Goal: Task Accomplishment & Management: Use online tool/utility

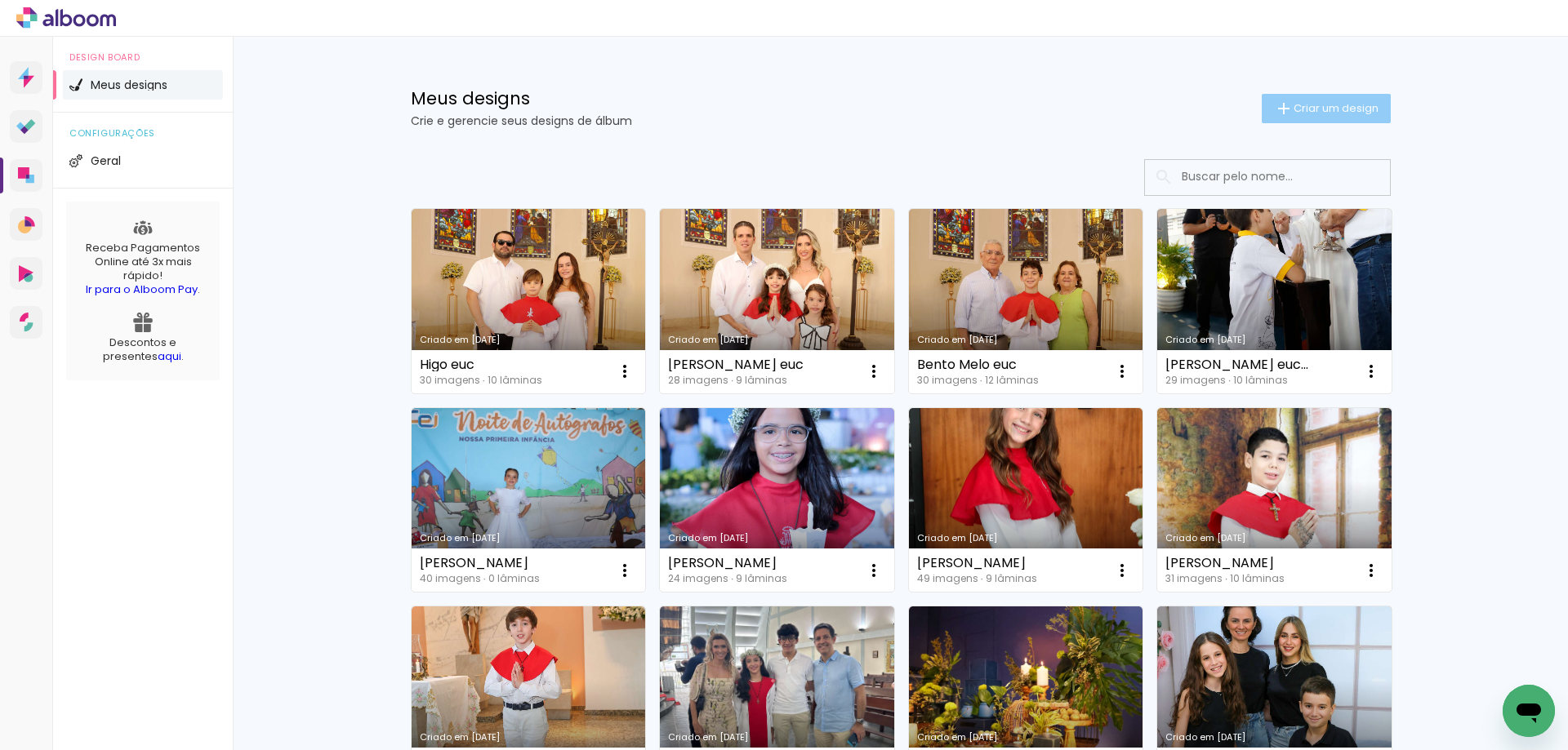
click at [1305, 113] on span "Criar um design" at bounding box center [1336, 107] width 85 height 11
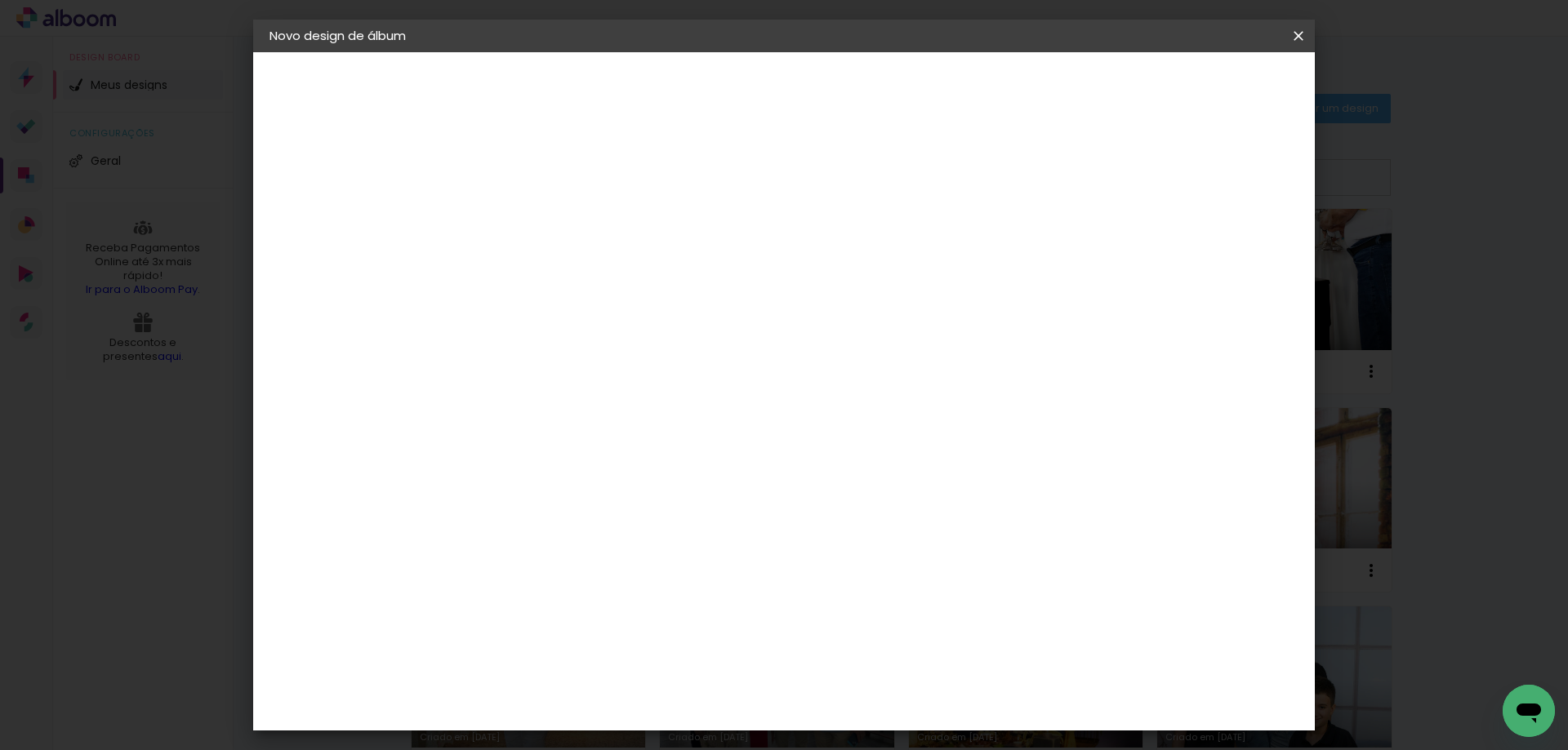
click at [536, 207] on input at bounding box center [536, 220] width 0 height 26
type input "[PERSON_NAME]"
type paper-input "[PERSON_NAME]"
drag, startPoint x: 1247, startPoint y: 91, endPoint x: 1249, endPoint y: 83, distance: 8.2
click at [0, 0] on slot "Avançar" at bounding box center [0, 0] width 0 height 0
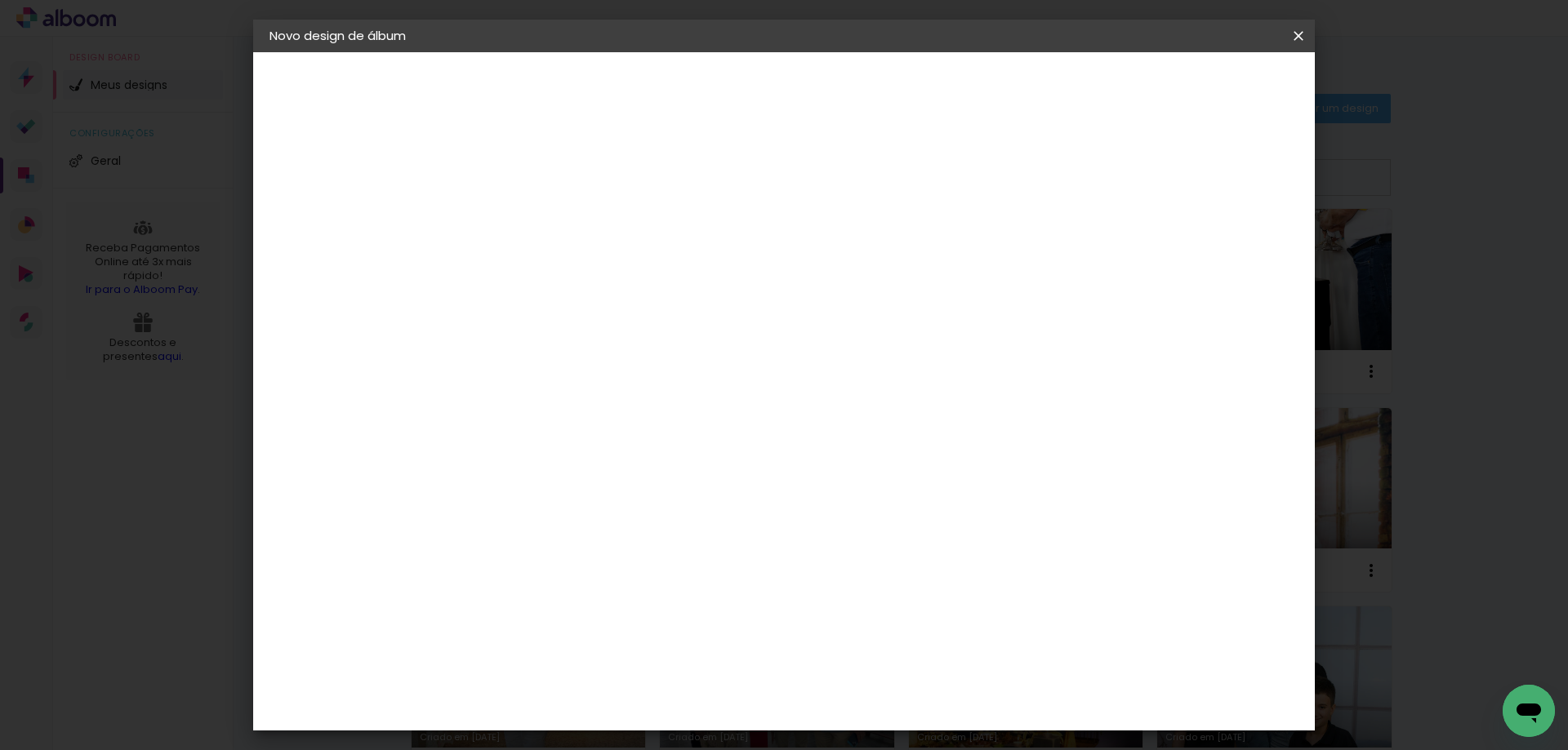
click at [593, 314] on input at bounding box center [578, 310] width 165 height 21
type input "pro"
type paper-input "pro"
click at [549, 596] on div "Proalbuns" at bounding box center [557, 602] width 64 height 13
click at [805, 76] on paper-button "Avançar" at bounding box center [764, 87] width 80 height 28
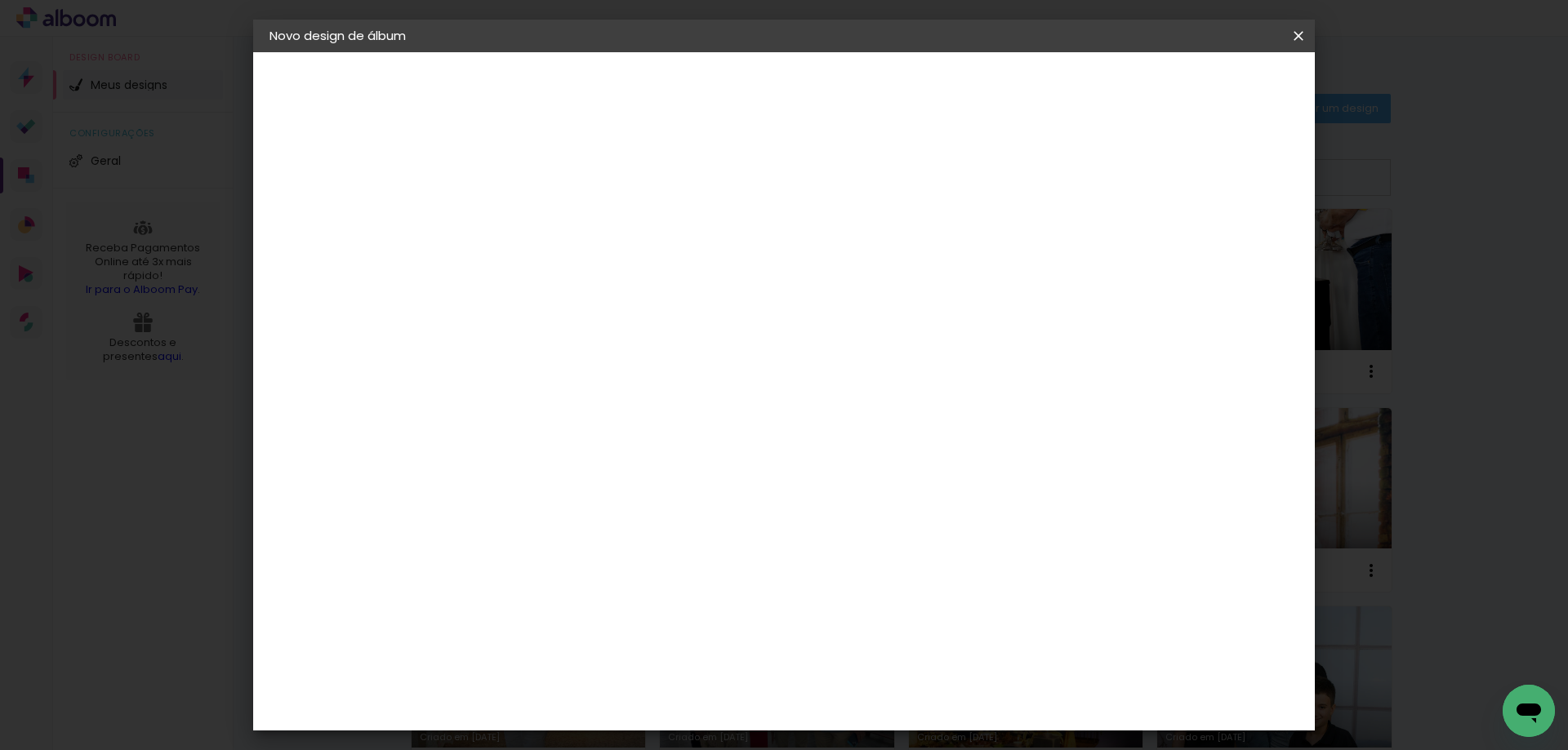
click at [647, 571] on span "20 × 20" at bounding box center [608, 587] width 76 height 34
click at [0, 0] on slot "Avançar" at bounding box center [0, 0] width 0 height 0
click at [654, 204] on div "20 cm Largura da página 20.3 cm Altura 40 cm Largura da lâmina (2 páginas) 5 mm…" at bounding box center [851, 260] width 723 height 131
click at [1213, 76] on paper-button "Iniciar design" at bounding box center [1160, 87] width 107 height 28
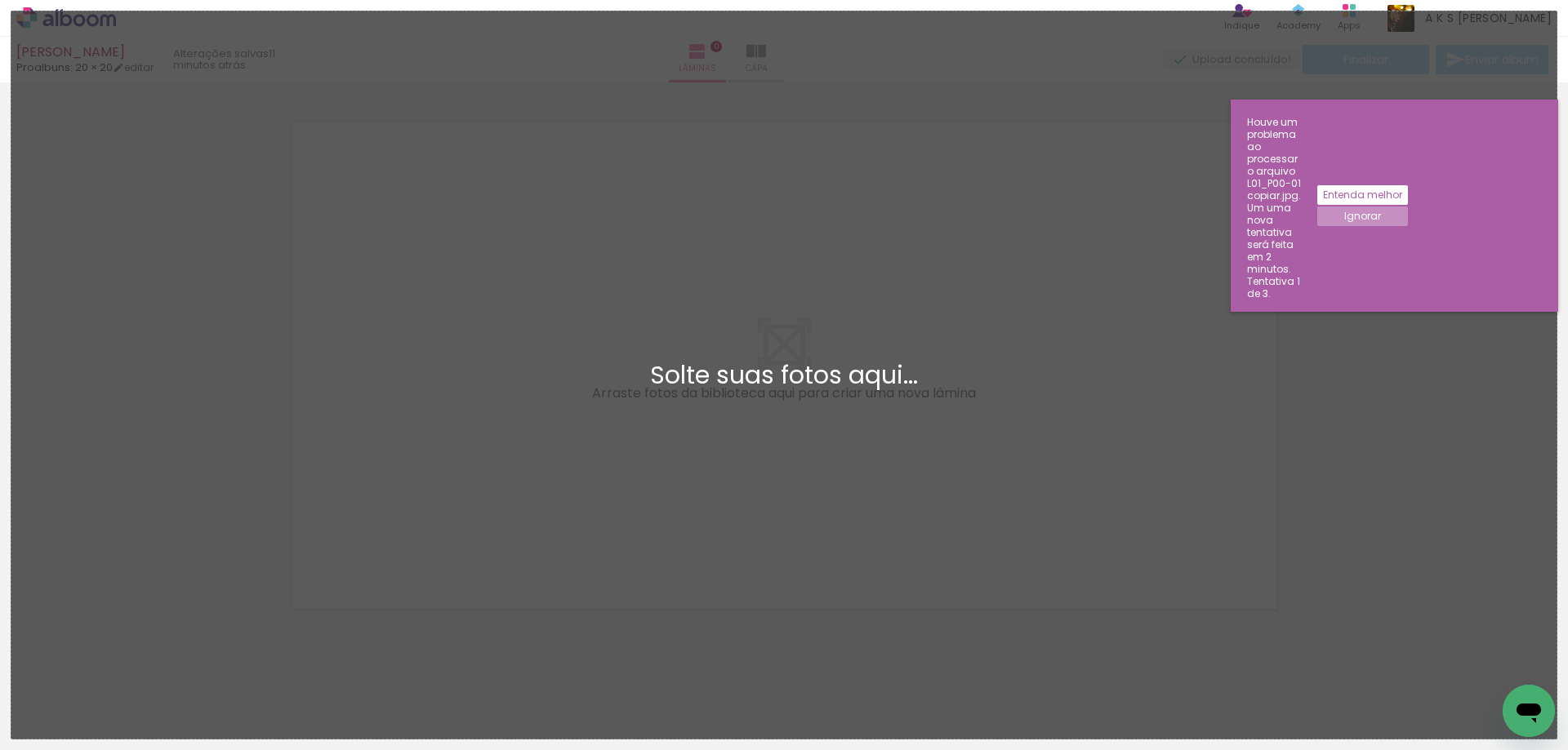
scroll to position [22, 0]
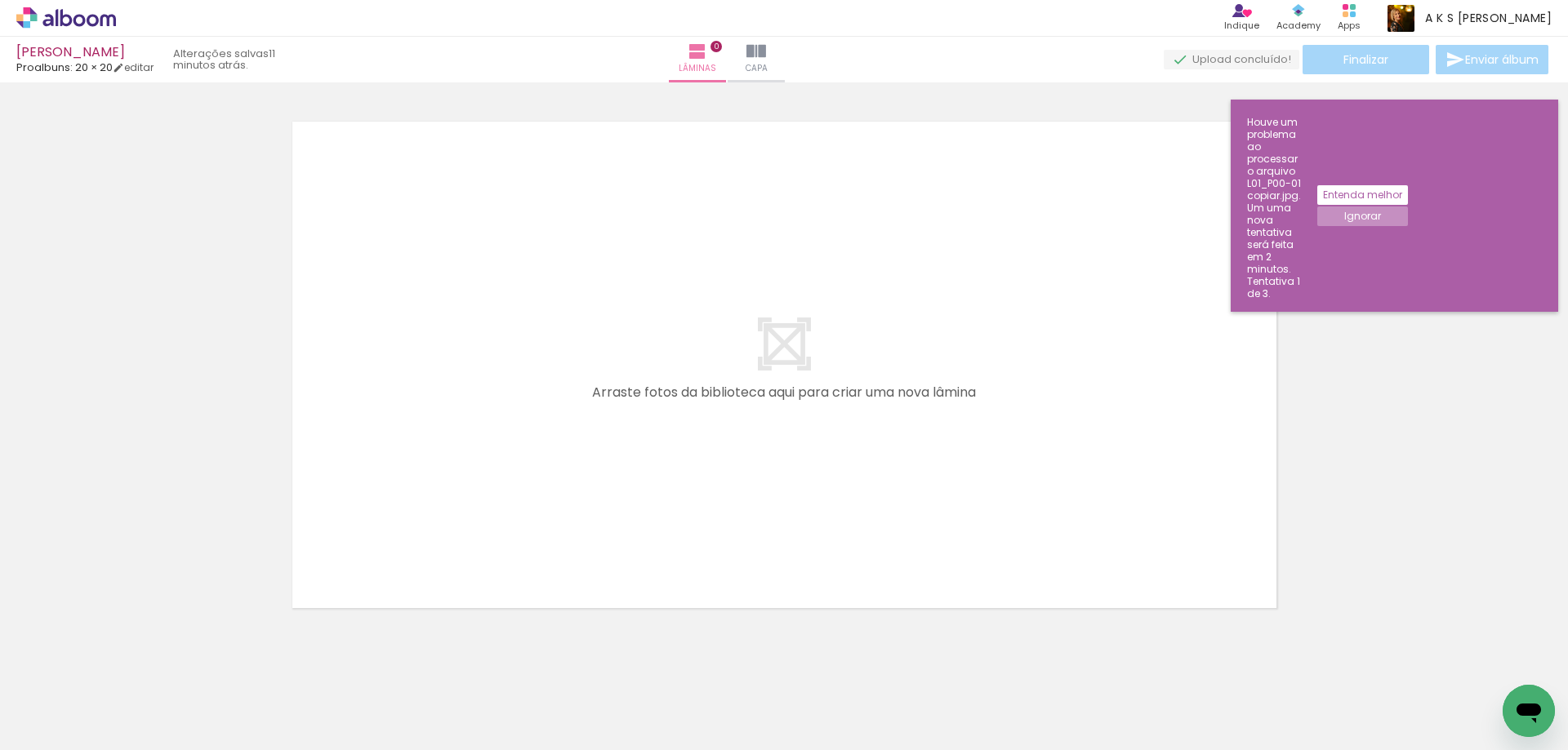
click at [0, 0] on slot "Ignorar" at bounding box center [0, 0] width 0 height 0
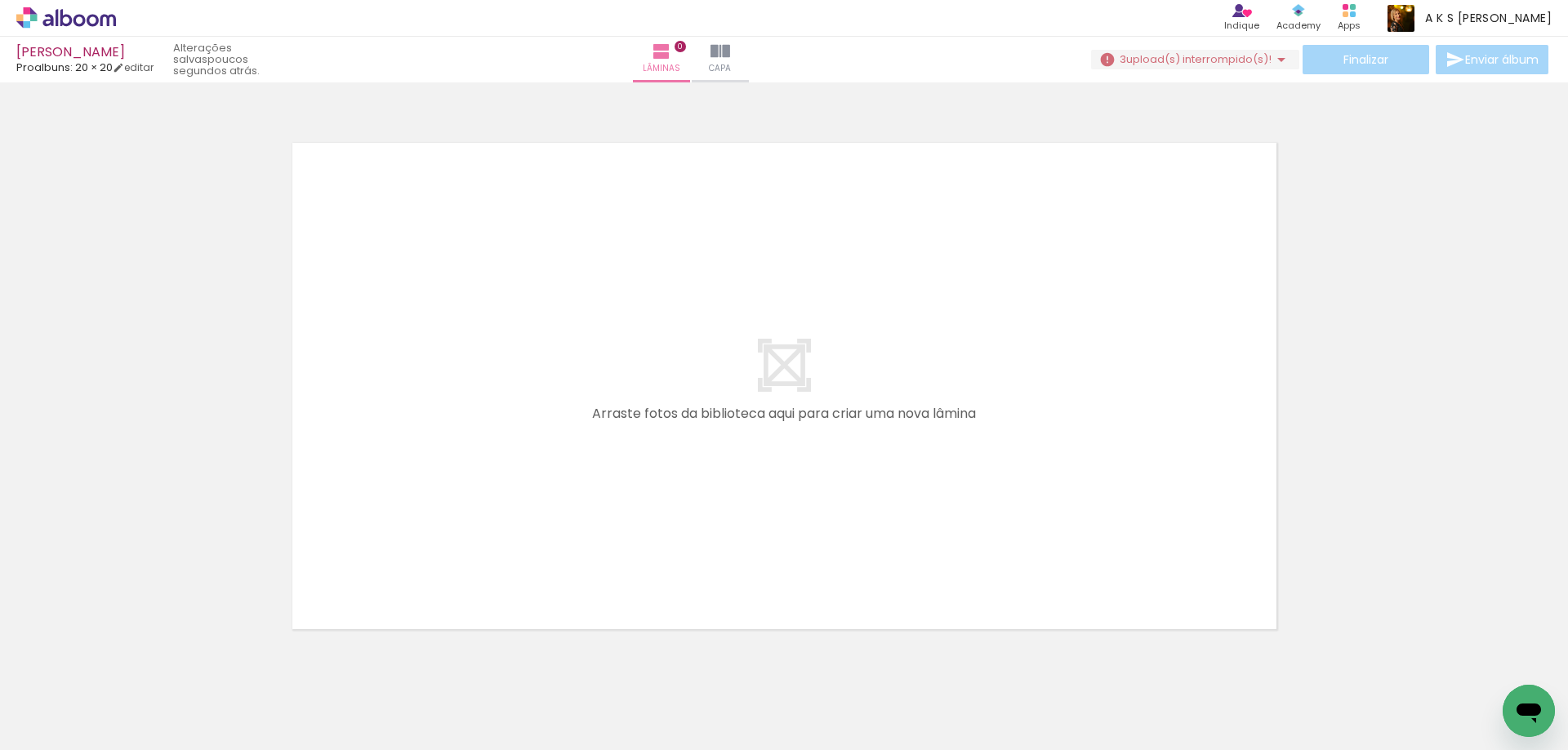
click at [1283, 55] on iron-icon at bounding box center [1282, 60] width 20 height 20
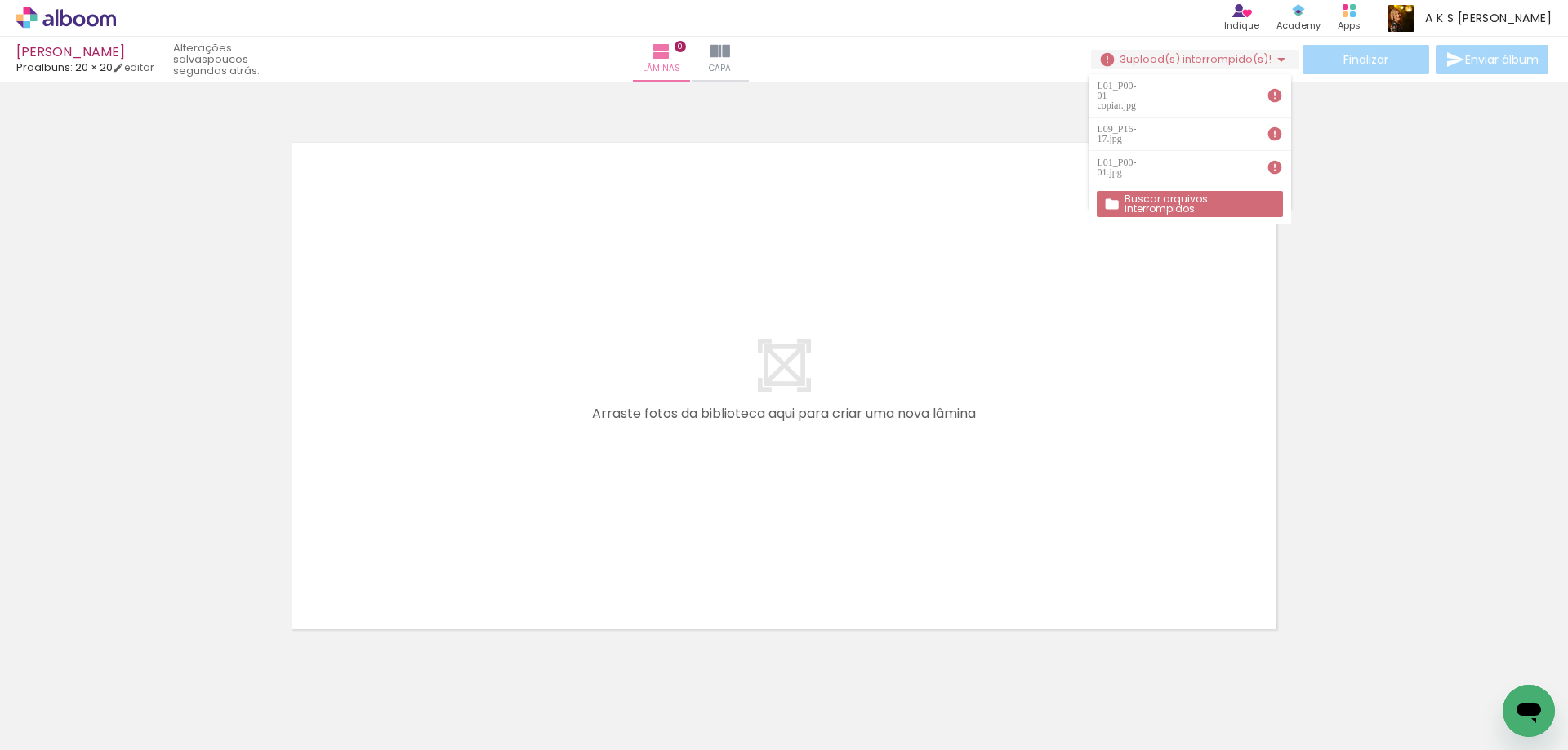
click at [0, 0] on slot "Buscar arquivos interrompidos" at bounding box center [0, 0] width 0 height 0
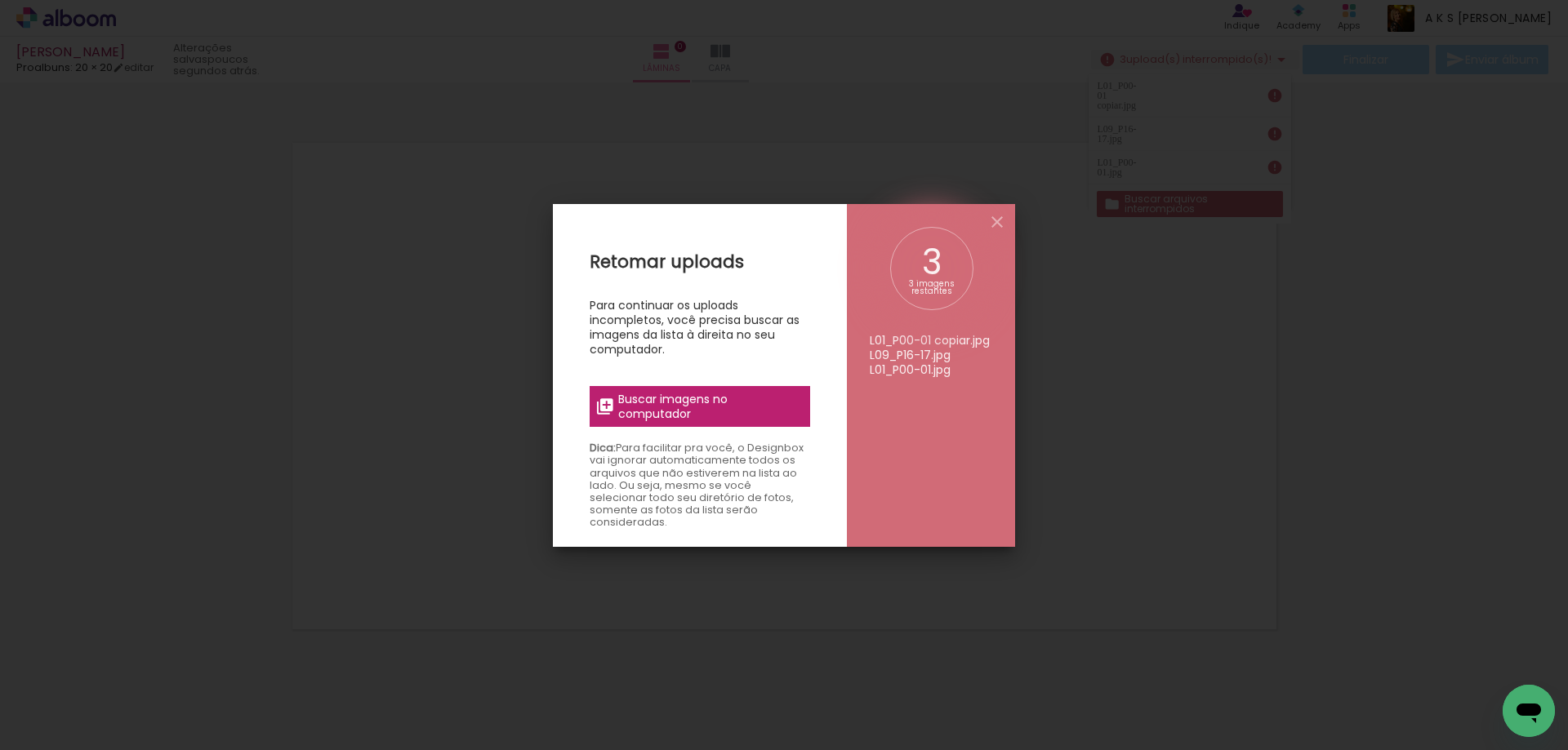
click at [655, 410] on span "Buscar imagens no computador" at bounding box center [709, 407] width 182 height 30
click at [0, 0] on input "file" at bounding box center [0, 0] width 0 height 0
click at [698, 411] on span "Buscar imagens no computador" at bounding box center [709, 407] width 182 height 30
click at [0, 0] on input "file" at bounding box center [0, 0] width 0 height 0
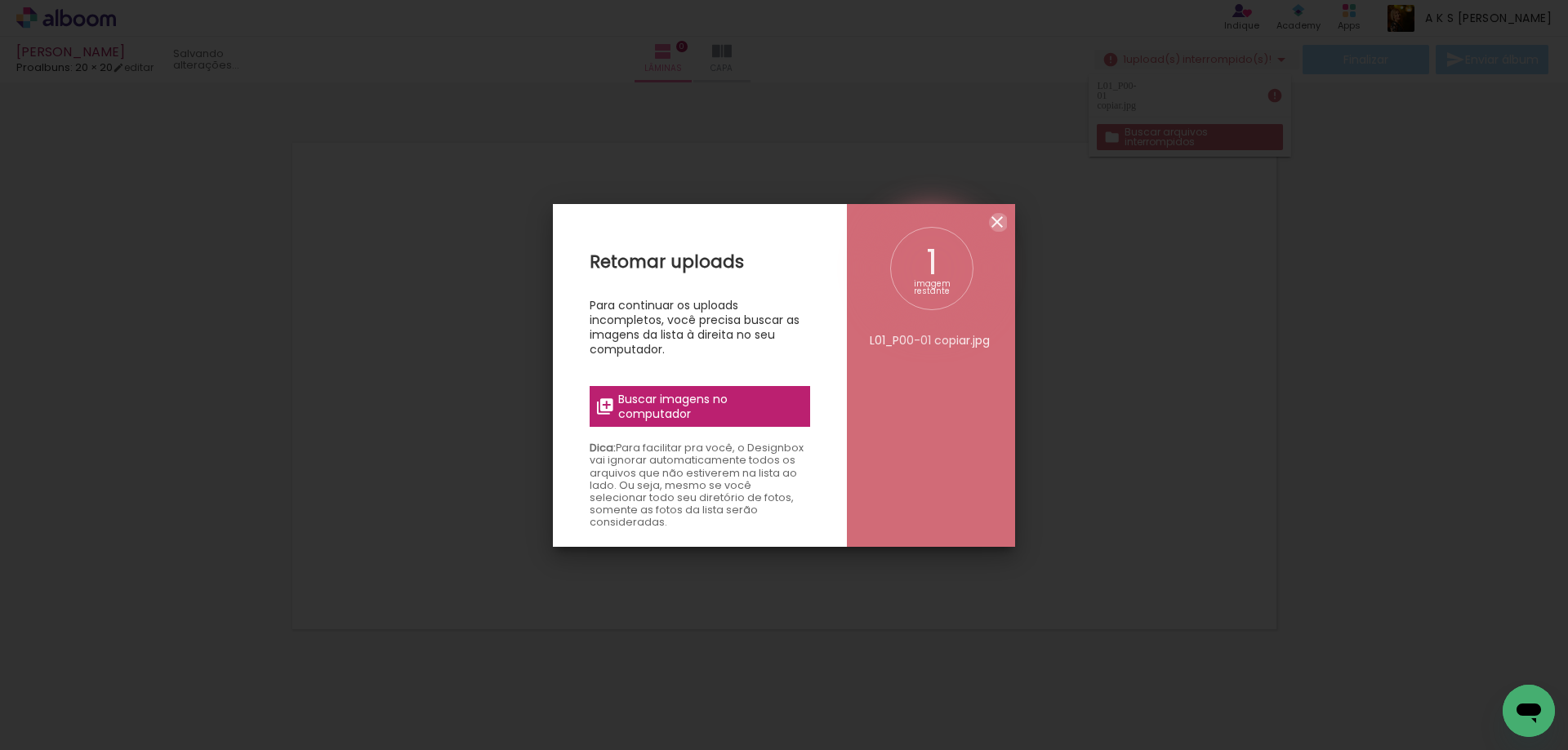
click at [999, 222] on iron-icon at bounding box center [998, 222] width 20 height 20
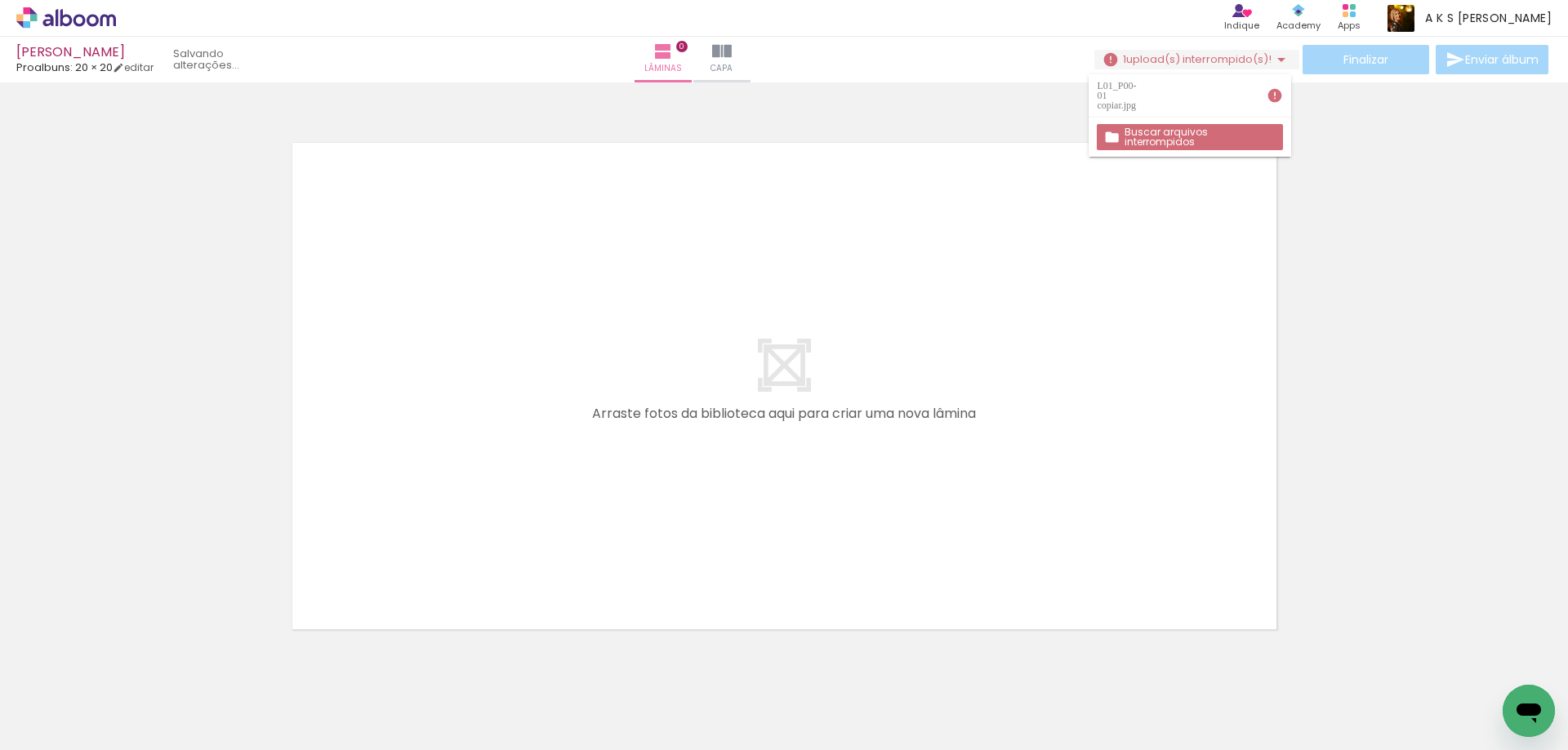
click at [136, 671] on paper-icon-button at bounding box center [127, 662] width 21 height 21
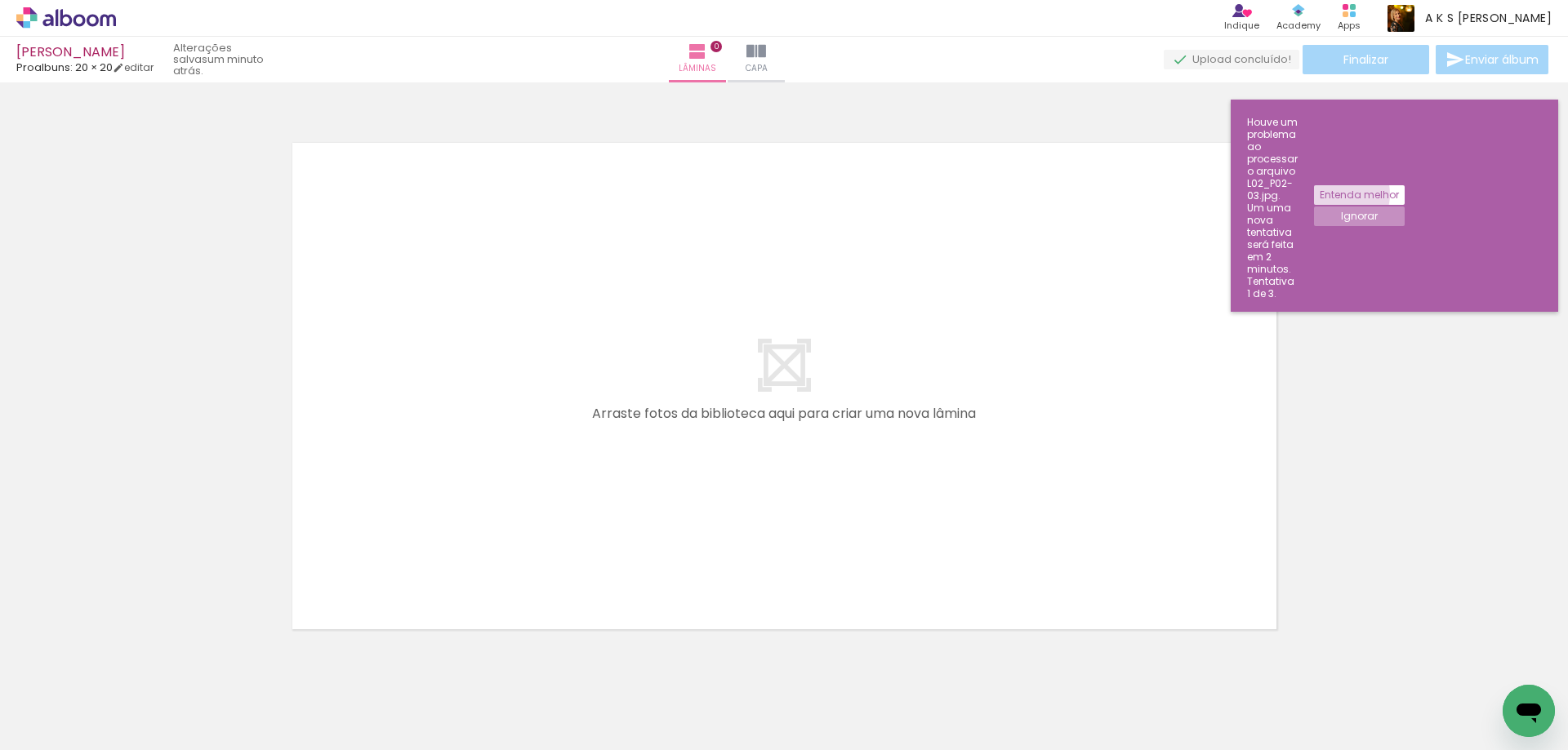
click at [0, 0] on slot "Entenda melhor" at bounding box center [0, 0] width 0 height 0
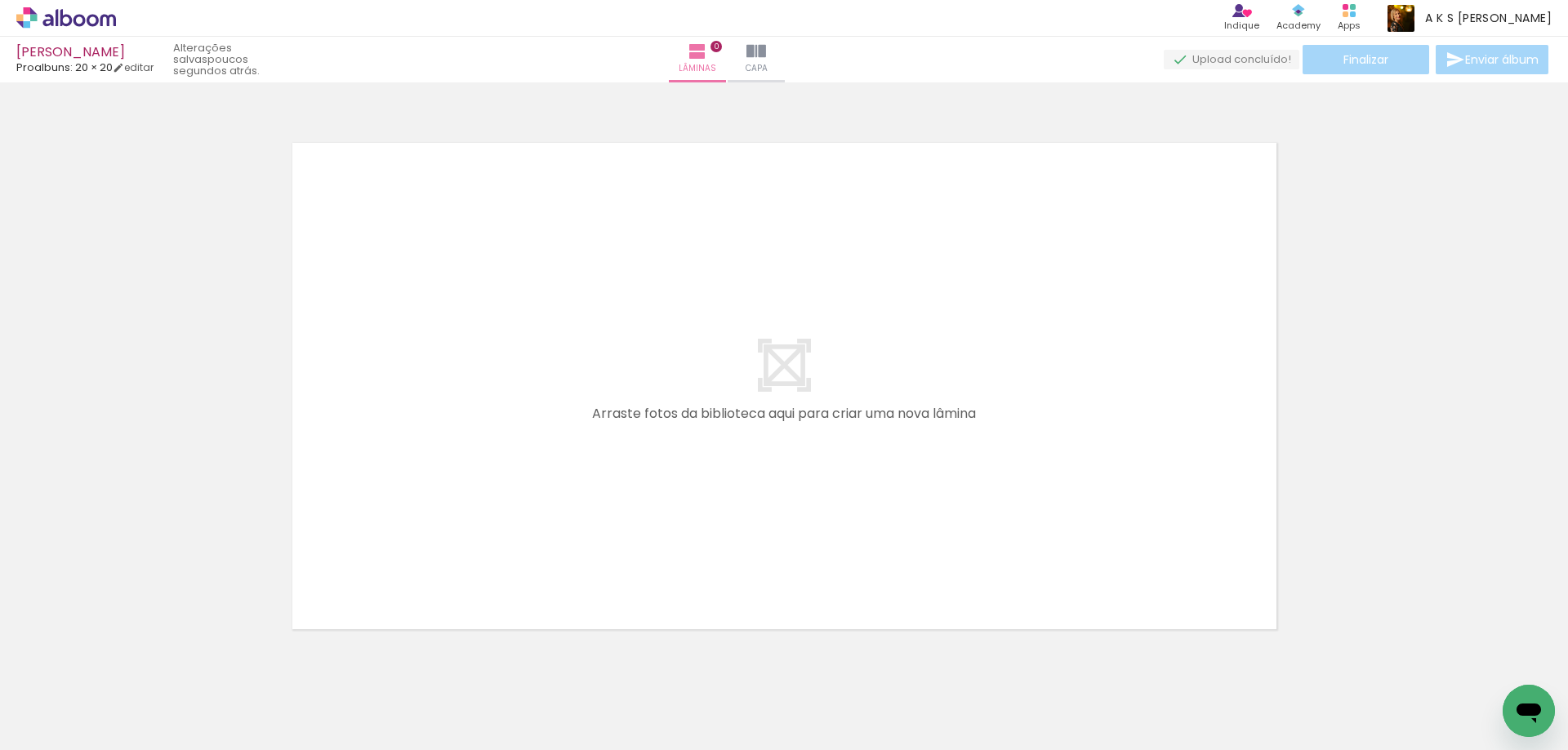
click at [134, 690] on iron-horizontal-list at bounding box center [117, 700] width 33 height 102
click at [1221, 62] on quentale-upload-monitor at bounding box center [1232, 60] width 136 height 21
click at [134, 674] on iron-horizontal-list at bounding box center [117, 700] width 33 height 102
click at [1272, 62] on iron-icon at bounding box center [1282, 60] width 20 height 20
click at [0, 0] on slot "Buscar arquivos interrompidos" at bounding box center [0, 0] width 0 height 0
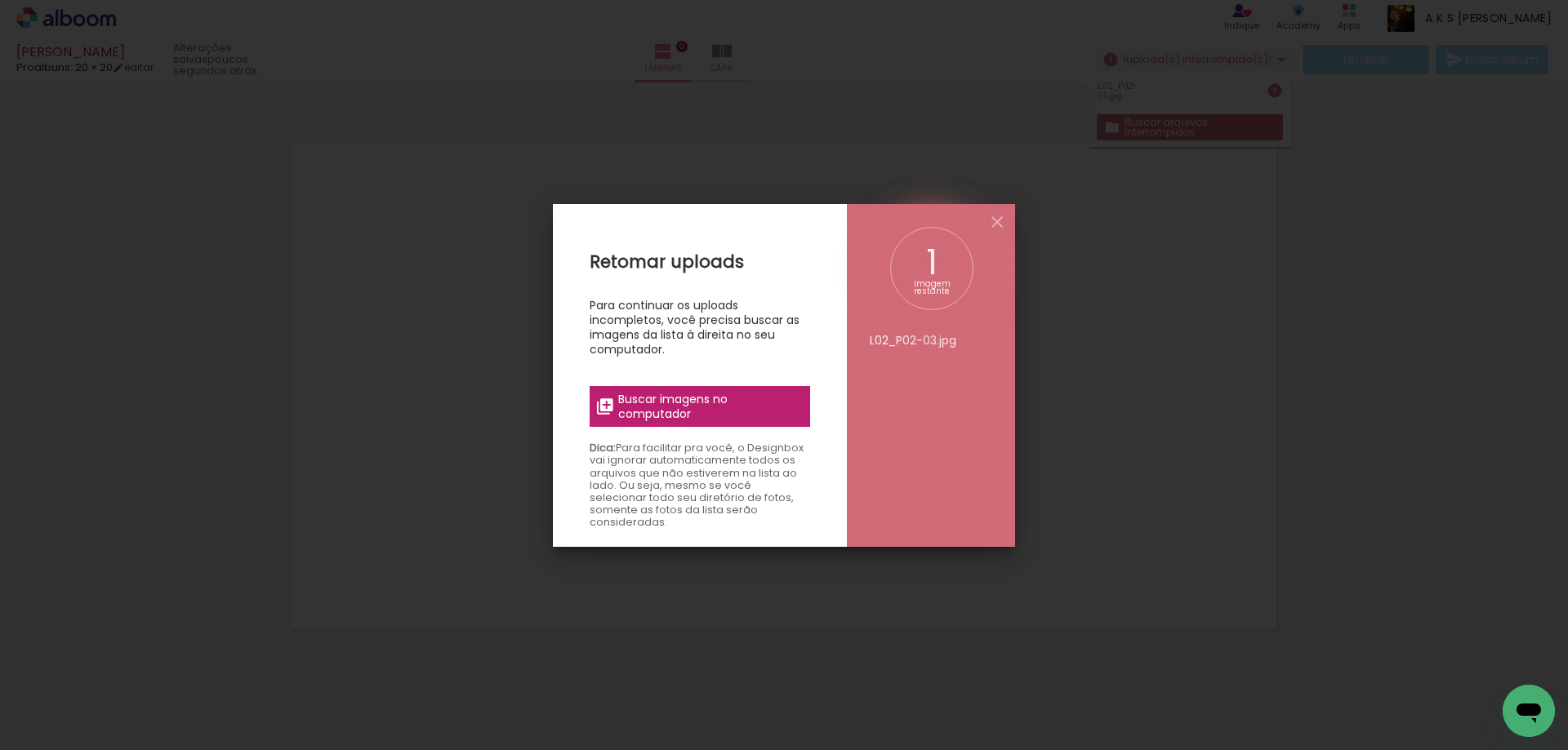
click at [693, 400] on span "Buscar imagens no computador" at bounding box center [709, 407] width 182 height 30
click at [0, 0] on input "file" at bounding box center [0, 0] width 0 height 0
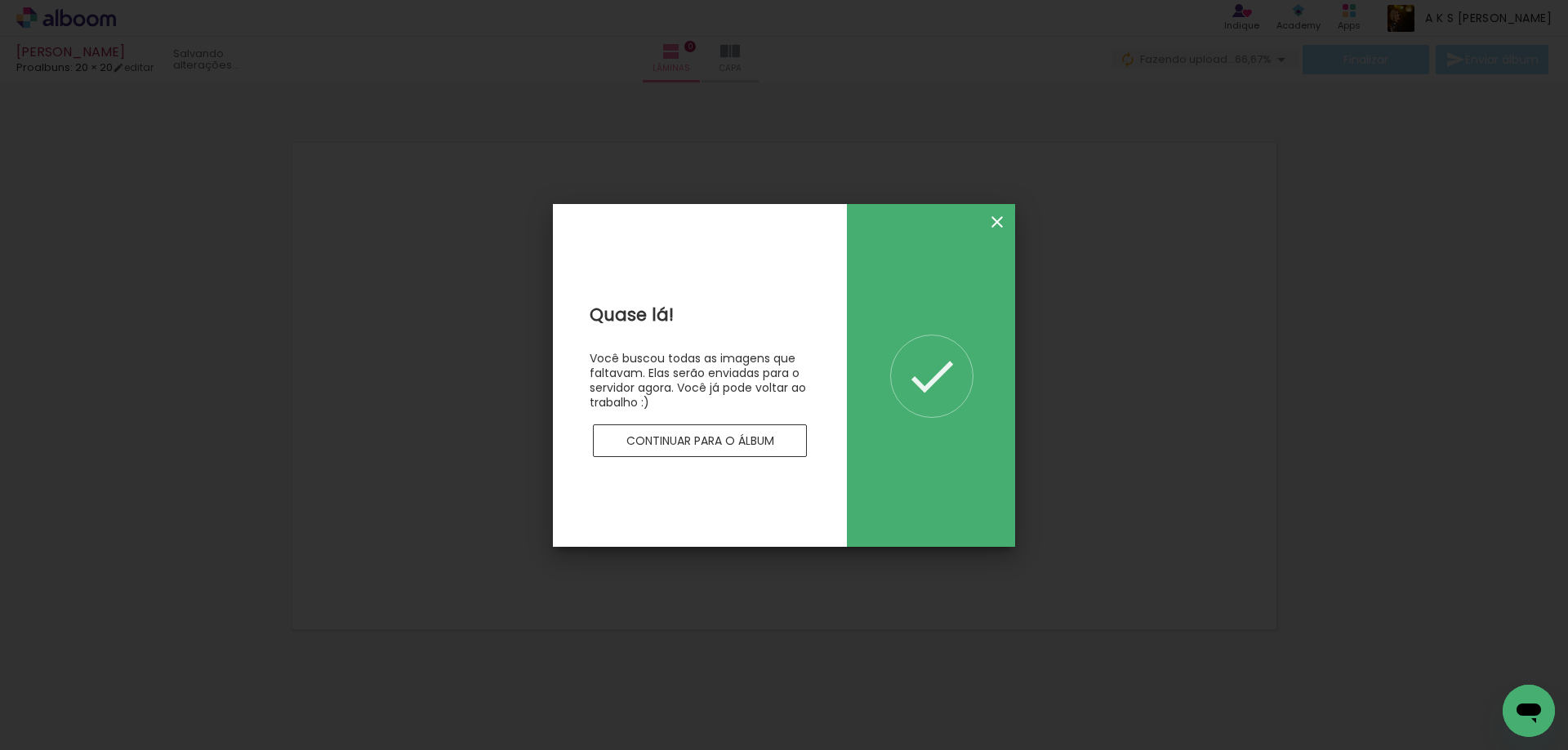
click at [999, 219] on iron-icon at bounding box center [998, 222] width 20 height 20
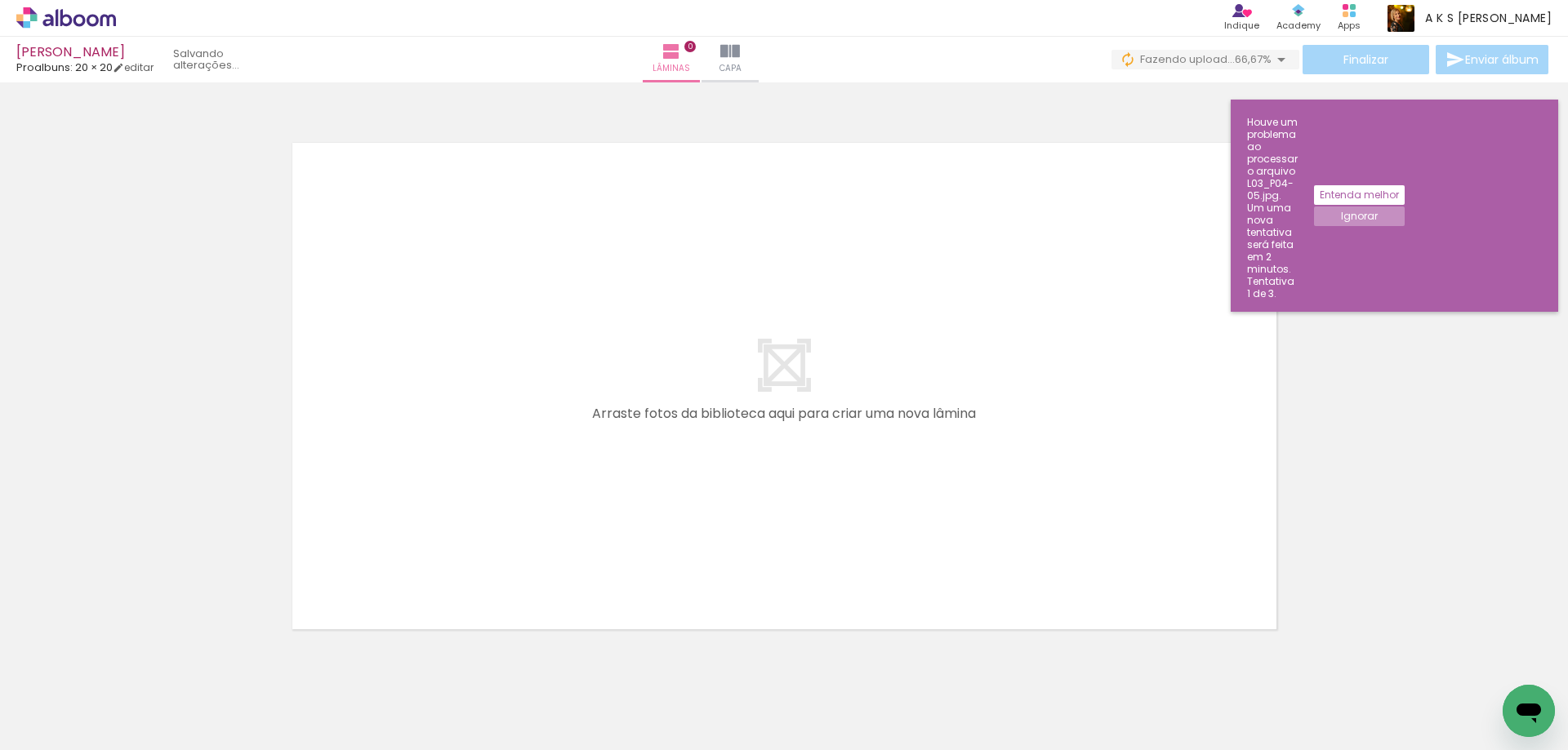
click at [0, 0] on slot "Ignorar" at bounding box center [0, 0] width 0 height 0
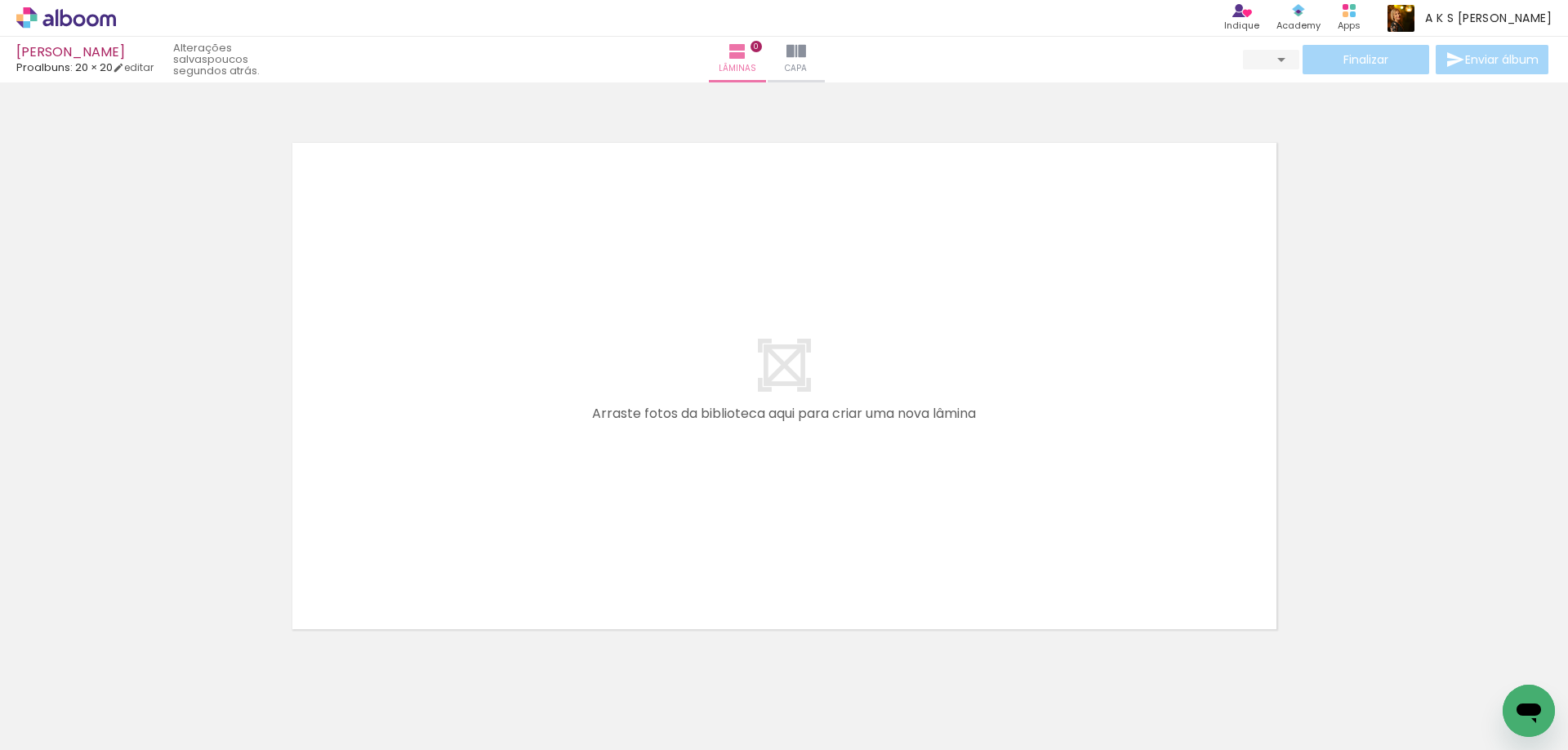
scroll to position [1121, 0]
click at [1145, 66] on span "upload(s) interrompido(s)!" at bounding box center [1198, 59] width 145 height 16
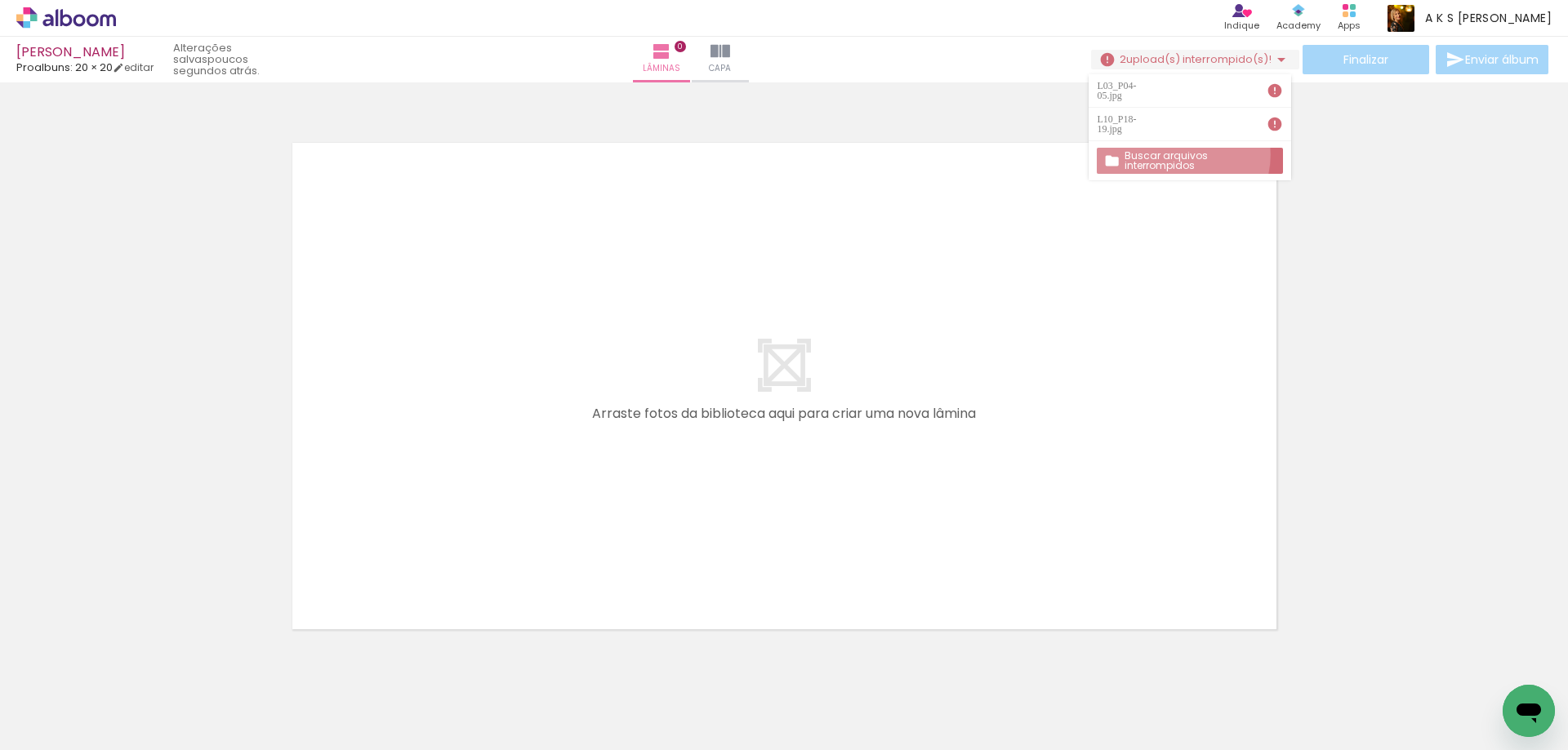
click at [0, 0] on slot "Buscar arquivos interrompidos" at bounding box center [0, 0] width 0 height 0
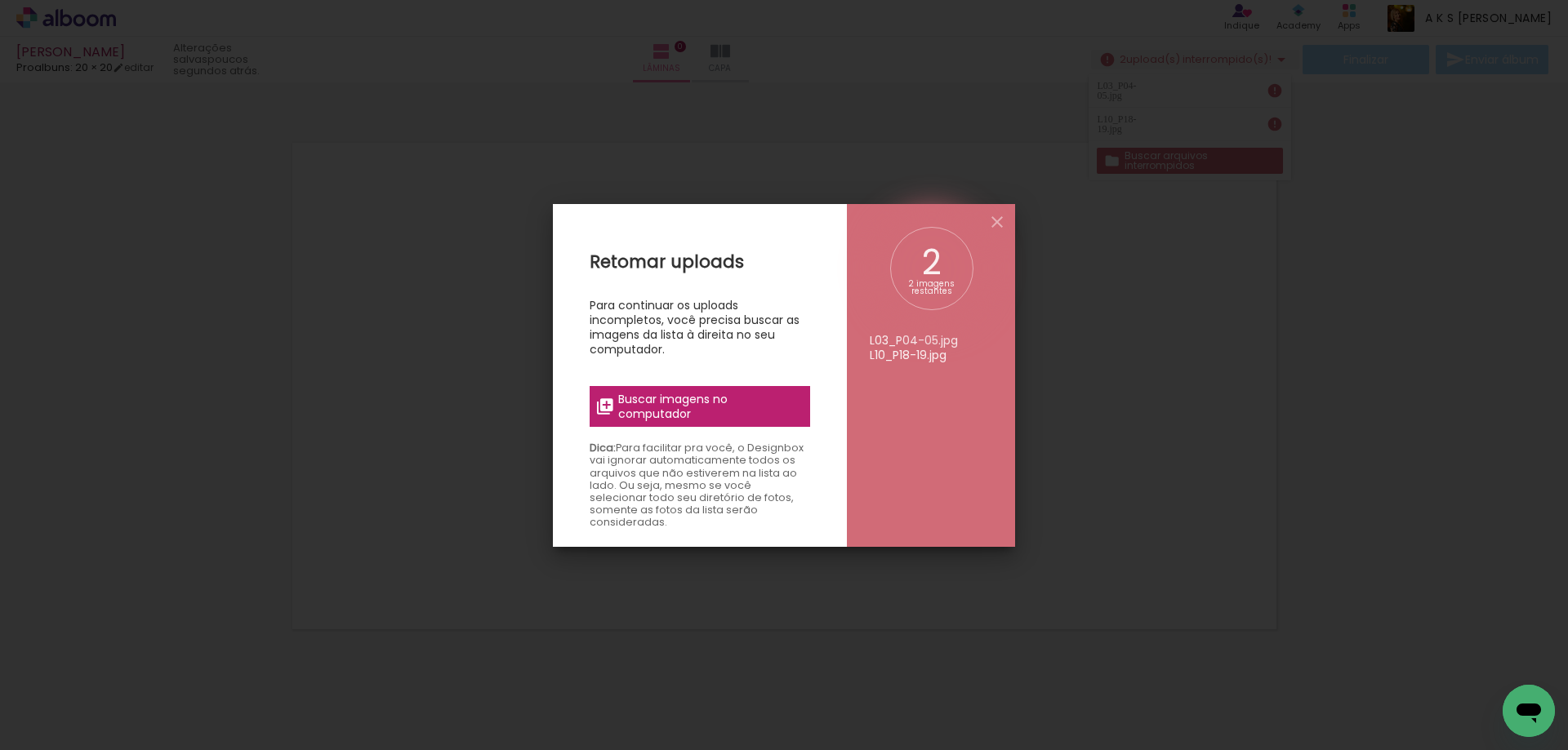
click at [677, 402] on span "Buscar imagens no computador" at bounding box center [709, 407] width 182 height 30
click at [0, 0] on input "file" at bounding box center [0, 0] width 0 height 0
click at [654, 398] on span "Buscar imagens no computador" at bounding box center [709, 407] width 182 height 30
click at [0, 0] on input "file" at bounding box center [0, 0] width 0 height 0
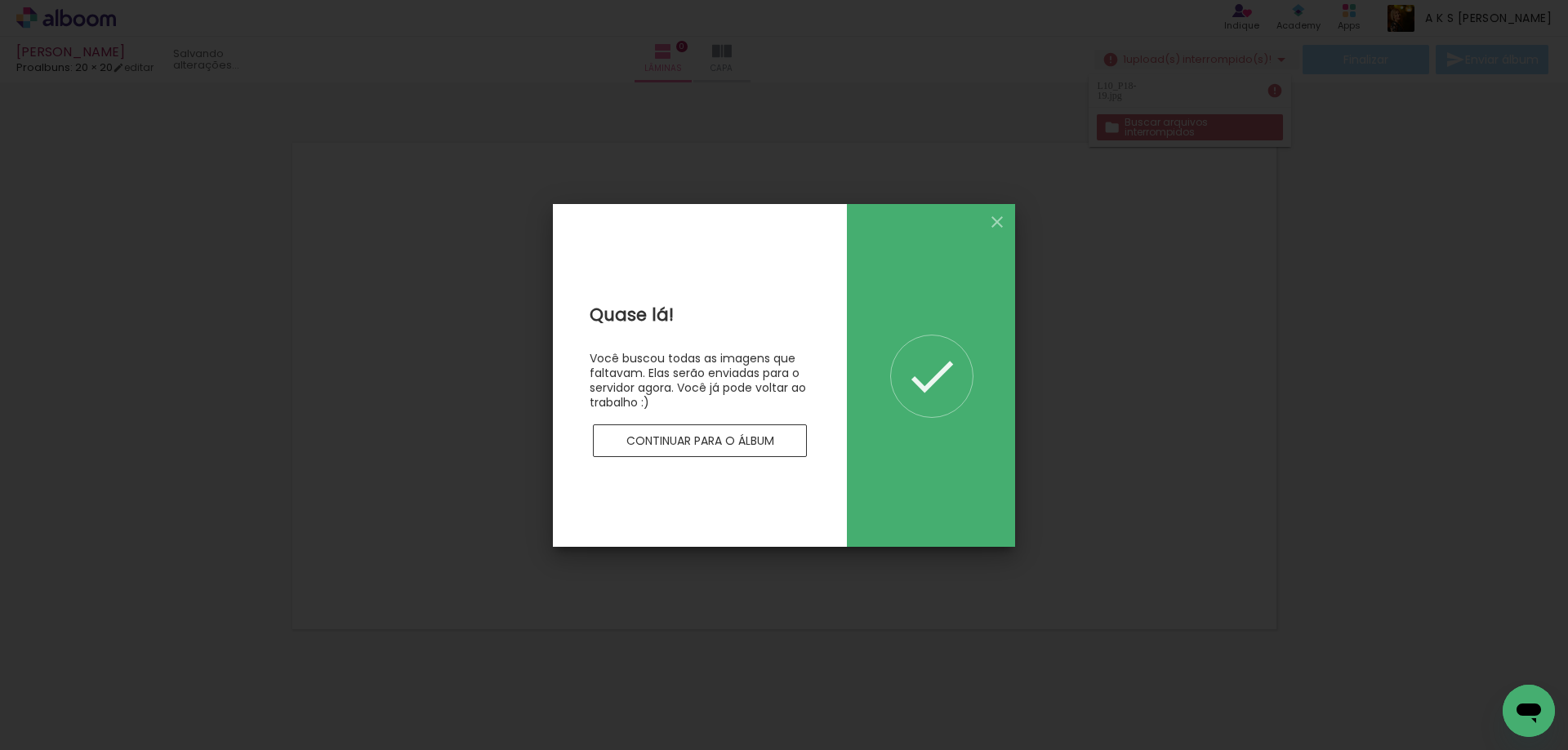
scroll to position [0, 0]
click at [1000, 212] on iron-icon at bounding box center [998, 222] width 20 height 20
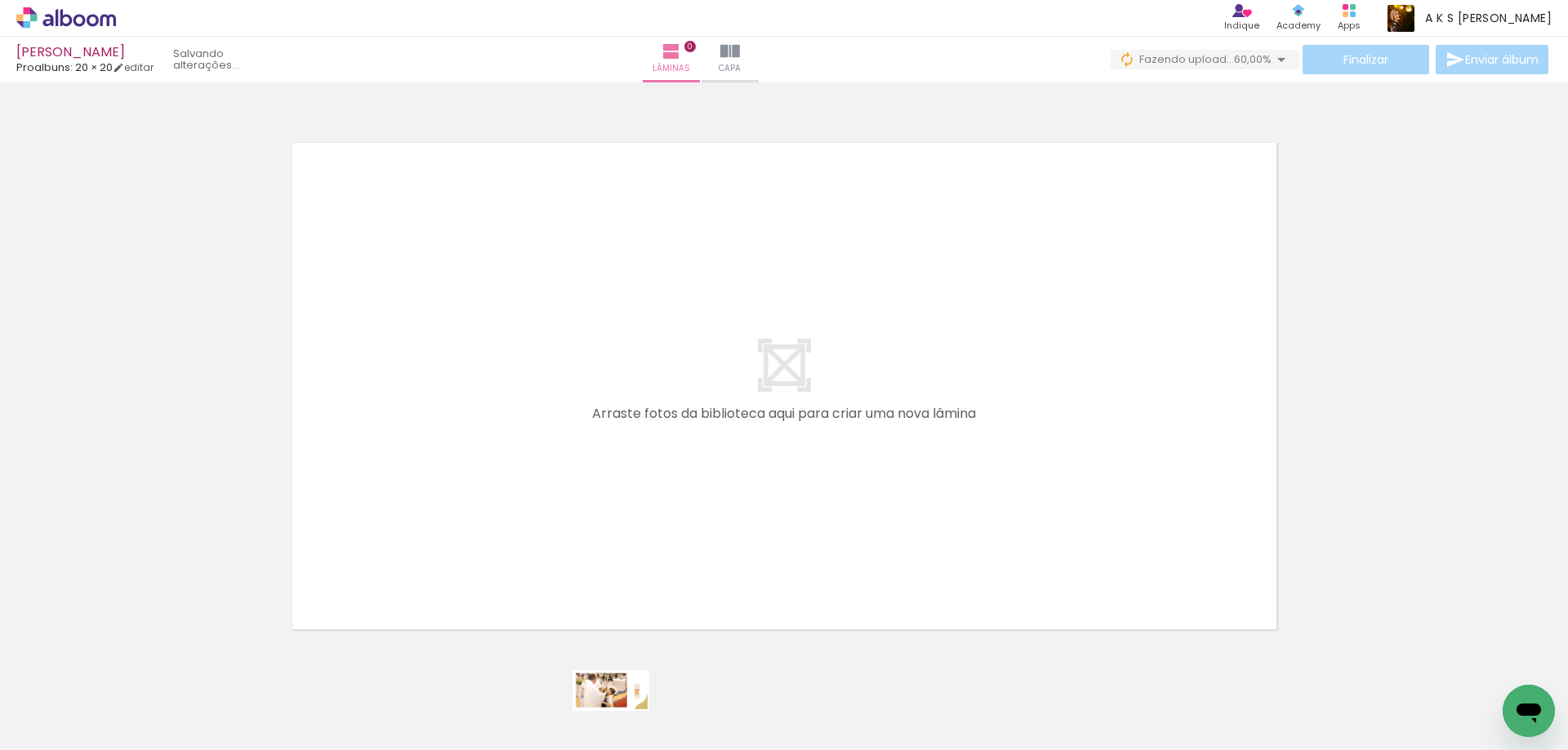
drag, startPoint x: 173, startPoint y: 704, endPoint x: 629, endPoint y: 728, distance: 456.6
click at [134, 728] on iron-horizontal-list at bounding box center [117, 700] width 33 height 102
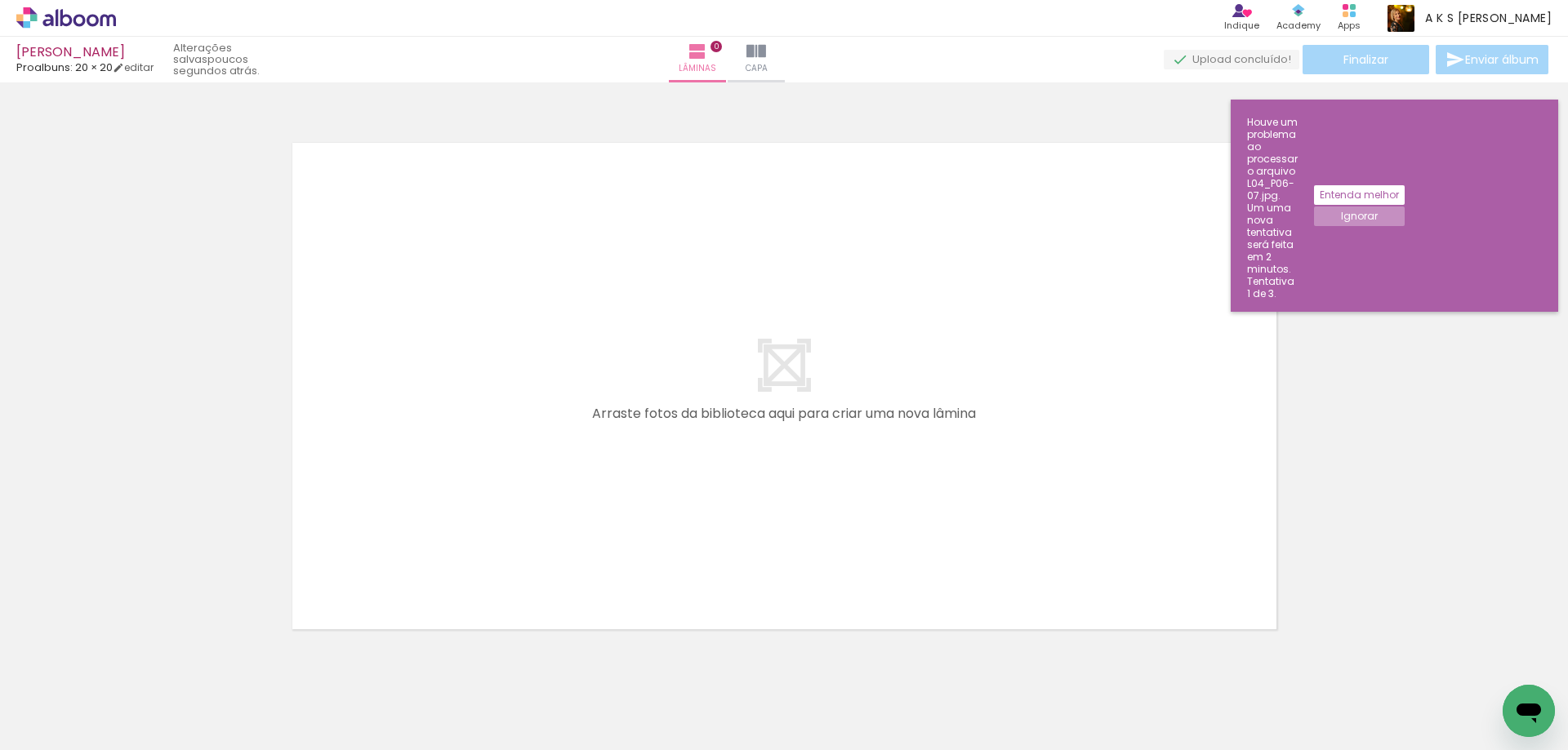
click at [1405, 207] on paper-button "Ignorar" at bounding box center [1360, 217] width 91 height 20
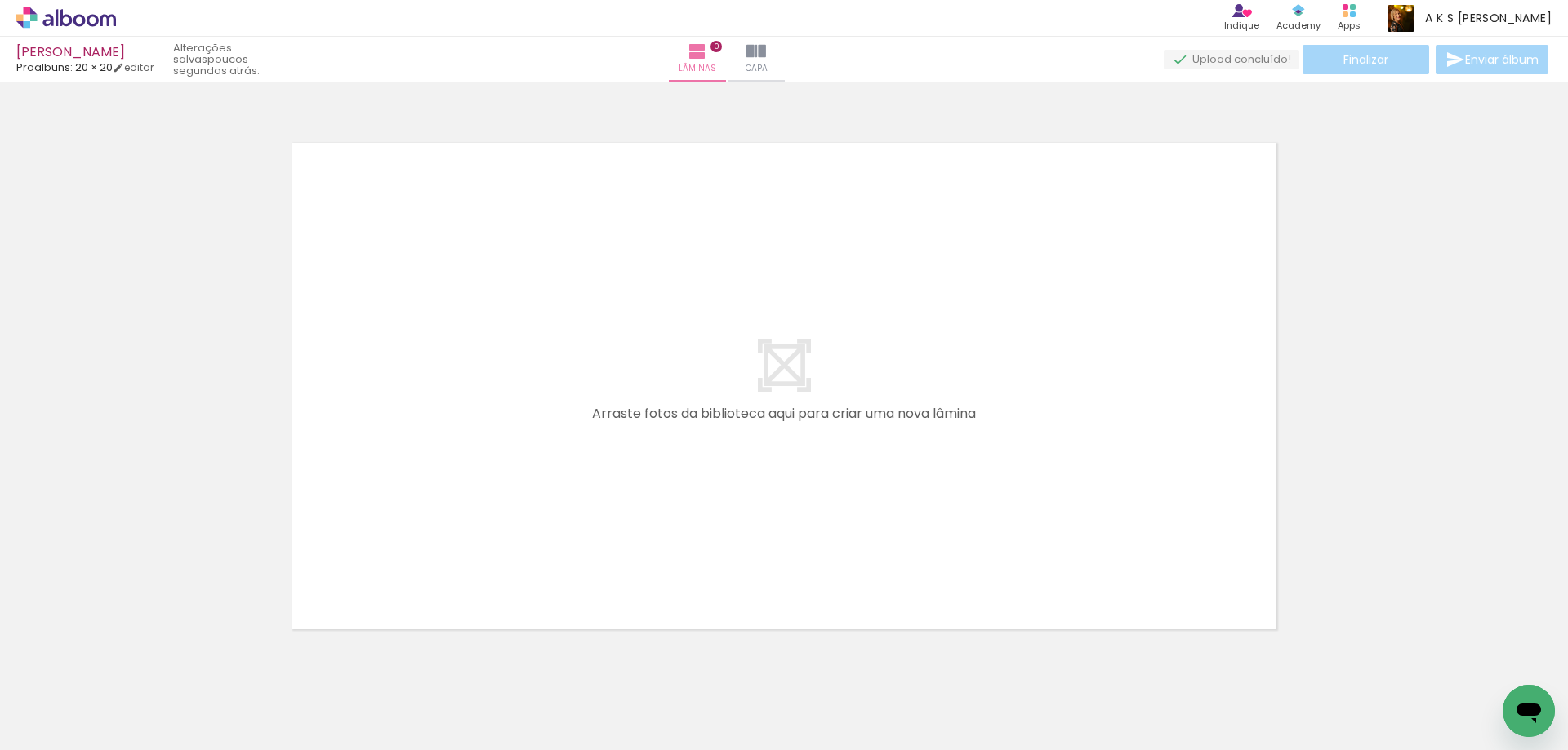
click at [632, 530] on quentale-layouter at bounding box center [784, 386] width 1011 height 512
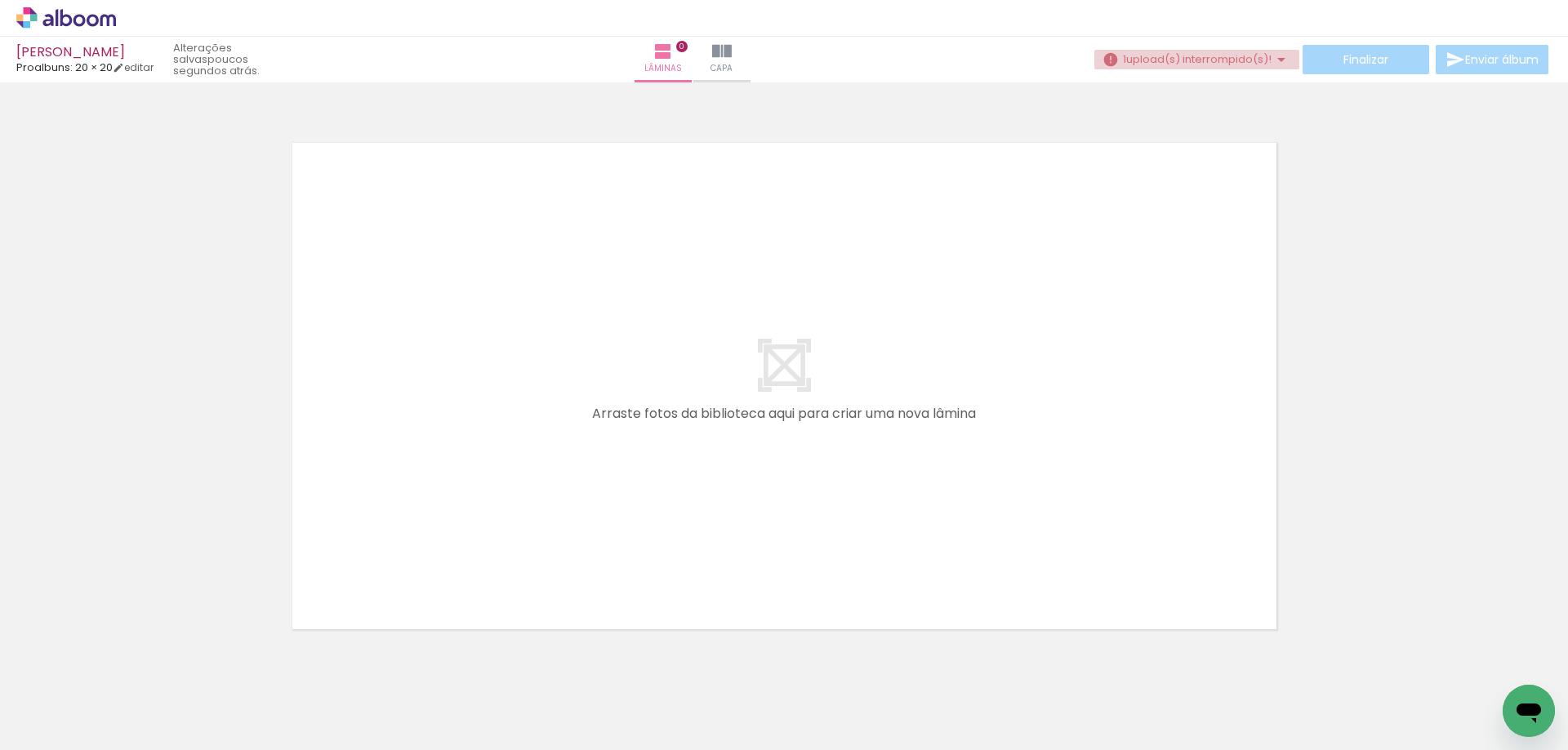
click at [1181, 51] on span "upload(s) interrompido(s)!" at bounding box center [1198, 59] width 145 height 16
click at [0, 0] on slot "Buscar arquivos interrompidos" at bounding box center [0, 0] width 0 height 0
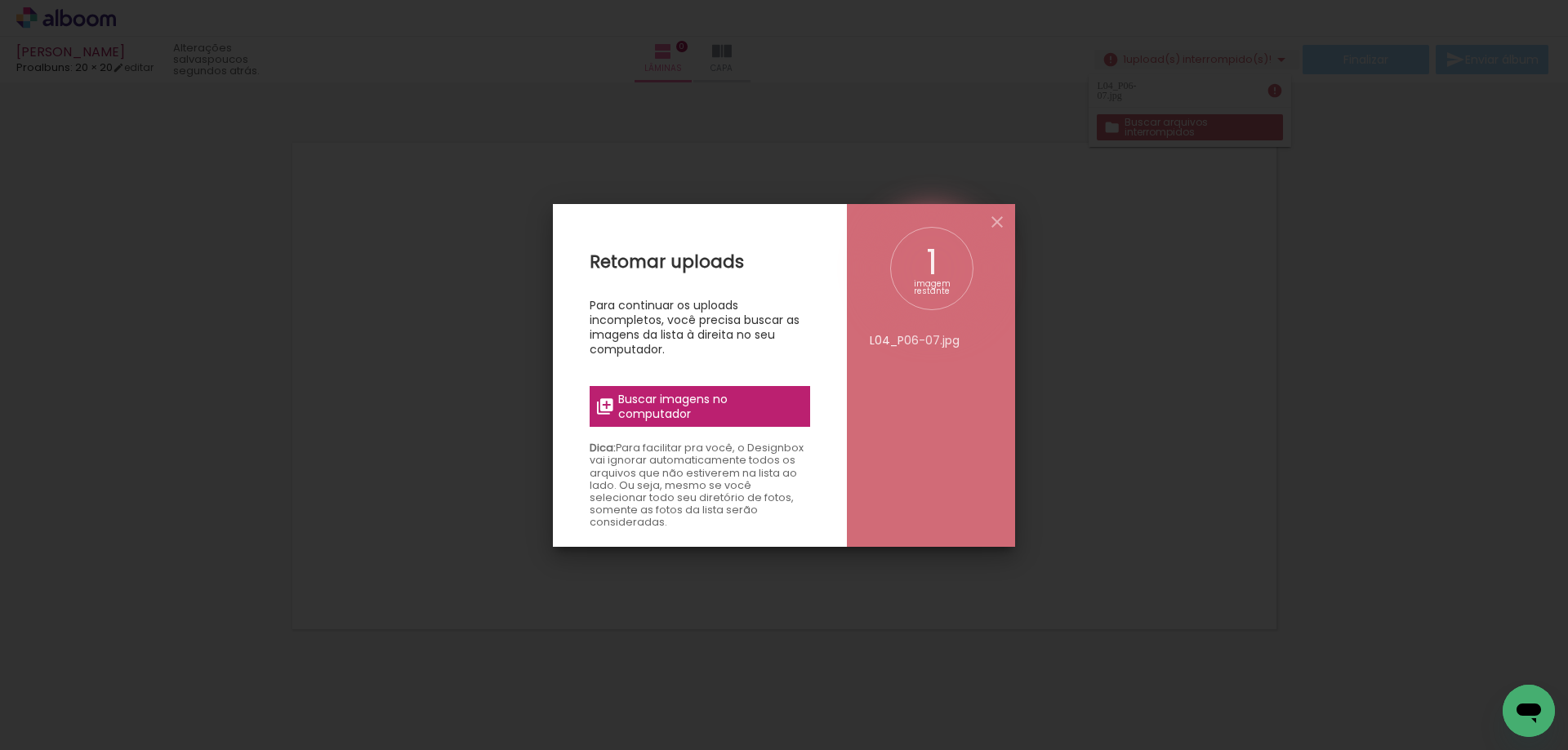
click at [712, 394] on span "Buscar imagens no computador" at bounding box center [709, 407] width 182 height 30
click at [0, 0] on input "file" at bounding box center [0, 0] width 0 height 0
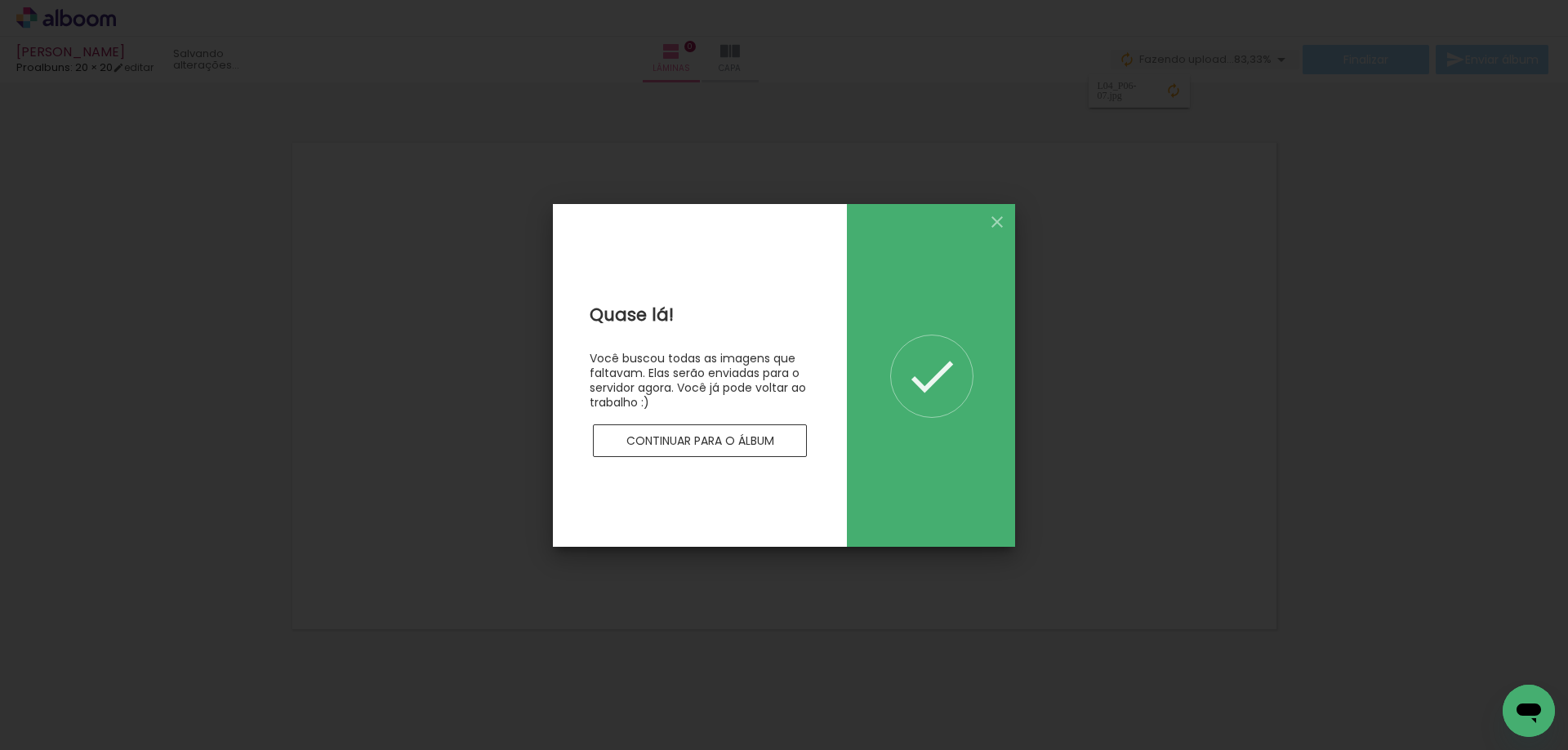
click at [0, 0] on slot "Continuar para o álbum" at bounding box center [0, 0] width 0 height 0
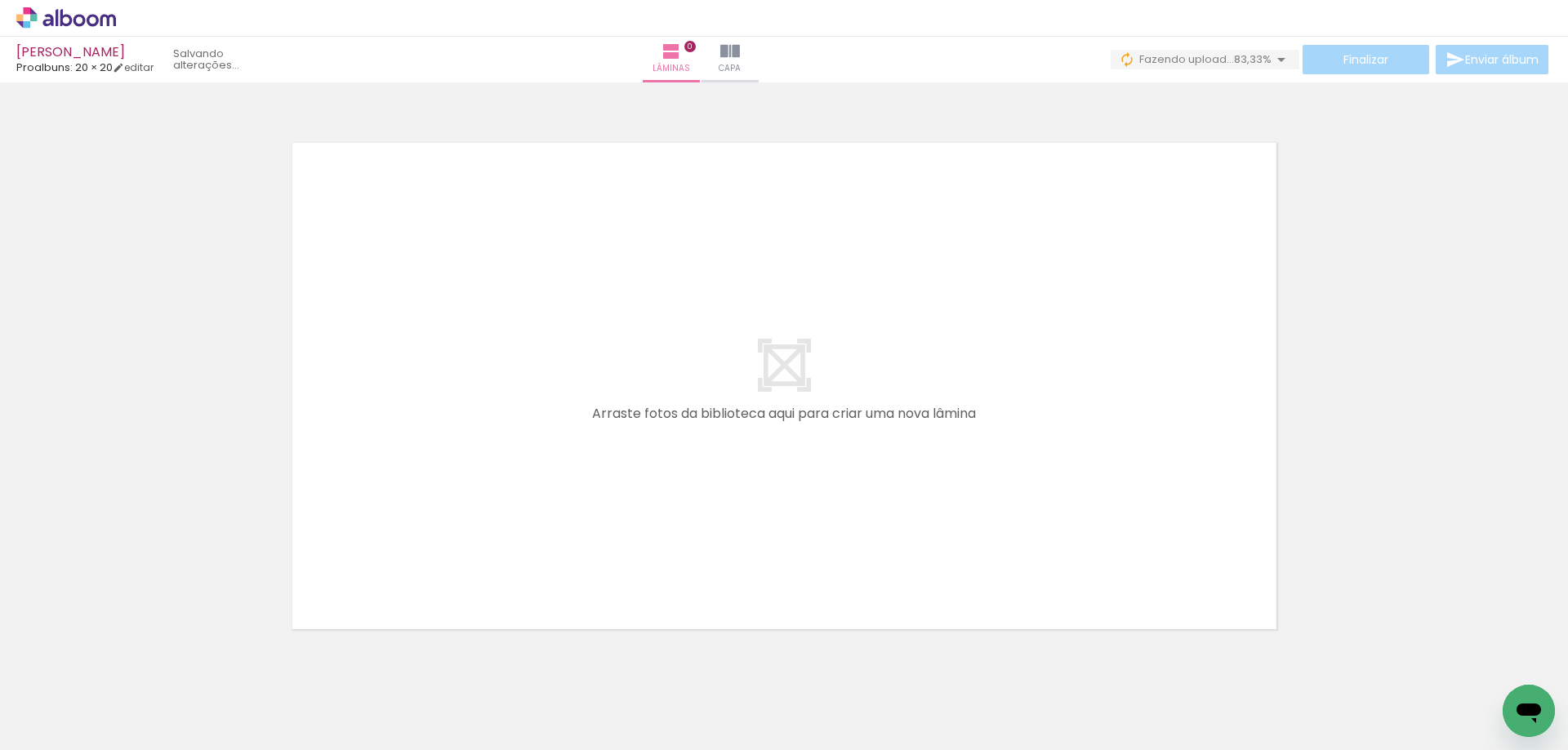
click at [627, 482] on quentale-layouter at bounding box center [784, 386] width 1011 height 512
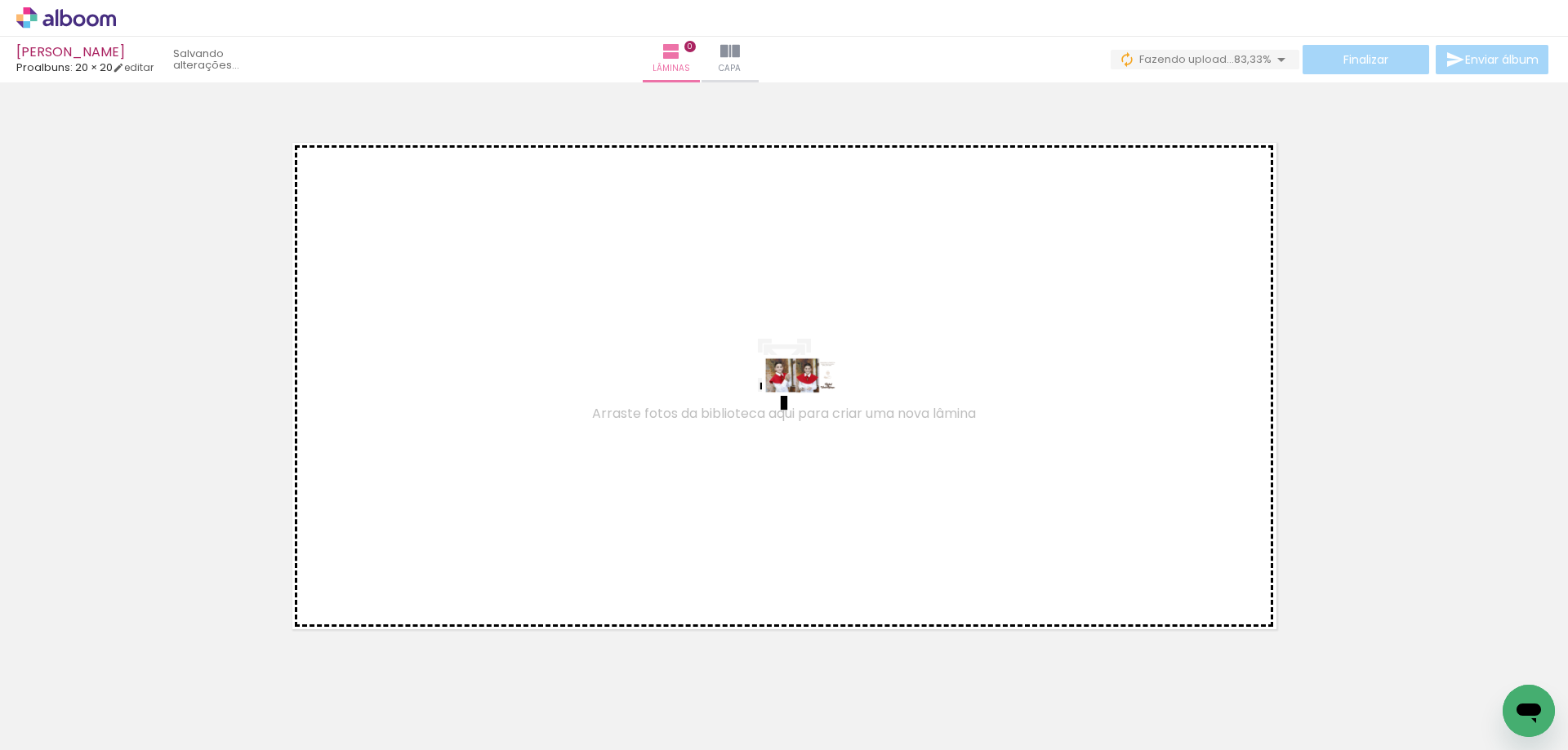
drag, startPoint x: 294, startPoint y: 670, endPoint x: 817, endPoint y: 404, distance: 586.8
click at [817, 404] on quentale-workspace at bounding box center [784, 375] width 1568 height 750
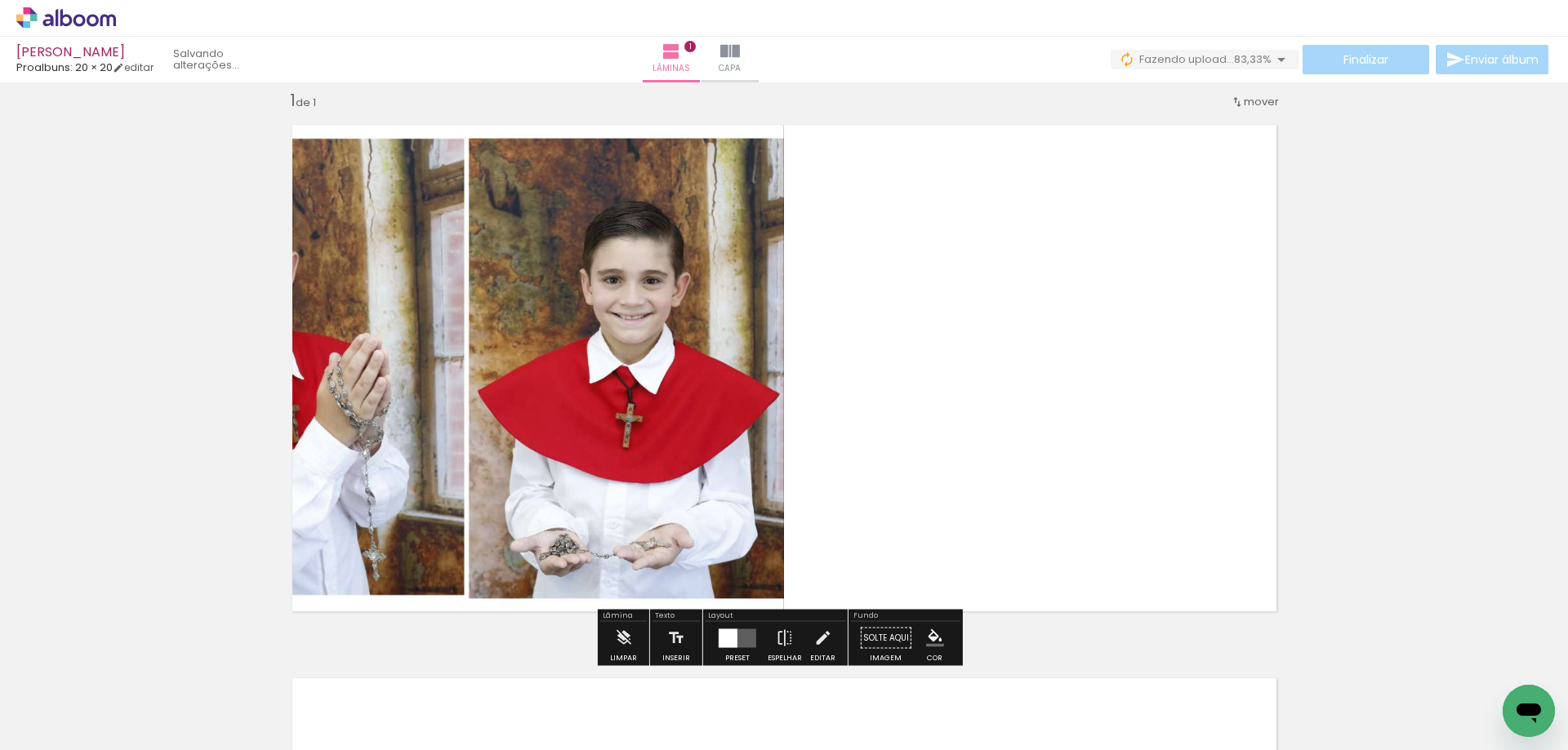
scroll to position [22, 0]
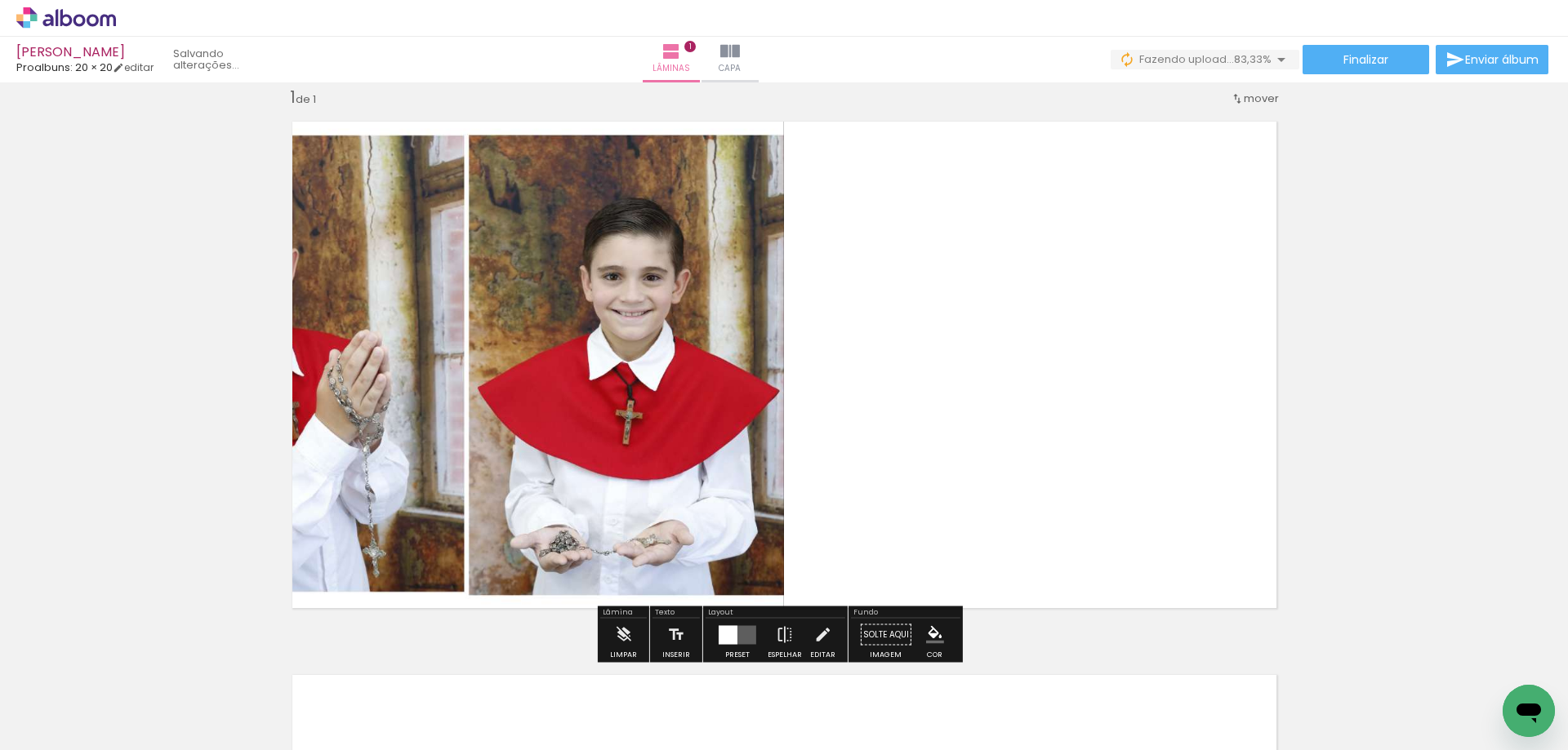
click at [726, 631] on div at bounding box center [728, 635] width 19 height 19
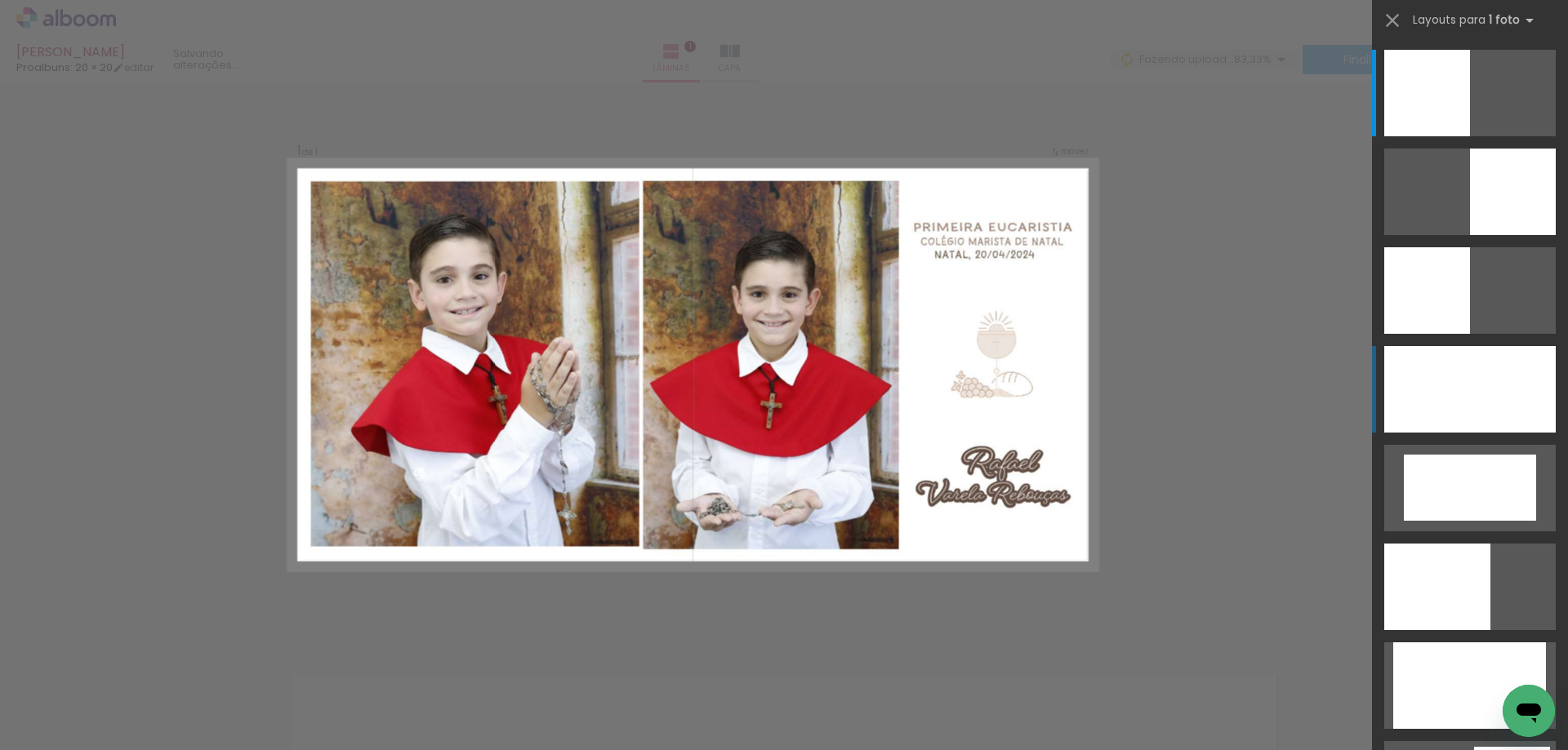
click at [1482, 389] on div at bounding box center [1470, 389] width 172 height 87
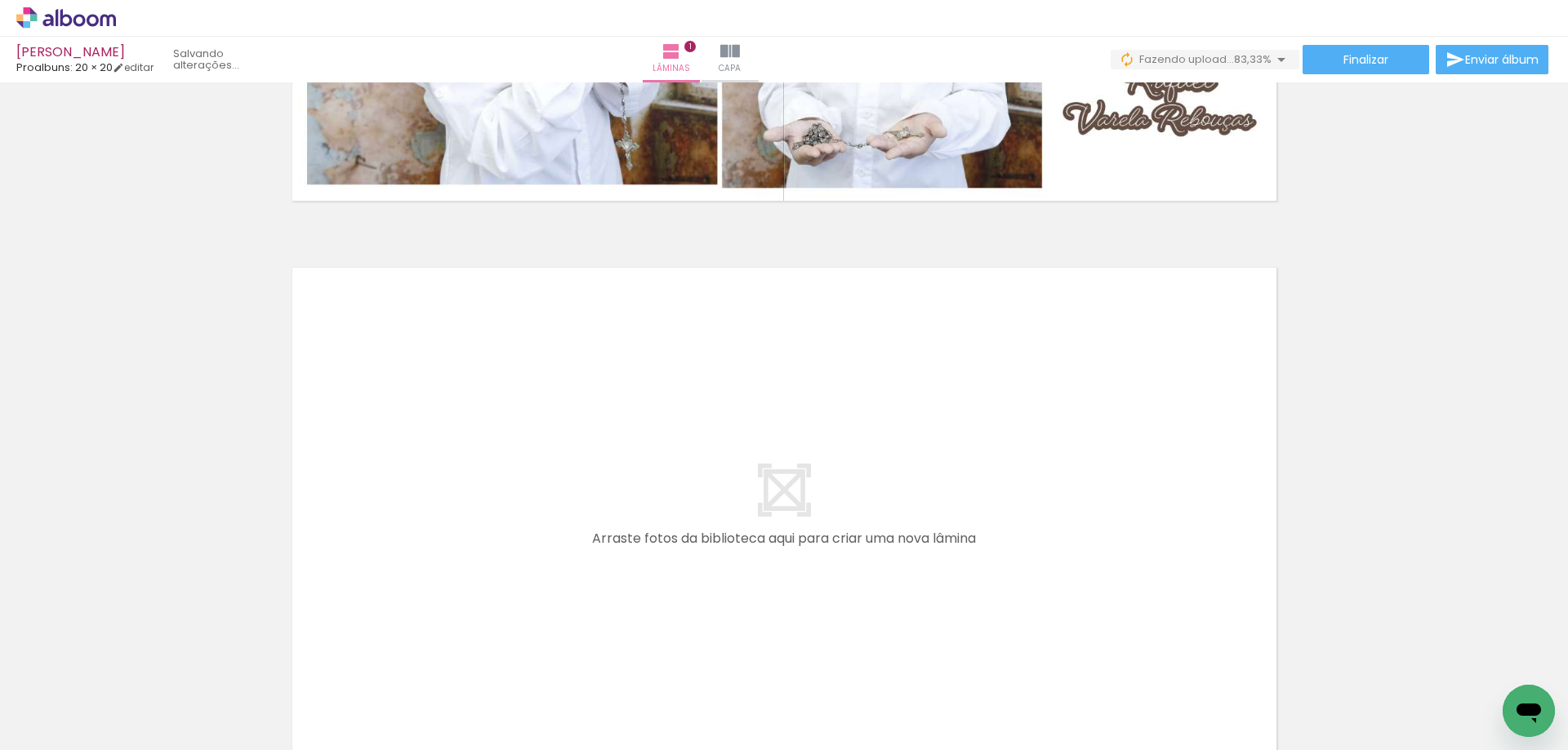
scroll to position [430, 0]
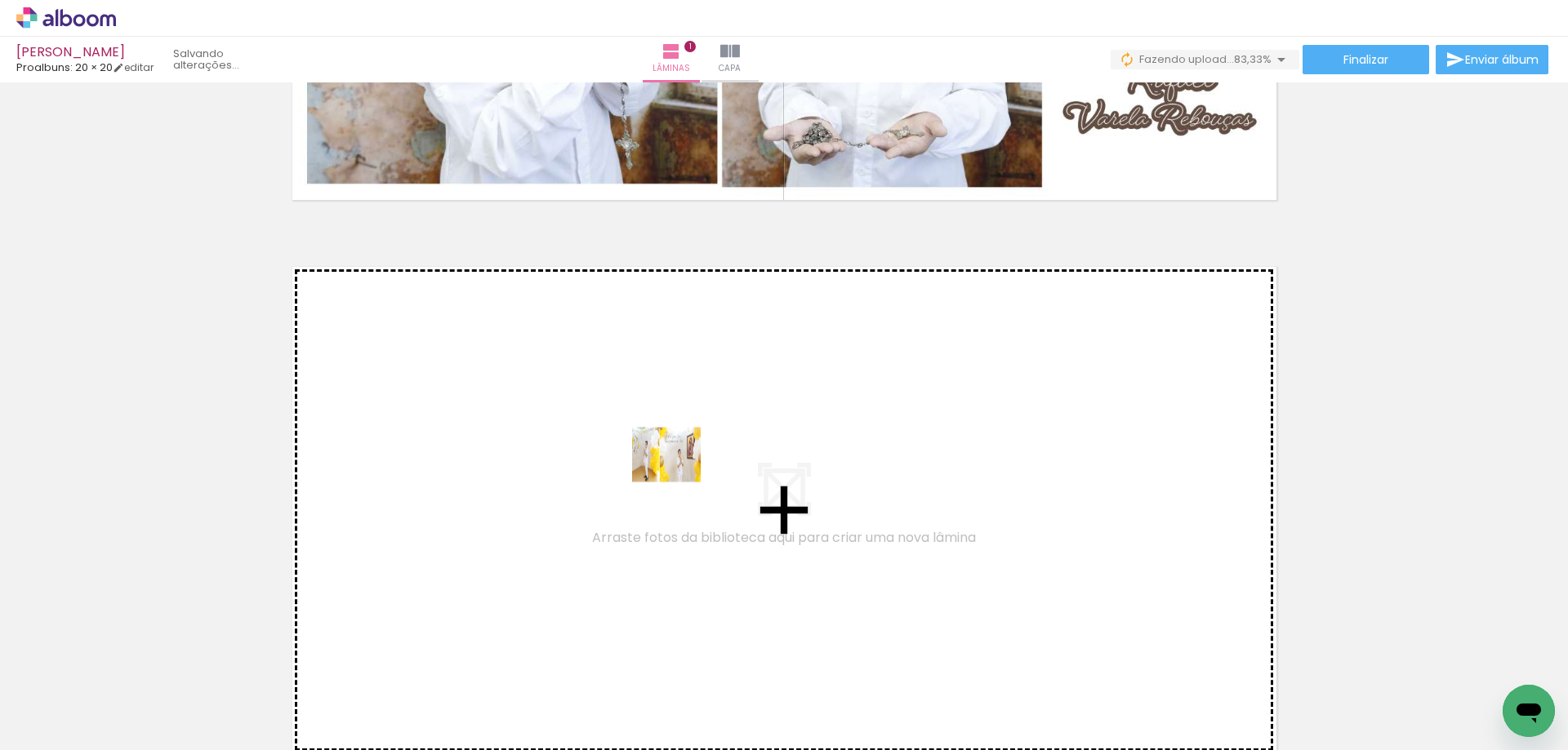
drag, startPoint x: 350, startPoint y: 707, endPoint x: 726, endPoint y: 446, distance: 457.7
click at [726, 446] on quentale-workspace at bounding box center [784, 375] width 1568 height 750
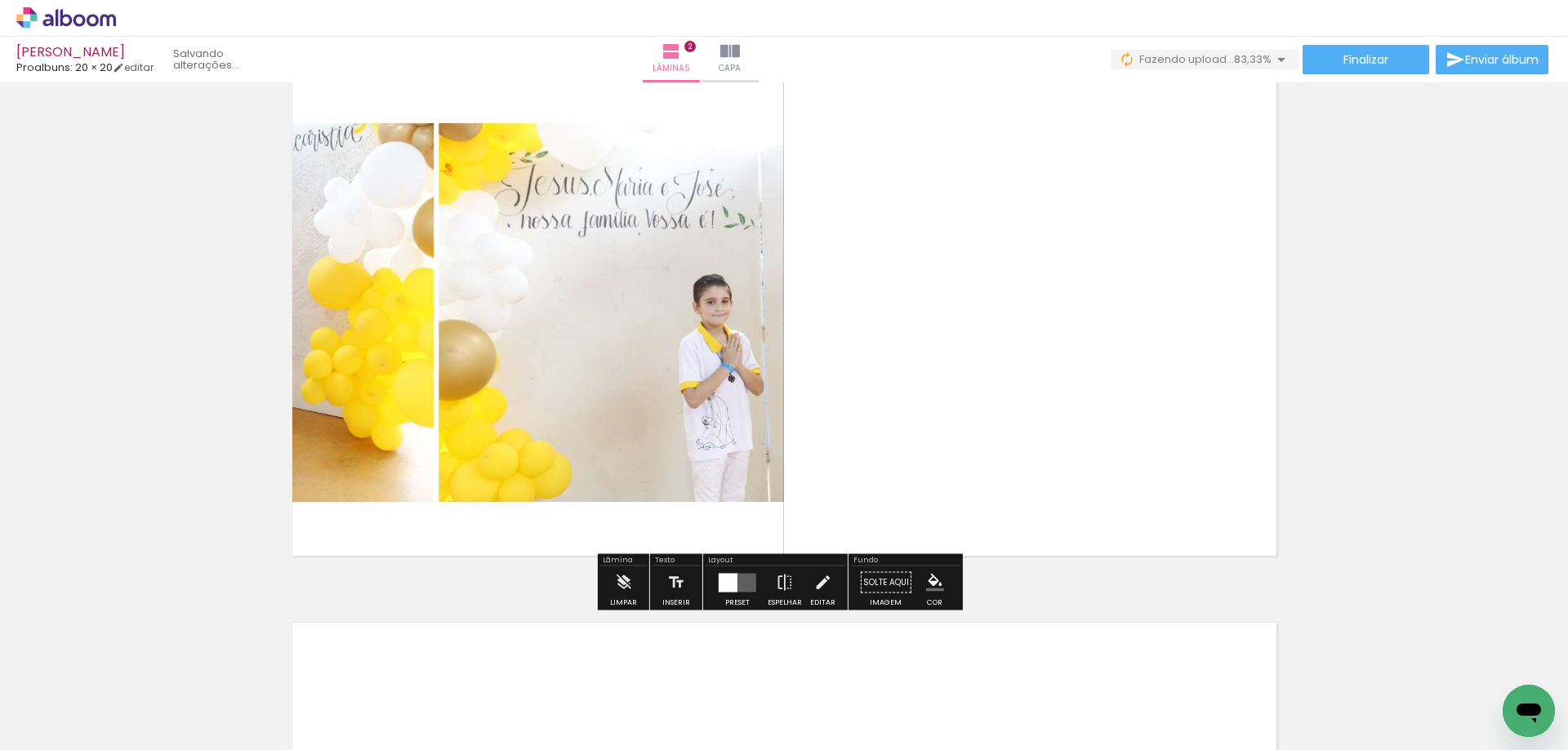
scroll to position [656, 0]
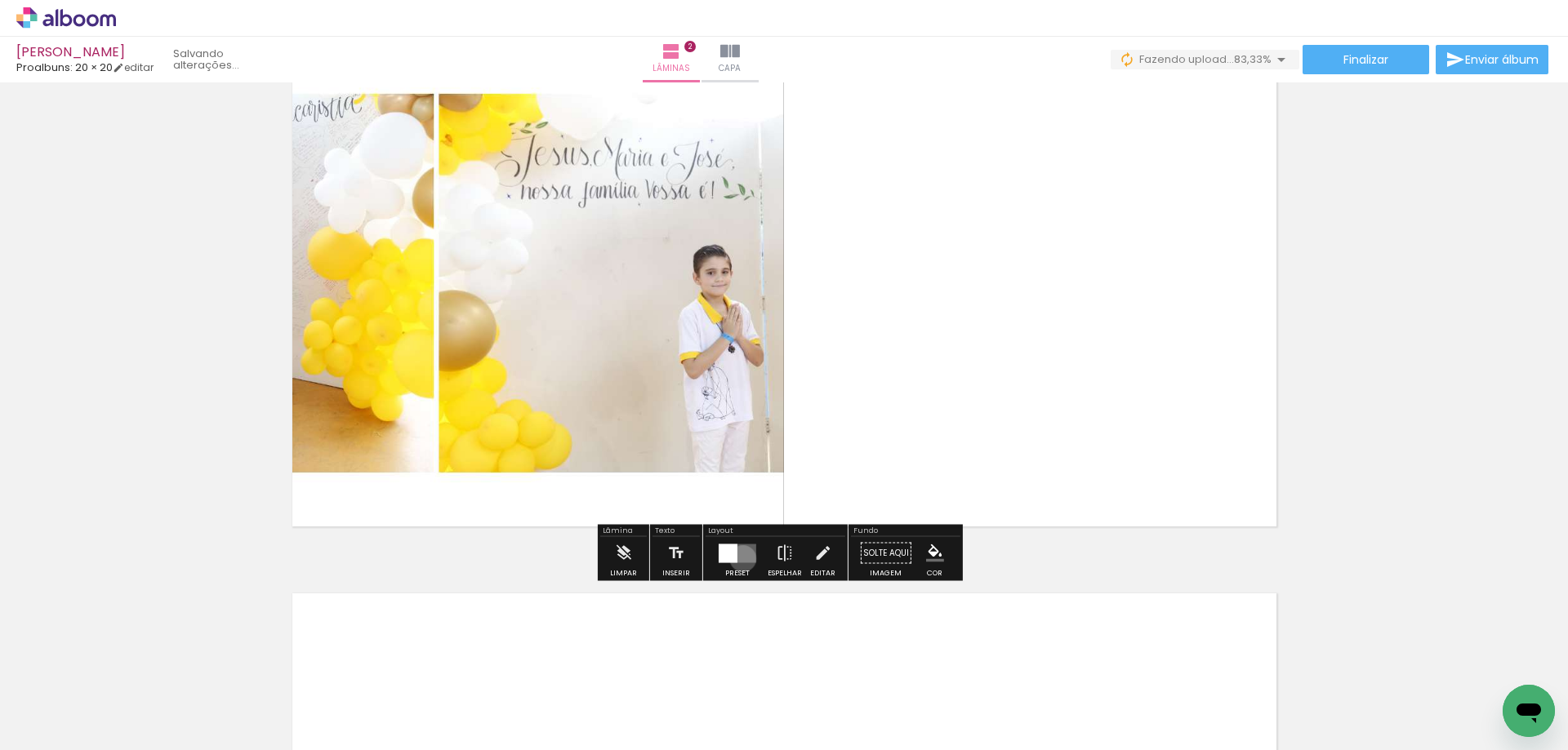
click at [740, 559] on quentale-layouter at bounding box center [738, 553] width 37 height 19
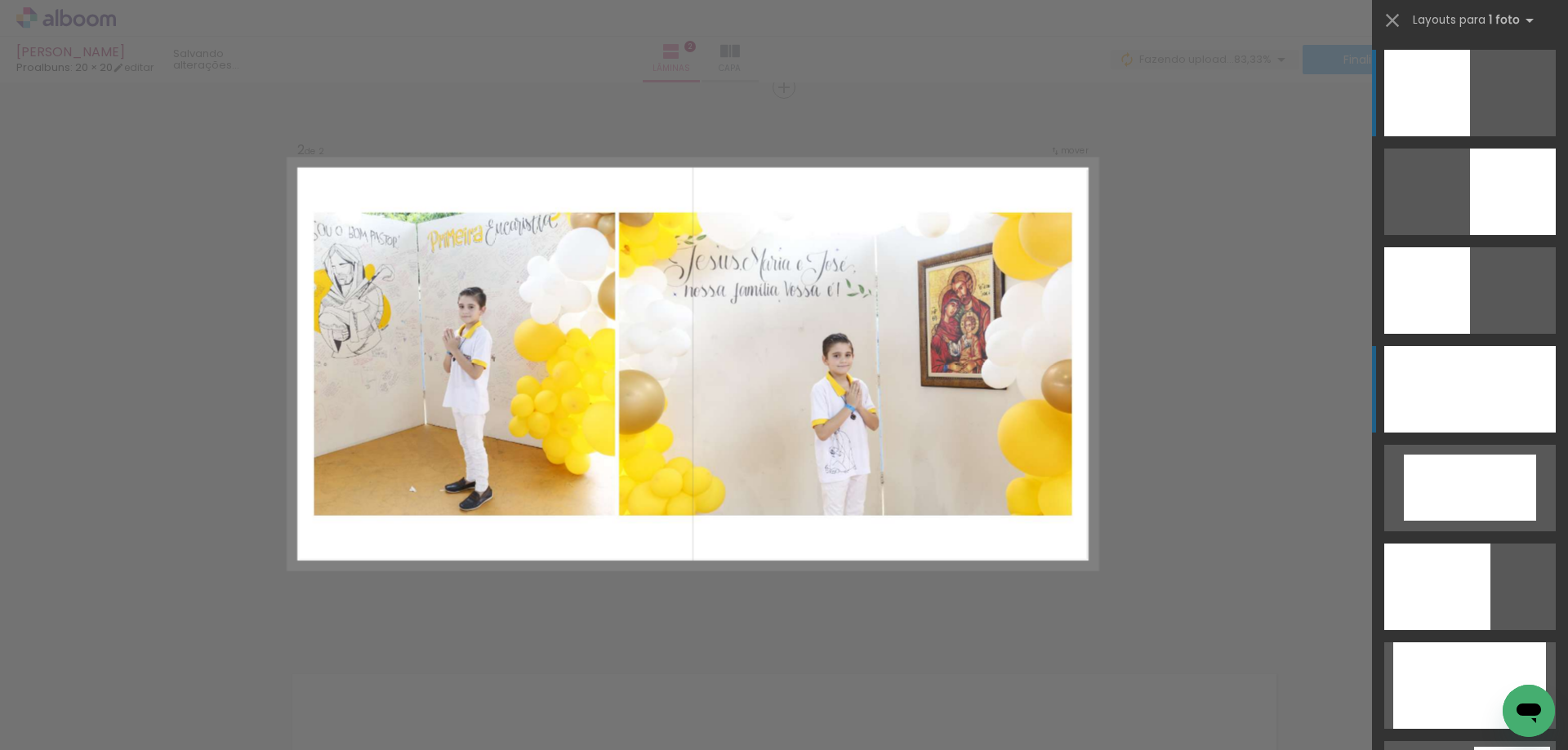
scroll to position [575, 0]
click at [1494, 393] on div at bounding box center [1470, 389] width 172 height 87
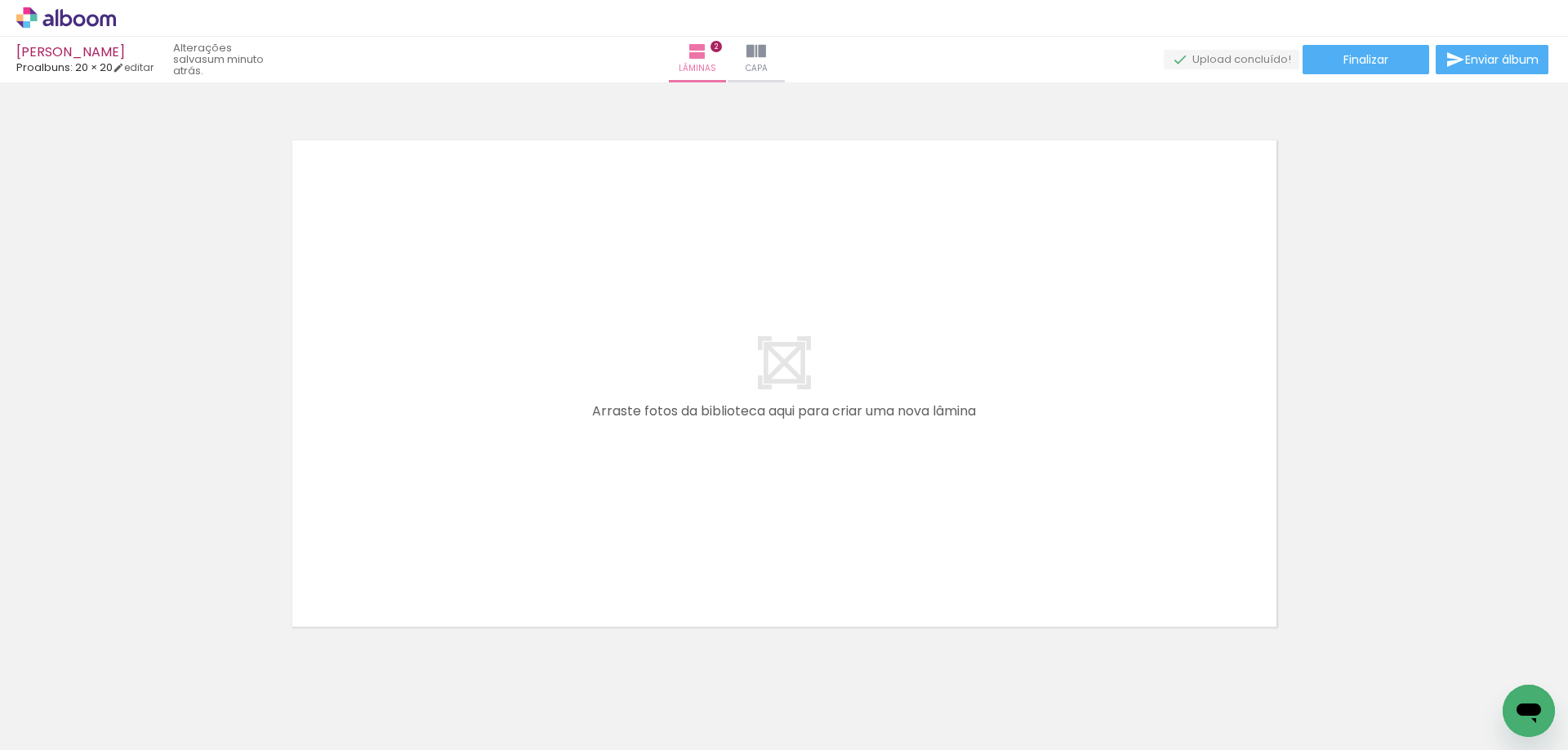
scroll to position [1146, 0]
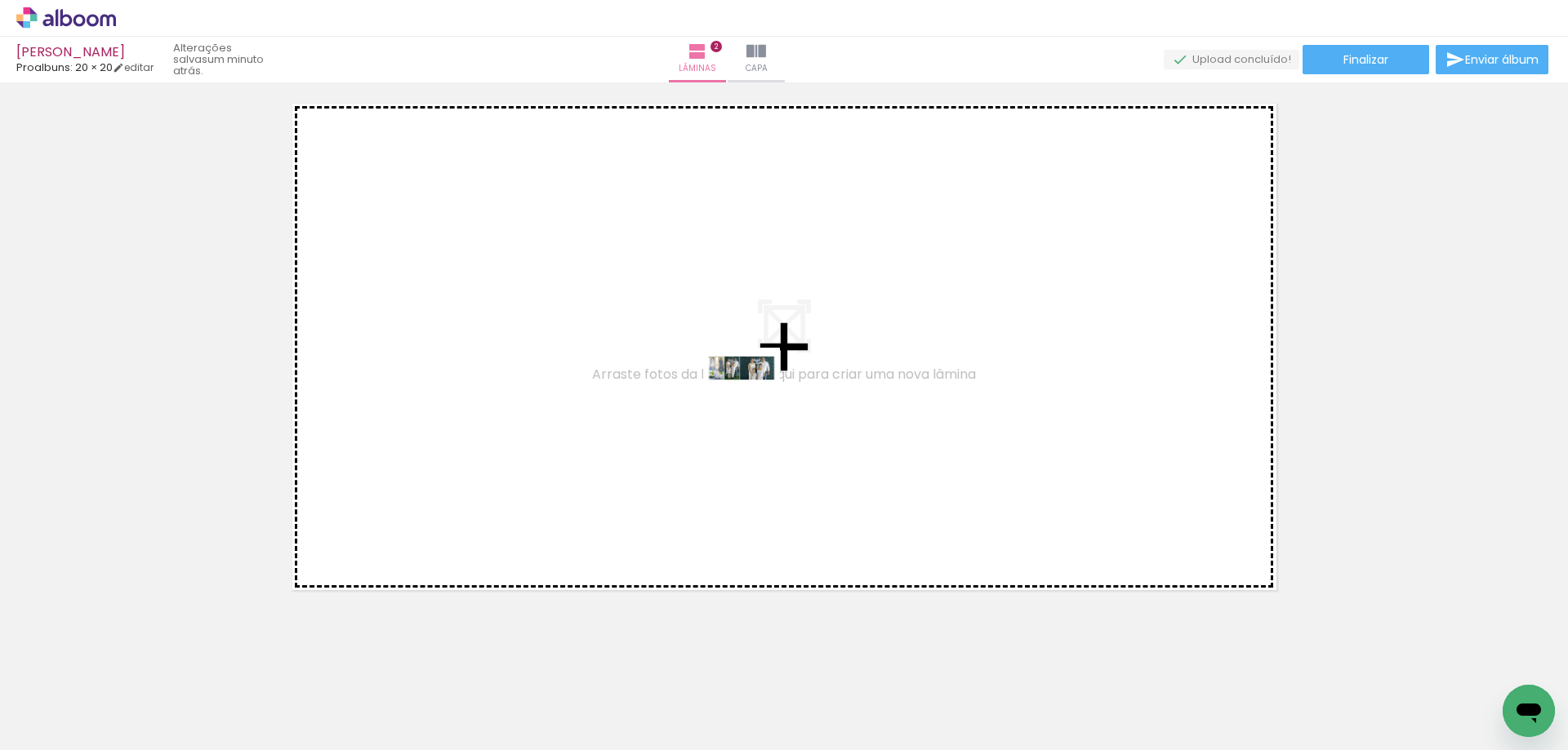
drag, startPoint x: 435, startPoint y: 711, endPoint x: 770, endPoint y: 392, distance: 462.6
click at [770, 392] on quentale-workspace at bounding box center [784, 375] width 1568 height 750
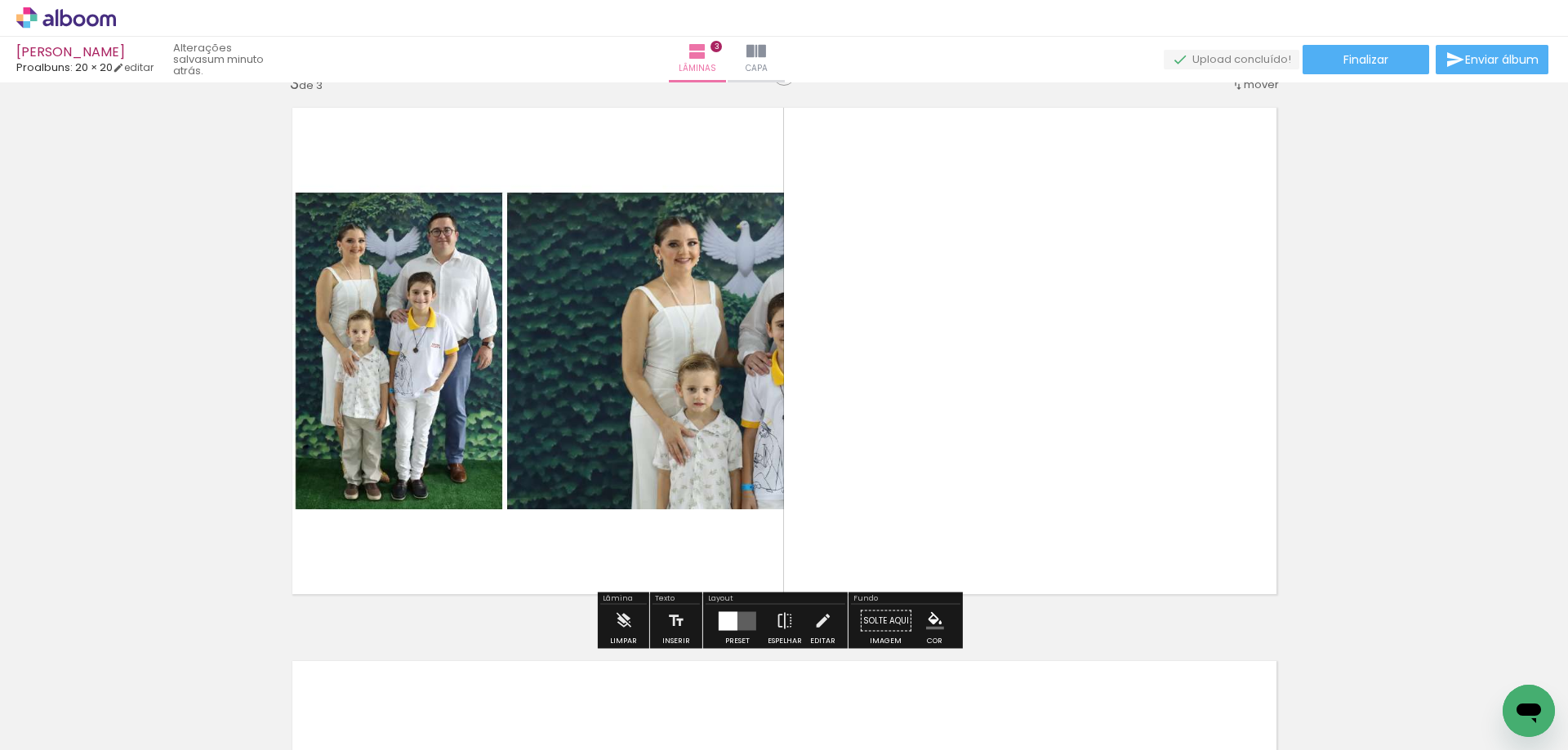
scroll to position [1128, 0]
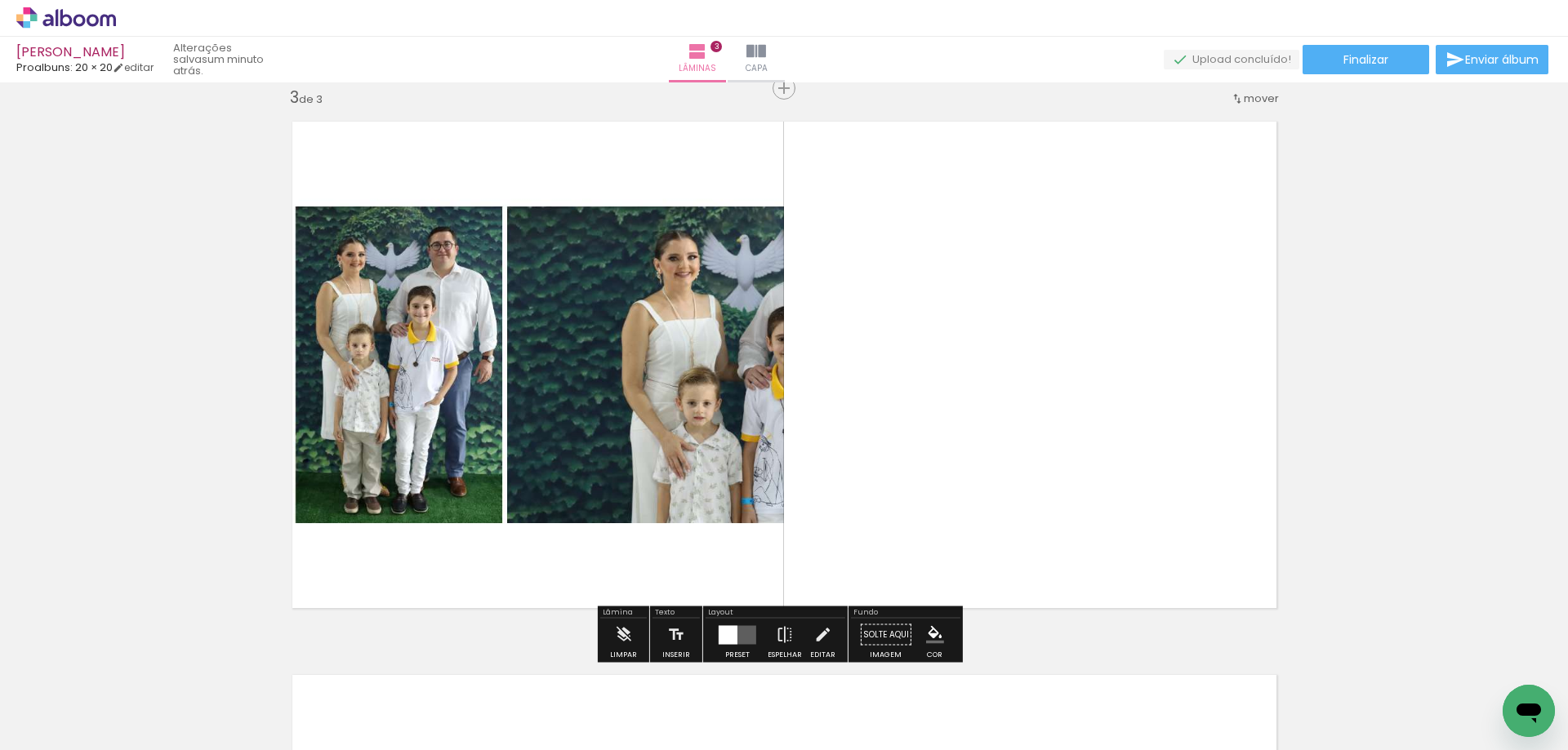
click at [741, 633] on quentale-layouter at bounding box center [738, 635] width 37 height 19
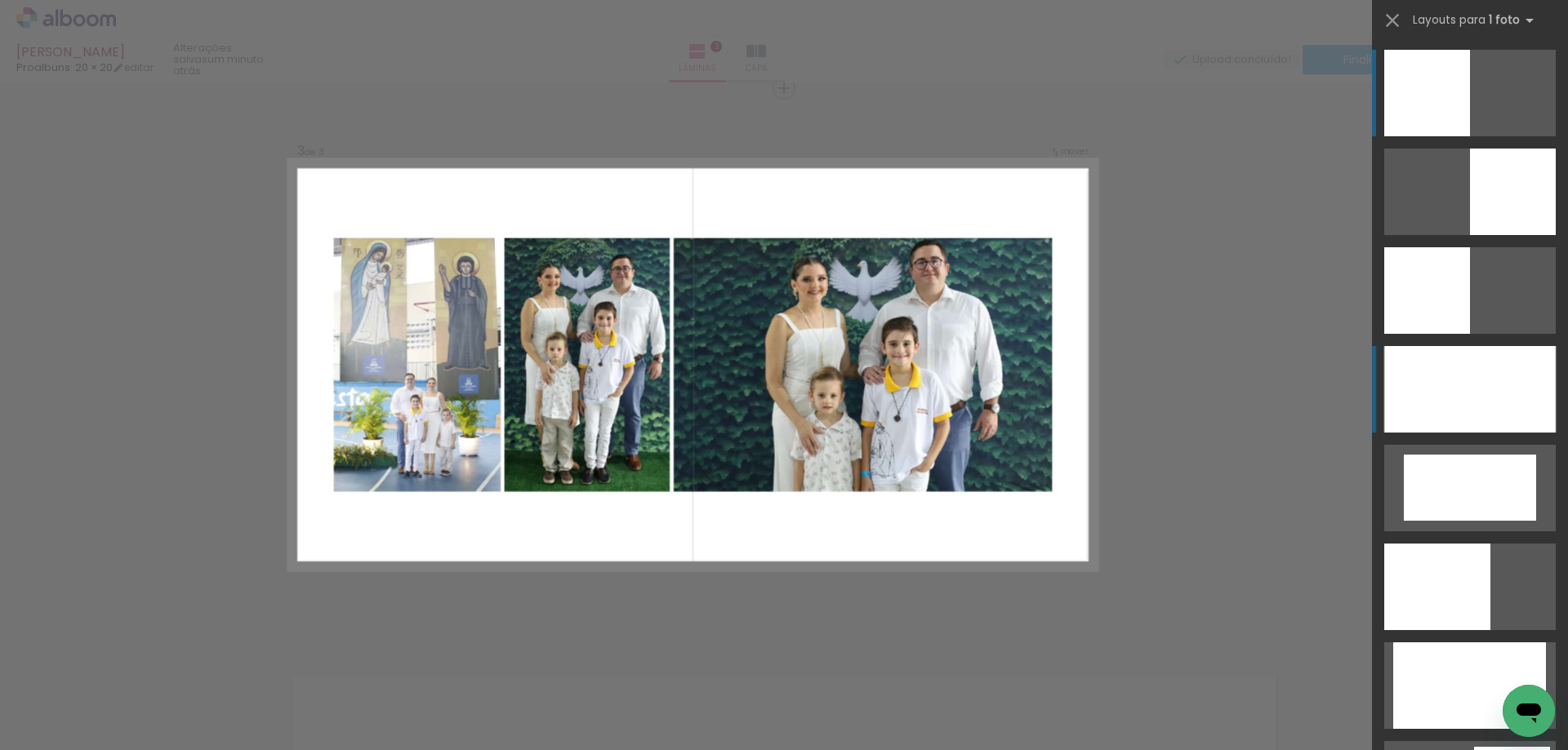
click at [1448, 403] on div at bounding box center [1470, 389] width 172 height 87
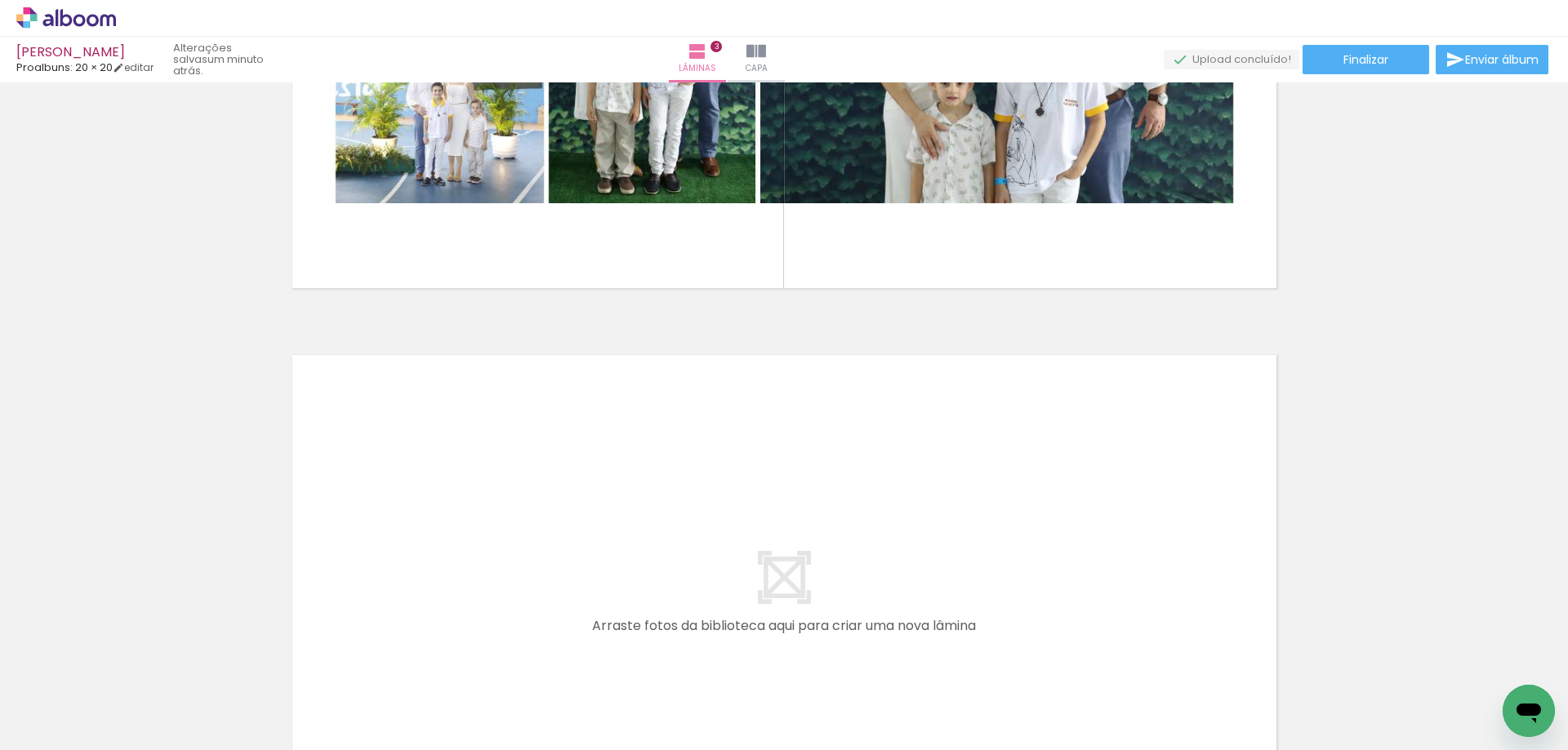
scroll to position [1455, 0]
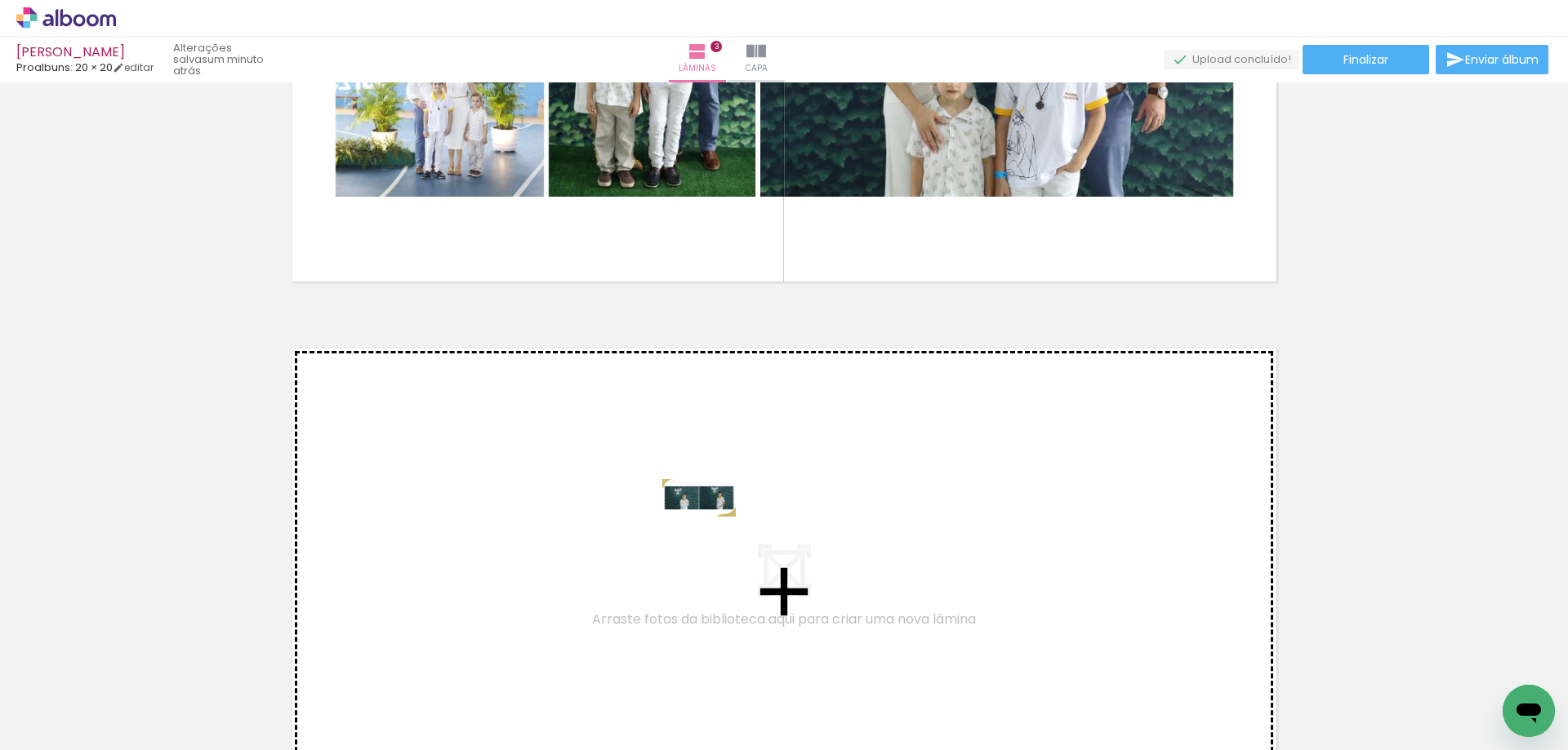
drag, startPoint x: 626, startPoint y: 701, endPoint x: 712, endPoint y: 528, distance: 193.2
click at [712, 528] on quentale-workspace at bounding box center [784, 375] width 1568 height 750
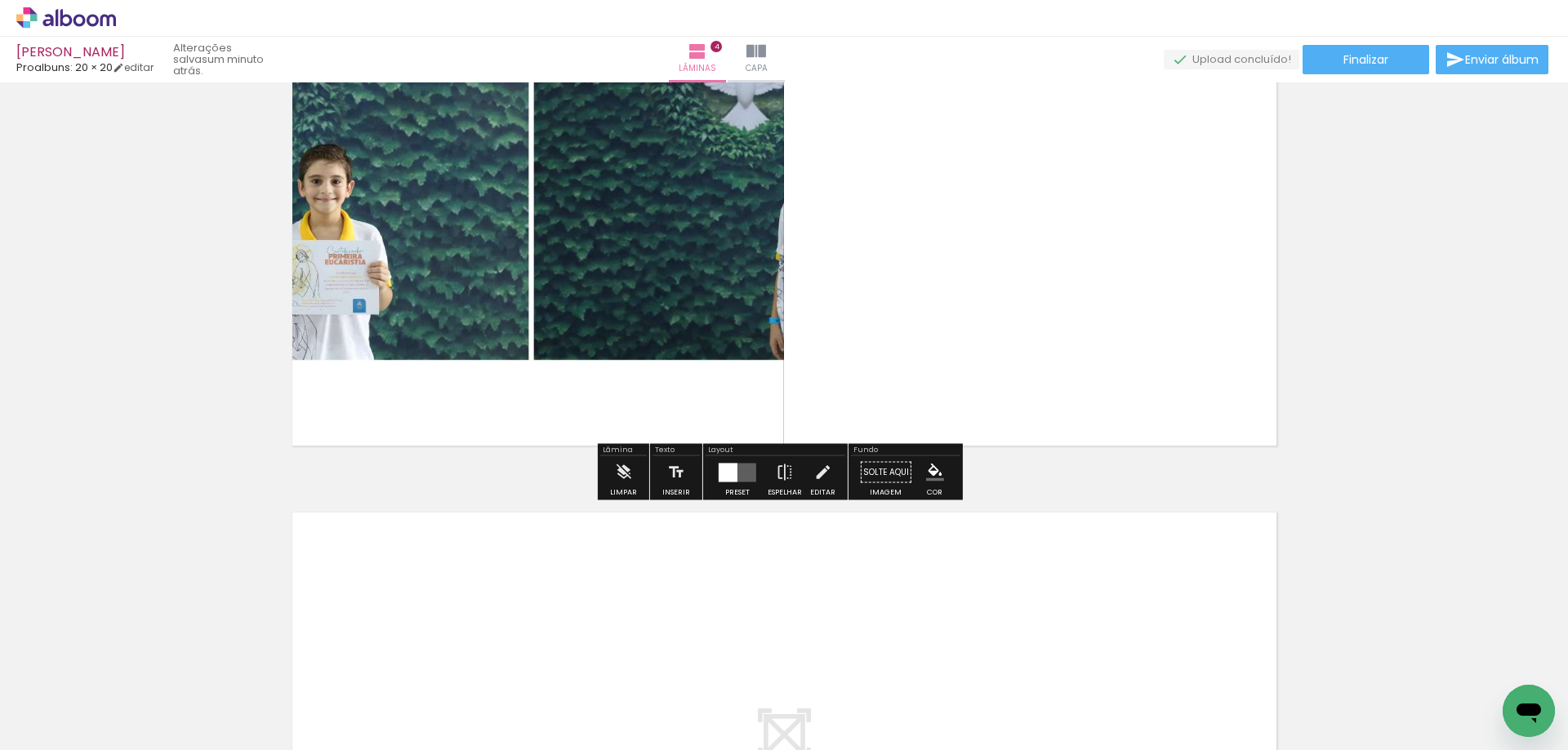
scroll to position [1845, 0]
click at [737, 473] on quentale-layouter at bounding box center [738, 471] width 37 height 19
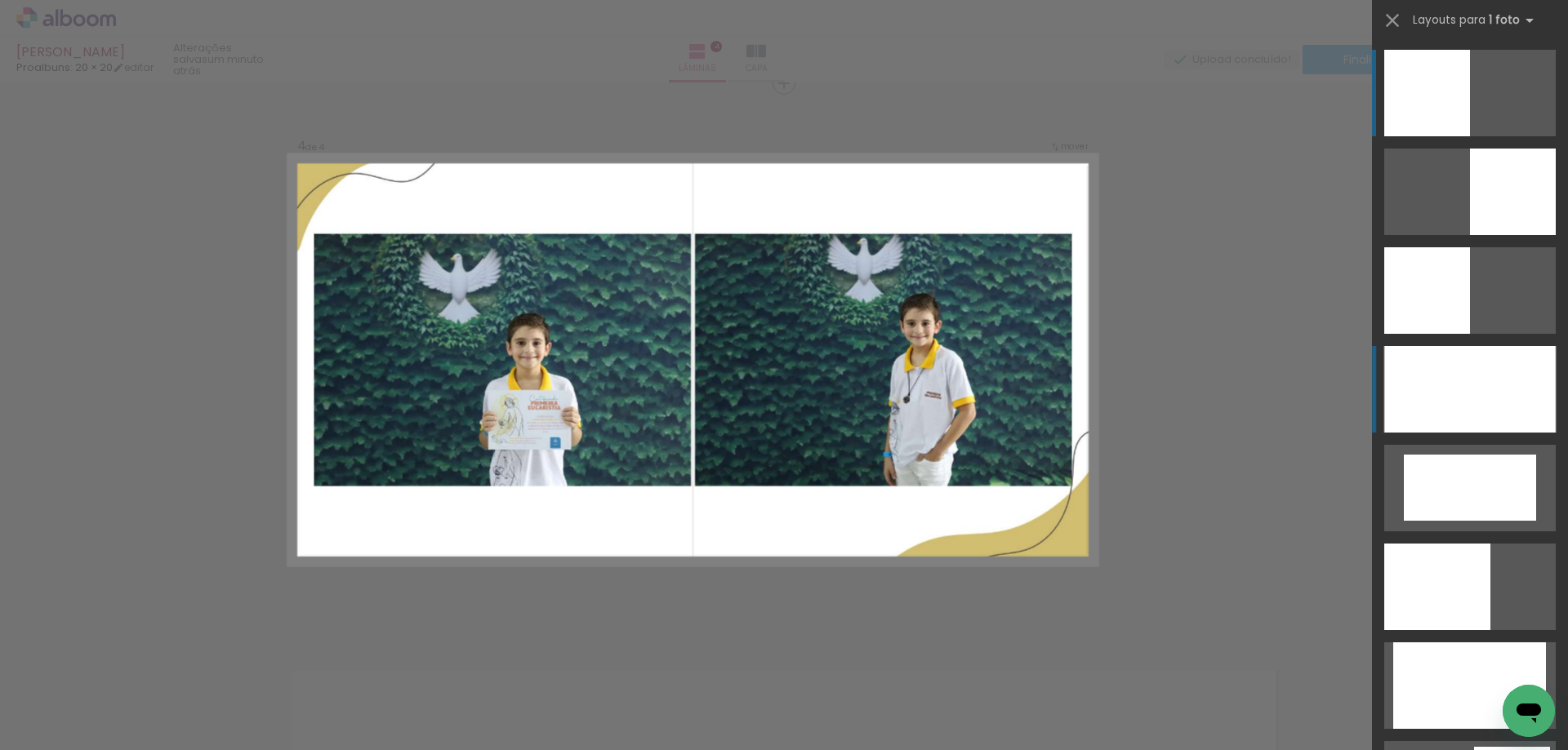
scroll to position [1681, 0]
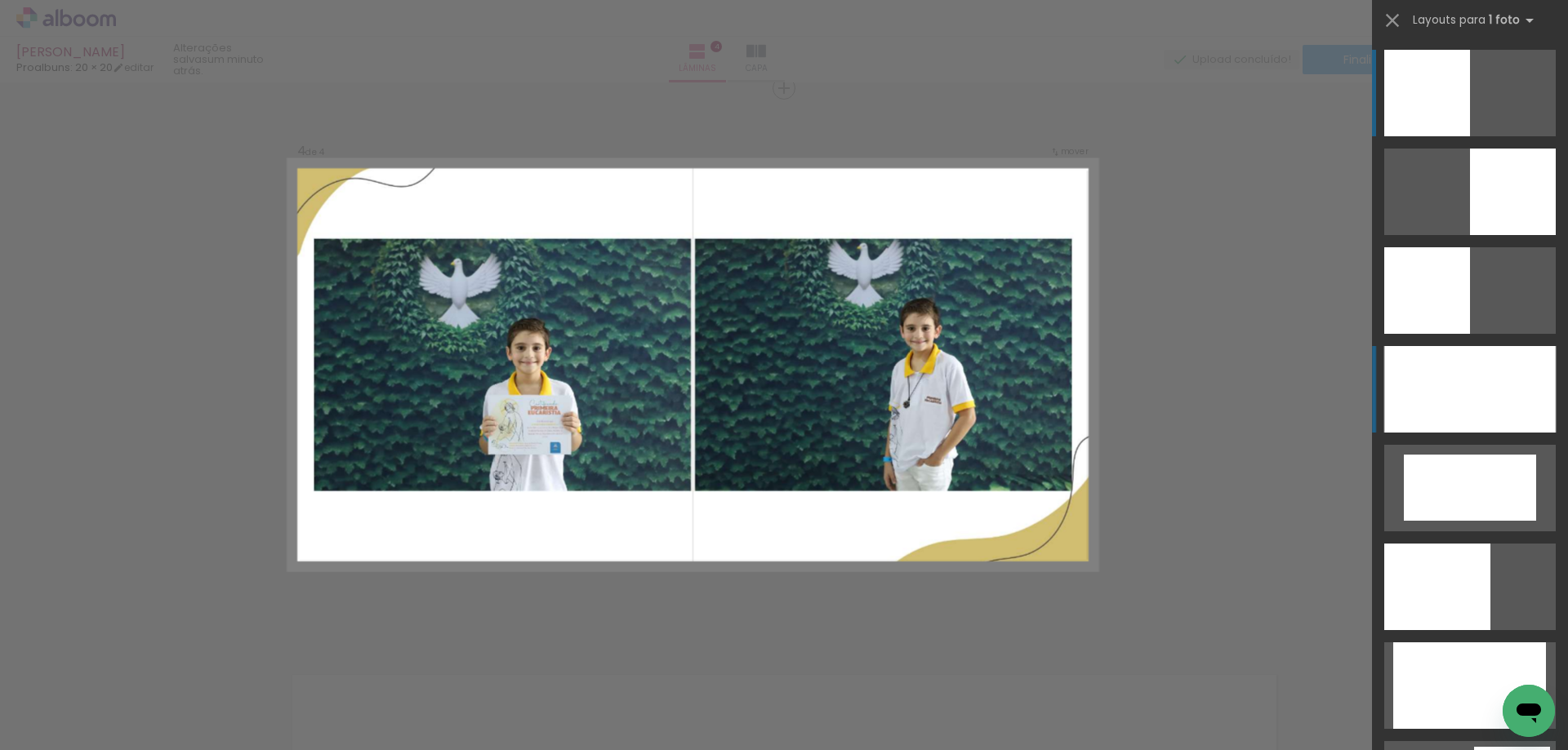
click at [1436, 397] on div at bounding box center [1470, 389] width 172 height 87
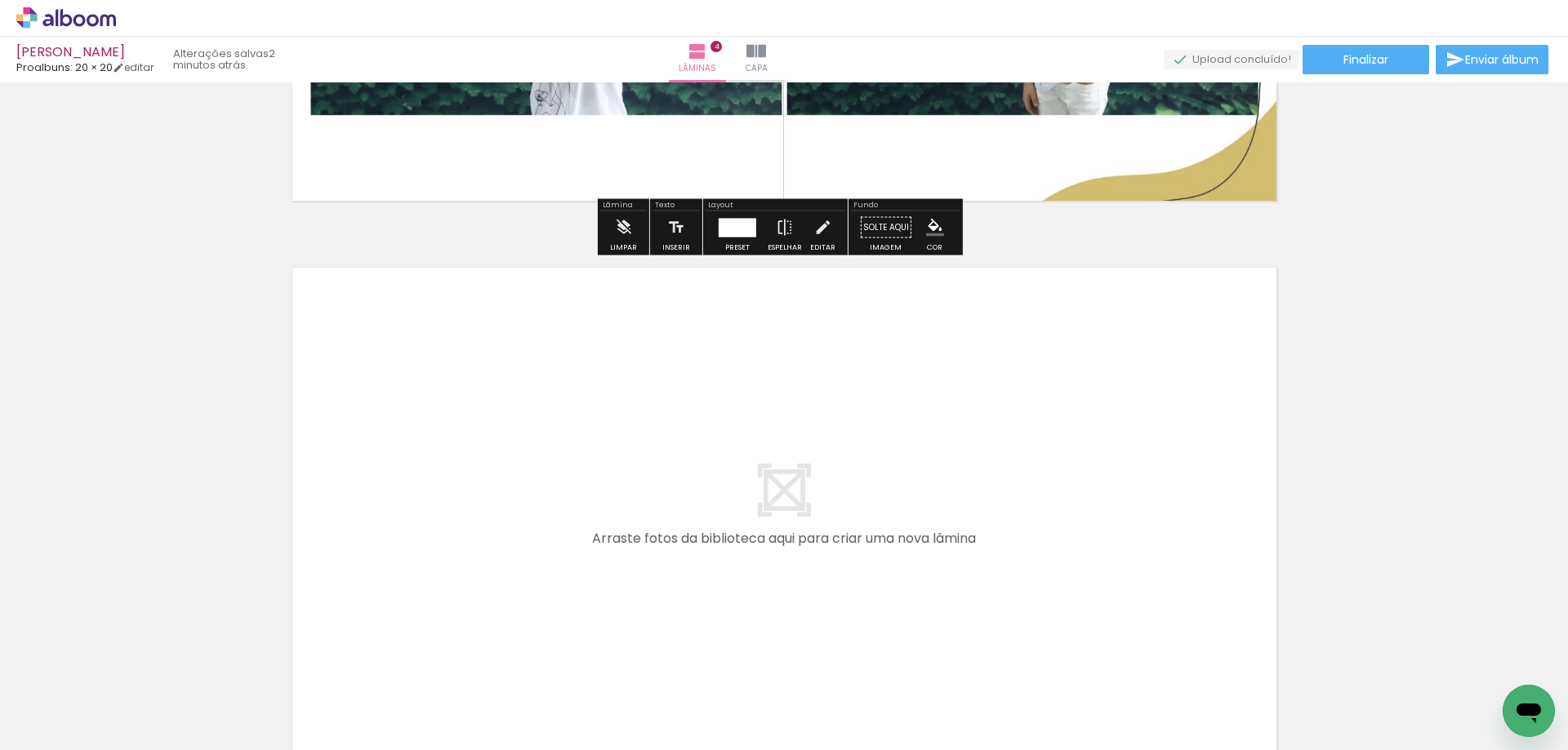
scroll to position [2090, 0]
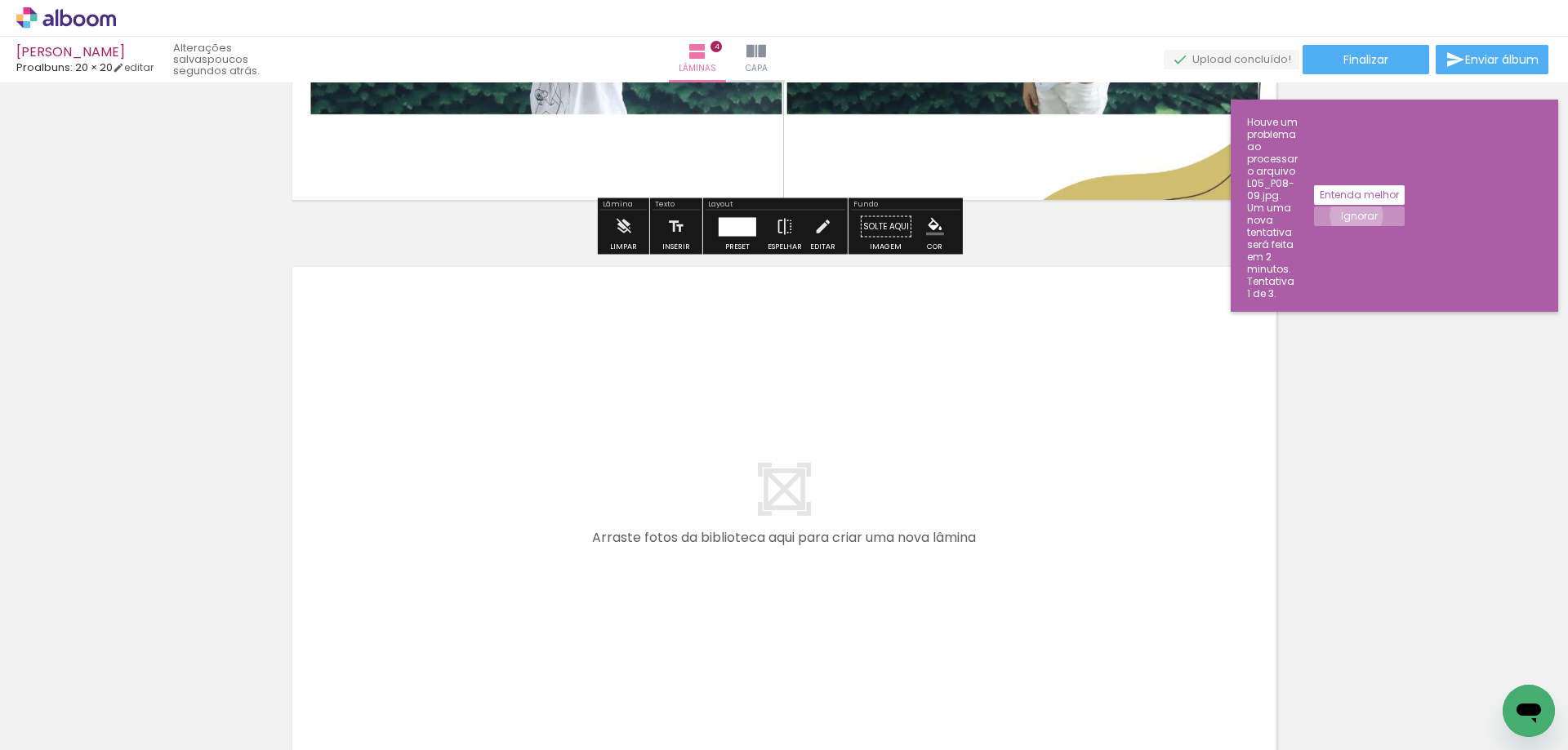
click at [0, 0] on slot "Ignorar" at bounding box center [0, 0] width 0 height 0
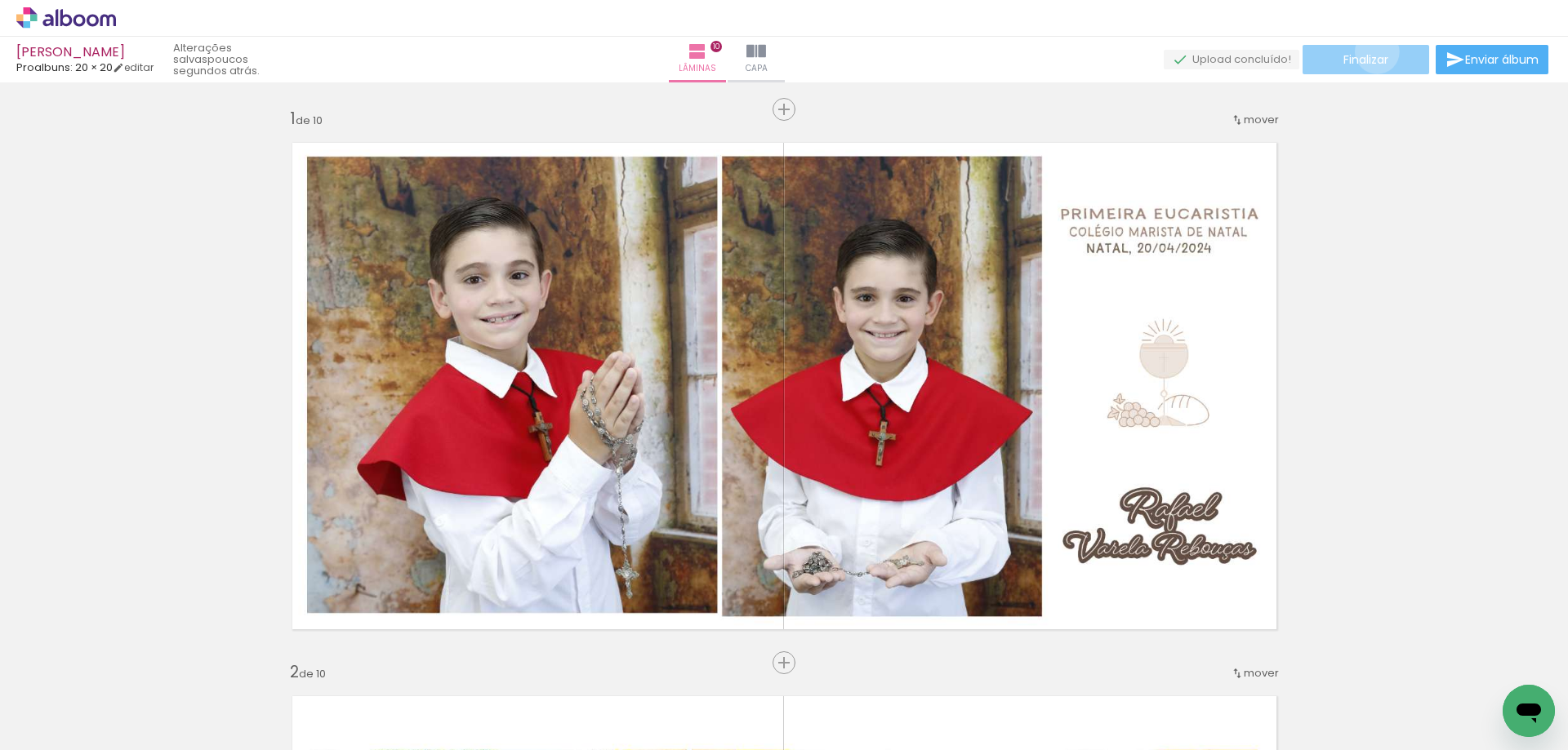
click at [1372, 54] on span "Finalizar" at bounding box center [1367, 60] width 45 height 12
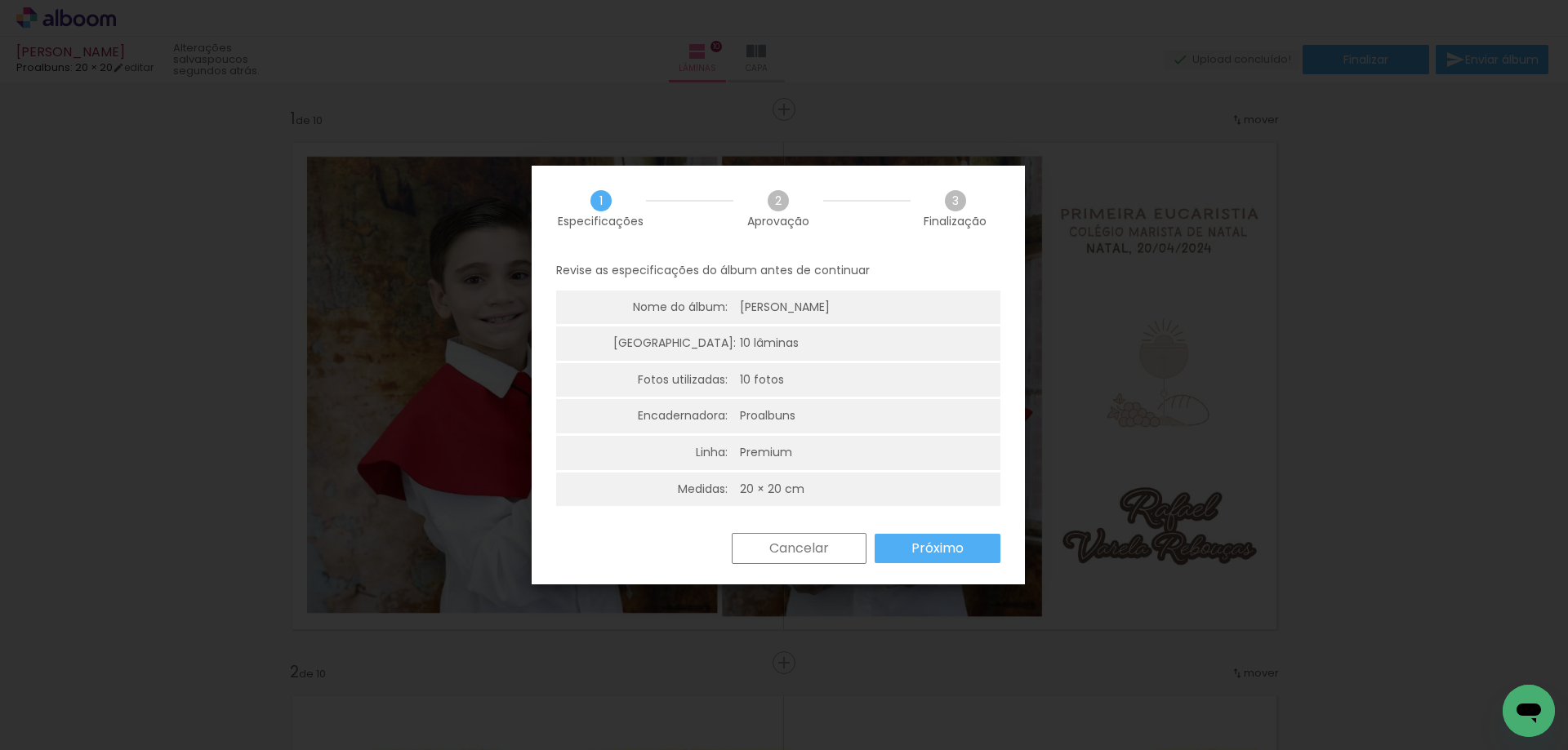
click at [0, 0] on slot "Próximo" at bounding box center [0, 0] width 0 height 0
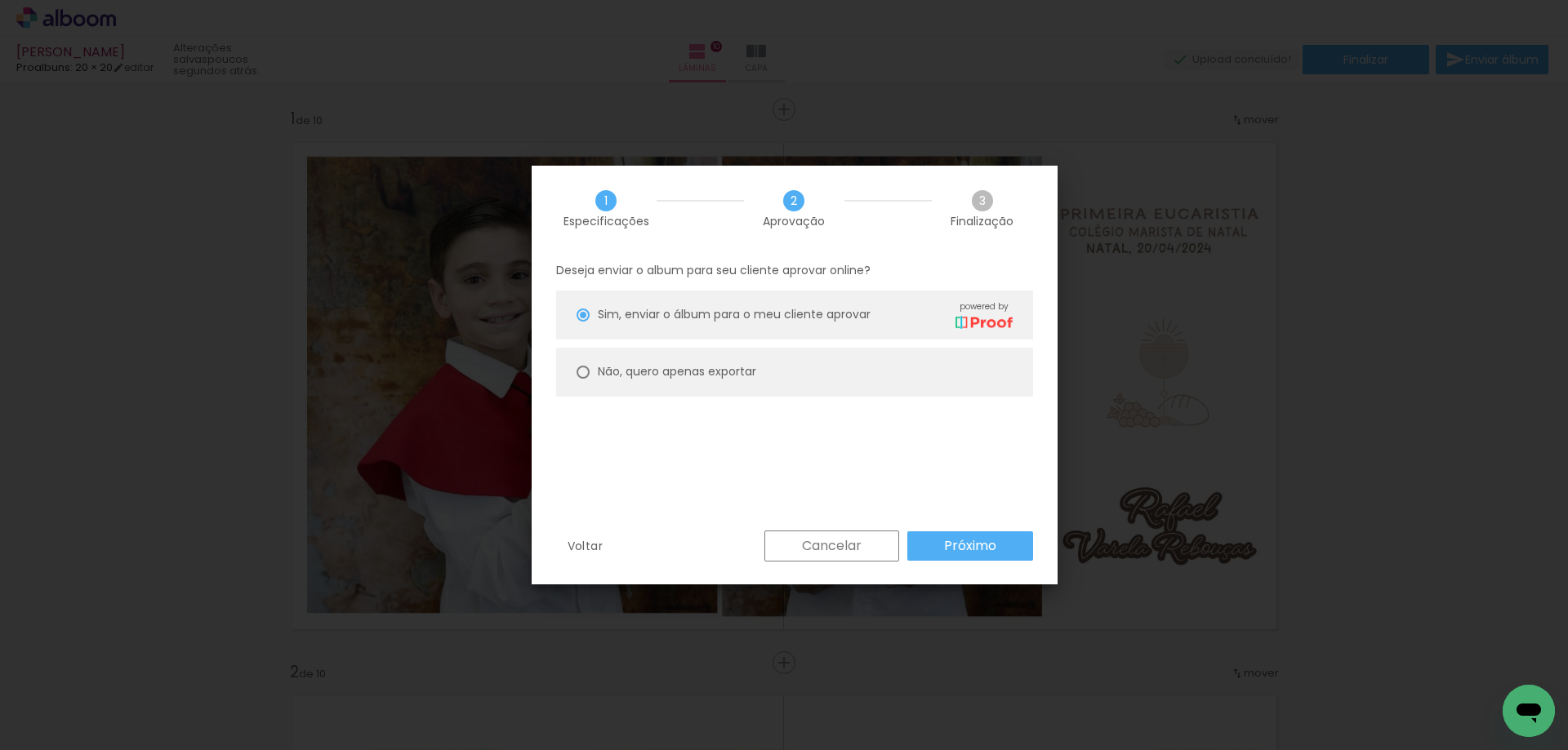
click at [0, 0] on slot "Não, quero apenas exportar" at bounding box center [0, 0] width 0 height 0
type paper-radio-button "on"
click at [0, 0] on slot "Próximo" at bounding box center [0, 0] width 0 height 0
type input "Alta, 300 DPI"
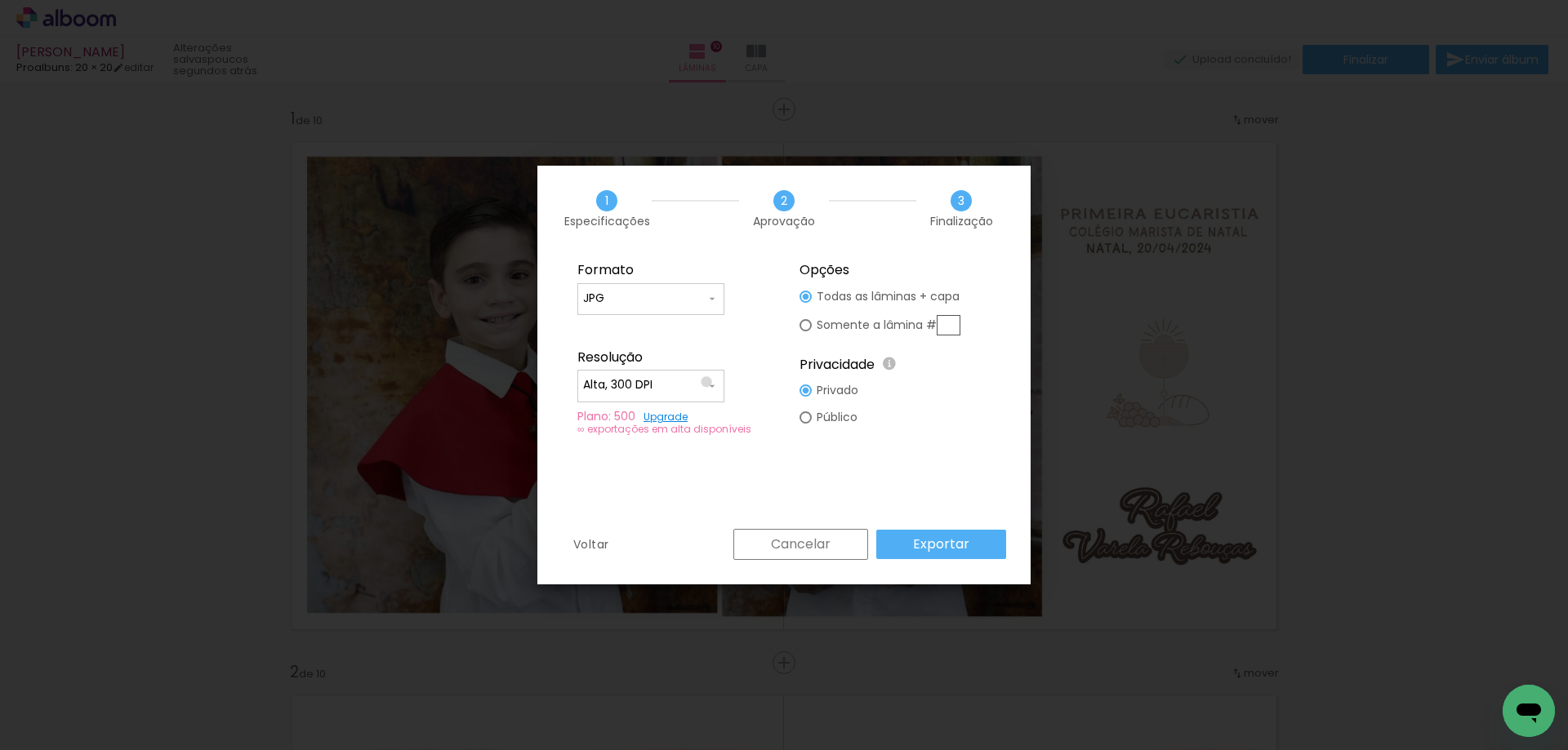
click at [707, 382] on iron-icon at bounding box center [712, 385] width 13 height 13
click at [707, 382] on paper-item "Alta, 300 DPI" at bounding box center [651, 382] width 147 height 33
click at [968, 533] on paper-button "Exportar" at bounding box center [942, 545] width 130 height 30
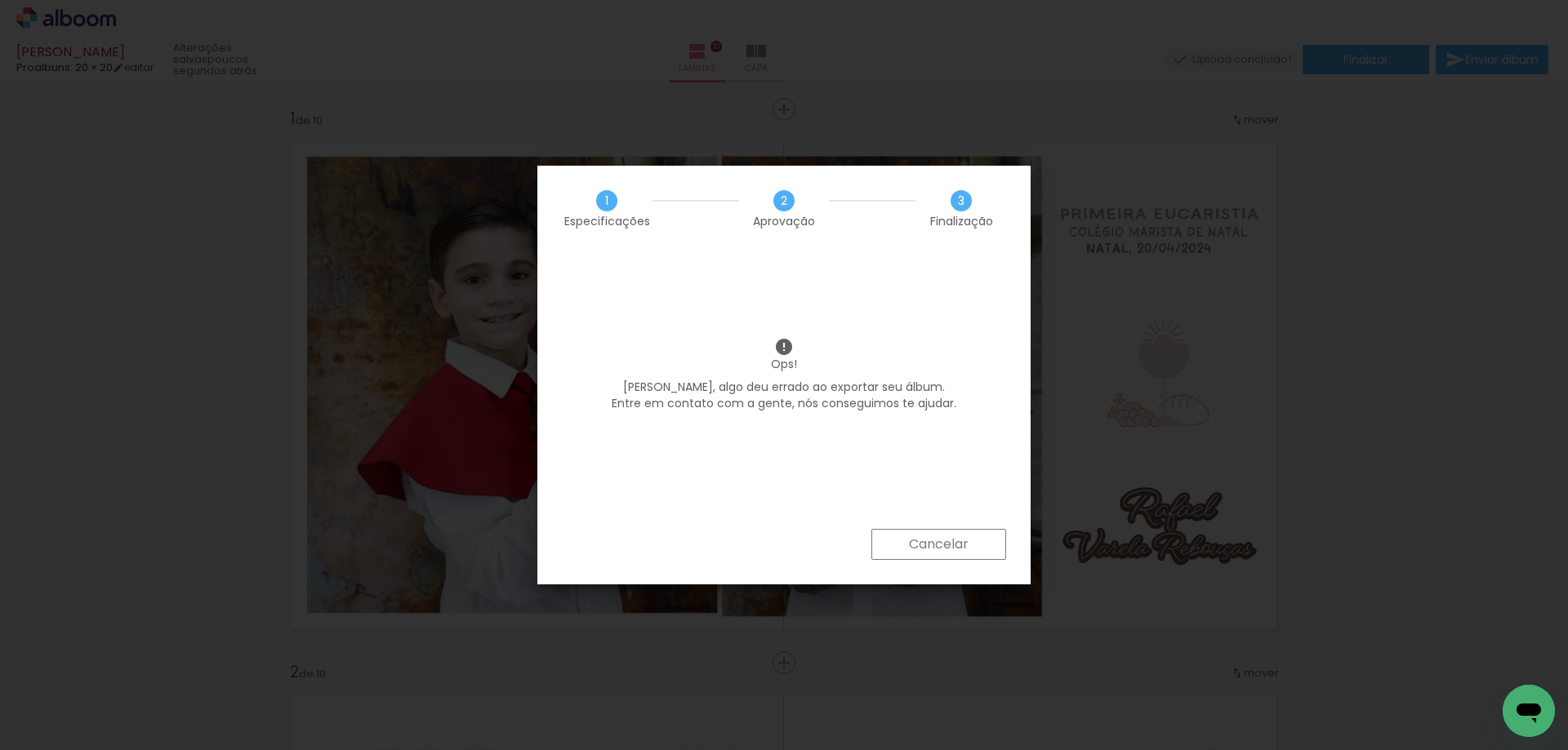
click at [0, 0] on slot "Cancelar" at bounding box center [0, 0] width 0 height 0
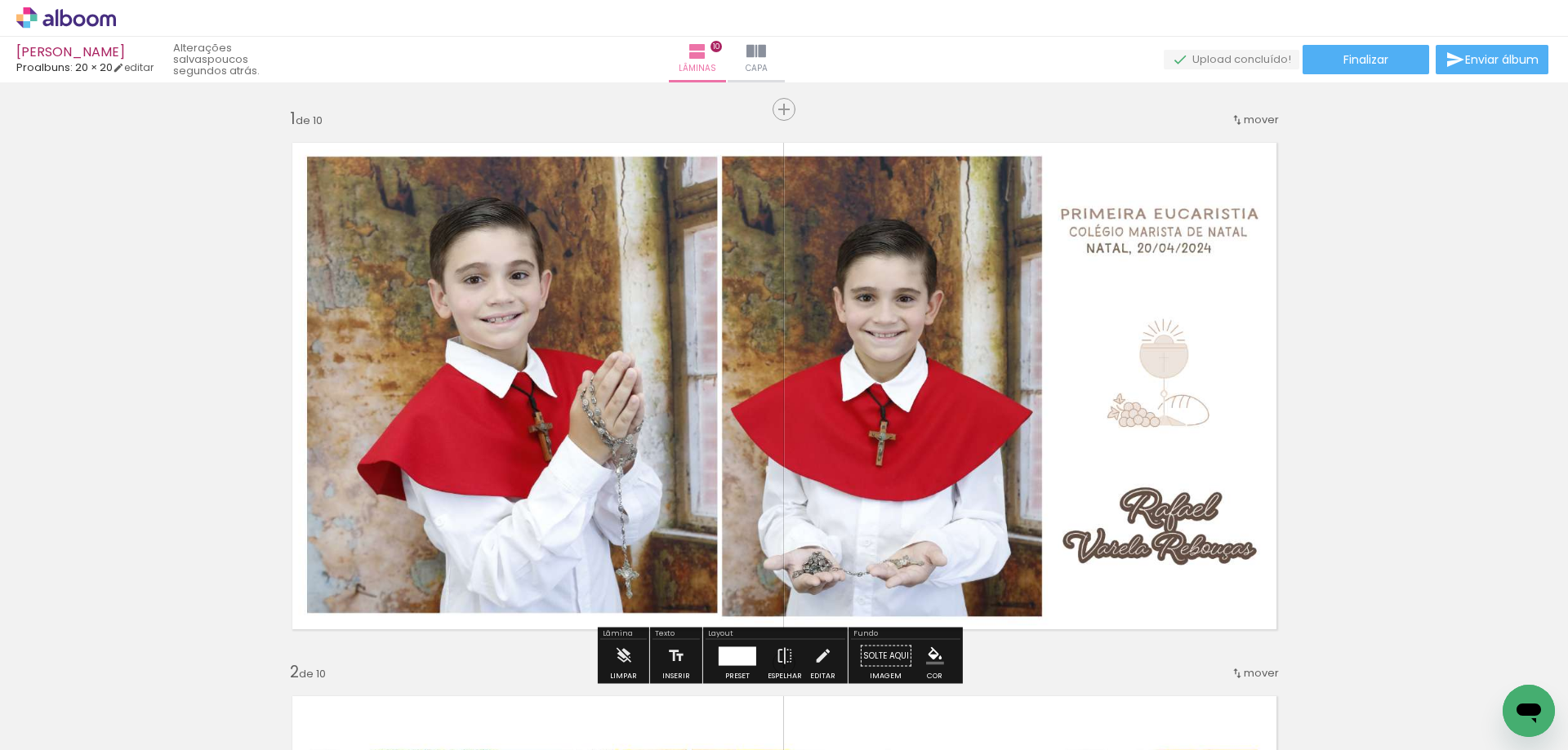
scroll to position [245, 0]
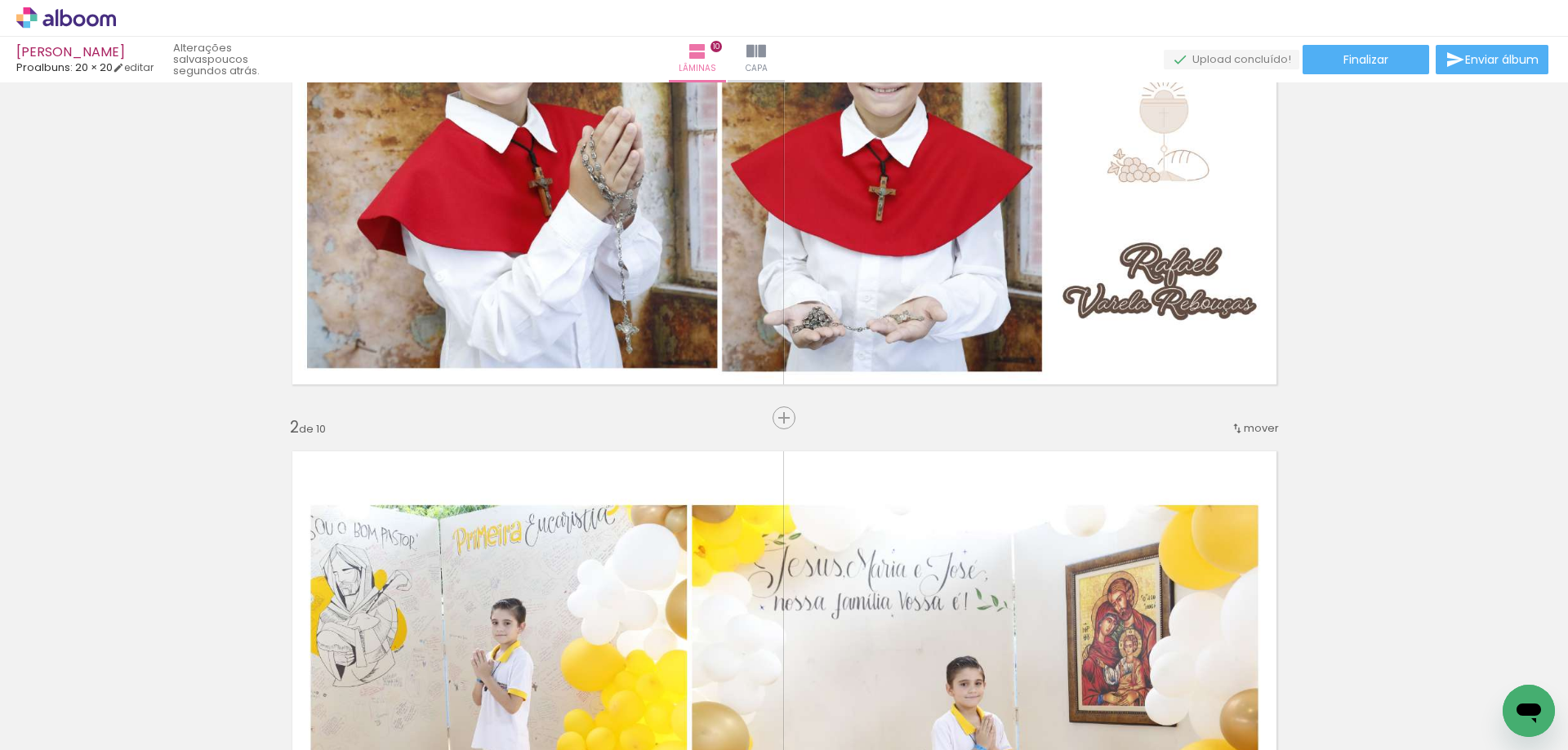
click at [1530, 713] on icon "Abrir janela de mensagens" at bounding box center [1529, 714] width 25 height 20
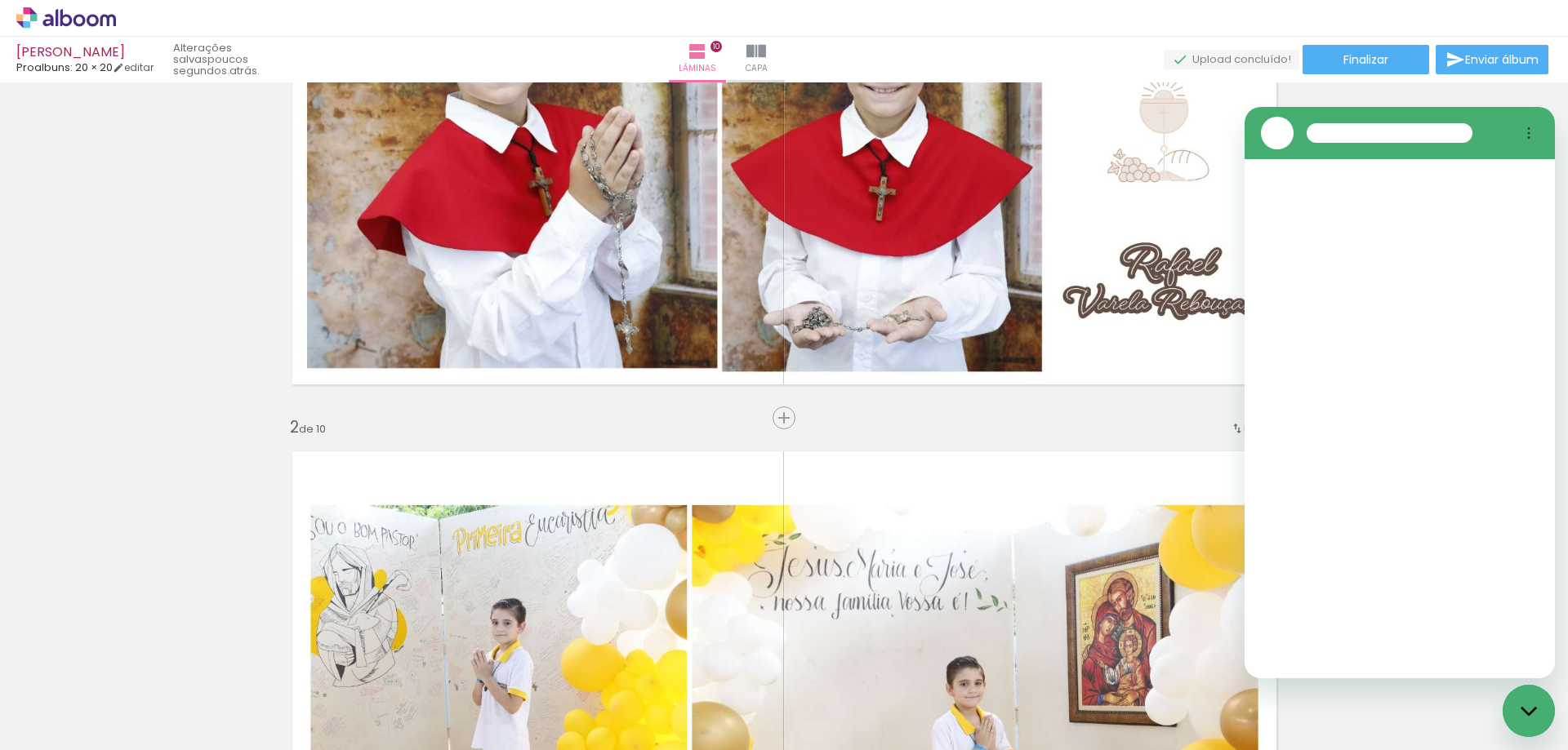
scroll to position [0, 0]
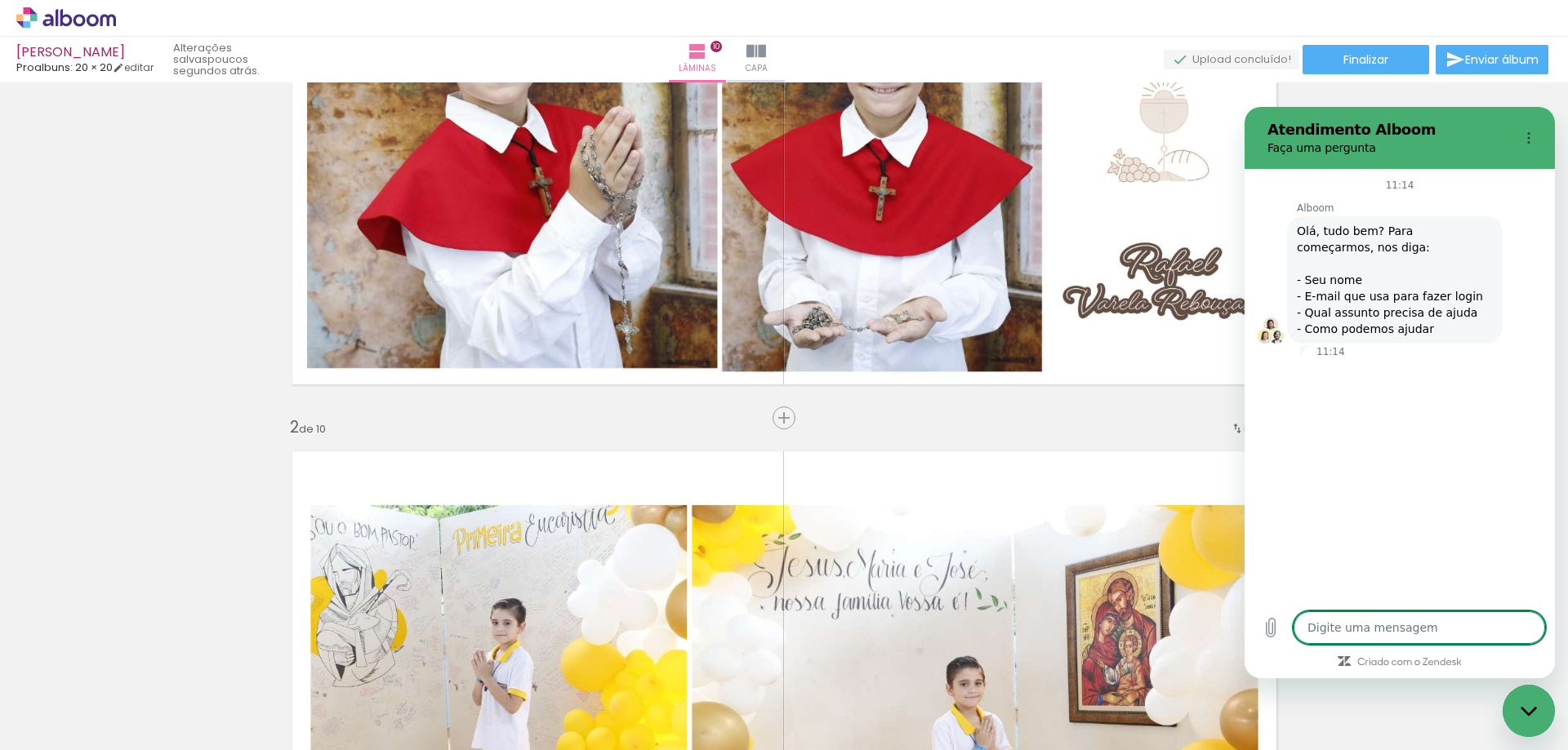
type textarea "x"
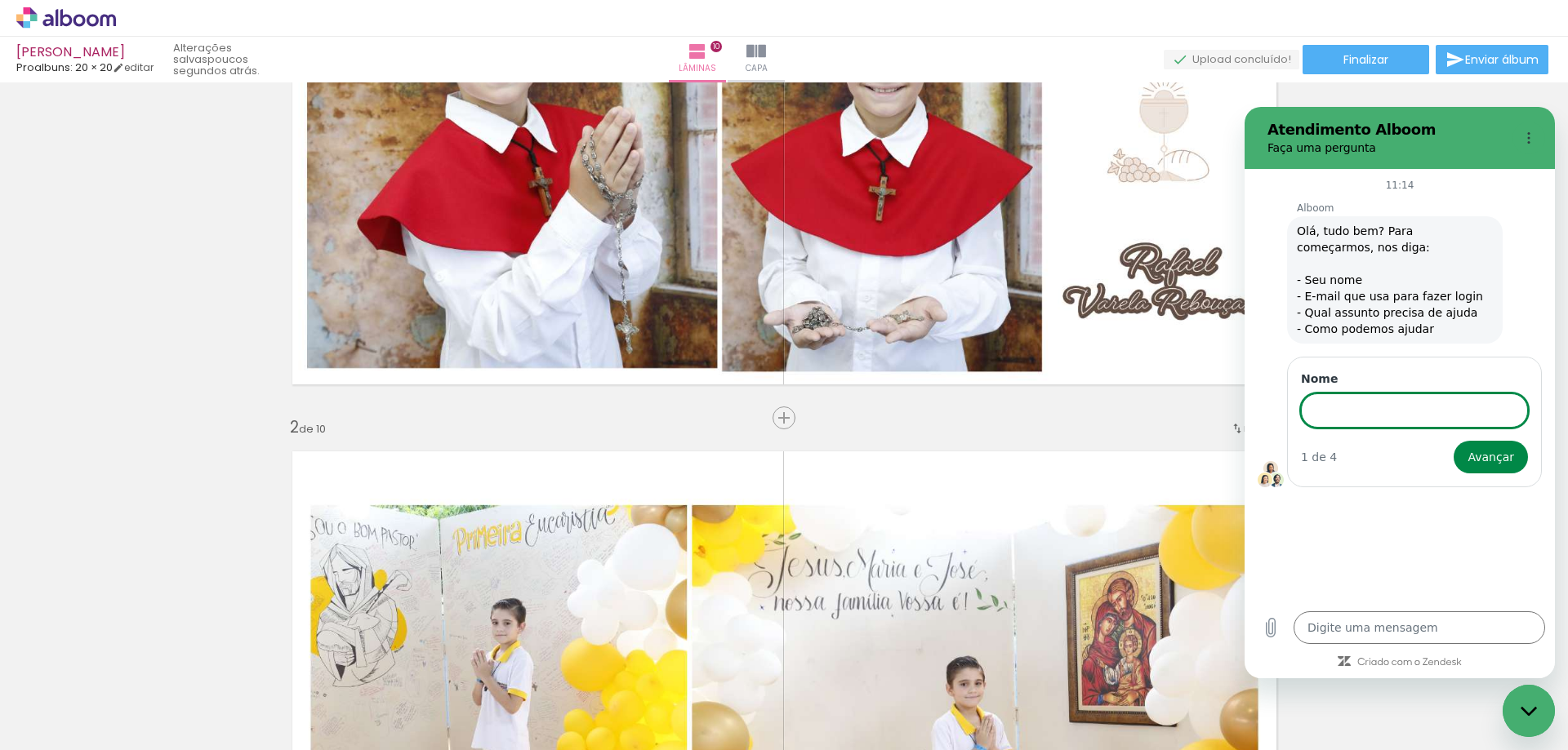
click at [1404, 410] on input "Nome" at bounding box center [1415, 410] width 227 height 34
type input "[PERSON_NAME]"
click at [1455, 441] on button "Avançar" at bounding box center [1491, 456] width 74 height 33
type textarea "x"
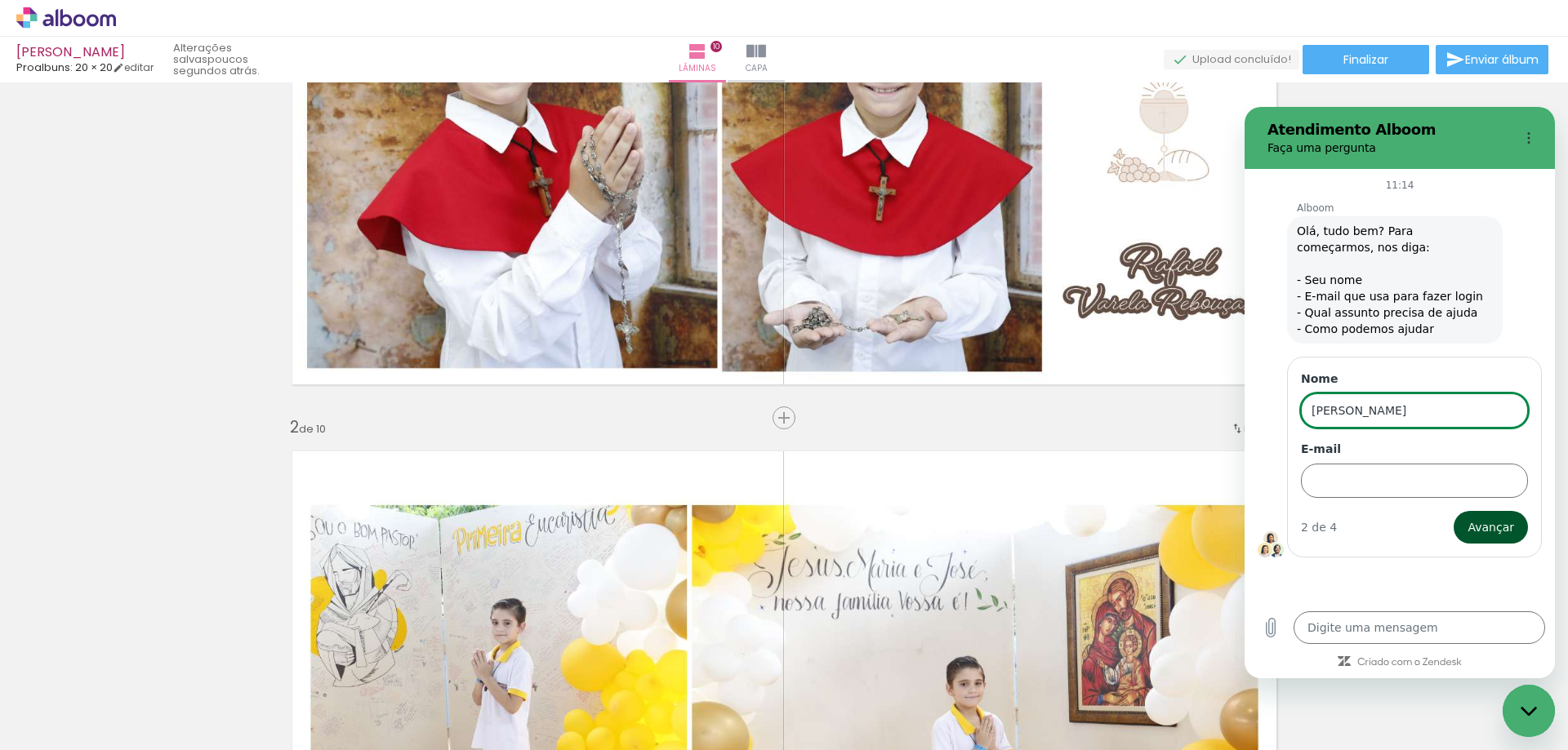
type input "[PERSON_NAME]"
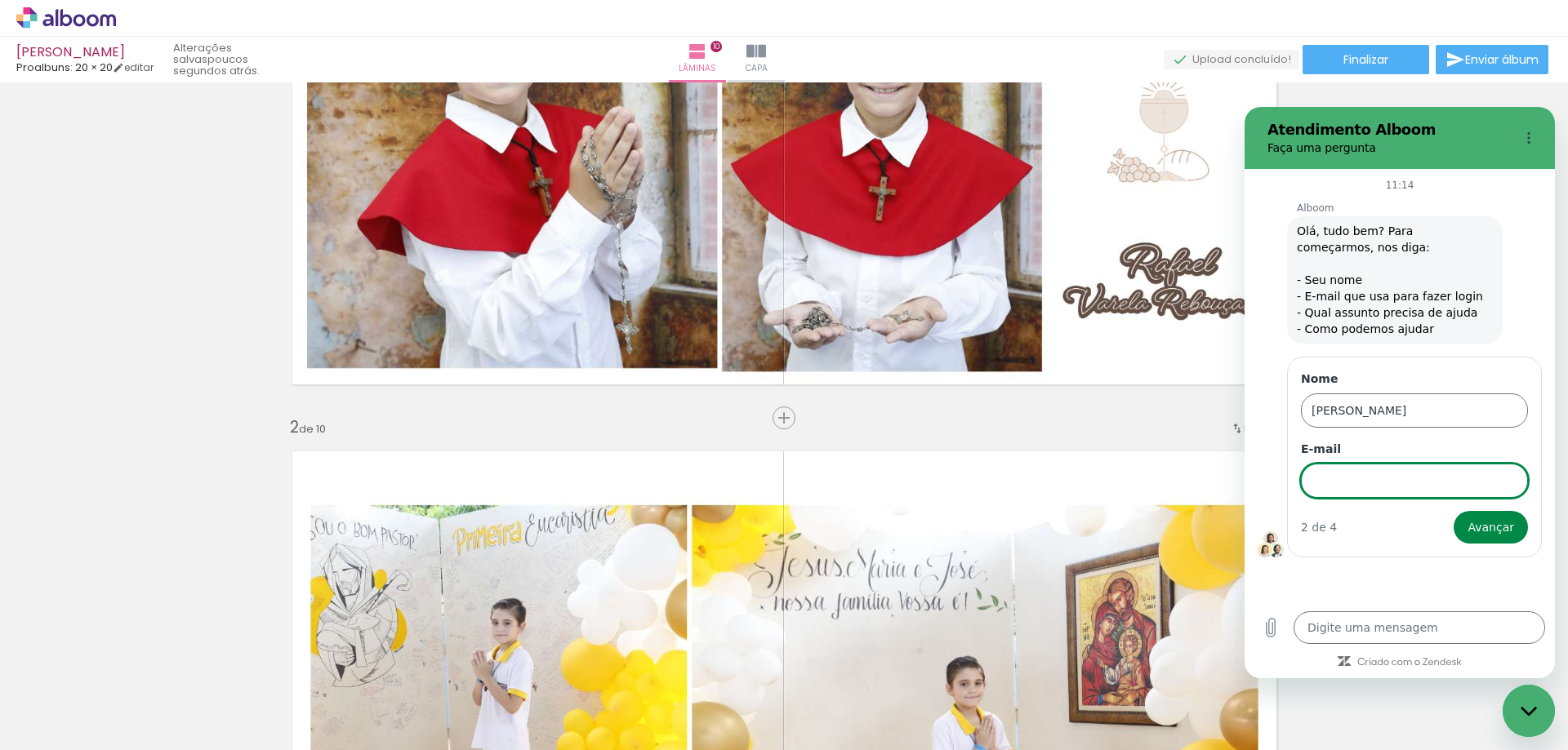
click at [1468, 485] on input "E-mail" at bounding box center [1415, 481] width 227 height 34
type textarea "x"
click at [1377, 484] on input "E-mail" at bounding box center [1415, 481] width 227 height 34
click at [1319, 481] on input "[EMAIL_ADDRESS][DOMAIN_NAME]" at bounding box center [1415, 481] width 227 height 34
type input "[EMAIL_ADDRESS][DOMAIN_NAME]"
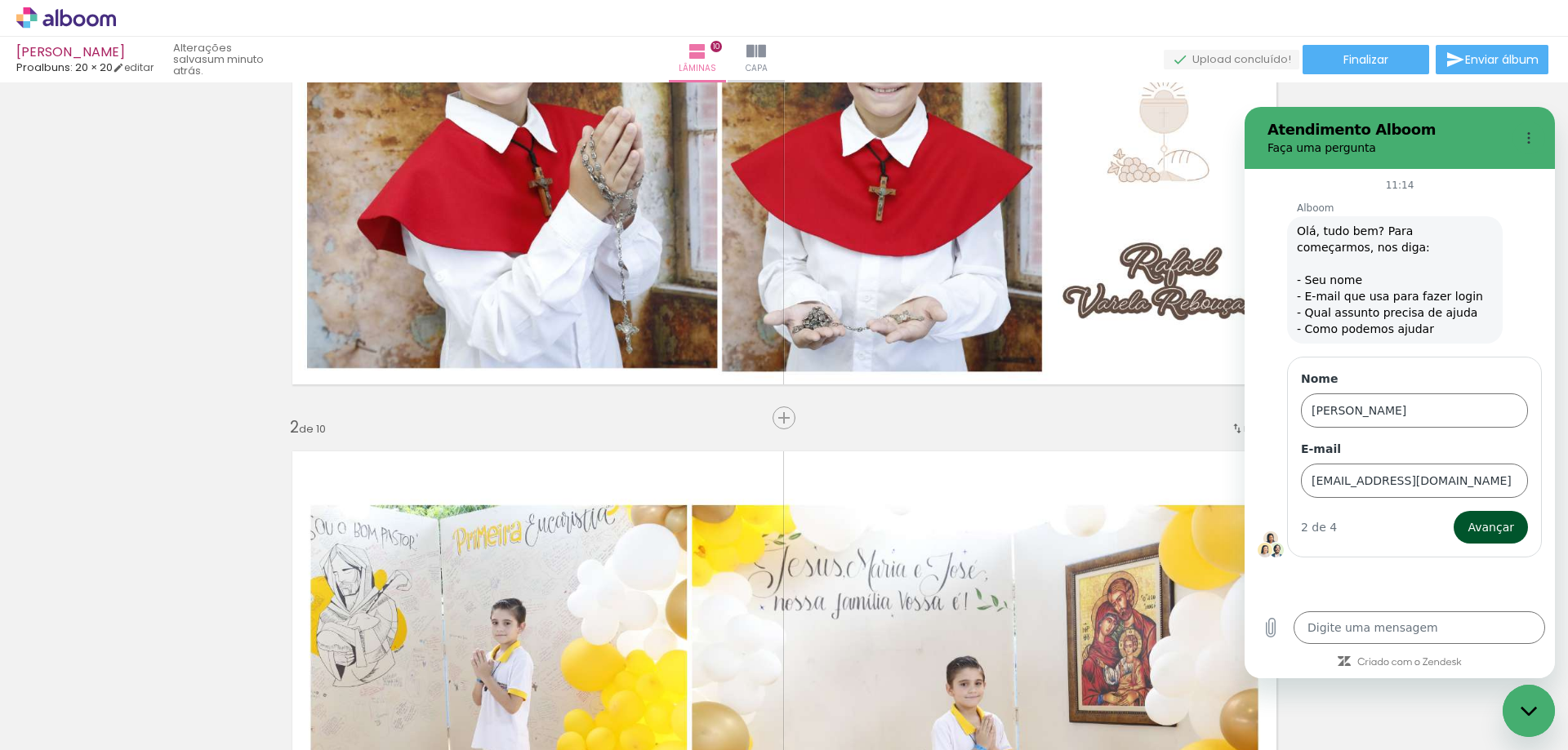
click at [1492, 521] on span "Avançar" at bounding box center [1491, 527] width 46 height 20
type textarea "x"
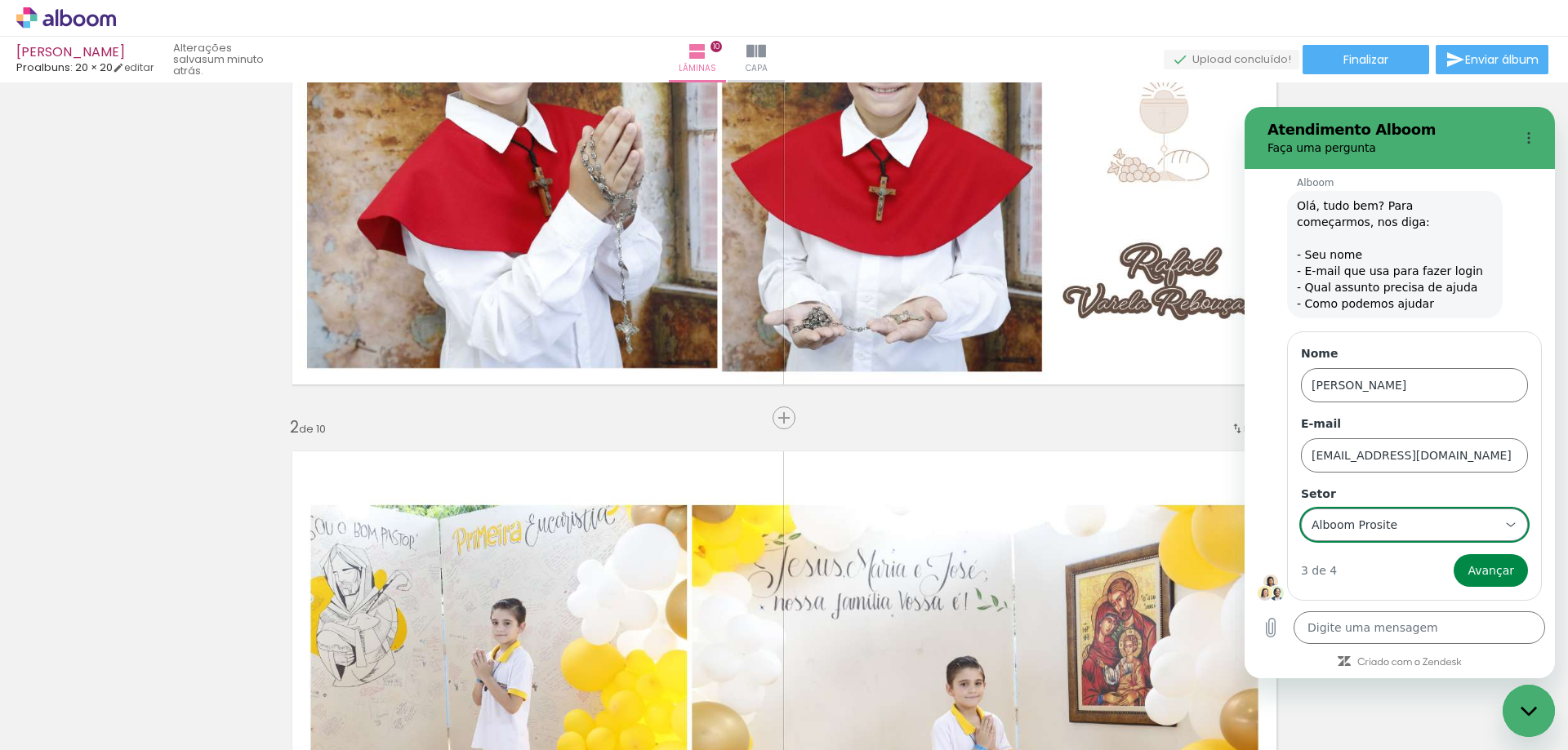
click at [1438, 528] on div "Alboom Prosite Alboom Prosite" at bounding box center [1405, 525] width 189 height 30
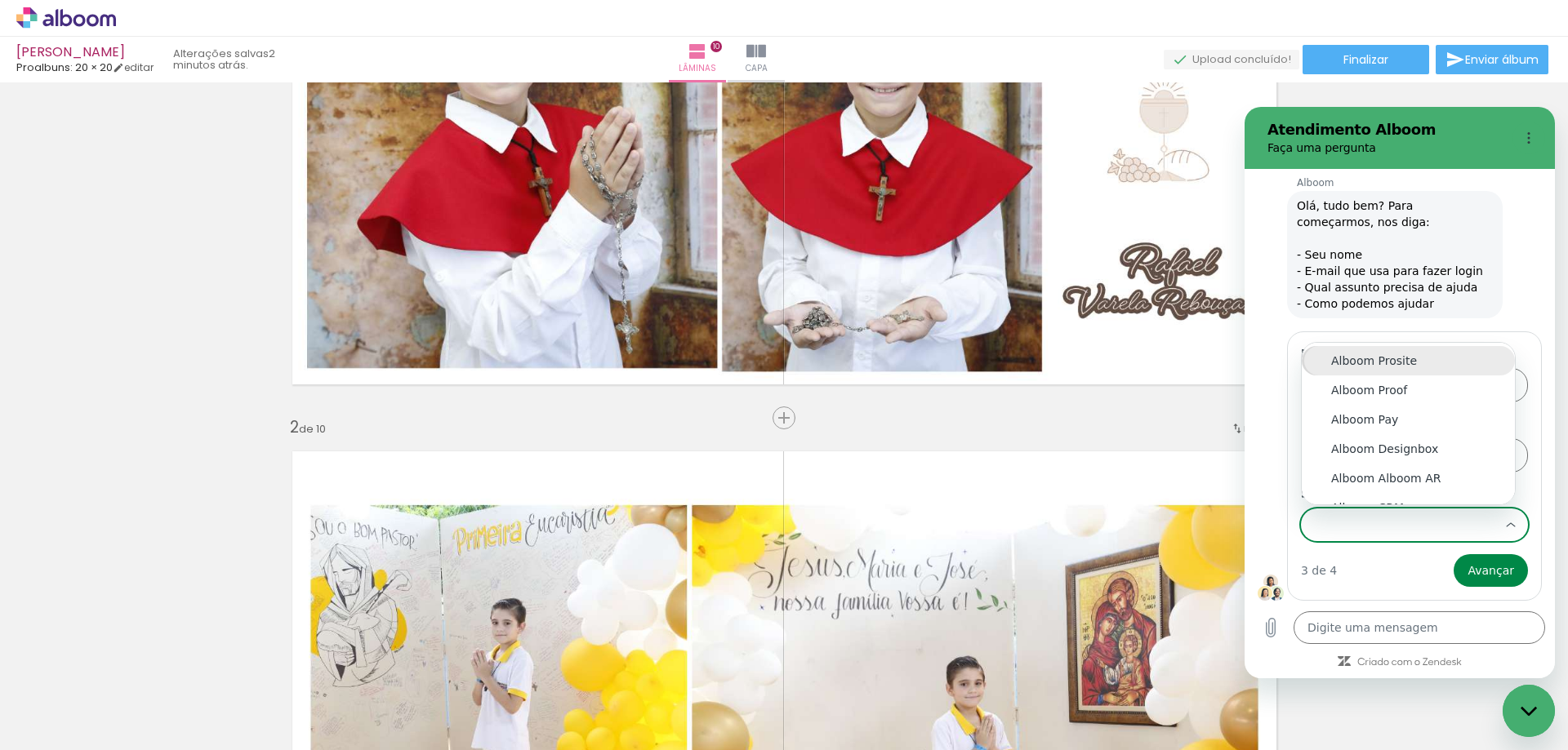
scroll to position [18, 0]
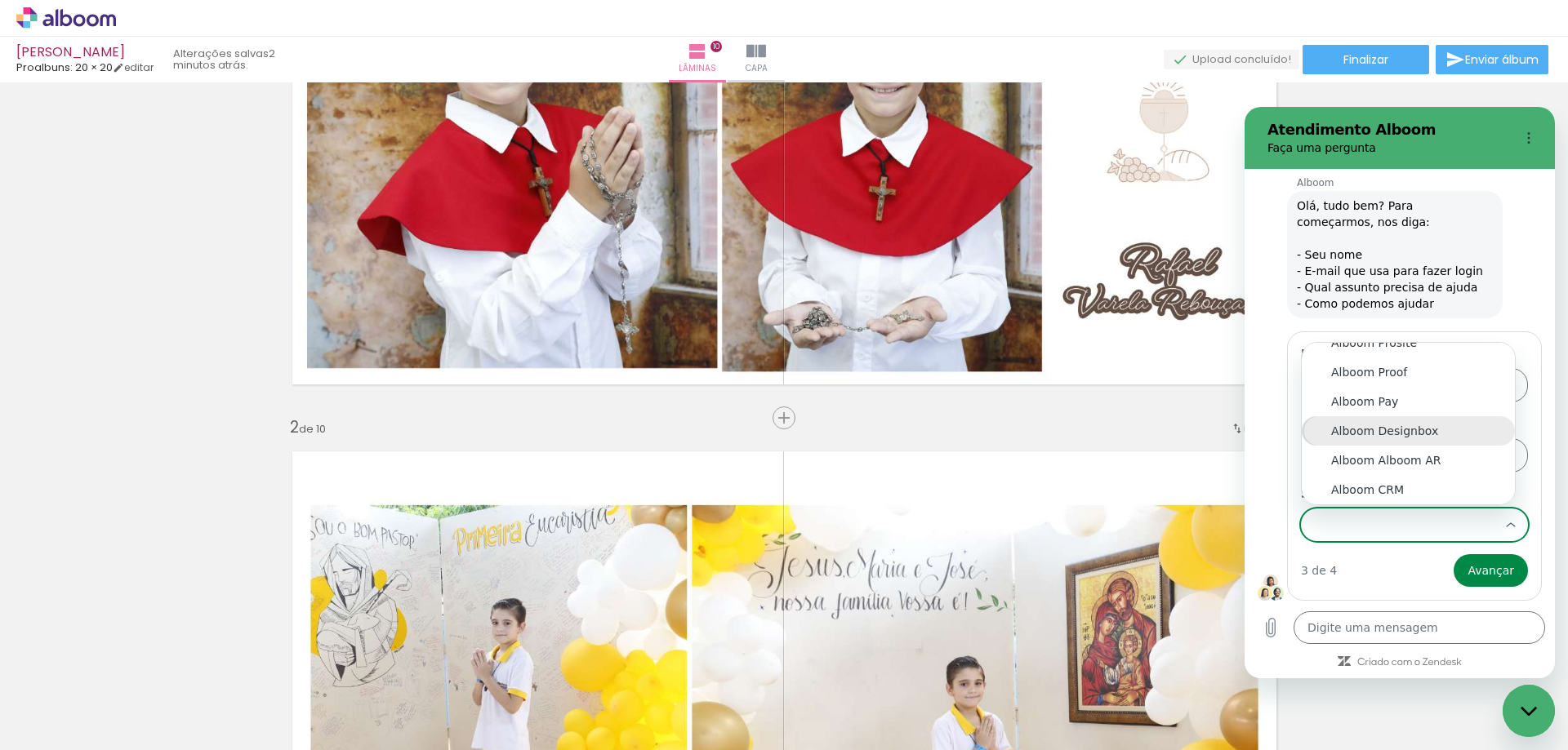
click at [1418, 431] on div "Alboom Designbox" at bounding box center [1408, 431] width 155 height 17
type input "Alboom Designbox"
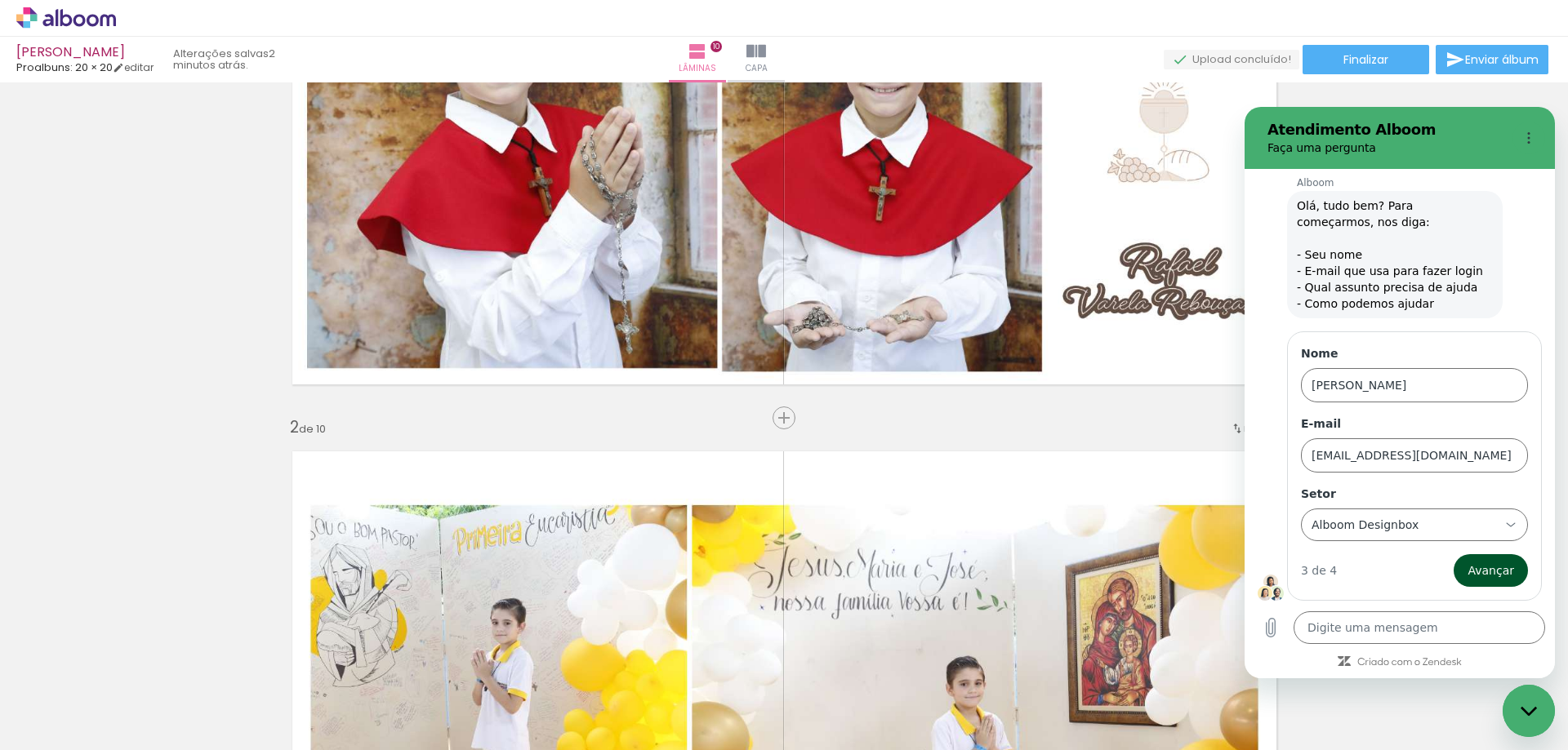
click at [1489, 574] on span "Avançar" at bounding box center [1491, 571] width 46 height 20
type textarea "x"
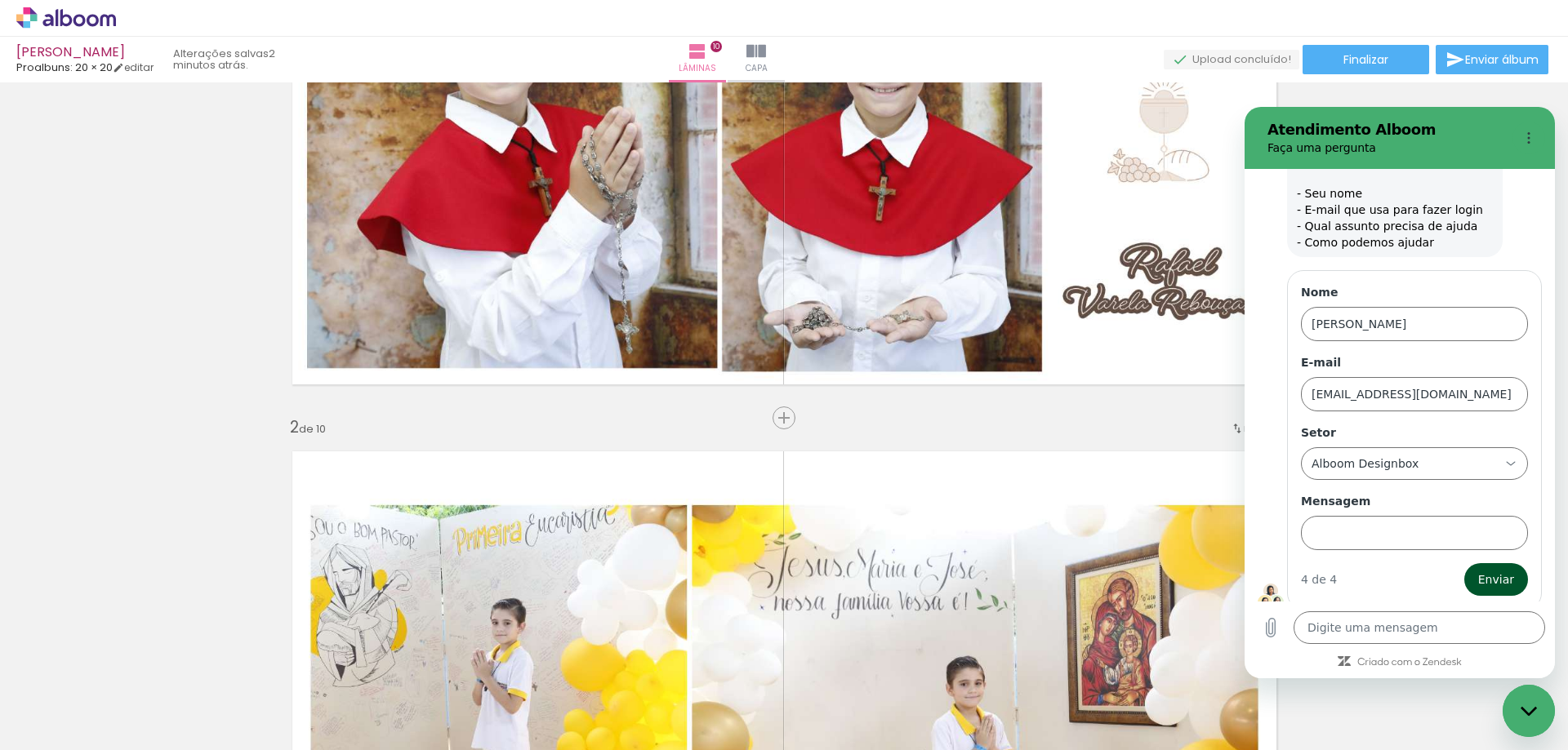
scroll to position [96, 0]
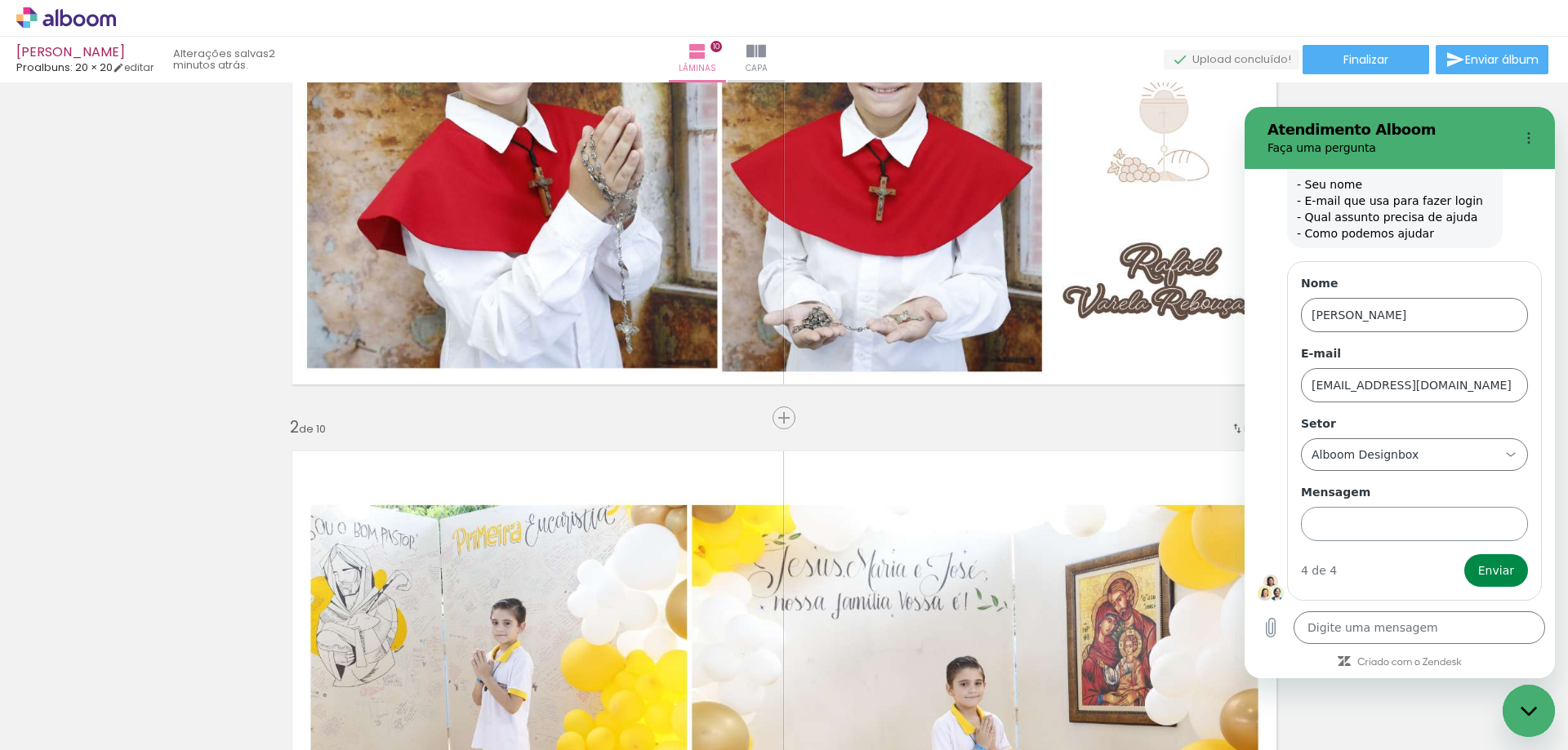
click at [1414, 526] on input "Mensagem" at bounding box center [1415, 523] width 227 height 34
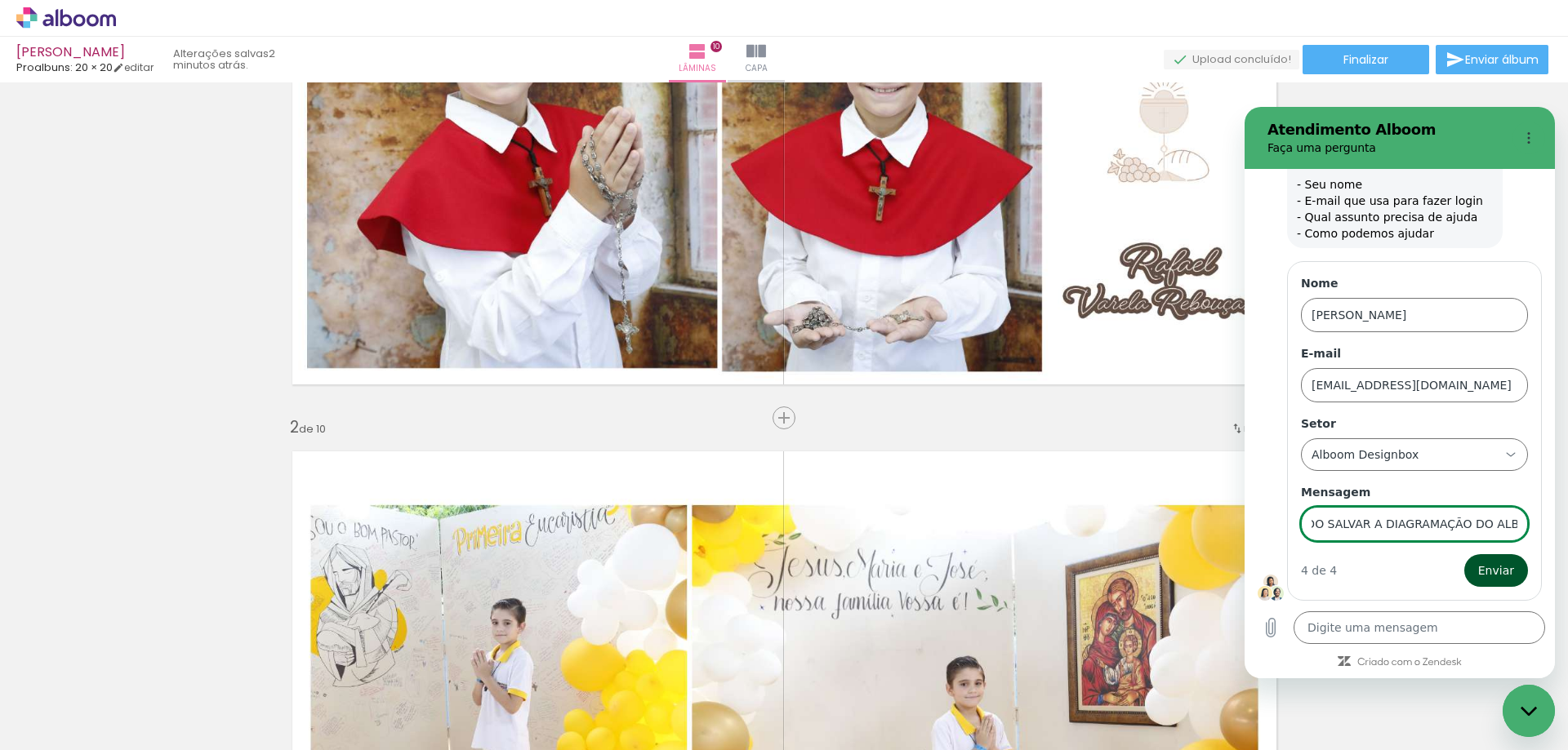
type input "nÃO ESTOU CONSEGUINDO SALVAR A DIAGRAMAÇÃO DO ALBUM"
click at [1487, 564] on span "Enviar" at bounding box center [1496, 571] width 36 height 20
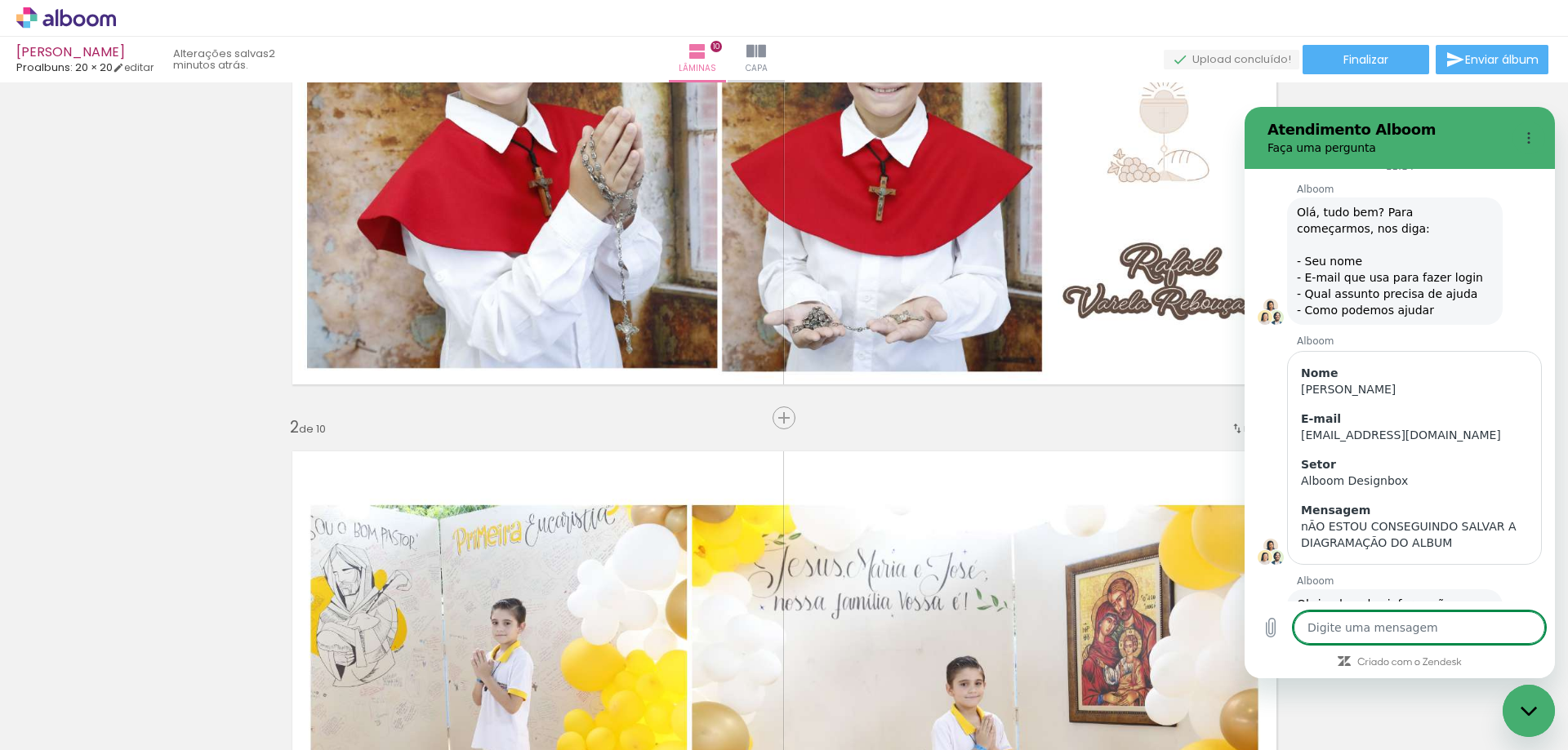
scroll to position [103, 0]
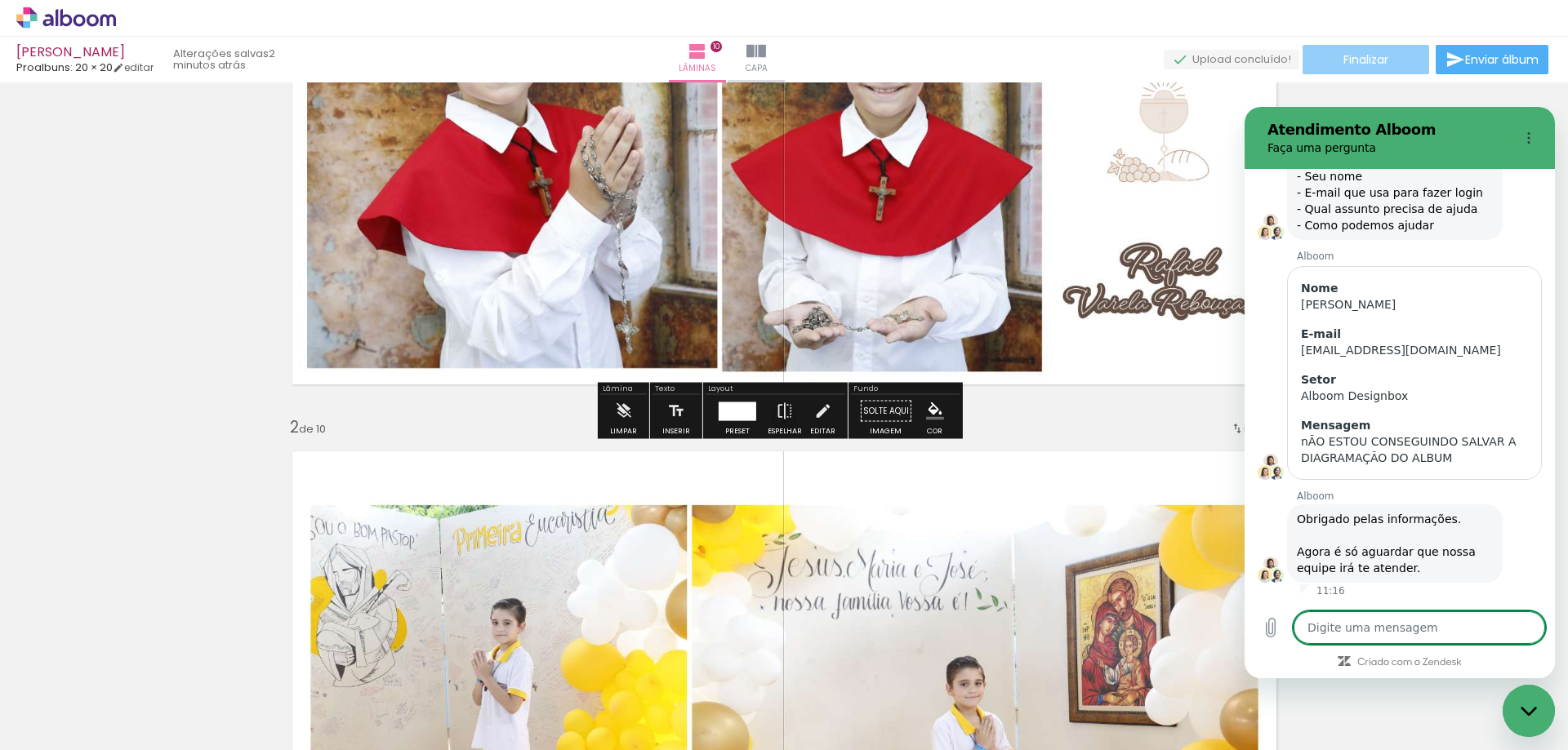
type textarea "x"
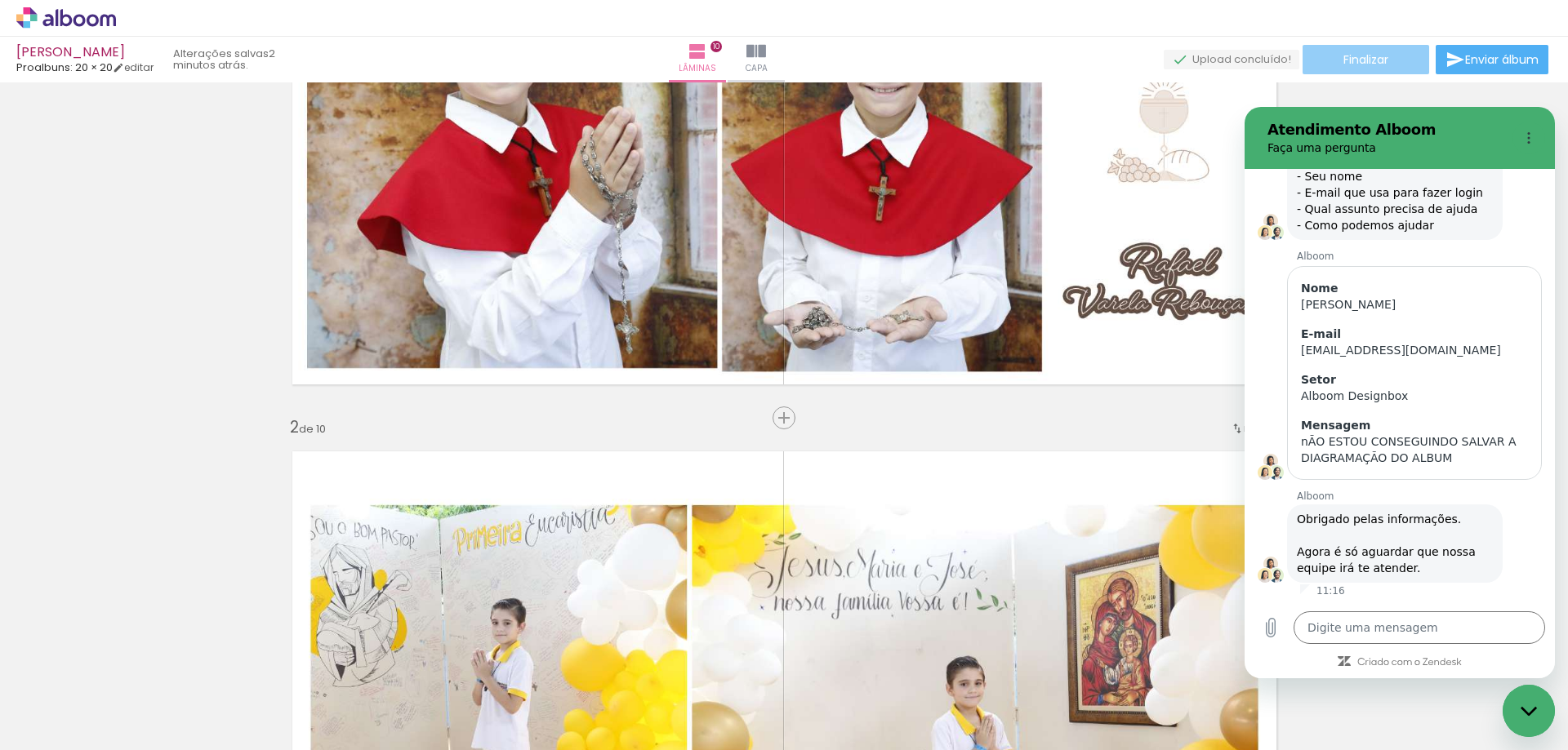
click at [1374, 59] on span "Finalizar" at bounding box center [1367, 60] width 45 height 12
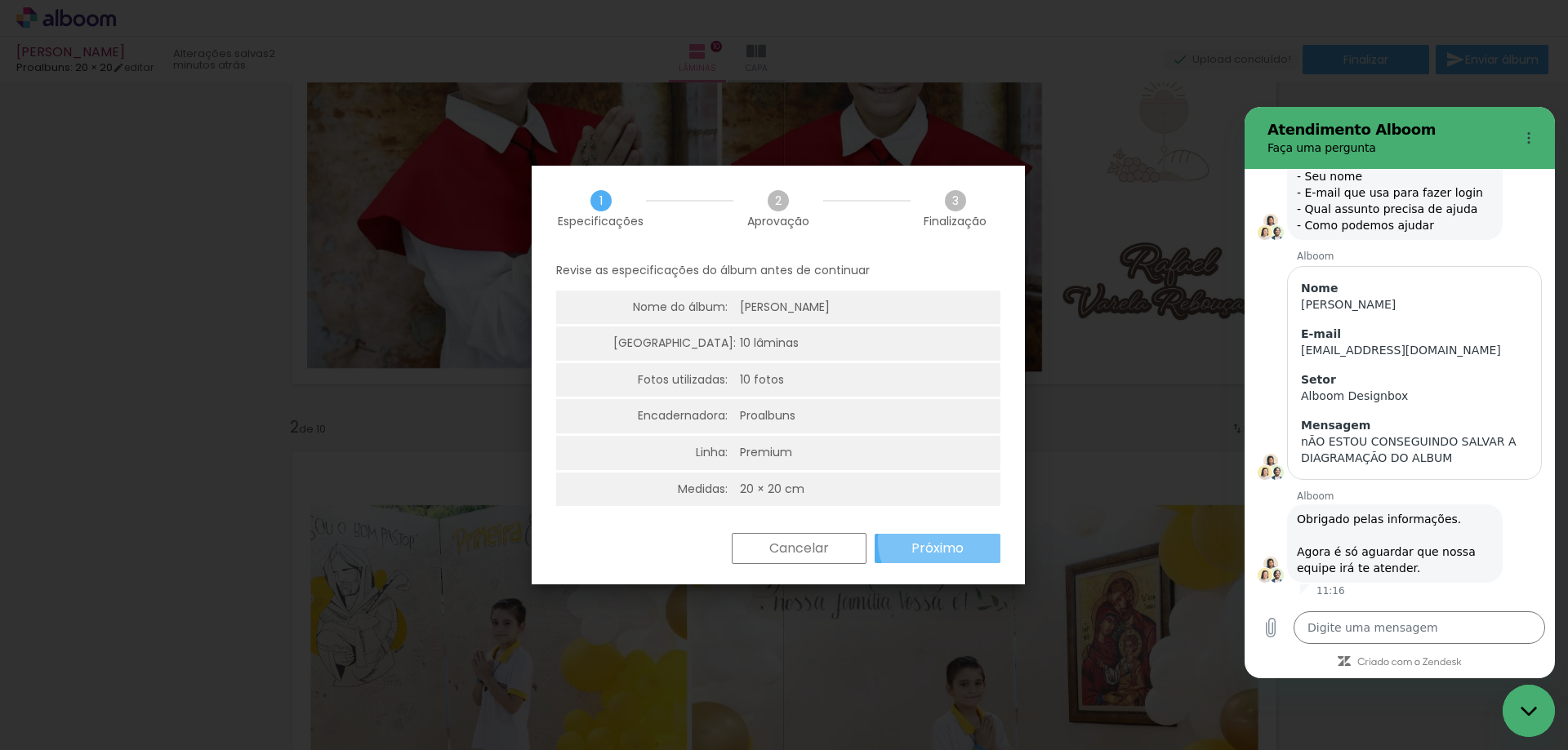
click at [0, 0] on slot "Próximo" at bounding box center [0, 0] width 0 height 0
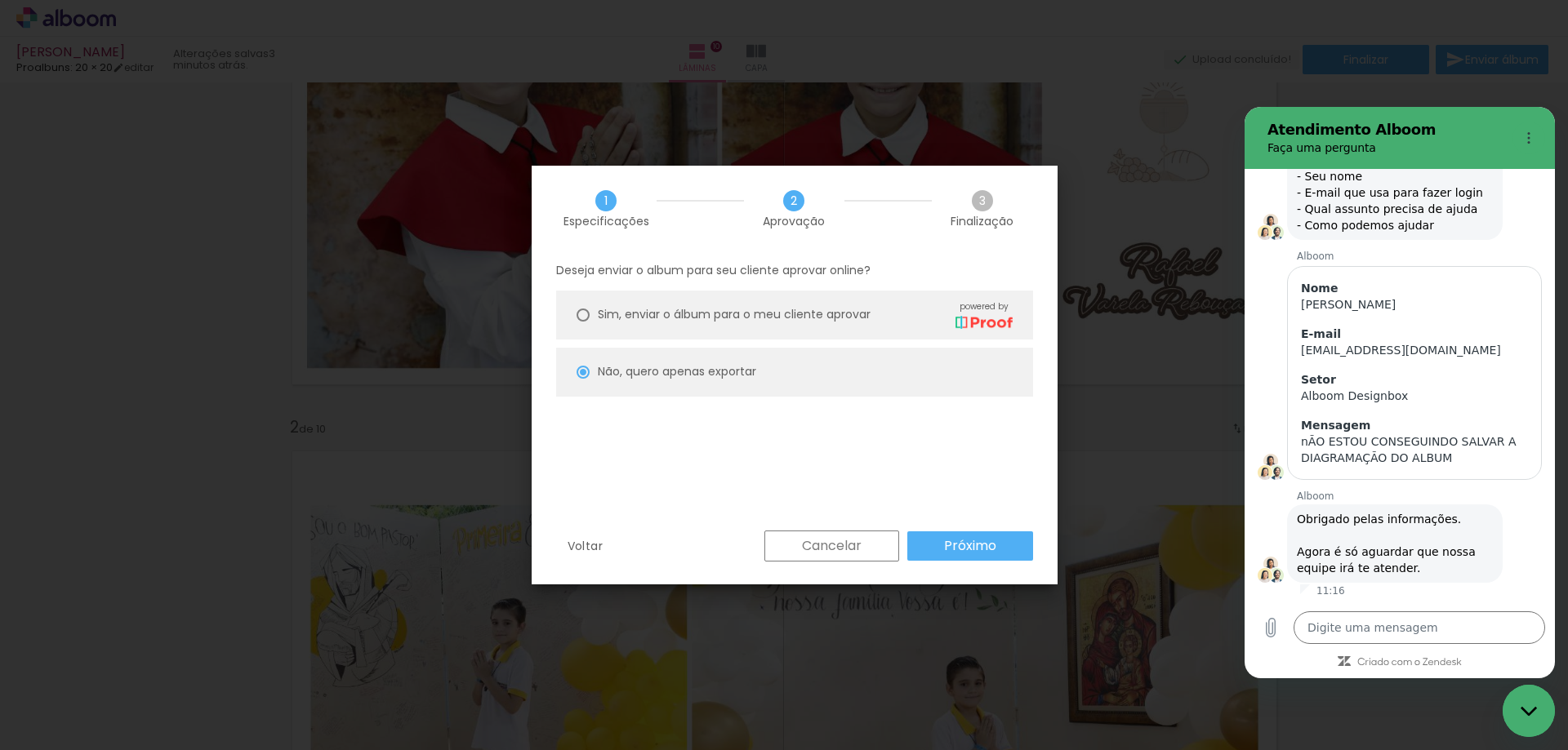
click at [0, 0] on slot "Próximo" at bounding box center [0, 0] width 0 height 0
type input "Alta, 300 DPI"
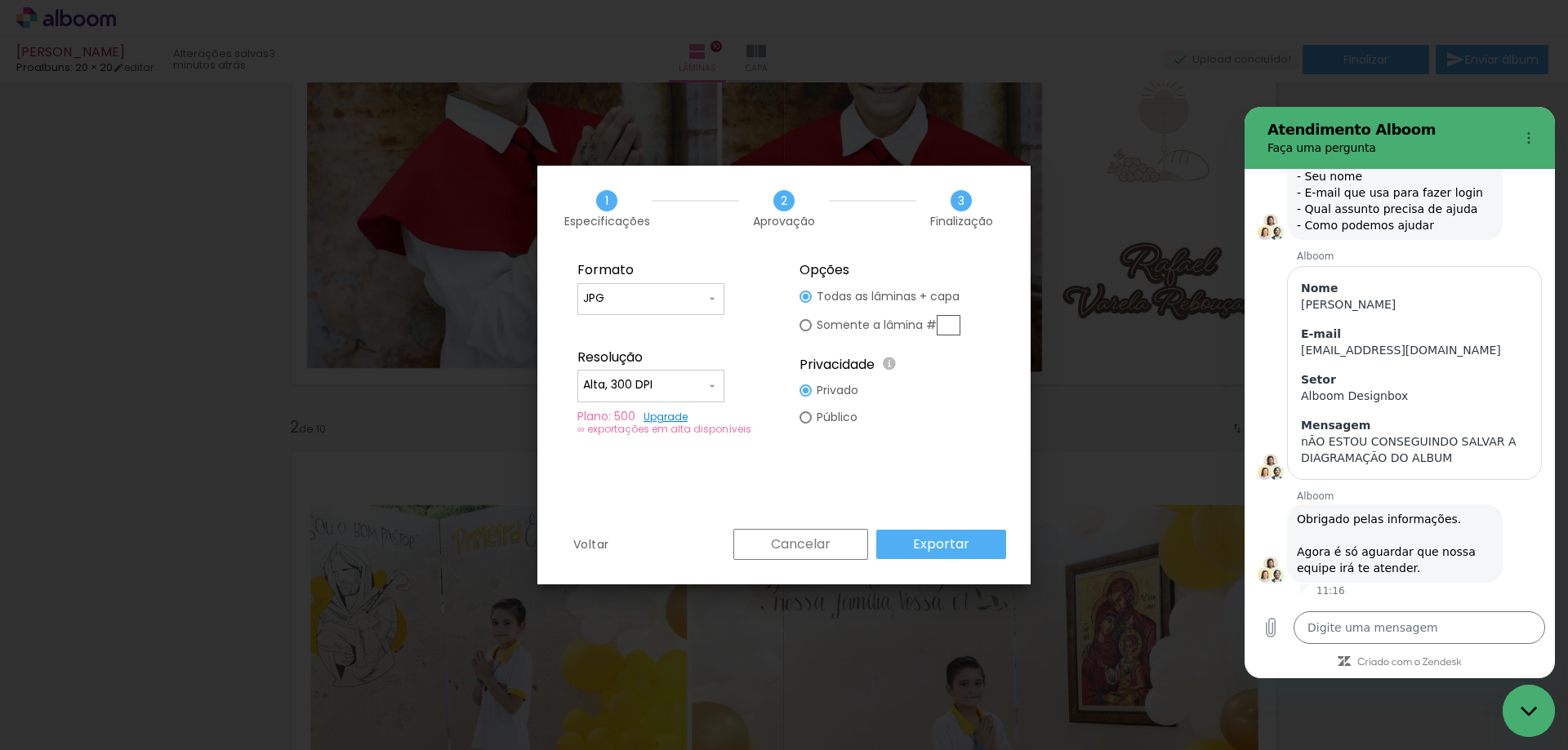
click at [0, 0] on slot "Exportar" at bounding box center [0, 0] width 0 height 0
click at [947, 539] on div "Cancelar Exportar" at bounding box center [866, 544] width 281 height 31
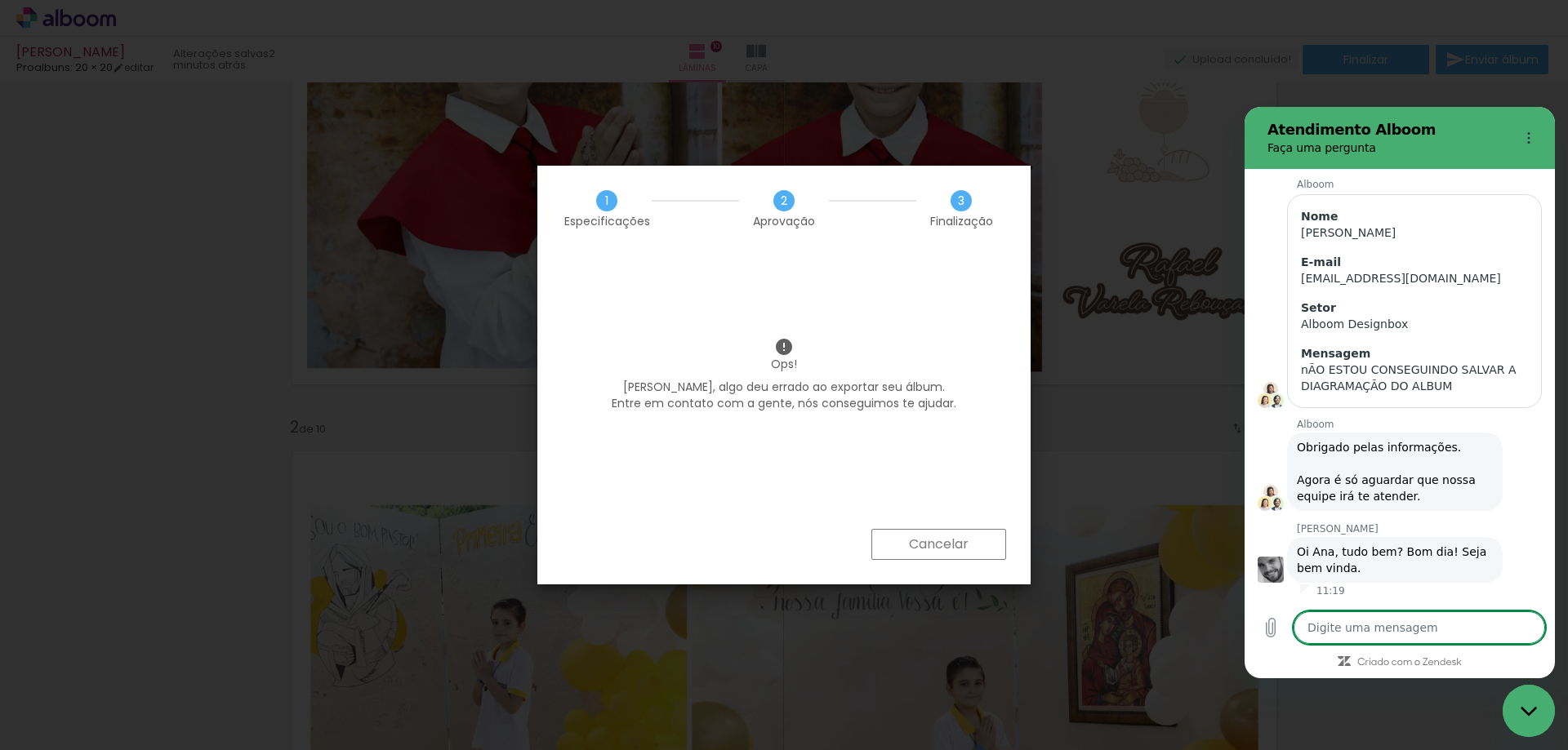
scroll to position [173, 0]
type textarea "x"
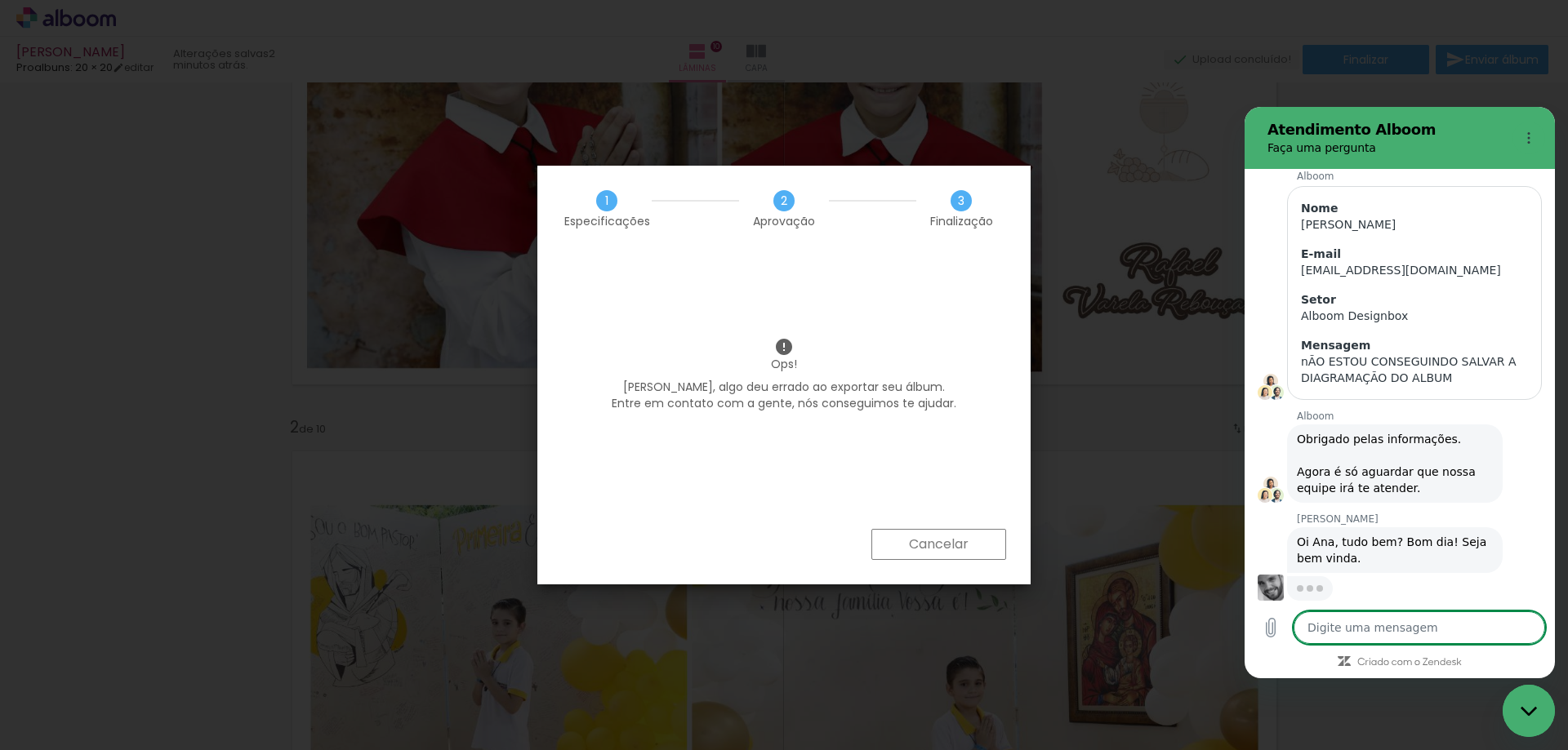
scroll to position [182, 0]
click at [1422, 635] on textarea at bounding box center [1419, 627] width 251 height 33
type textarea "T"
type textarea "x"
type textarea "TU"
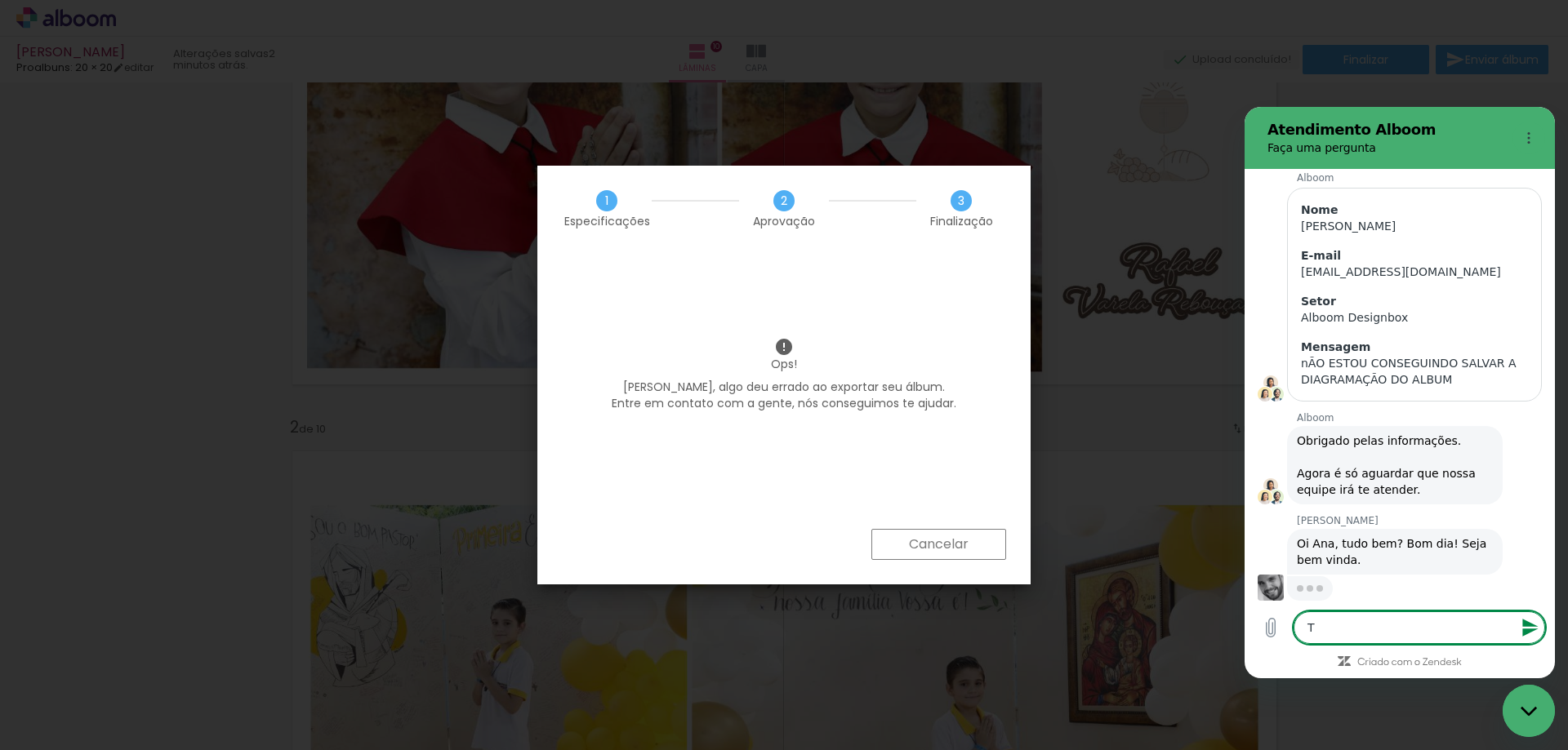
type textarea "x"
type textarea "TUD"
type textarea "x"
type textarea "TUDO"
type textarea "x"
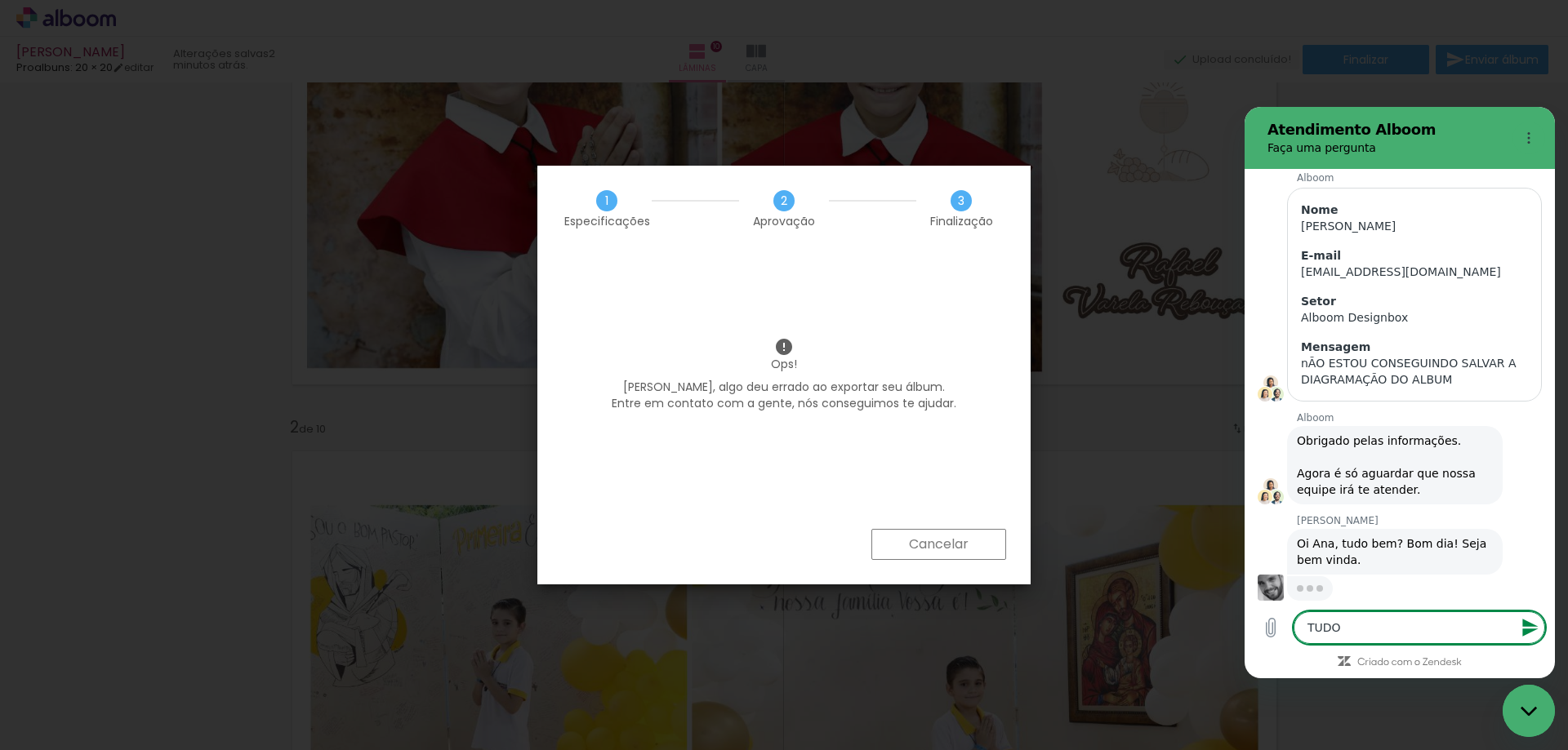
type textarea "TUDO"
type textarea "x"
type textarea "TUDO N"
type textarea "x"
type textarea "TUDO NA"
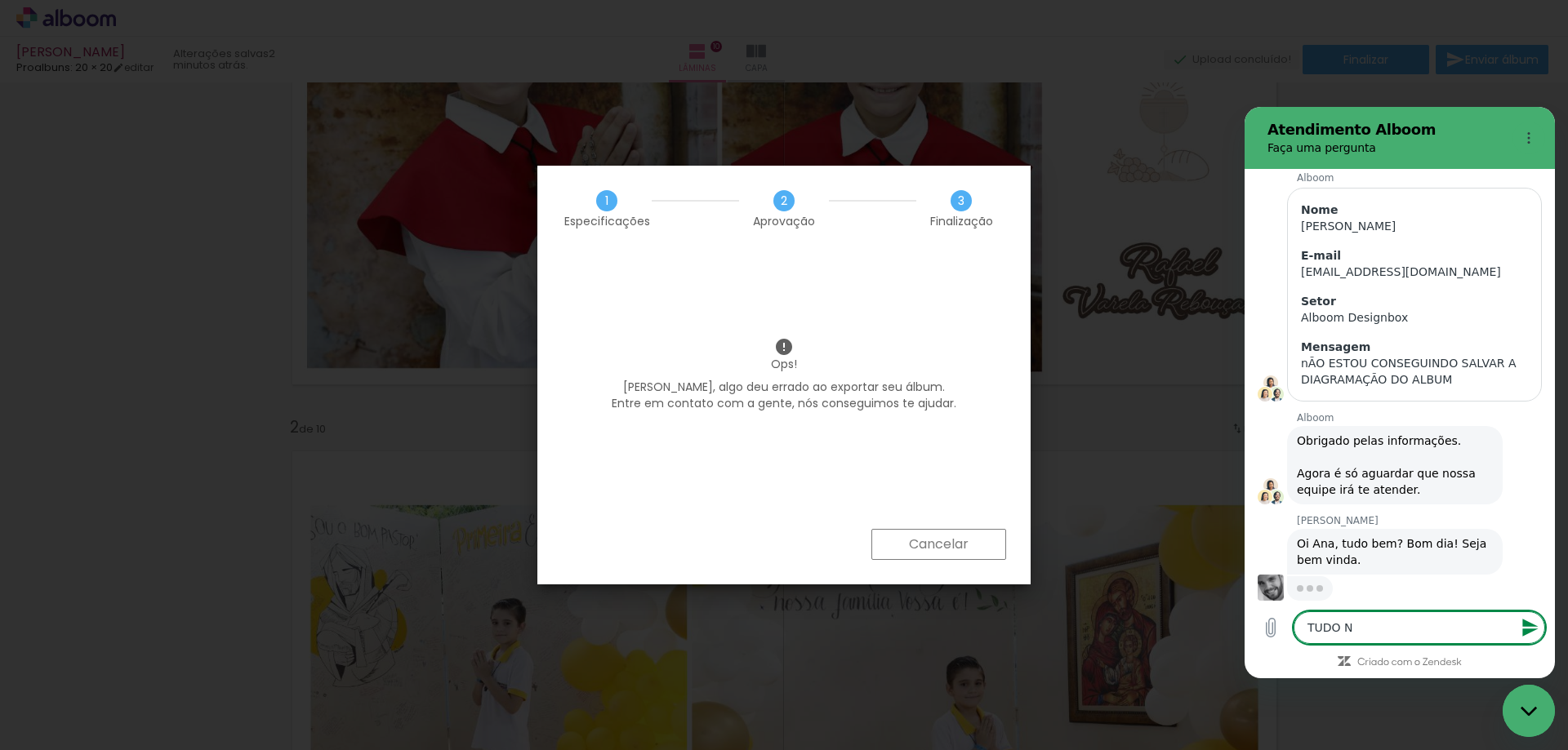
type textarea "x"
type textarea "TUDO NA"
type textarea "x"
type textarea "TUDO NA P"
type textarea "x"
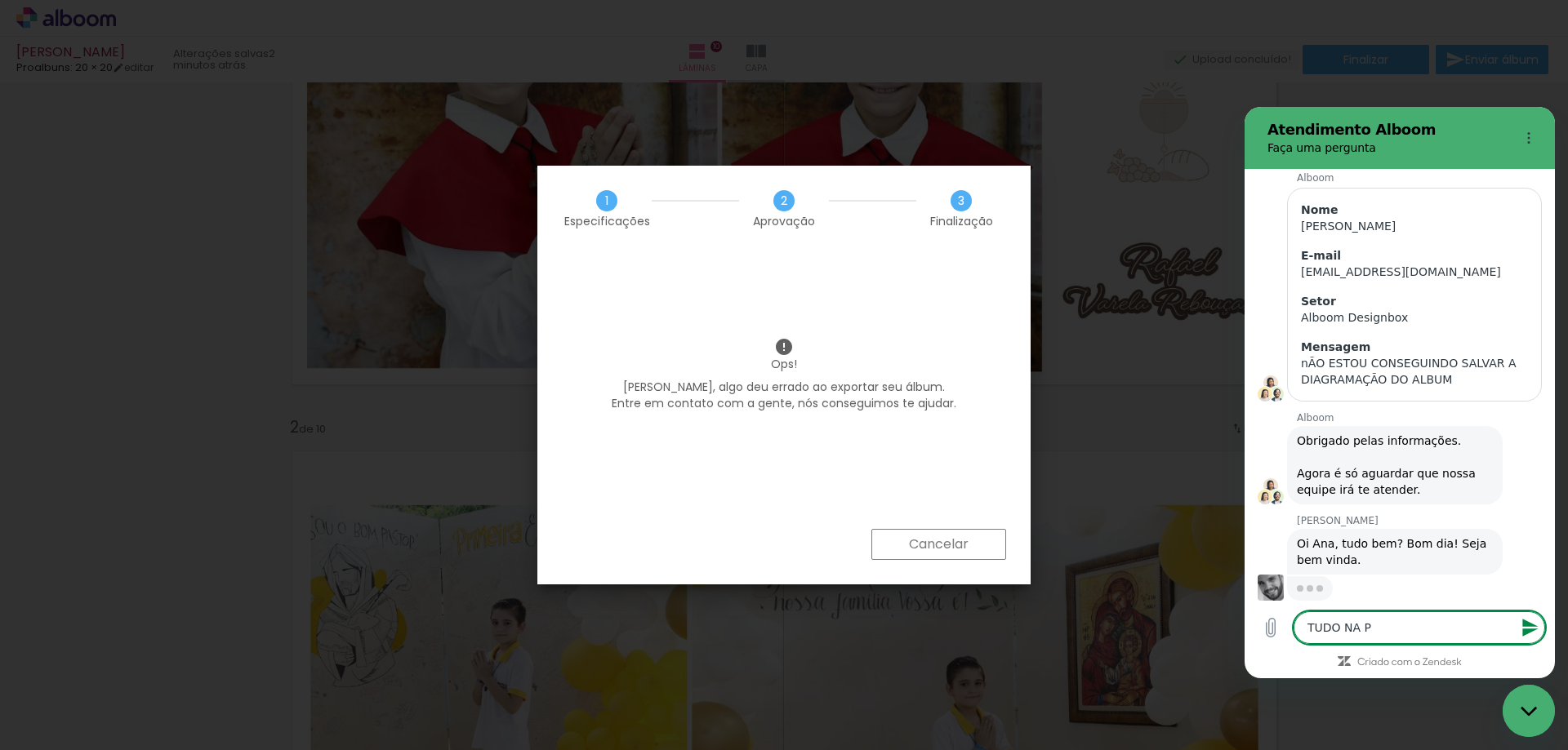
type textarea "TUDO NA PA"
type textarea "x"
type textarea "TUDO NA PAZ"
type textarea "x"
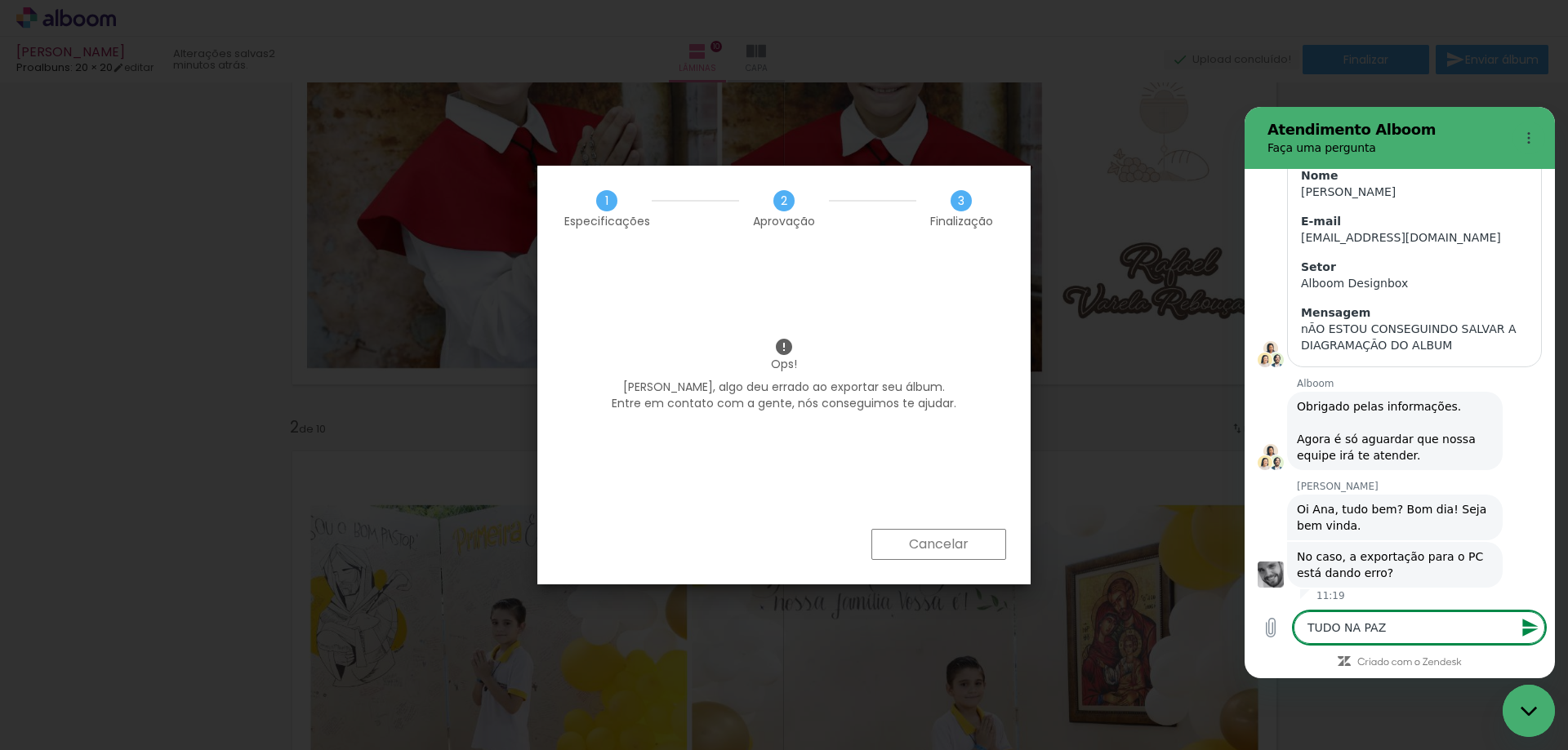
scroll to position [221, 0]
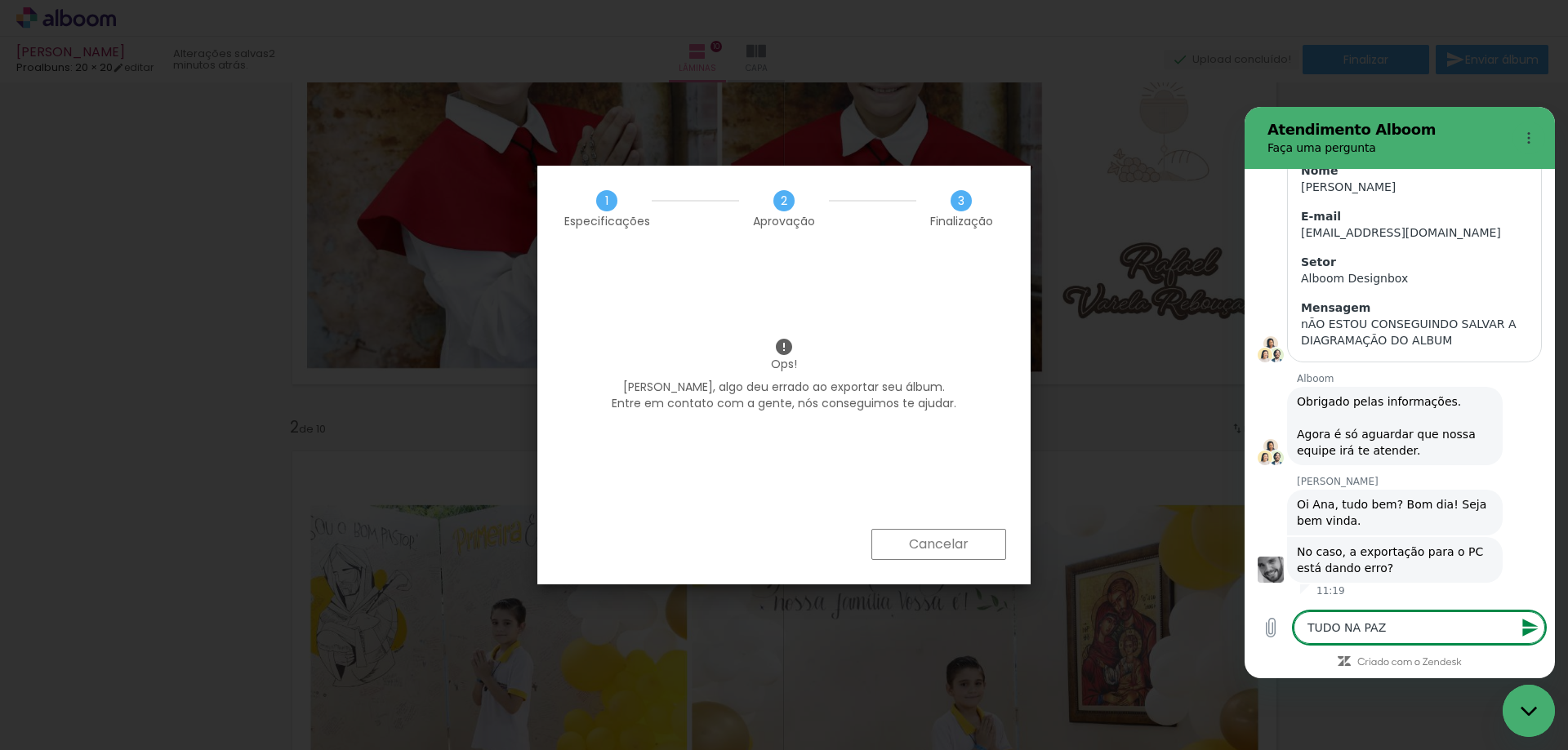
type textarea "TUDO NA PAZ!"
type textarea "x"
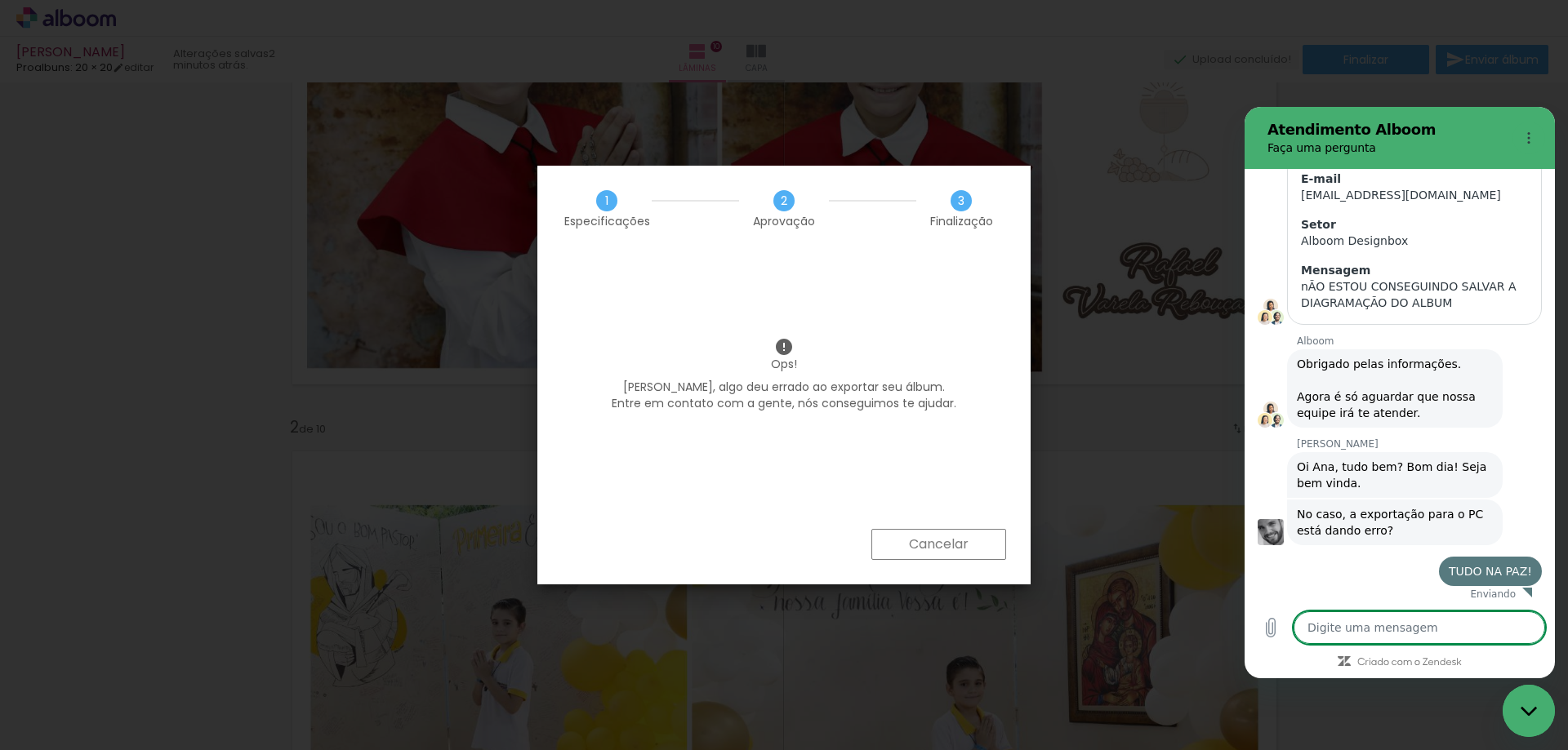
type textarea "x"
click at [1401, 622] on textarea at bounding box center [1419, 627] width 251 height 33
type textarea "E"
type textarea "x"
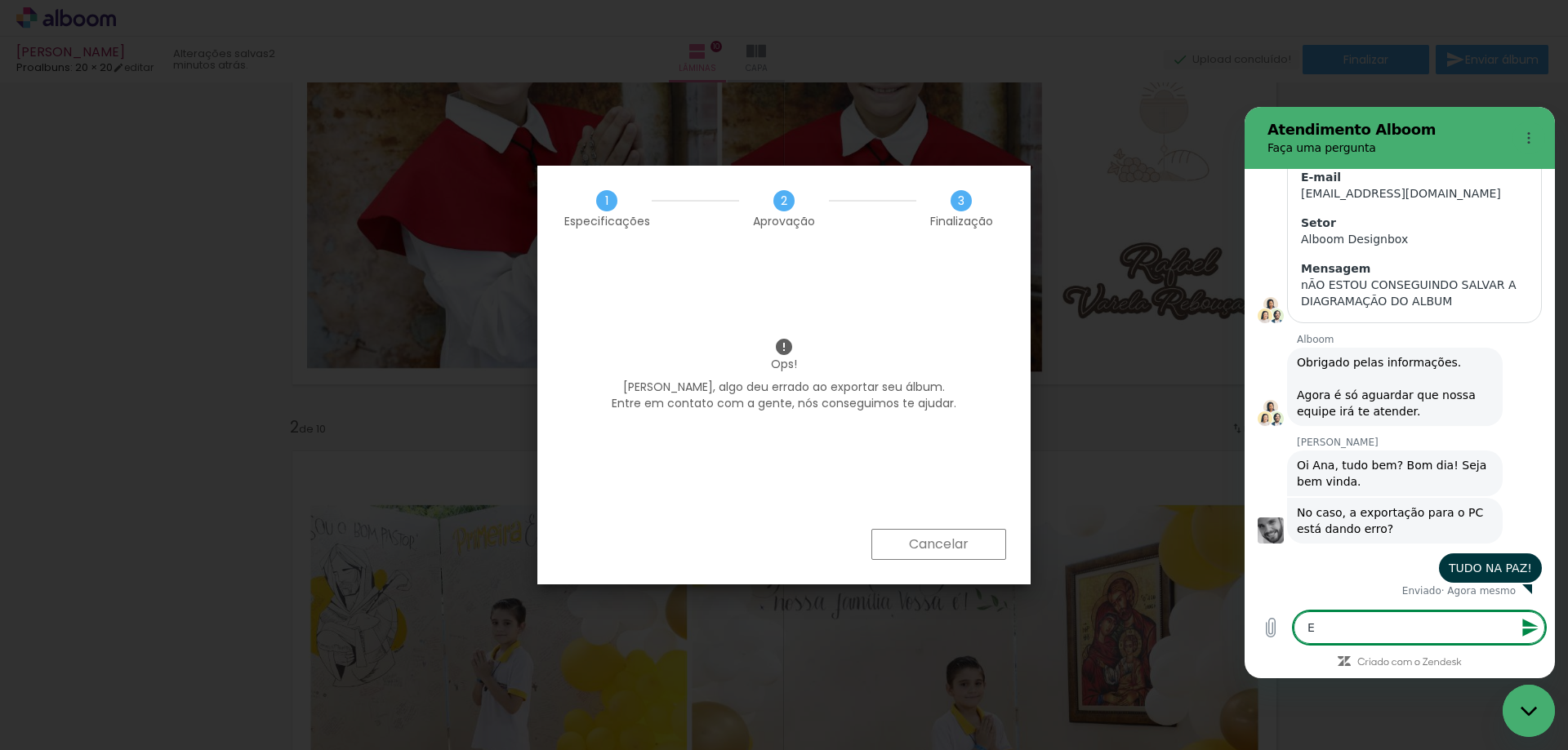
type textarea "EX"
type textarea "x"
type textarea "EXA"
type textarea "x"
type textarea "EXAT"
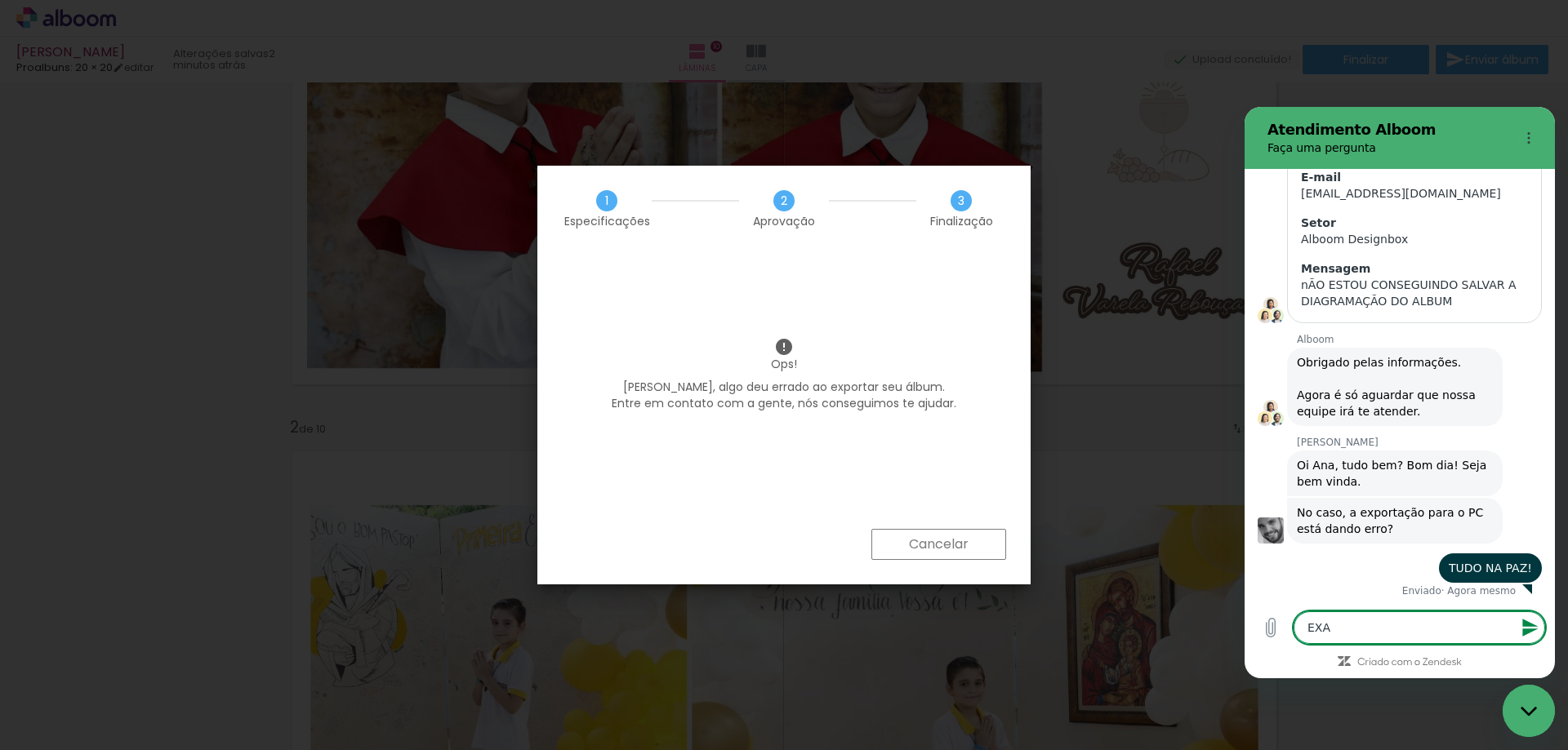
type textarea "x"
type textarea "EXATO"
type textarea "x"
type textarea "EXAT"
type textarea "x"
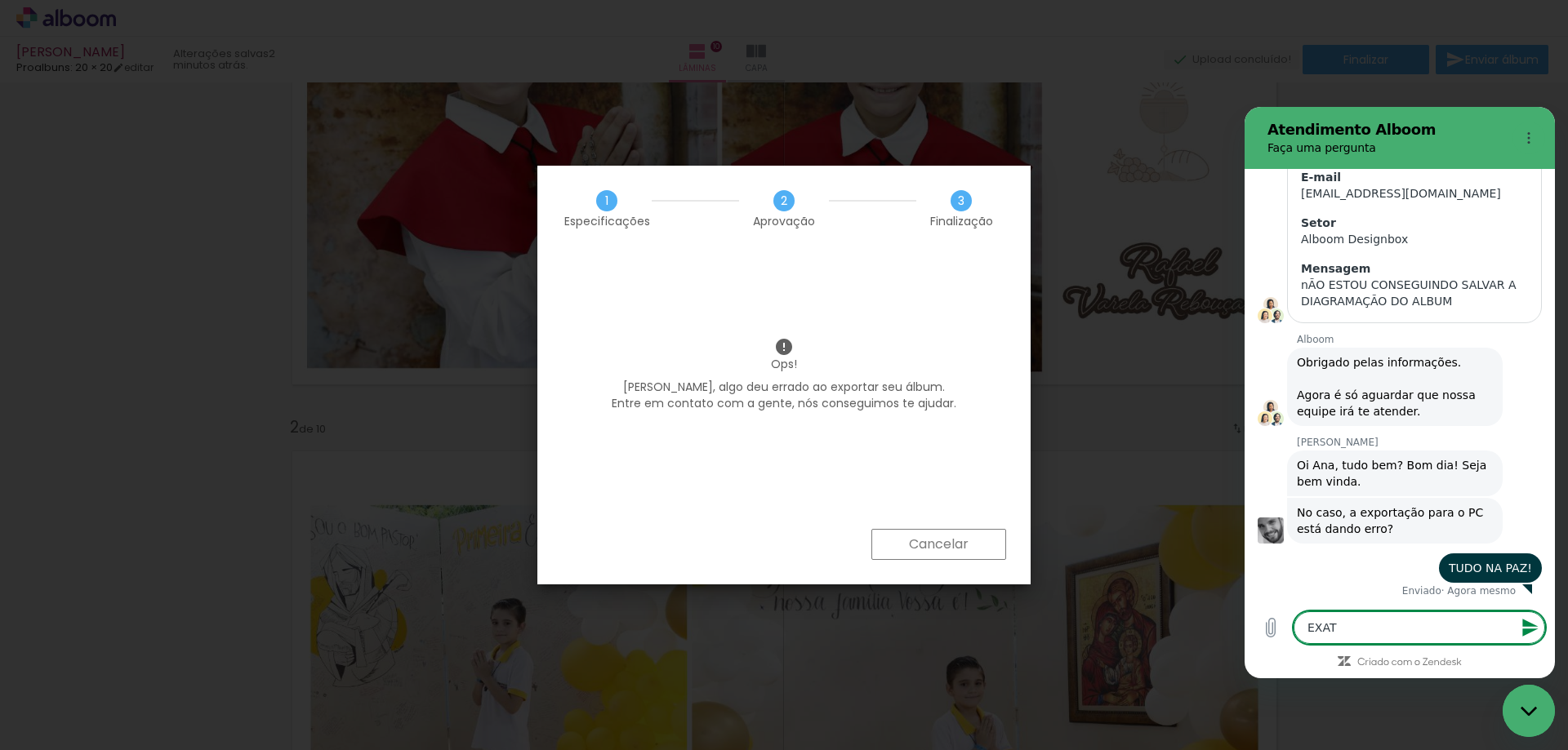
type textarea "EXA"
type textarea "x"
type textarea "EX"
type textarea "x"
type textarea "E"
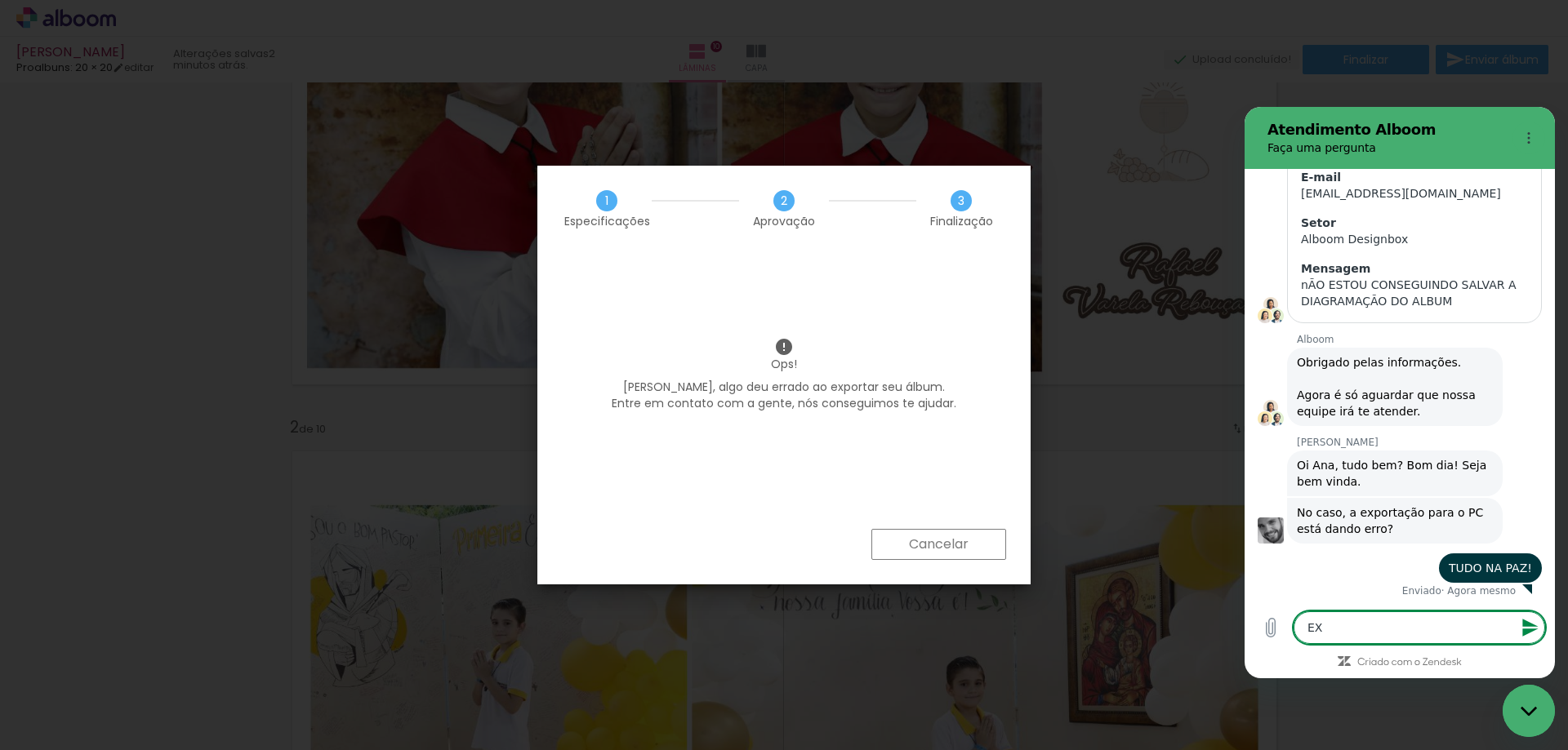
type textarea "x"
type textarea "E"
type textarea "x"
type textarea "EX"
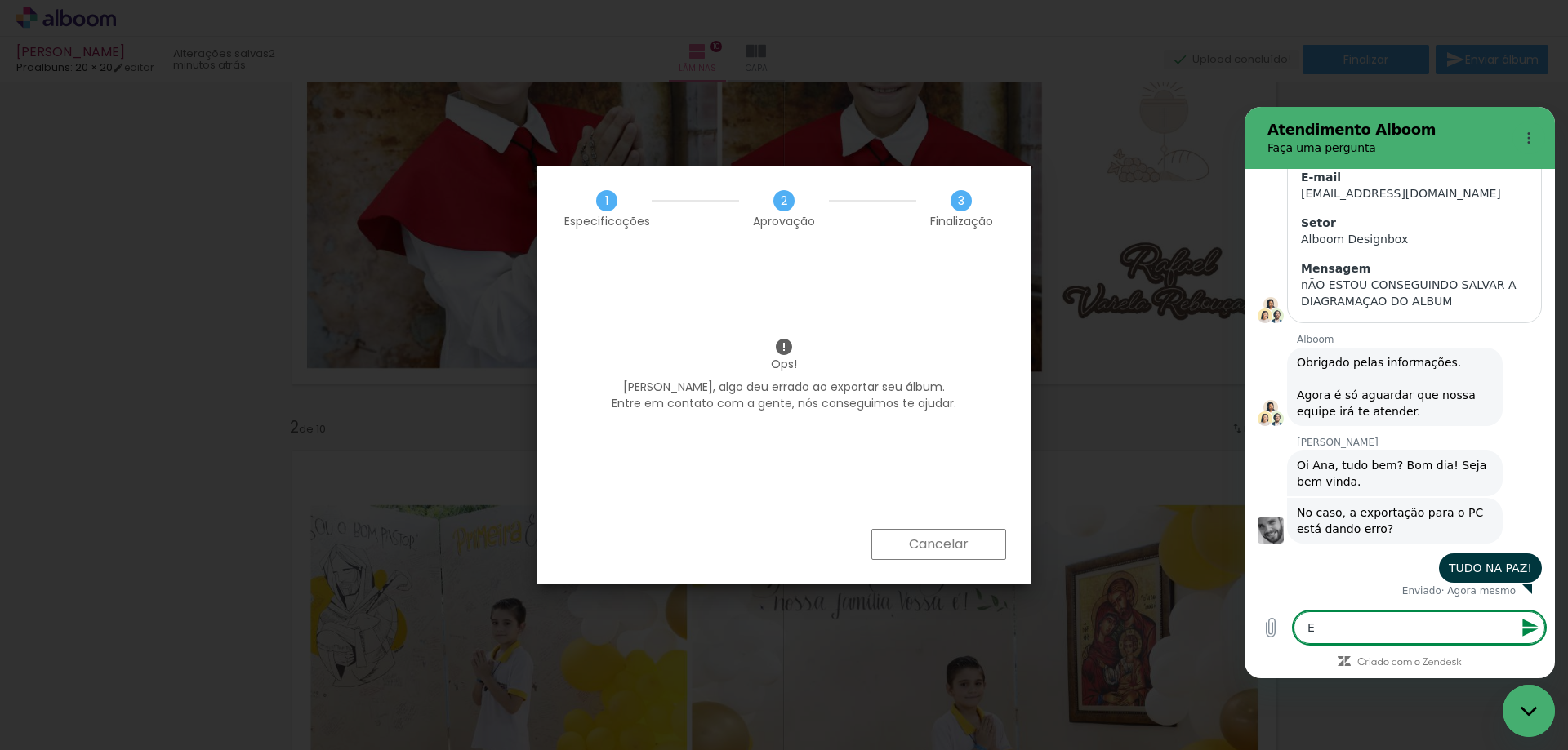
type textarea "x"
type textarea "EXA"
type textarea "x"
type textarea "EXAT"
type textarea "x"
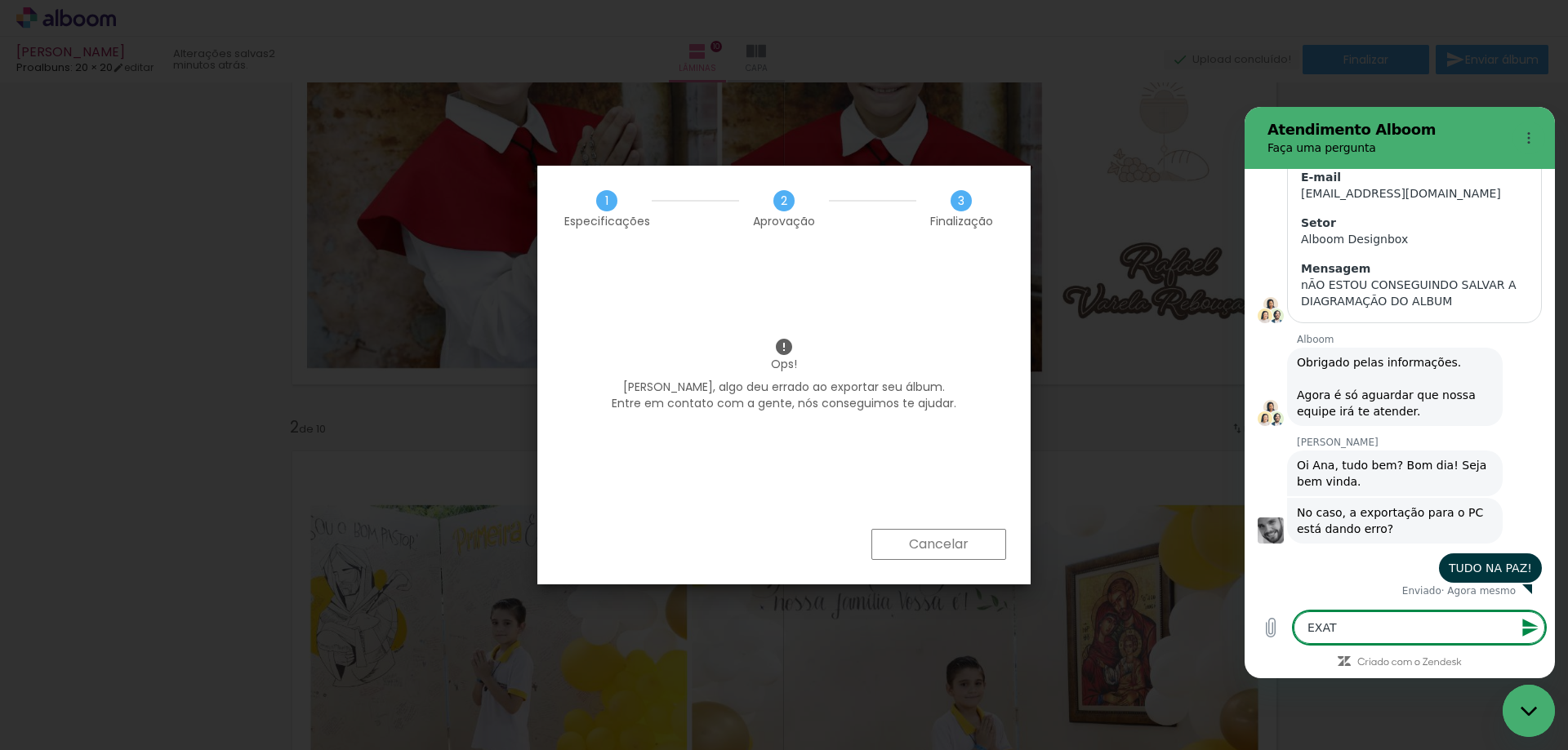
type textarea "EXATO"
type textarea "x"
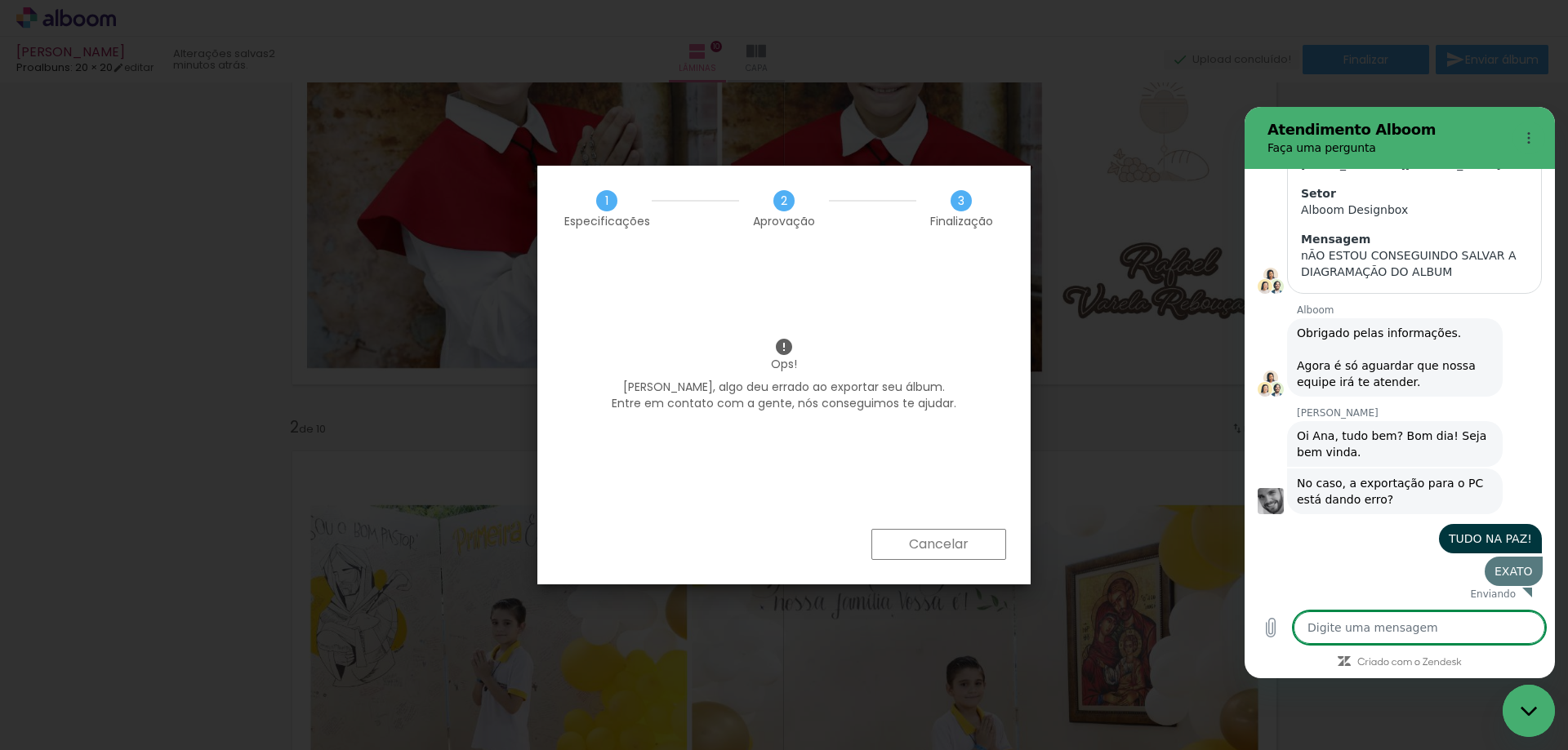
type textarea "x"
type textarea "E"
type textarea "x"
type textarea "Ex"
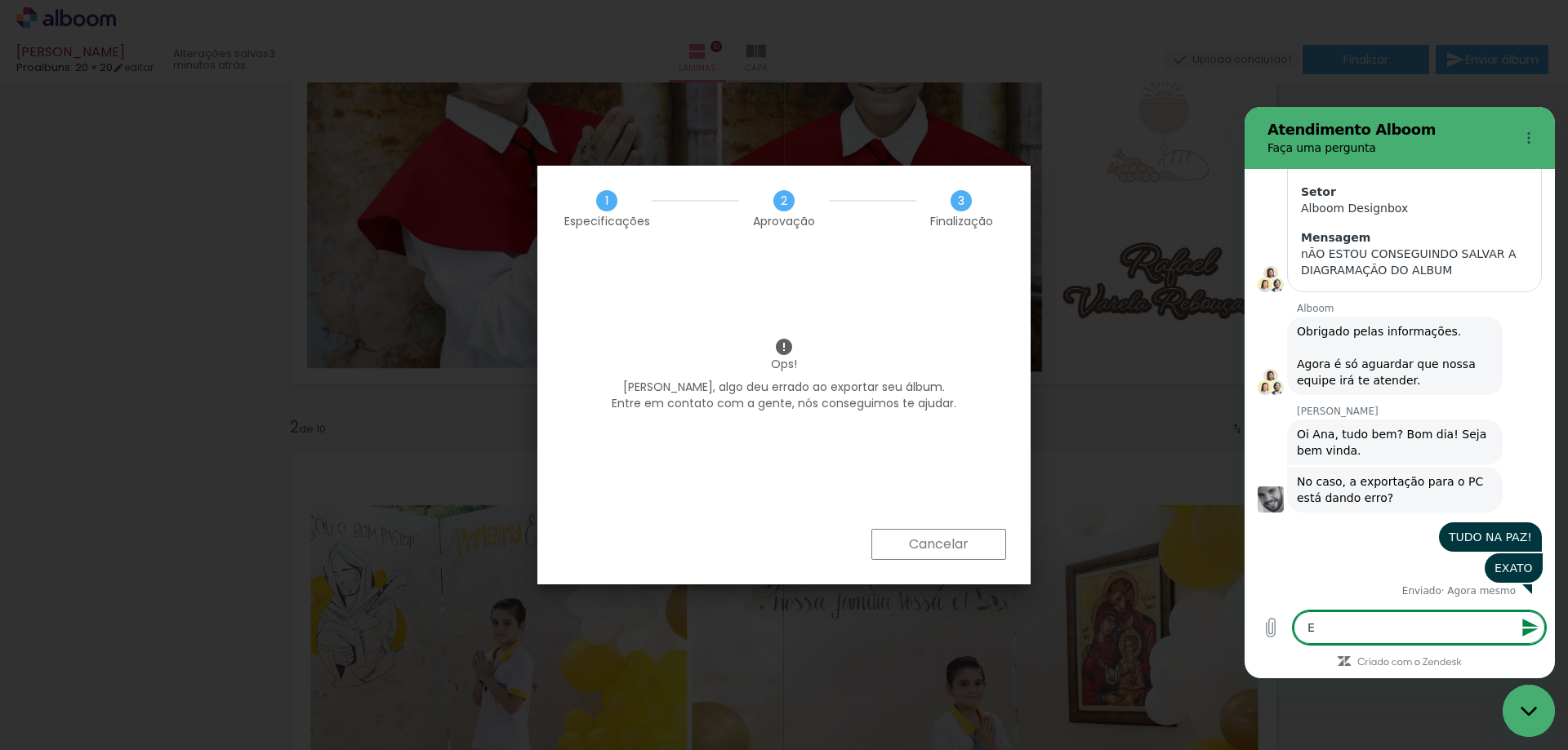
type textarea "x"
type textarea "Exa"
type textarea "x"
type textarea "Exar"
type textarea "x"
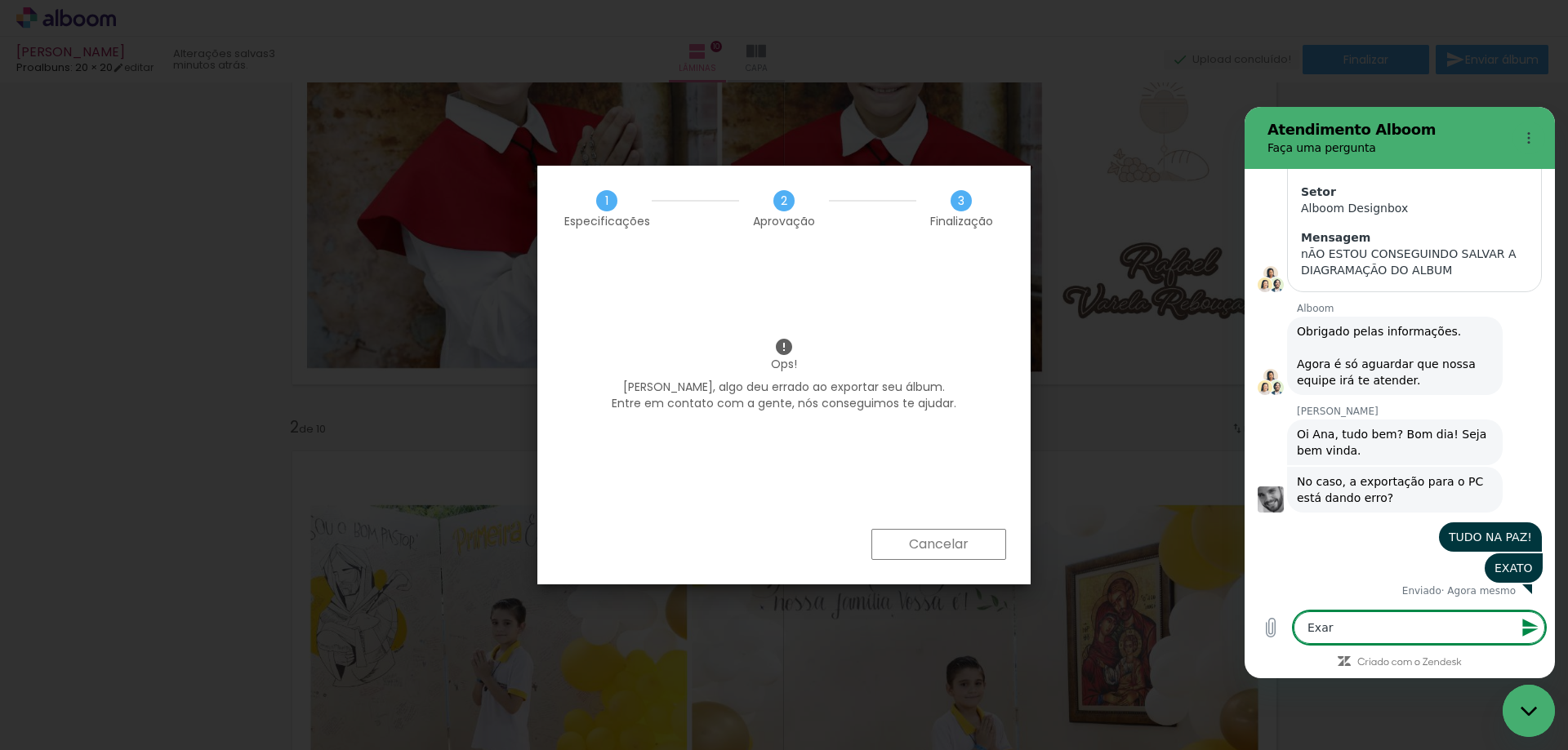
type textarea "Exaro"
type textarea "x"
type textarea "Exar"
type textarea "x"
type textarea "Exa"
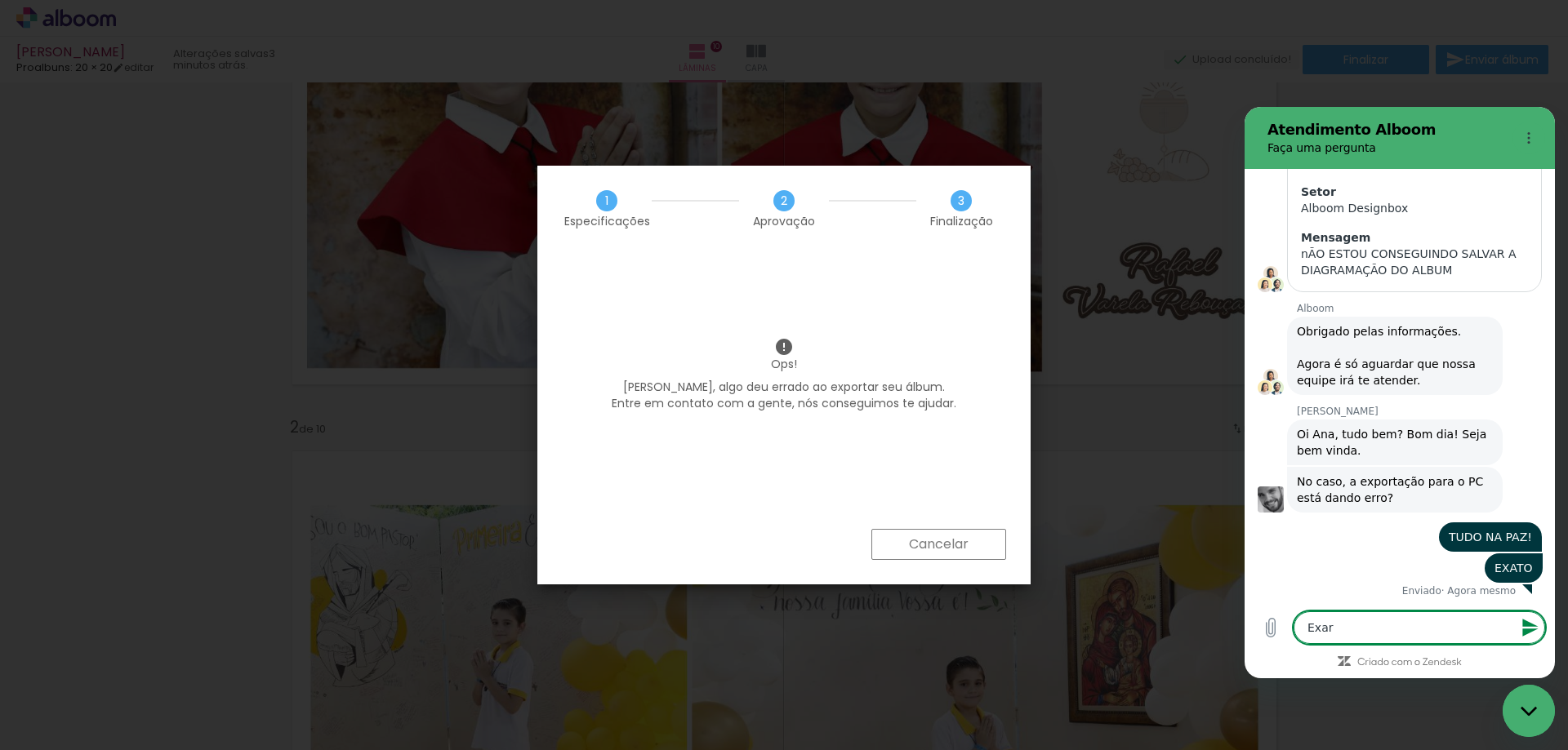
type textarea "x"
type textarea "Exat"
type textarea "x"
type textarea "Exato"
type textarea "x"
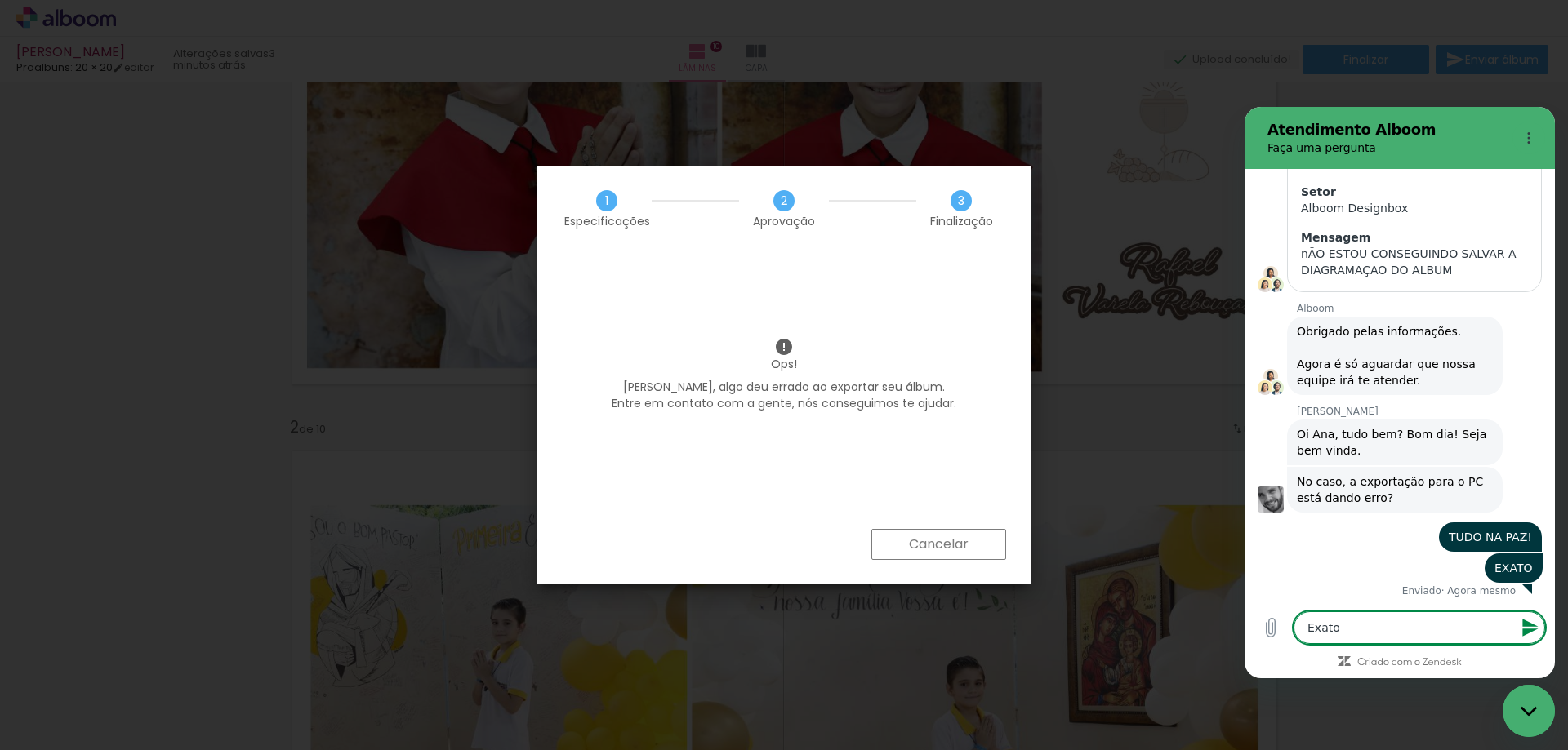
type textarea "Exato!"
type textarea "x"
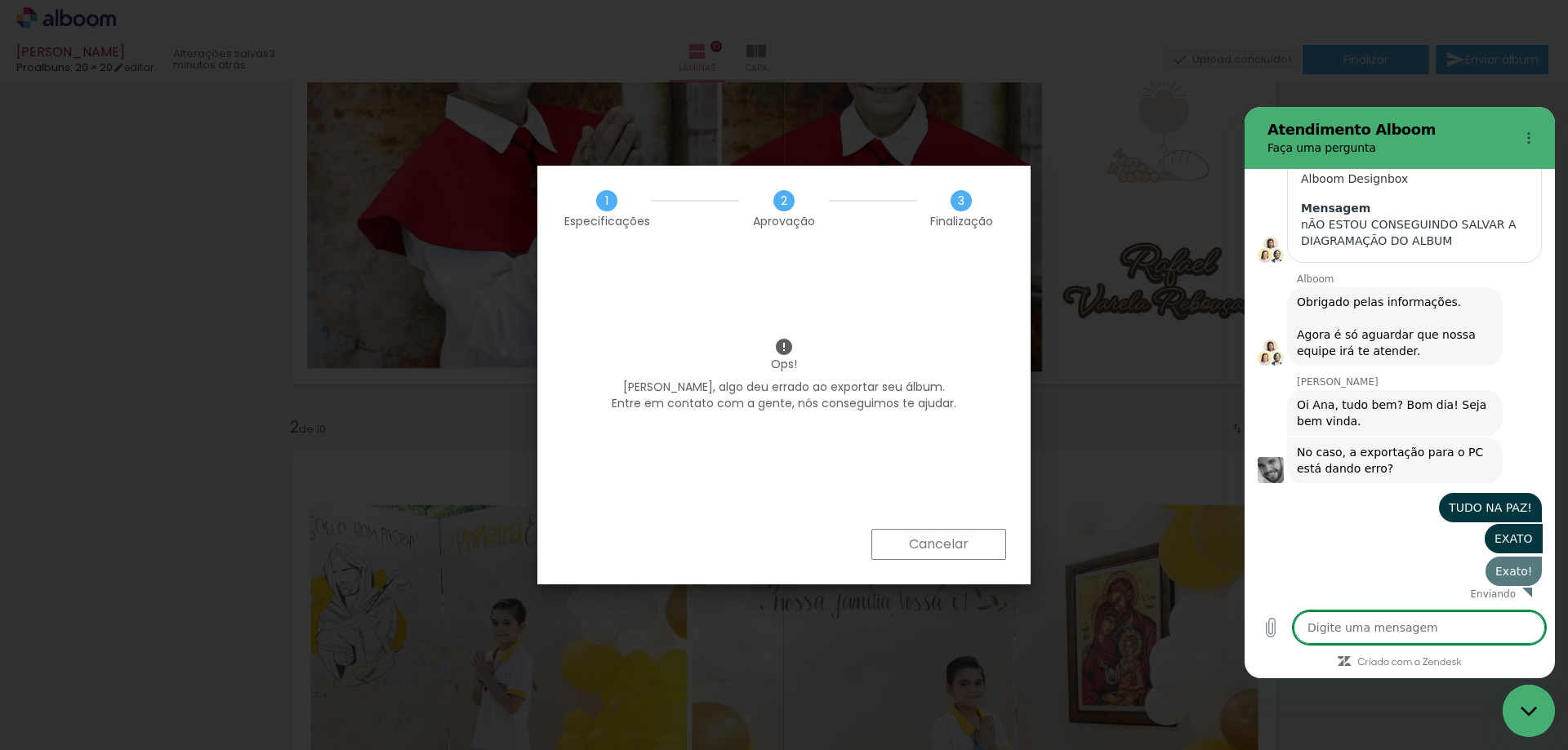
type textarea "x"
type textarea "j"
type textarea "x"
type textarea "já"
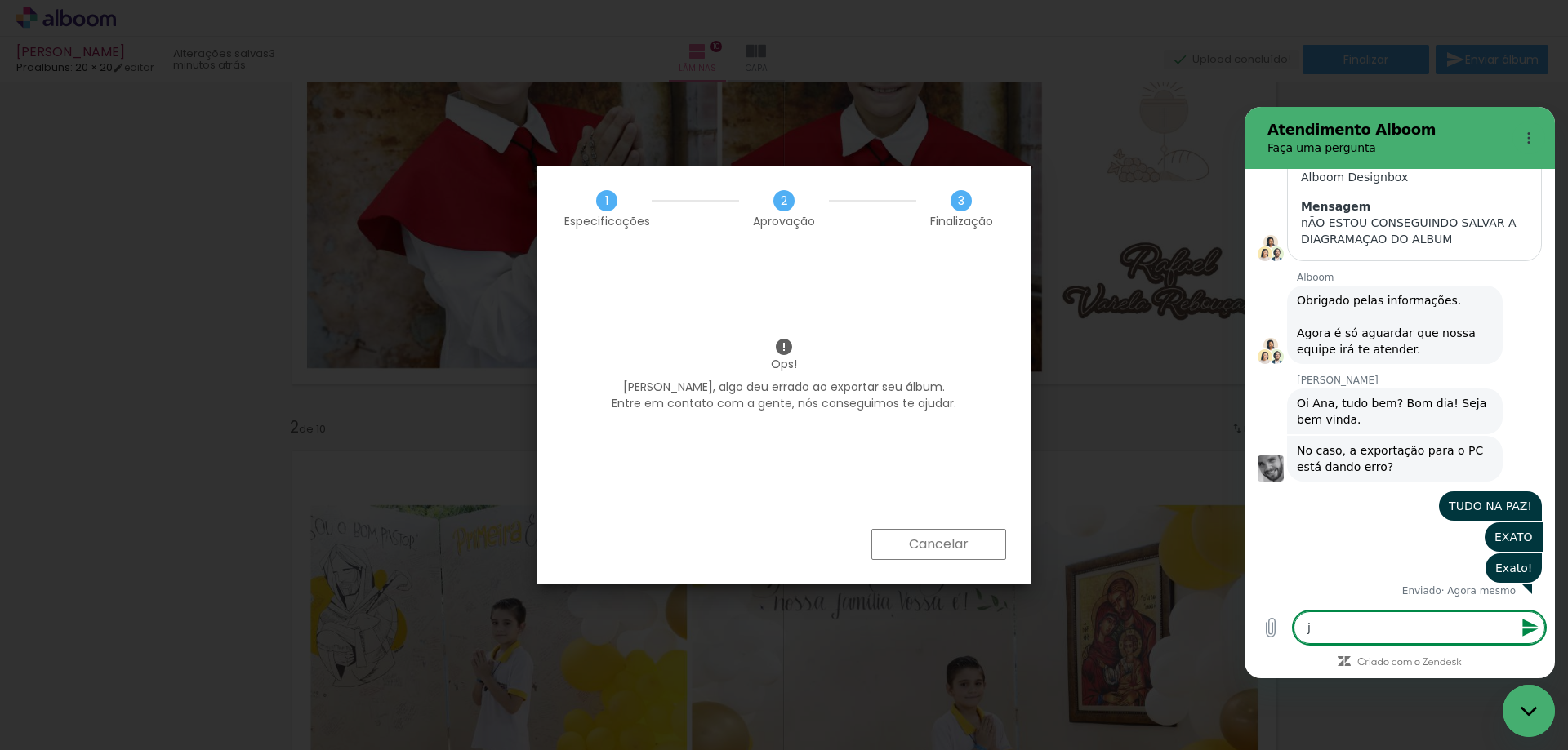
type textarea "x"
type textarea "já"
type textarea "x"
type textarea "já e"
type textarea "x"
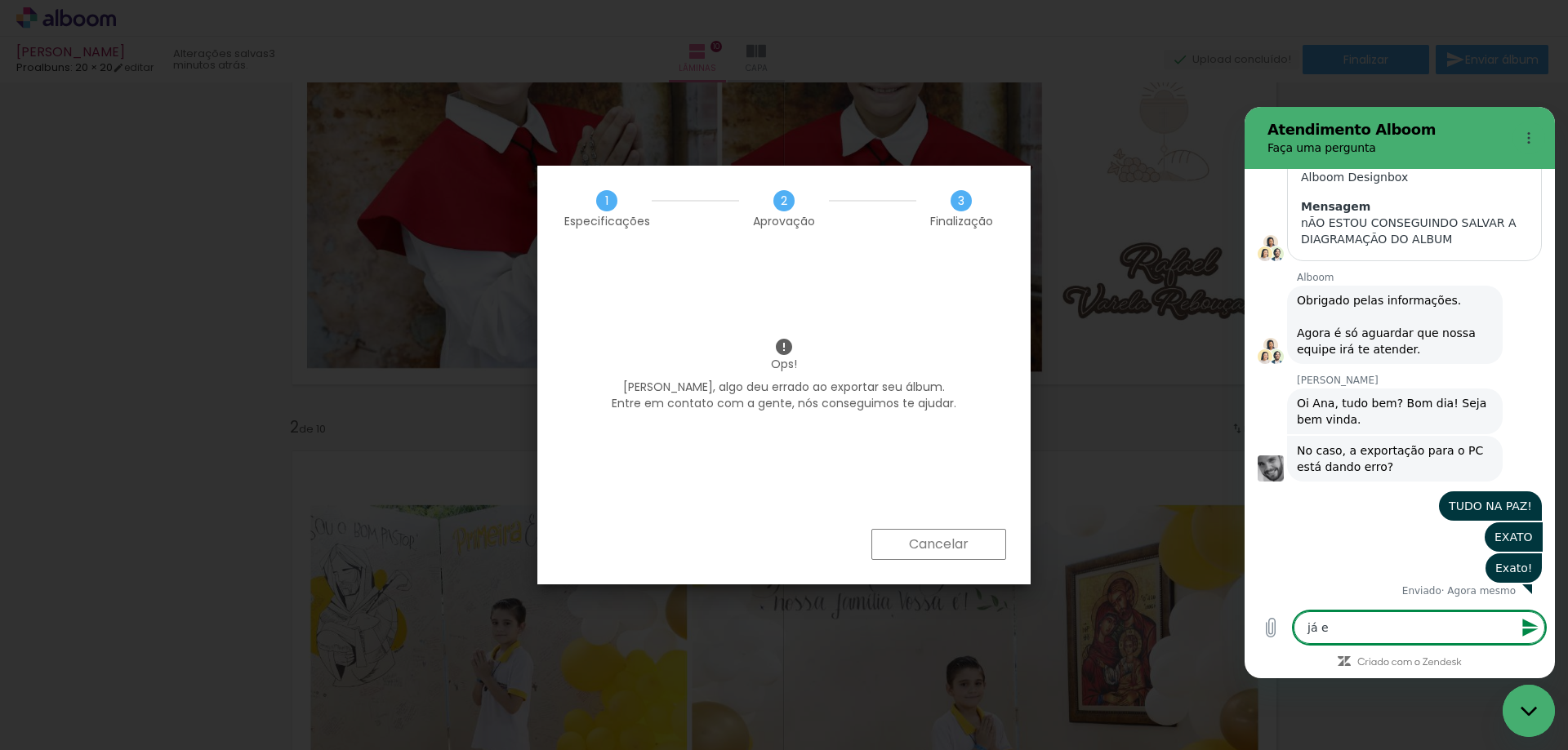
type textarea "já es"
type textarea "x"
type textarea "já est"
type textarea "x"
type textarea "já esta"
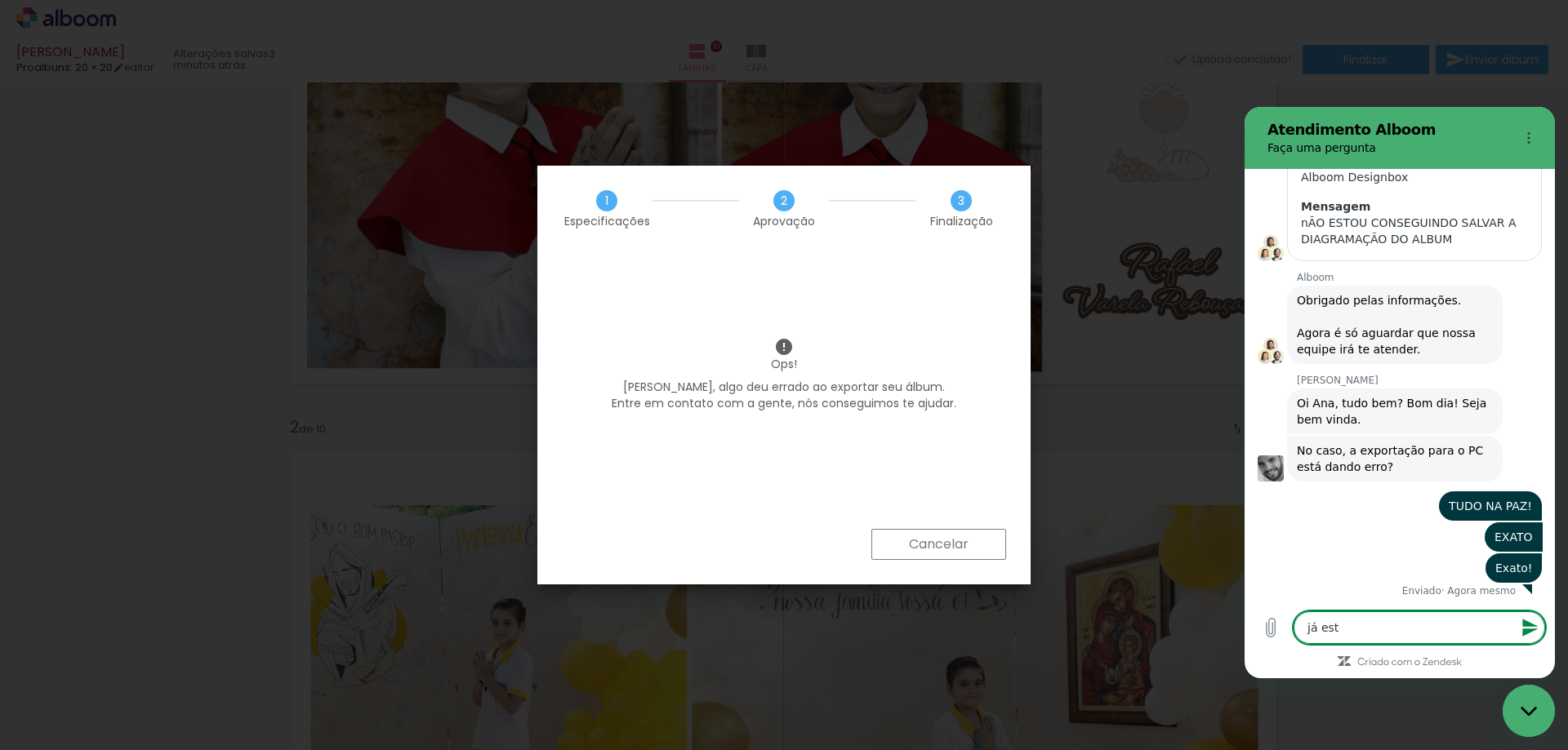
type textarea "x"
type textarea "já estav"
type textarea "x"
type textarea "já estava"
type textarea "x"
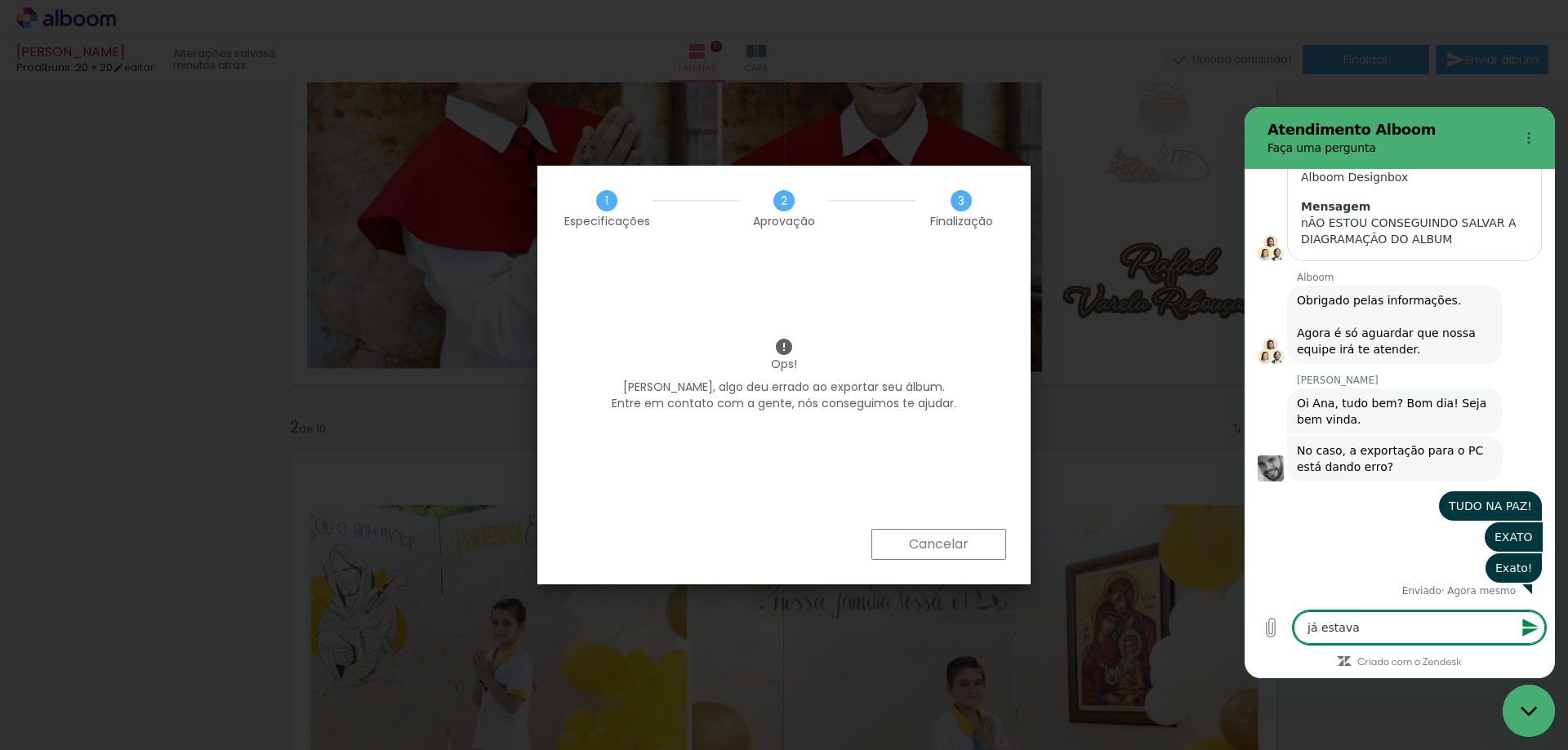
type textarea "já estava"
type textarea "x"
type textarea "já estava d"
type textarea "x"
type textarea "já estava da"
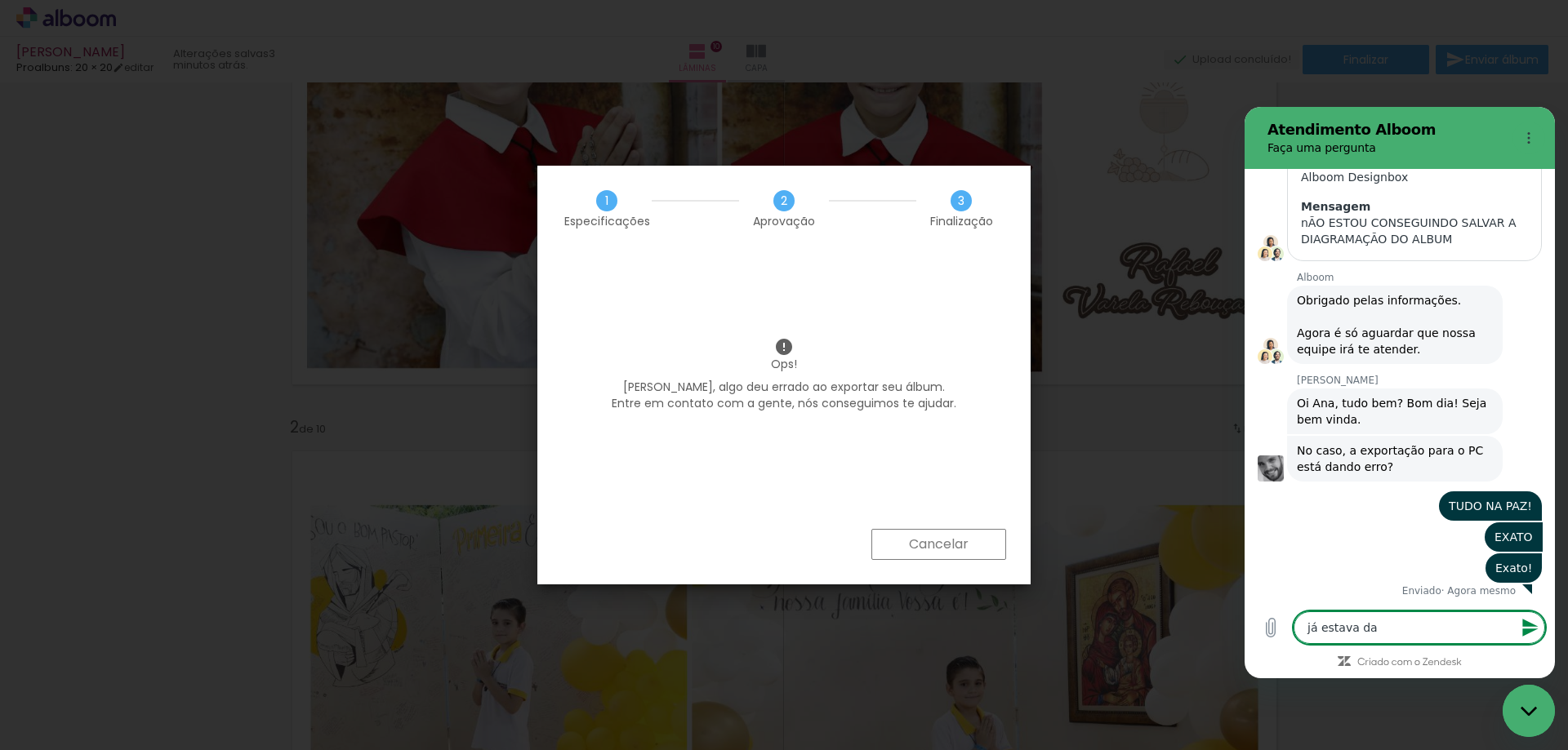
type textarea "x"
type textarea "já estava dan"
type textarea "x"
type textarea "já estava dand"
type textarea "x"
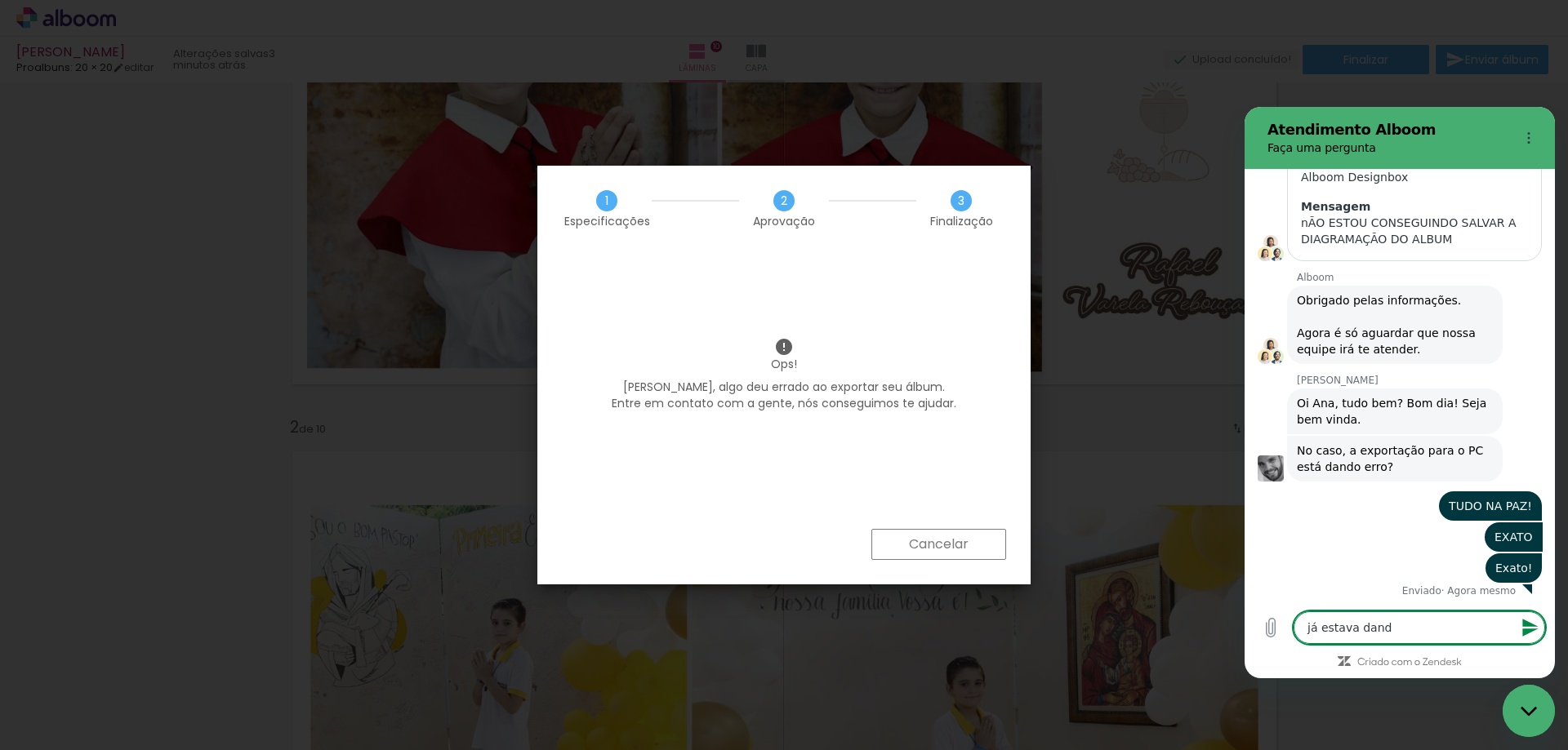
type textarea "já estava dando"
type textarea "x"
type textarea "já estava dando"
type textarea "x"
type textarea "já estava dando e"
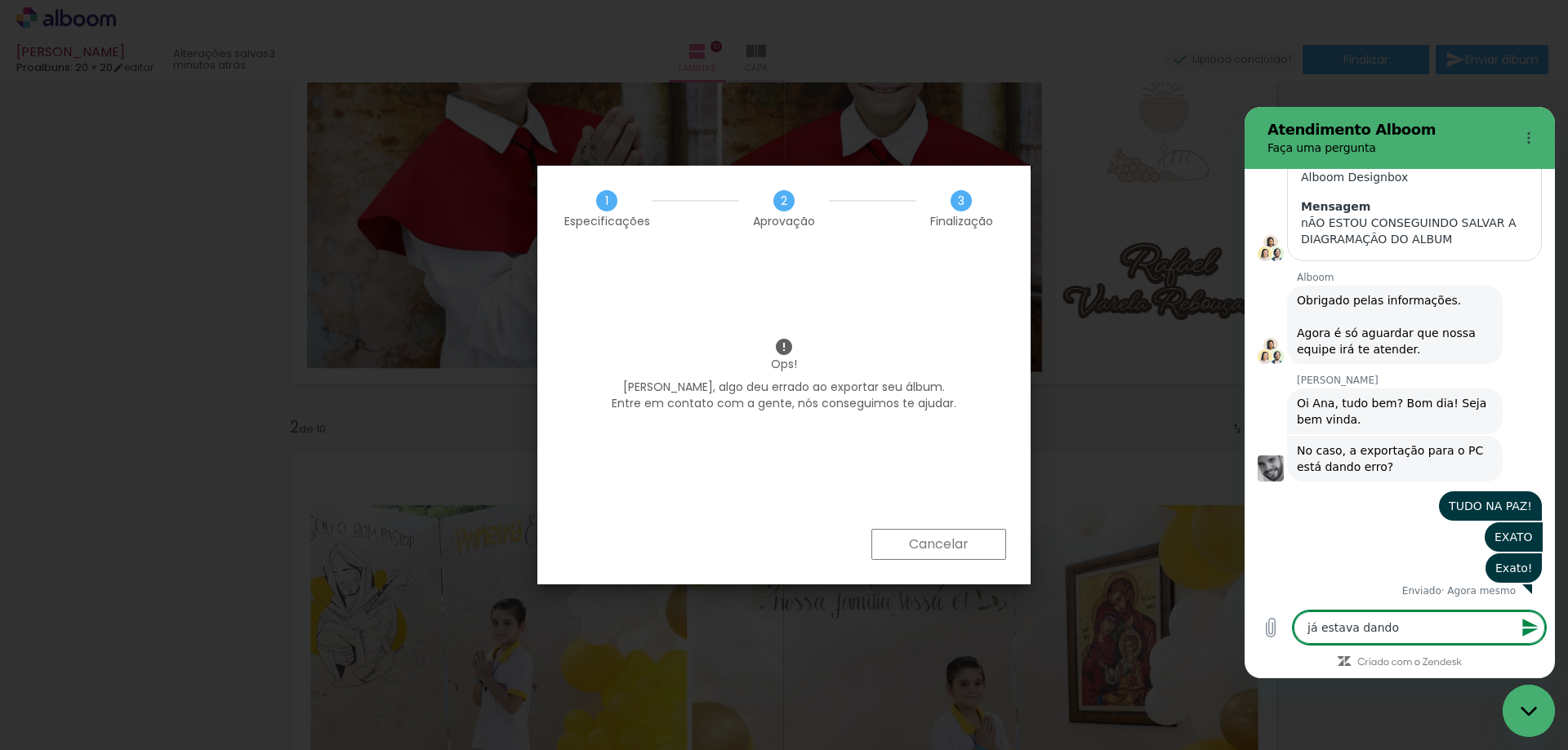
type textarea "x"
type textarea "já estava dando er"
type textarea "x"
type textarea "já estava dando err"
type textarea "x"
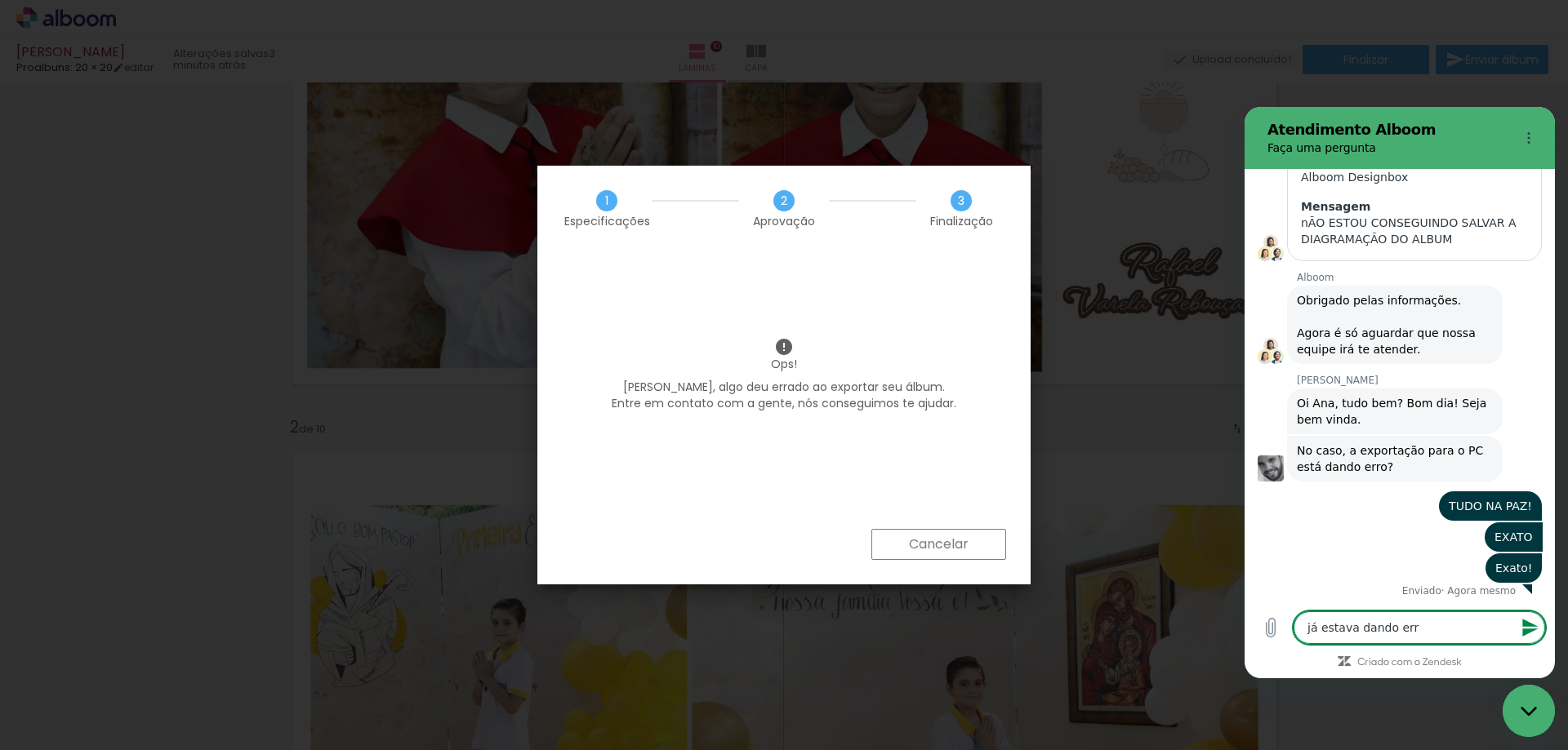
type textarea "já estava dando erro"
type textarea "x"
type textarea "já estava dando erro,"
type textarea "x"
type textarea "já estava dando erro,"
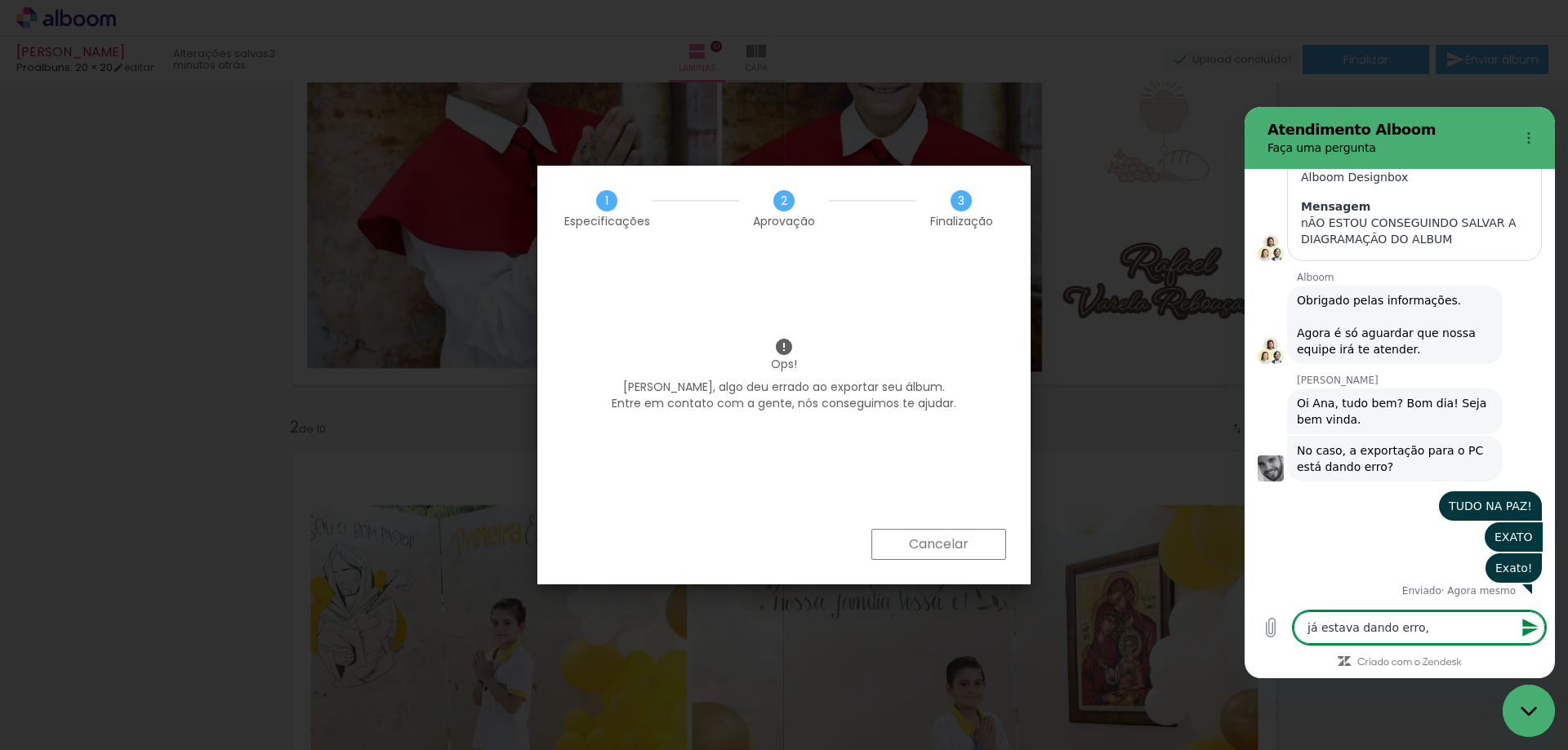
type textarea "x"
type textarea "já estava dando erro, a"
type textarea "x"
type textarea "já estava dando erro, ao"
type textarea "x"
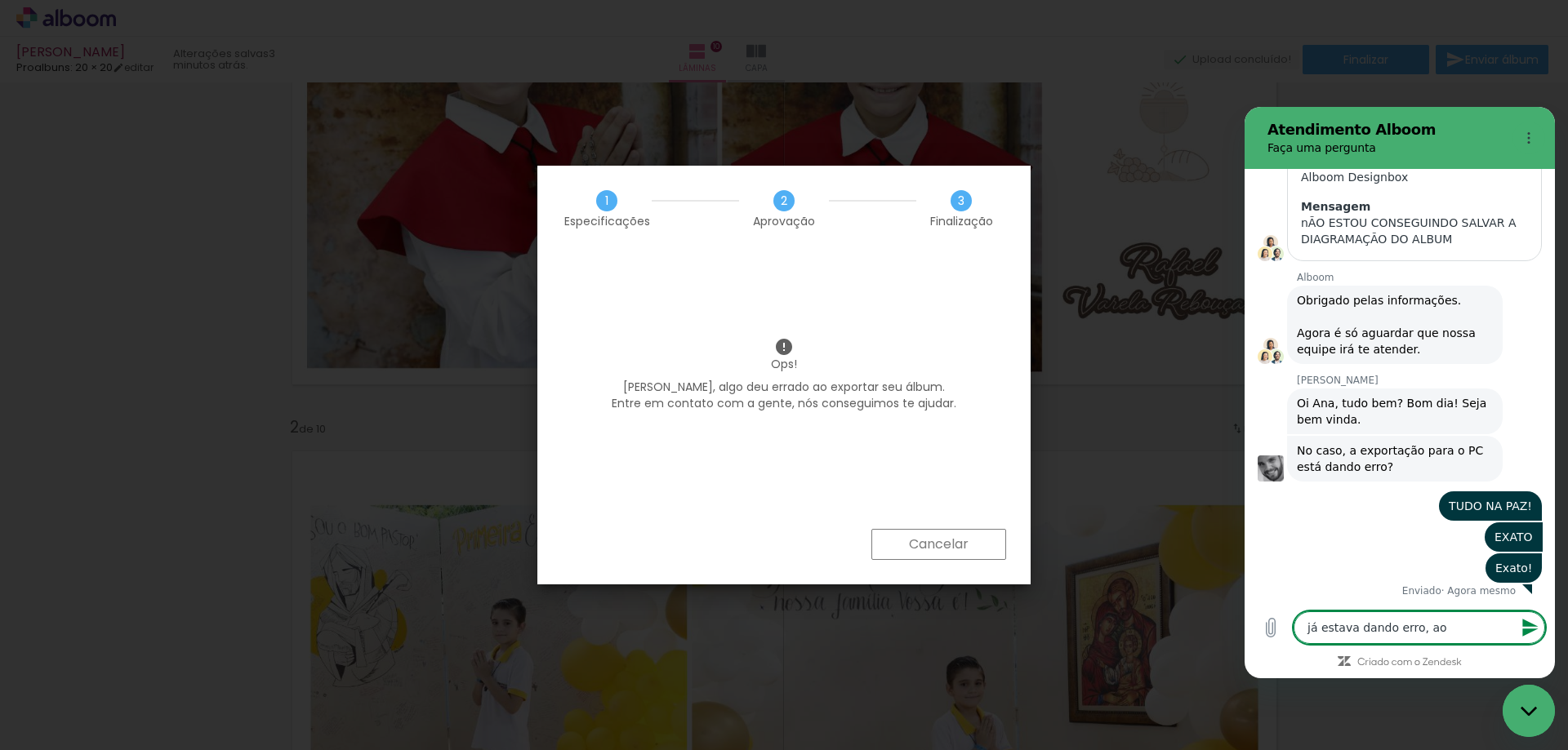
type textarea "já estava dando erro, ao"
type textarea "x"
type textarea "já estava dando erro, ao e"
type textarea "x"
type textarea "já estava dando erro, ao ex"
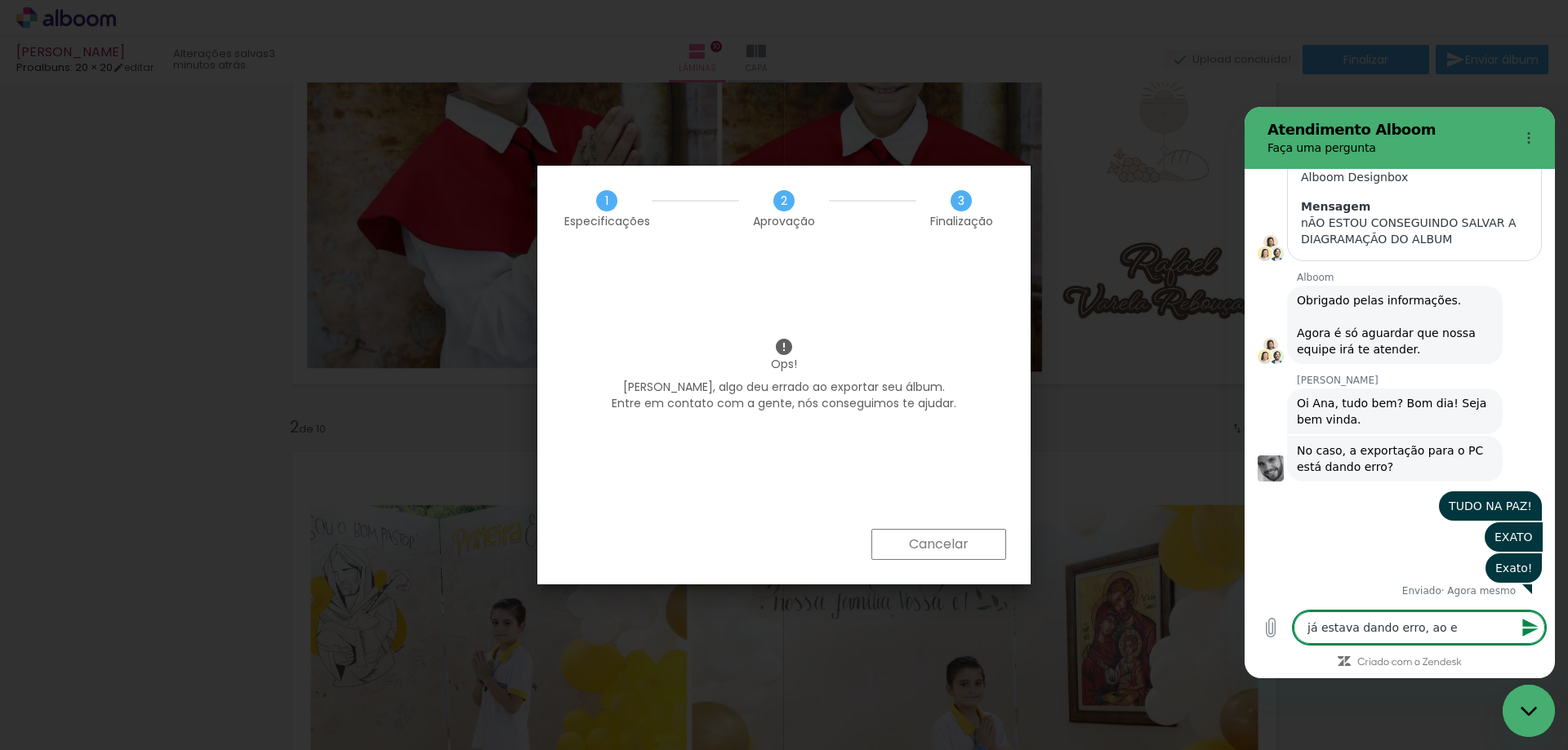
type textarea "x"
type textarea "já estava dando erro, ao exp"
type textarea "x"
type textarea "já estava dando erro, ao expo"
type textarea "x"
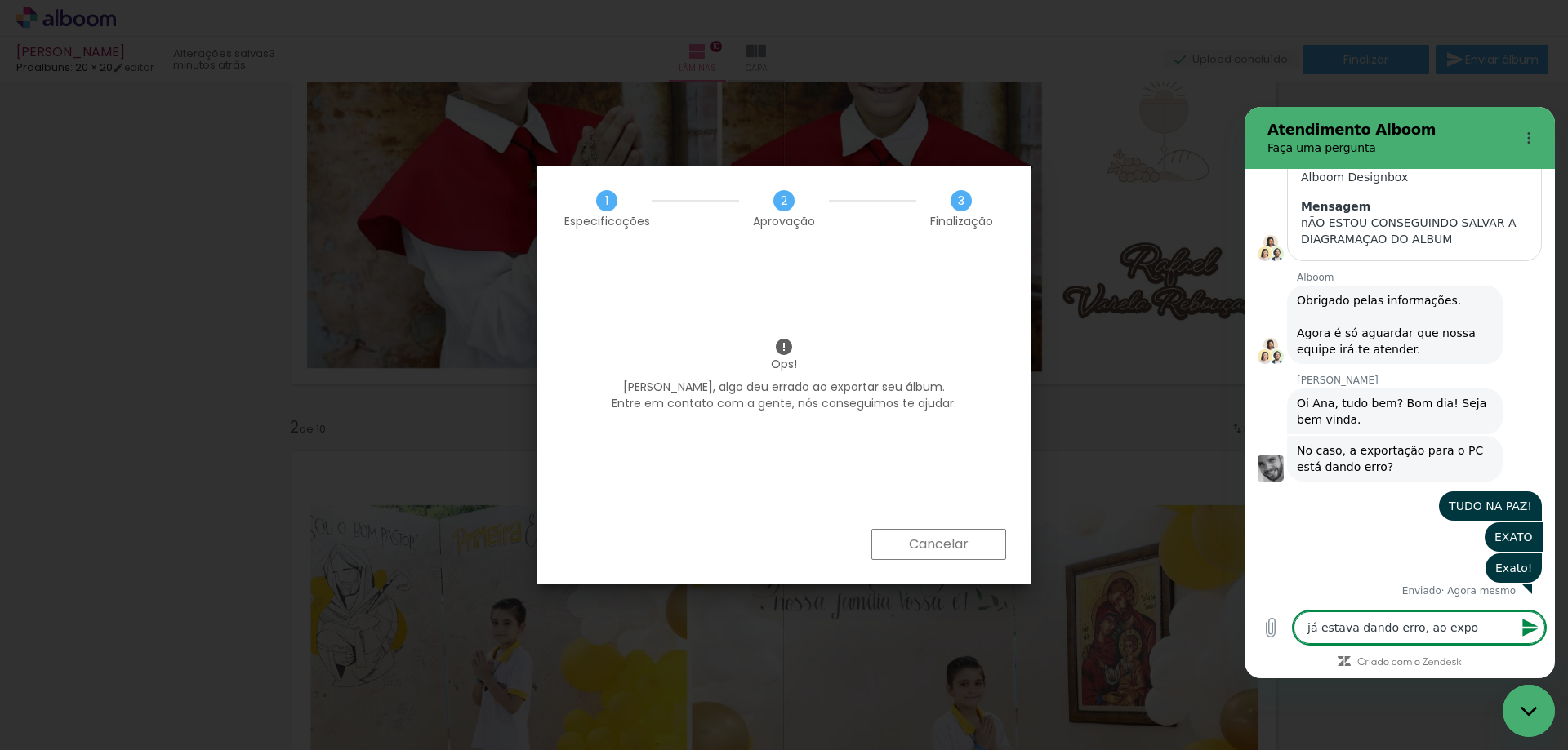
type textarea "já estava dando erro, ao expor"
type textarea "x"
type textarea "já estava dando erro, ao export"
type textarea "x"
type textarea "já estava dando erro, ao exporta"
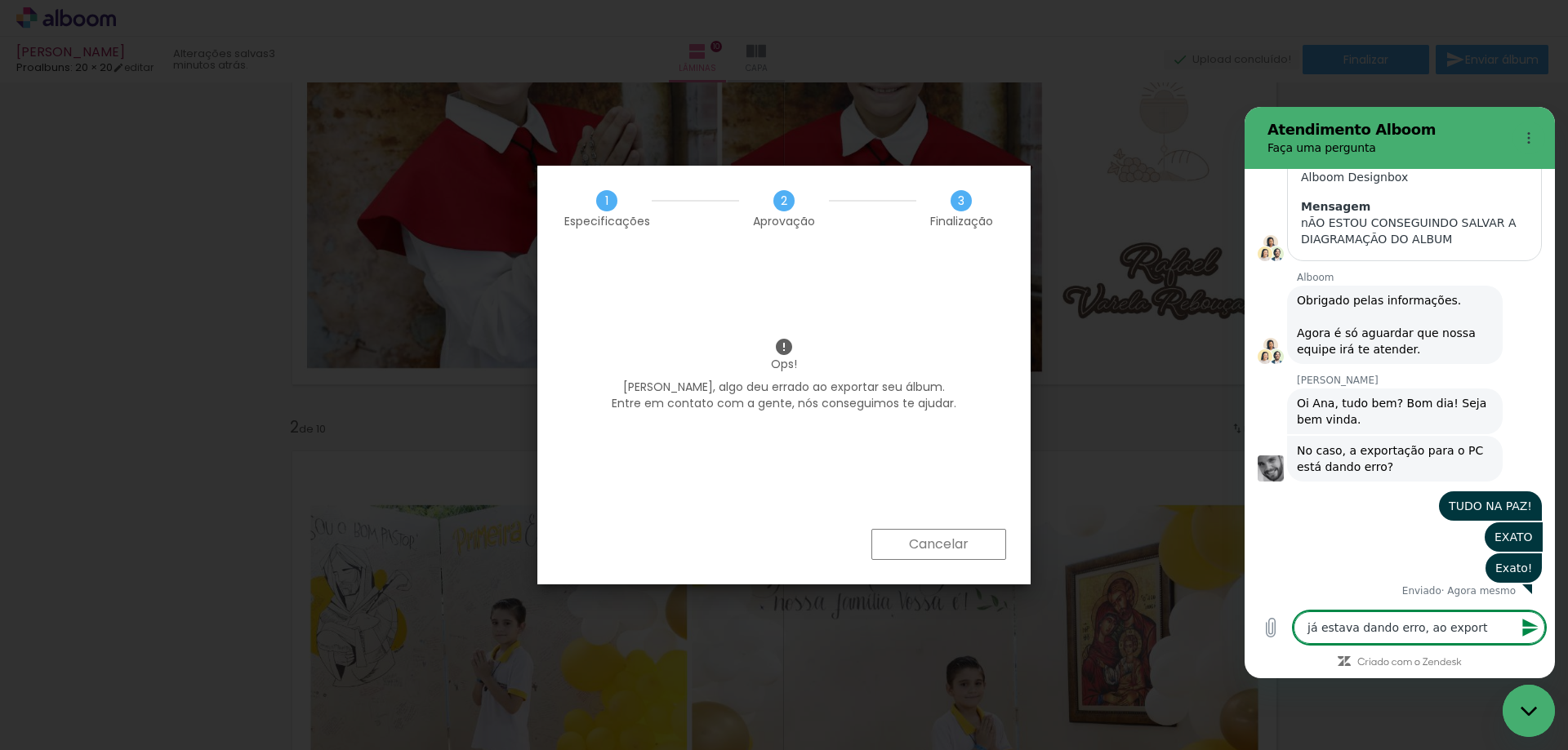
type textarea "x"
type textarea "já estava dando erro, ao exportar"
type textarea "x"
type textarea "já estava dando erro, ao exportar"
type textarea "x"
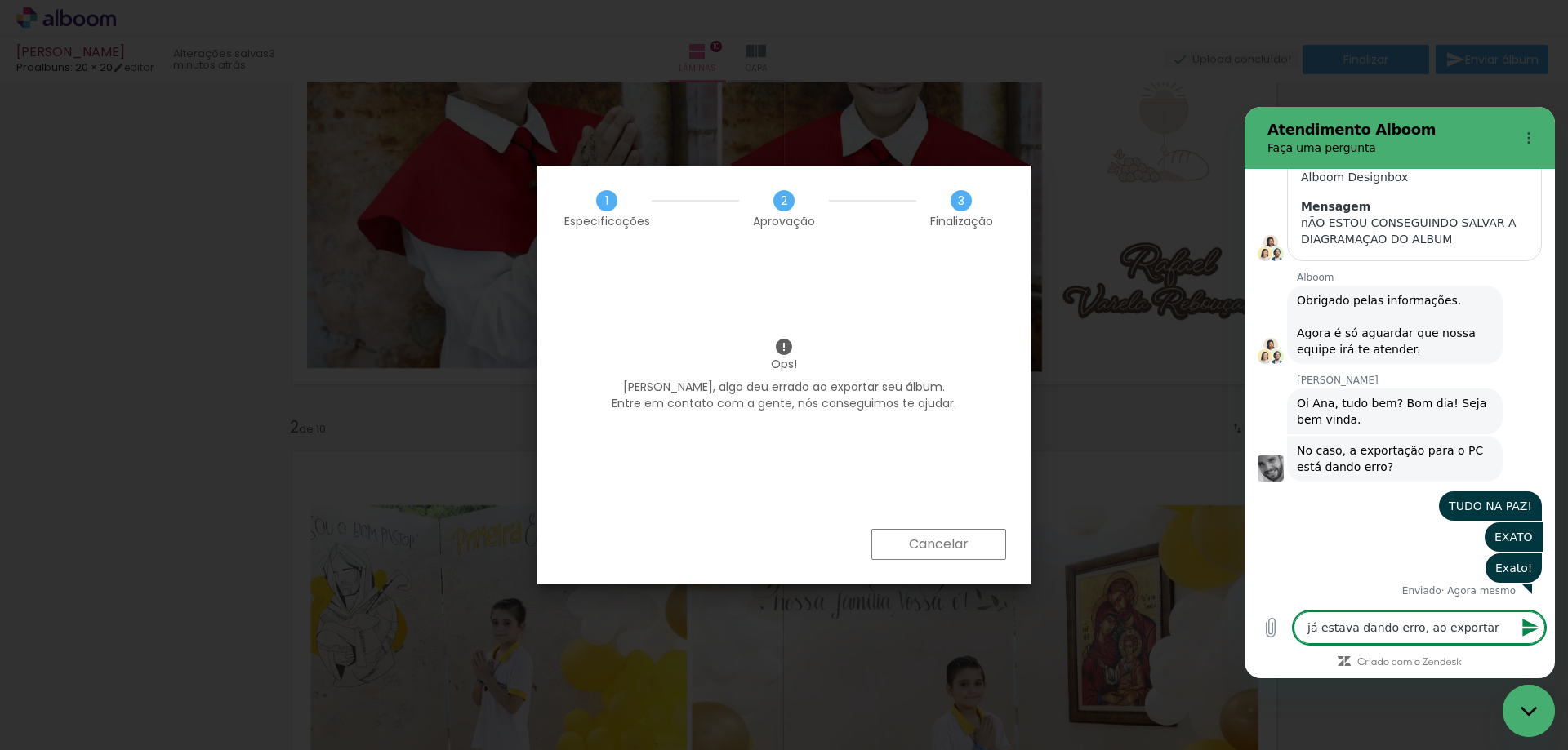
type textarea "já estava dando erro, ao exportar a"
type textarea "x"
type textarea "já estava dando erro, ao exportar as"
type textarea "x"
type textarea "já estava dando erro, ao exportar as"
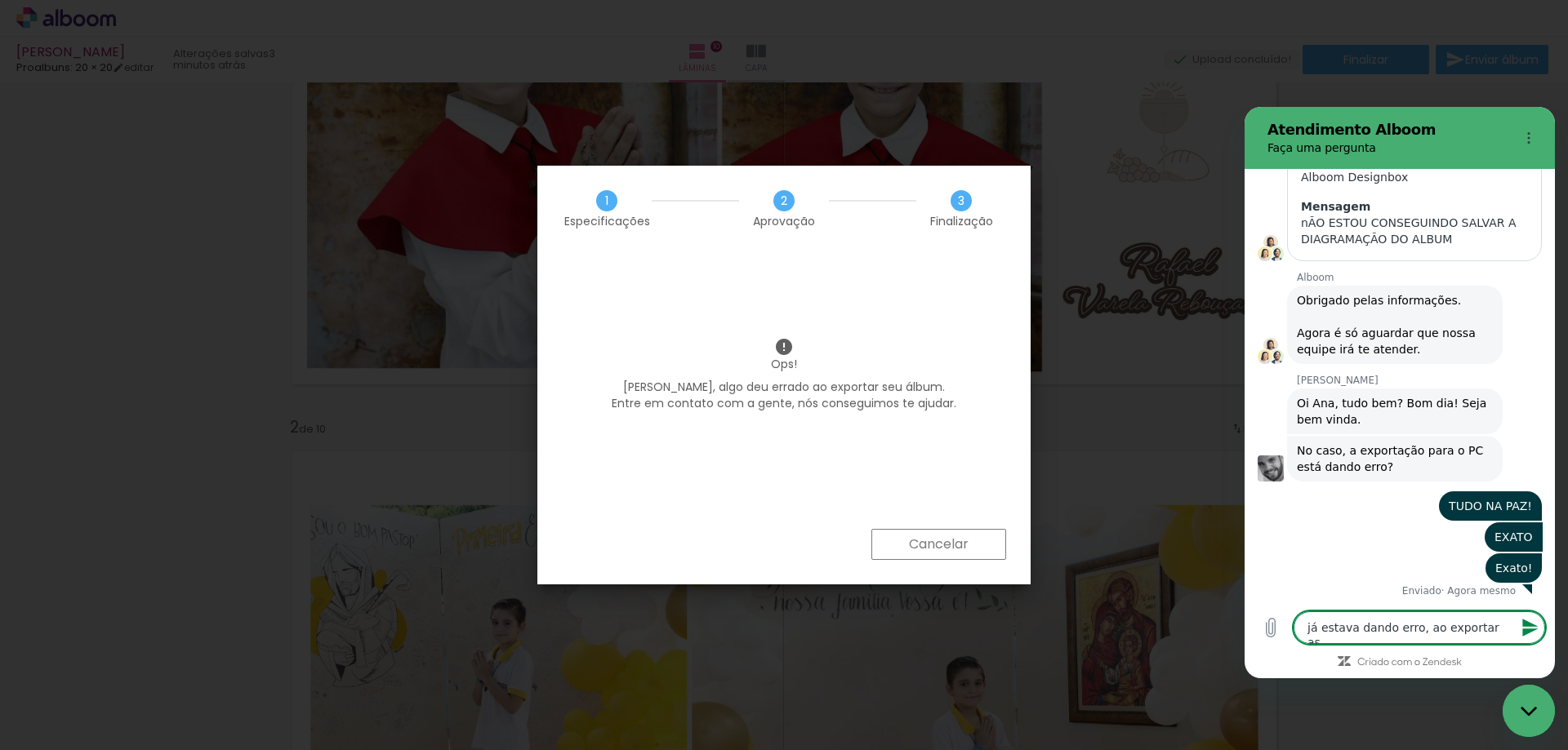
type textarea "x"
type textarea "já estava dando erro, ao exportar as i"
type textarea "x"
type textarea "já estava dando erro, ao exportar as im"
type textarea "x"
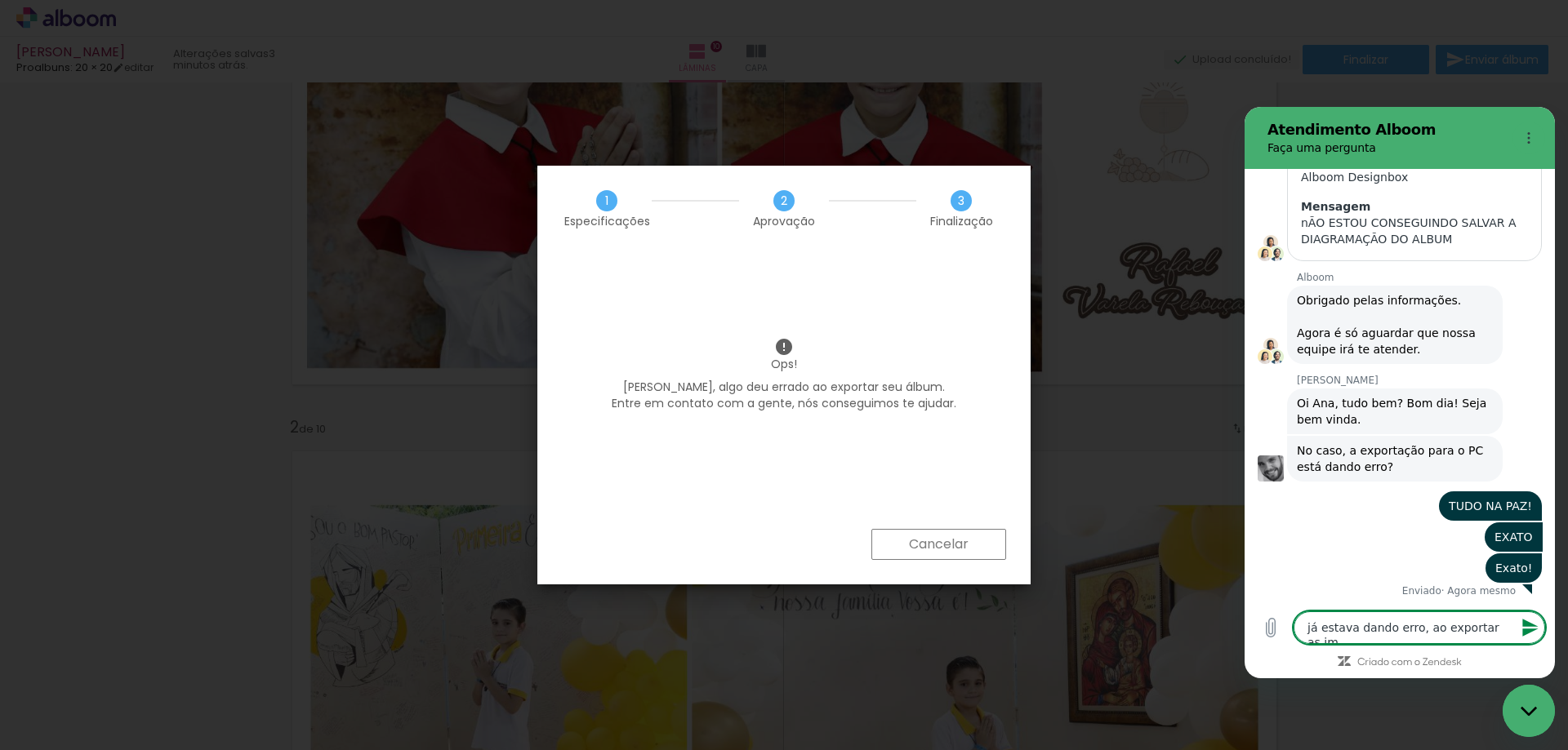
type textarea "já estava dando erro, ao exportar as ima"
type textarea "x"
type textarea "já estava dando erro, ao exportar as imag"
type textarea "x"
type textarea "já estava dando erro, ao exportar as image"
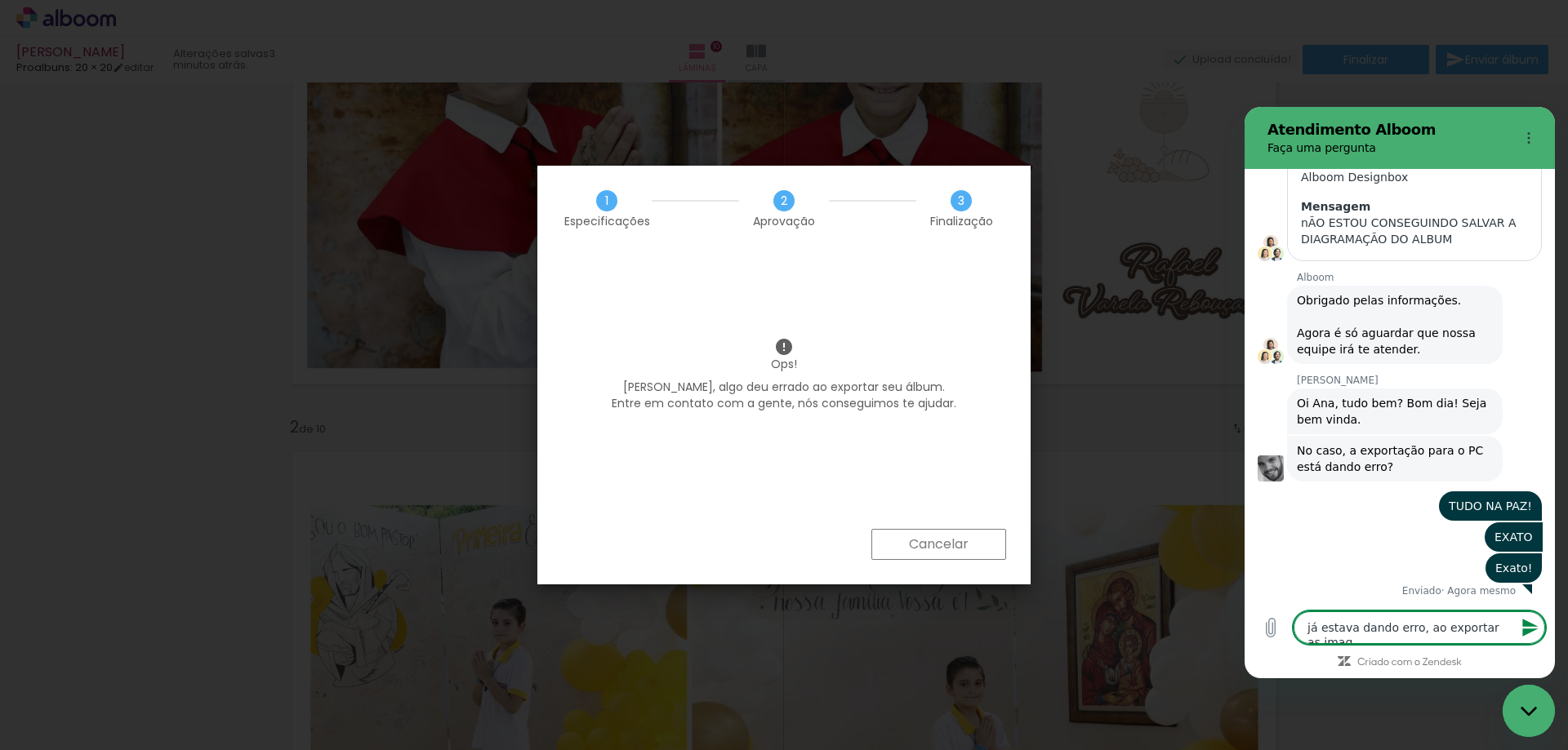
type textarea "x"
type textarea "já estava dando erro, ao exportar as imagen"
type textarea "x"
type textarea "já estava dando erro, ao exportar as imagens"
type textarea "x"
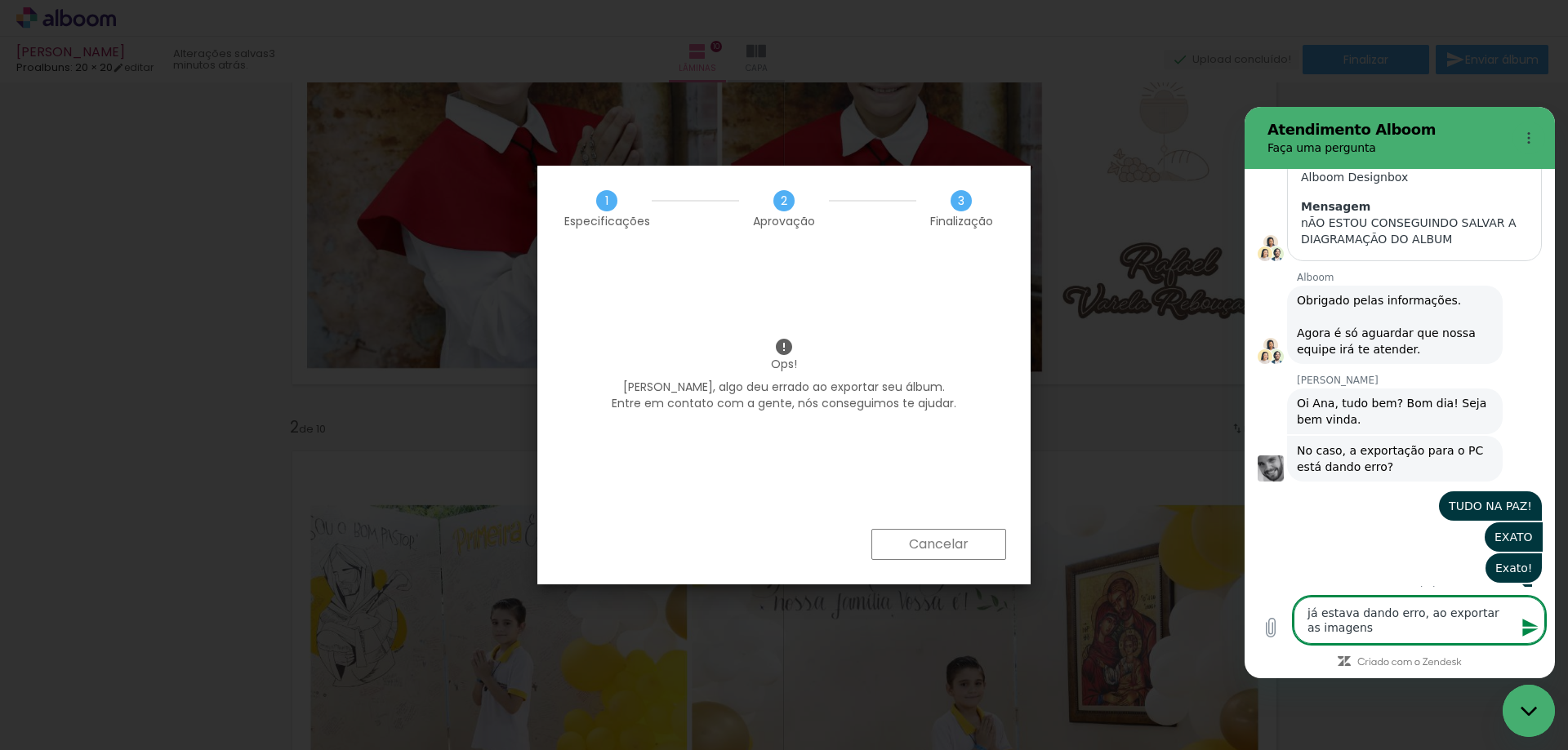
type textarea "já estava dando erro, ao exportar as imagens"
type textarea "x"
type textarea "já estava dando erro, ao exportar as imagens p"
type textarea "x"
type textarea "já estava dando erro, ao exportar as imagens pr"
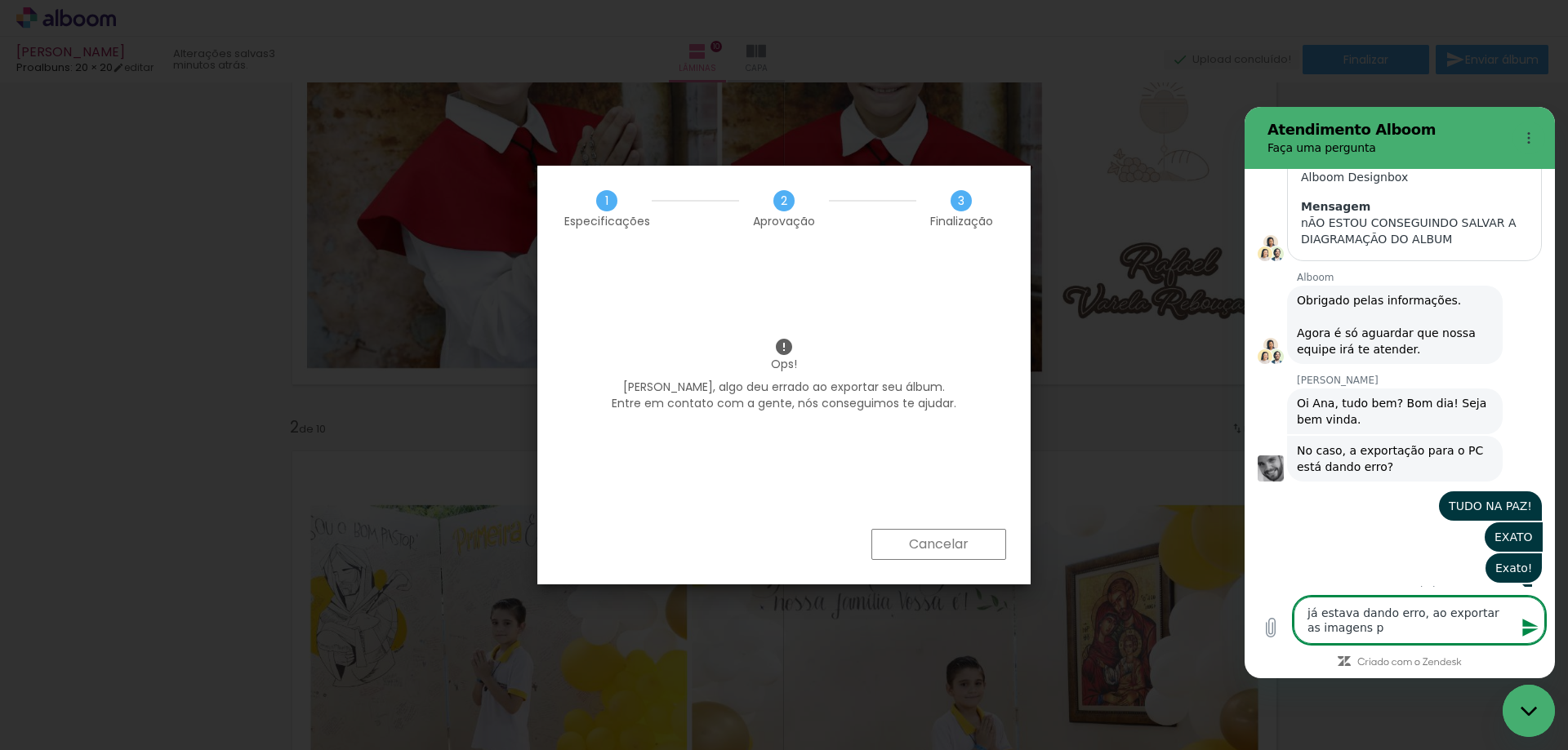
type textarea "x"
type textarea "já estava dando erro, ao exportar as imagens pra"
type textarea "x"
type textarea "já estava dando erro, ao exportar as imagens pra"
type textarea "x"
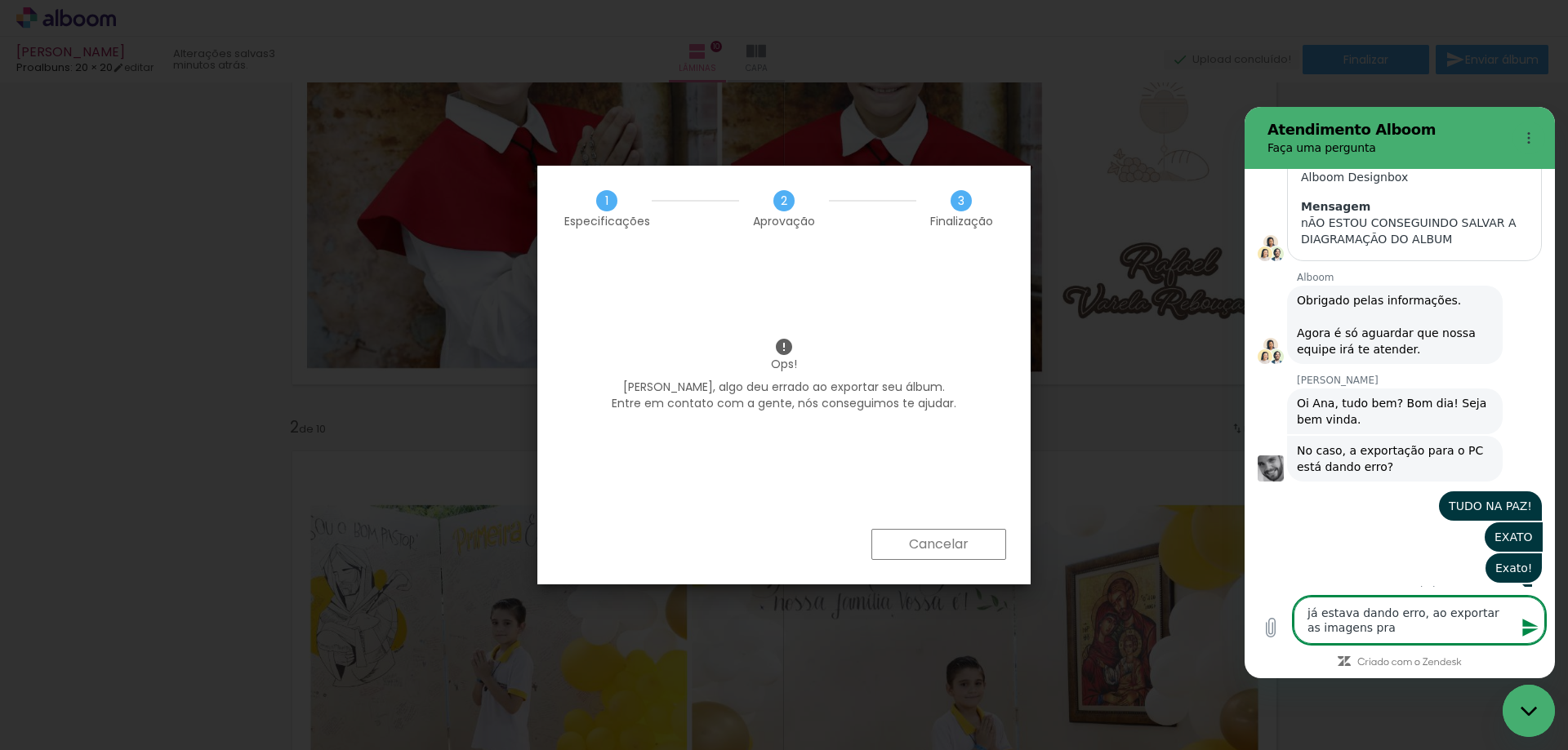
type textarea "já estava dando erro, ao exportar as imagens pra m"
type textarea "x"
type textarea "já estava dando erro, ao exportar as imagens pra mo"
type textarea "x"
type textarea "já estava dando erro, ao exportar as imagens pra mon"
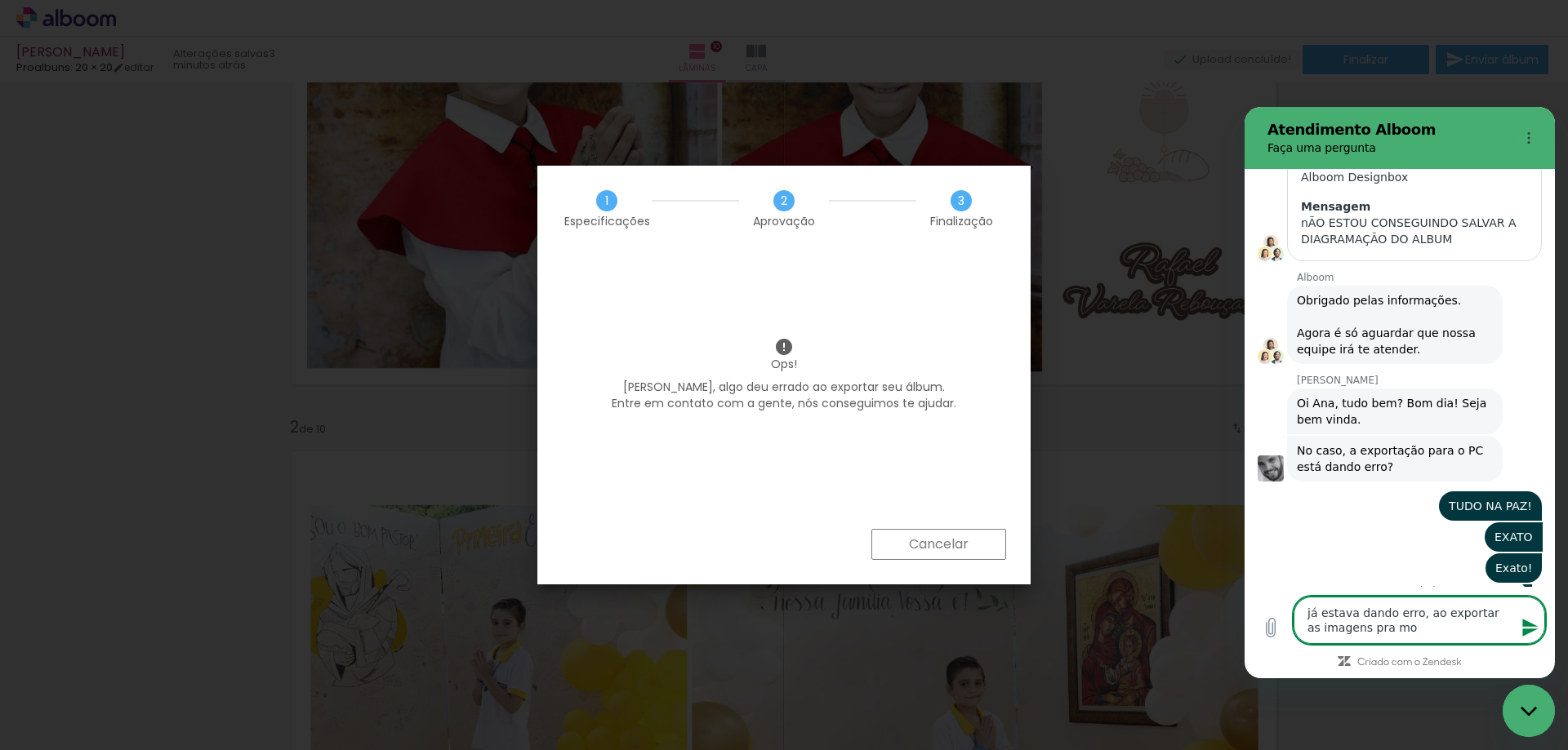
type textarea "x"
type textarea "já estava dando erro, ao exportar as imagens pra mont"
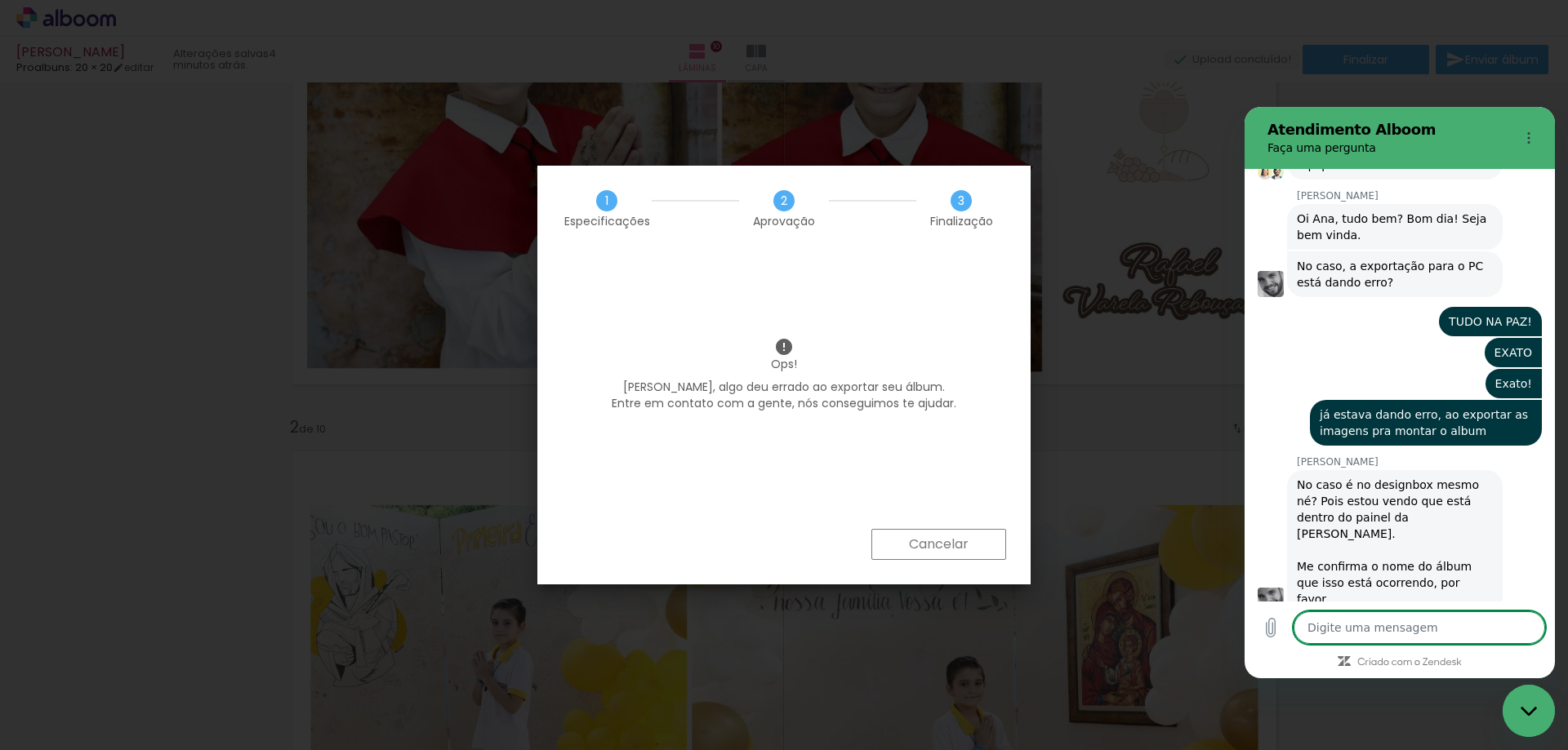
scroll to position [506, 0]
click at [1401, 628] on textarea at bounding box center [1419, 627] width 251 height 33
click at [1352, 624] on textarea at bounding box center [1419, 627] width 251 height 33
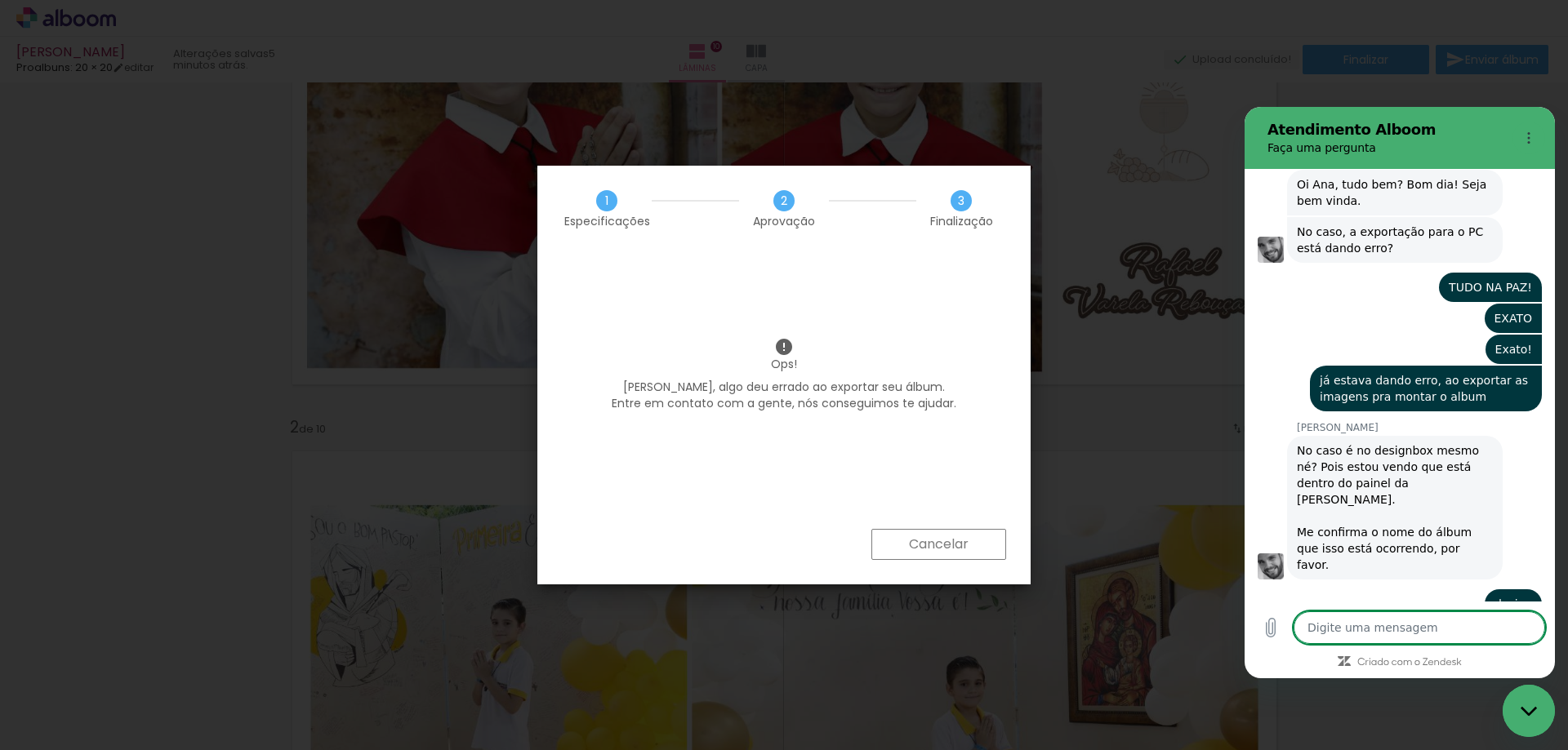
scroll to position [545, 0]
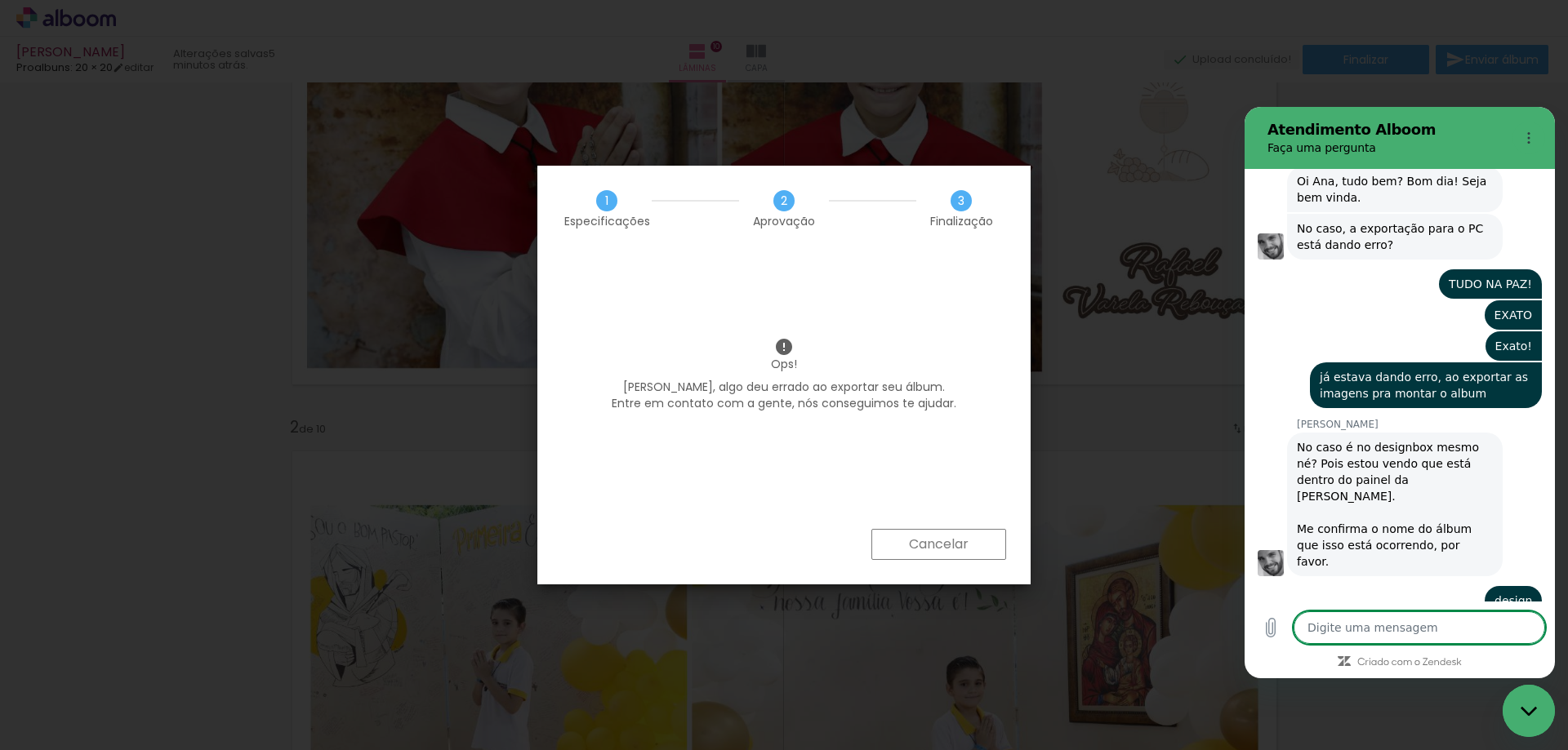
click at [1117, 47] on iron-overlay-backdrop at bounding box center [784, 375] width 1568 height 750
click at [0, 0] on slot "Cancelar" at bounding box center [0, 0] width 0 height 0
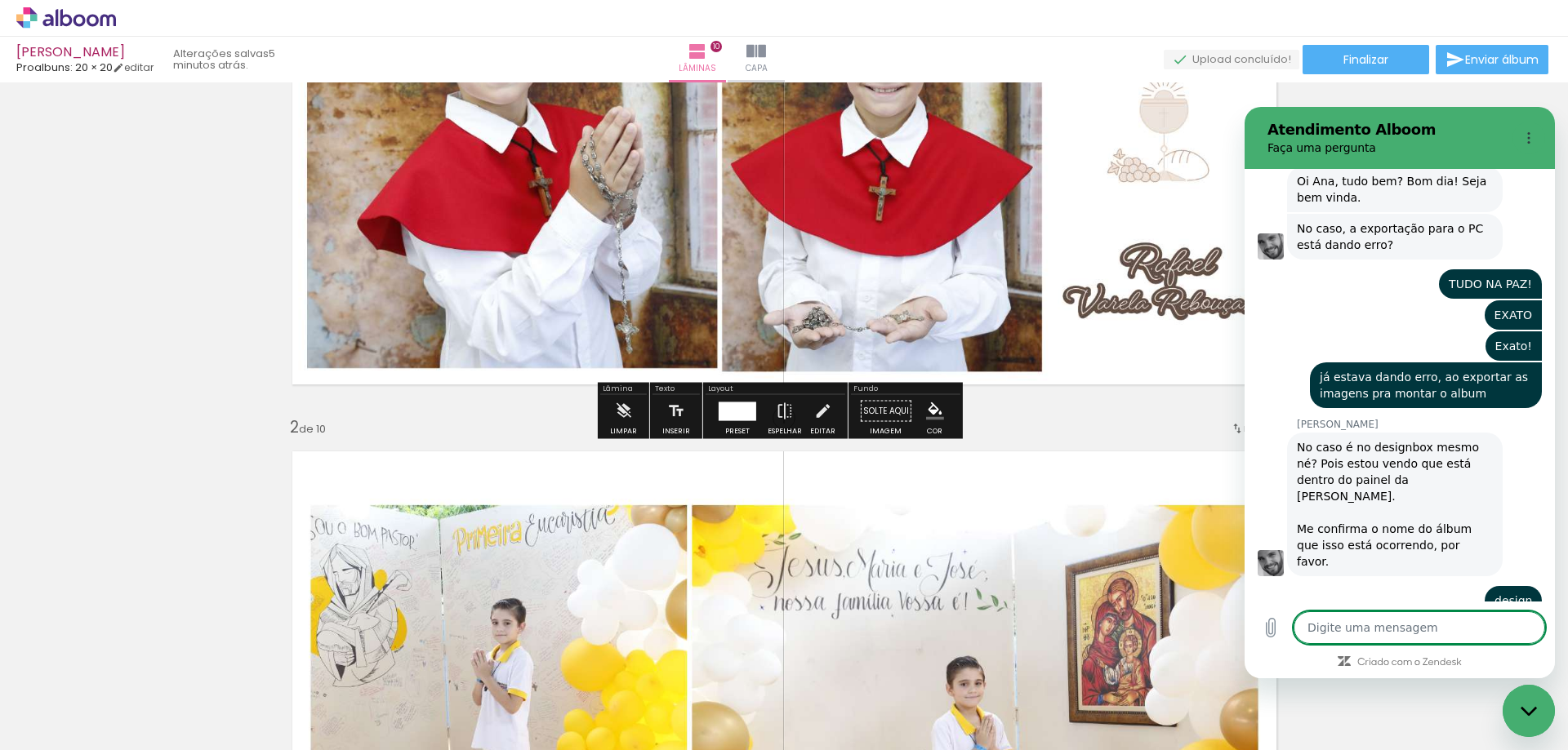
click at [1420, 629] on textarea at bounding box center [1419, 627] width 251 height 33
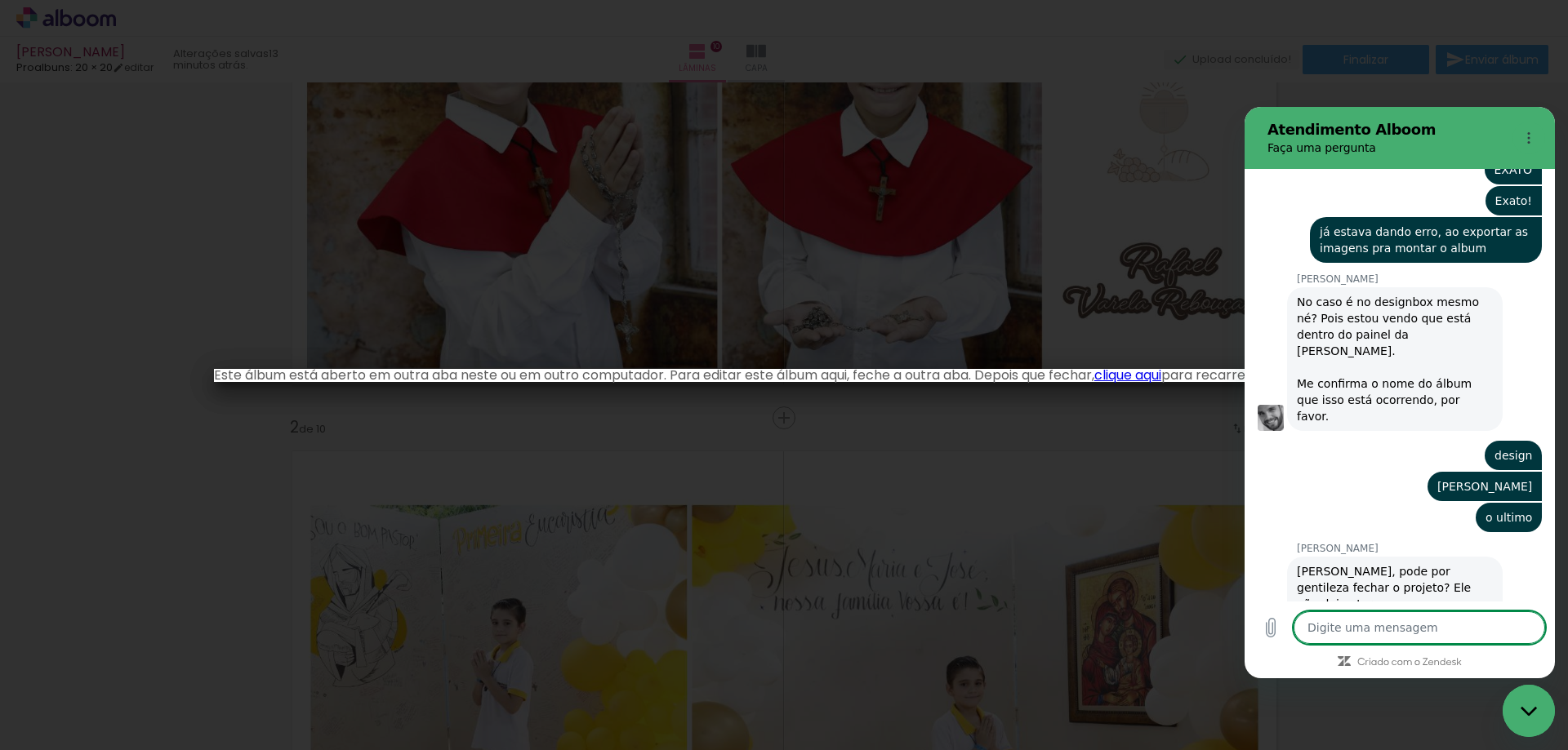
scroll to position [693, 0]
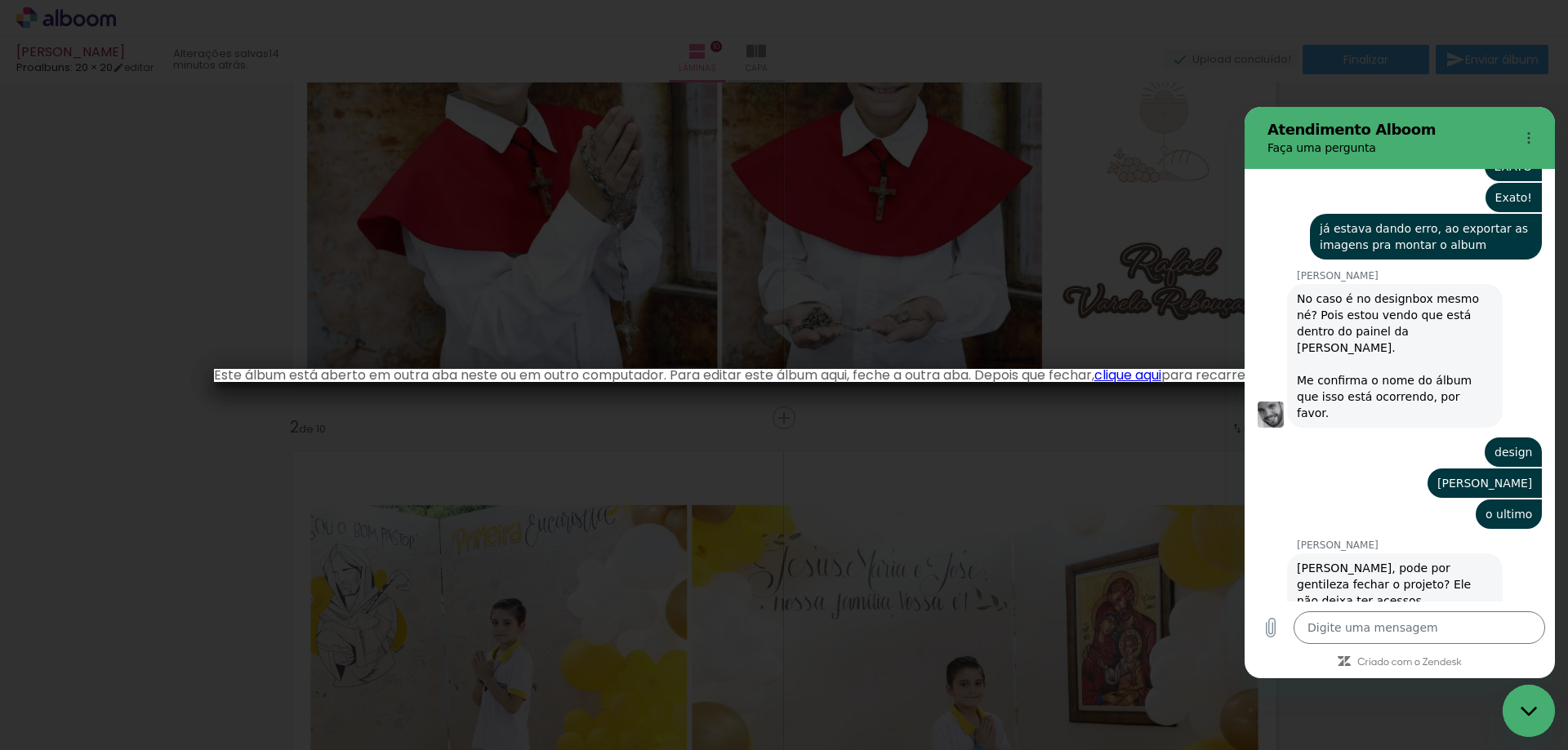
click at [1061, 511] on iron-overlay-backdrop at bounding box center [784, 375] width 1568 height 750
click at [1213, 124] on iron-overlay-backdrop at bounding box center [784, 375] width 1568 height 750
click at [1154, 373] on link "clique aqui" at bounding box center [1128, 375] width 67 height 19
